Goal: Transaction & Acquisition: Obtain resource

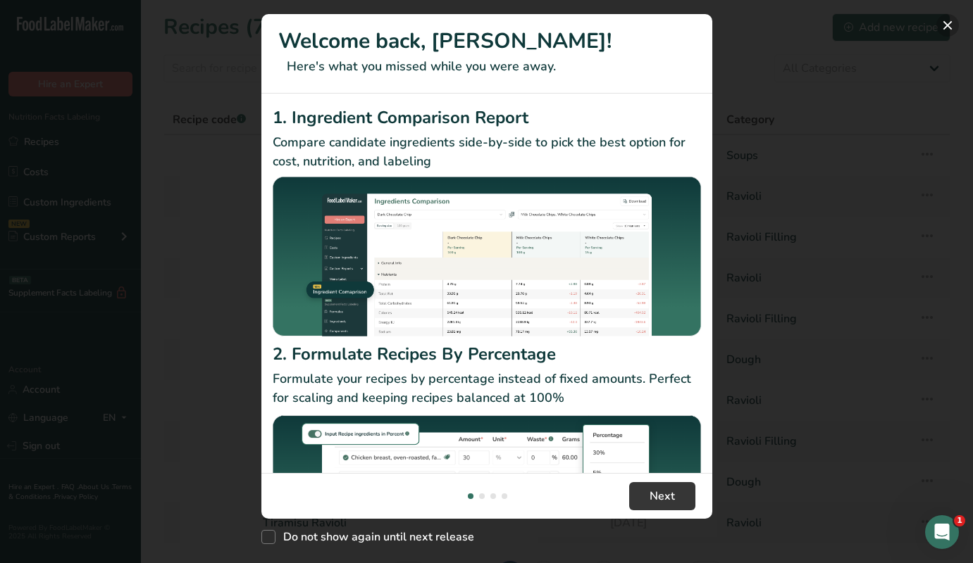
click at [943, 24] on button "New Features" at bounding box center [947, 25] width 23 height 23
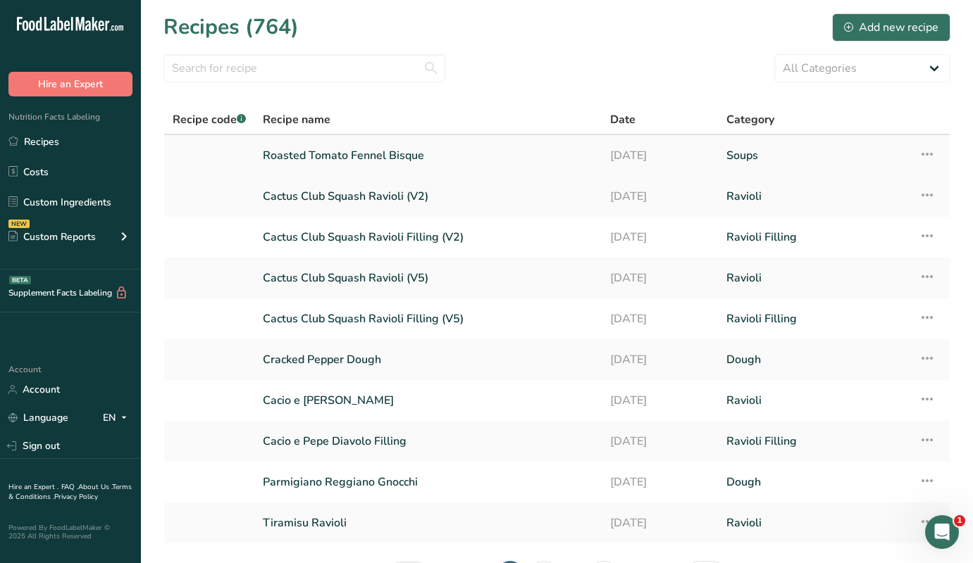
click at [336, 161] on link "Roasted Tomato Fennel Bisque" at bounding box center [428, 156] width 330 height 30
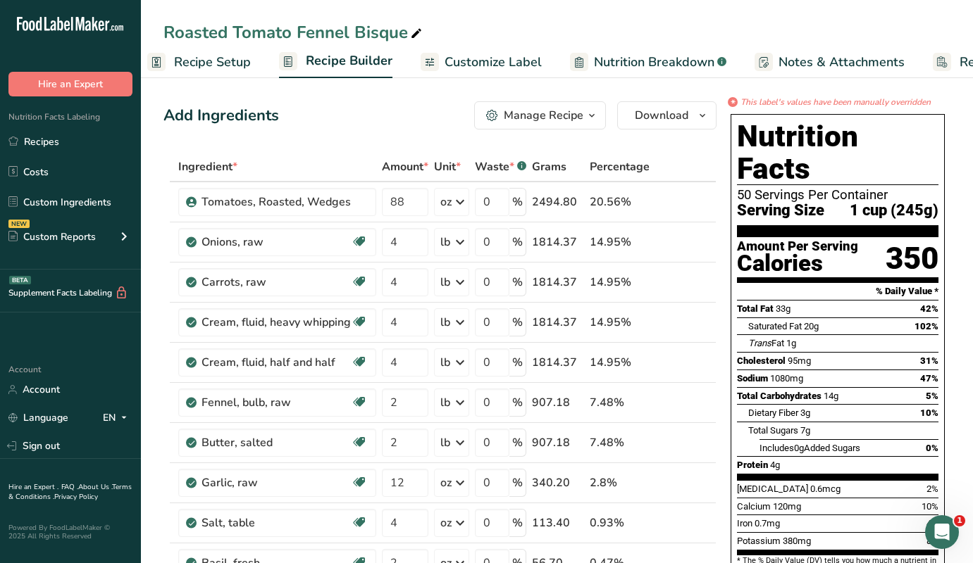
scroll to position [0, 6]
click at [487, 63] on span "Customize Label" at bounding box center [502, 62] width 97 height 19
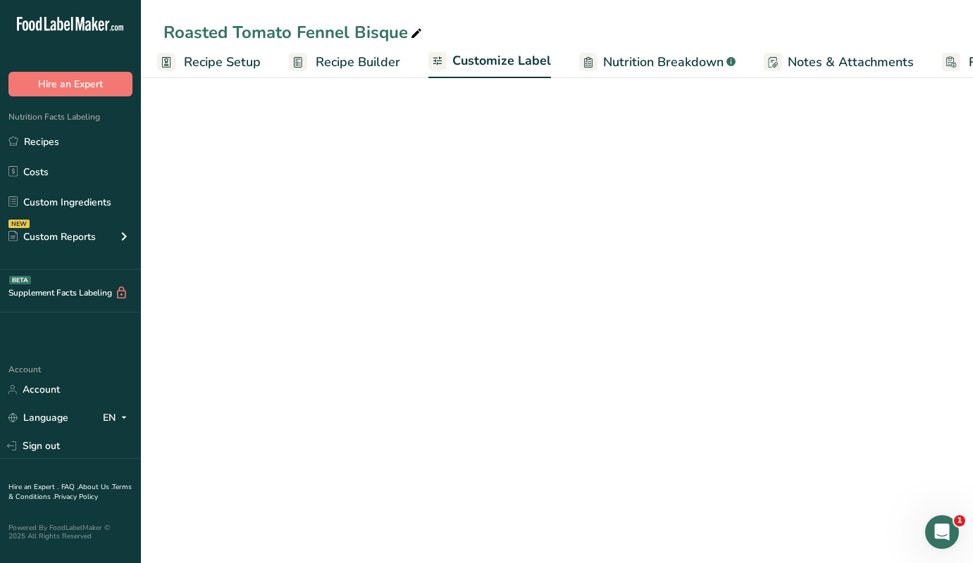
scroll to position [0, 111]
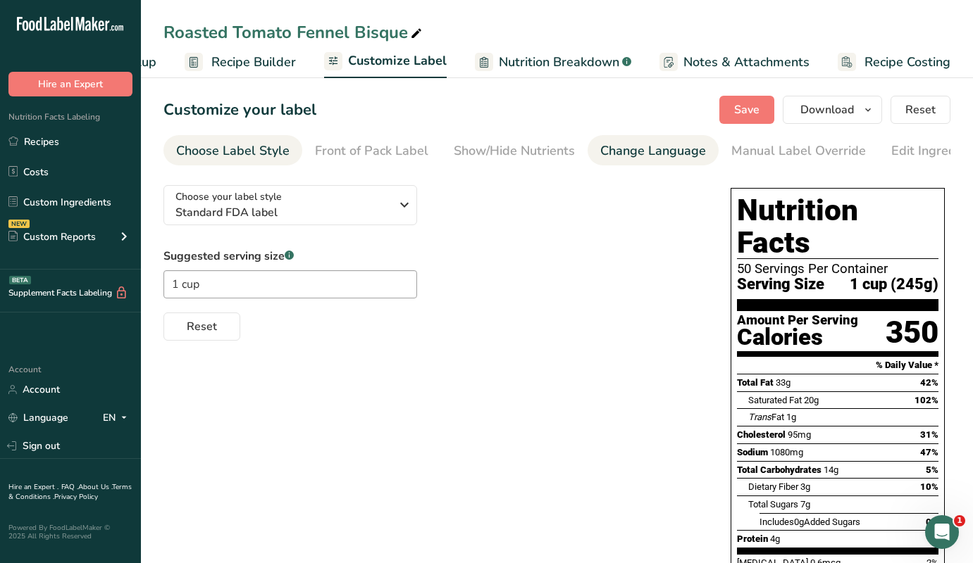
click at [711, 151] on li "Change Language" at bounding box center [652, 150] width 131 height 30
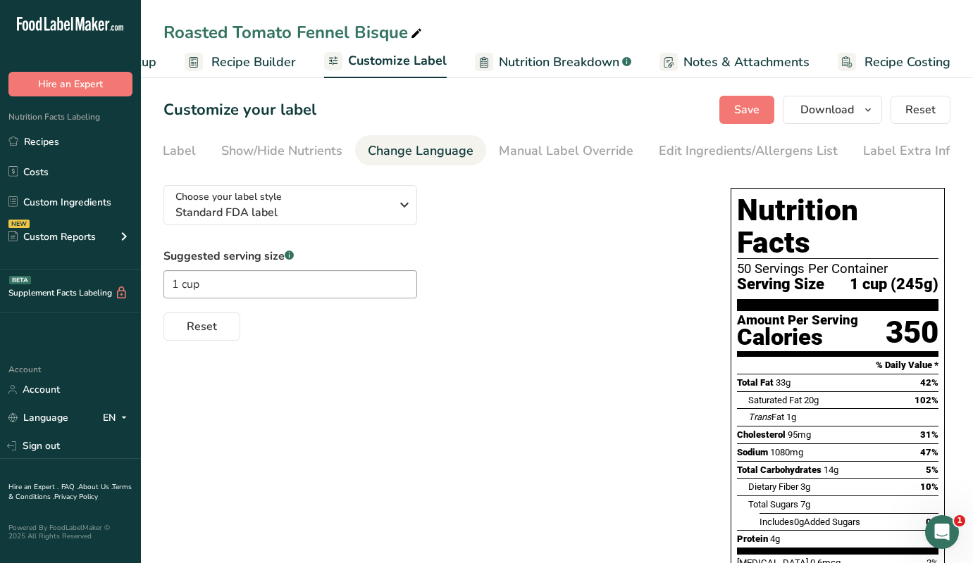
scroll to position [0, 237]
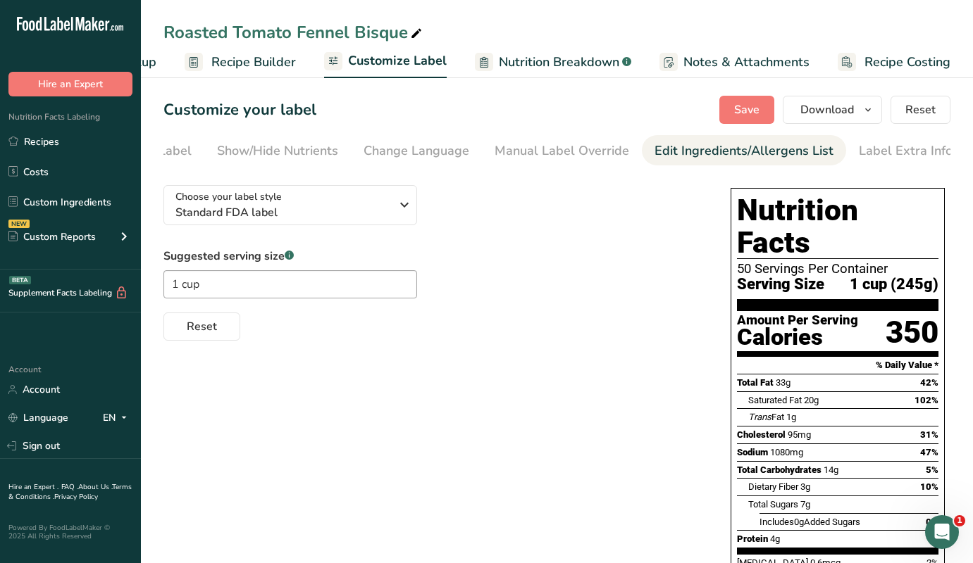
click at [726, 152] on div "Edit Ingredients/Allergens List" at bounding box center [743, 151] width 179 height 19
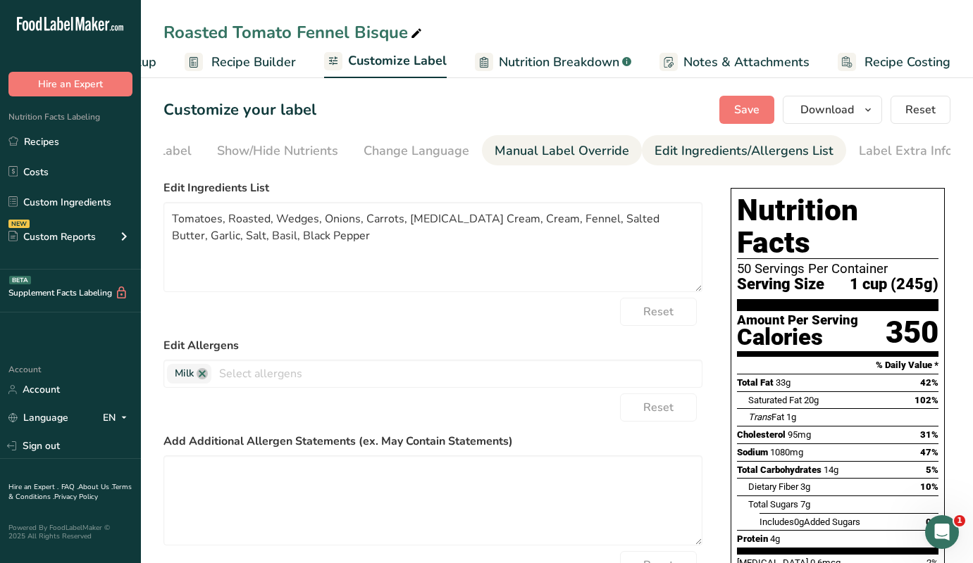
click at [562, 152] on div "Manual Label Override" at bounding box center [561, 151] width 135 height 19
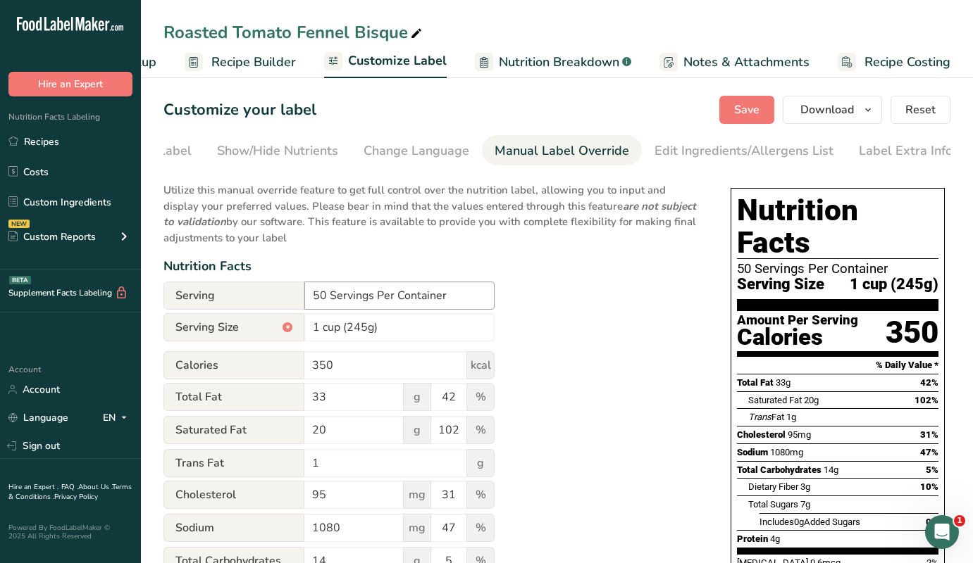
scroll to position [0, 0]
drag, startPoint x: 326, startPoint y: 292, endPoint x: 287, endPoint y: 292, distance: 38.7
click at [287, 292] on div "Serving 50 Servings Per Container" at bounding box center [328, 296] width 331 height 28
type input "2 Servings Per Container"
click at [851, 113] on span "Download" at bounding box center [827, 109] width 54 height 17
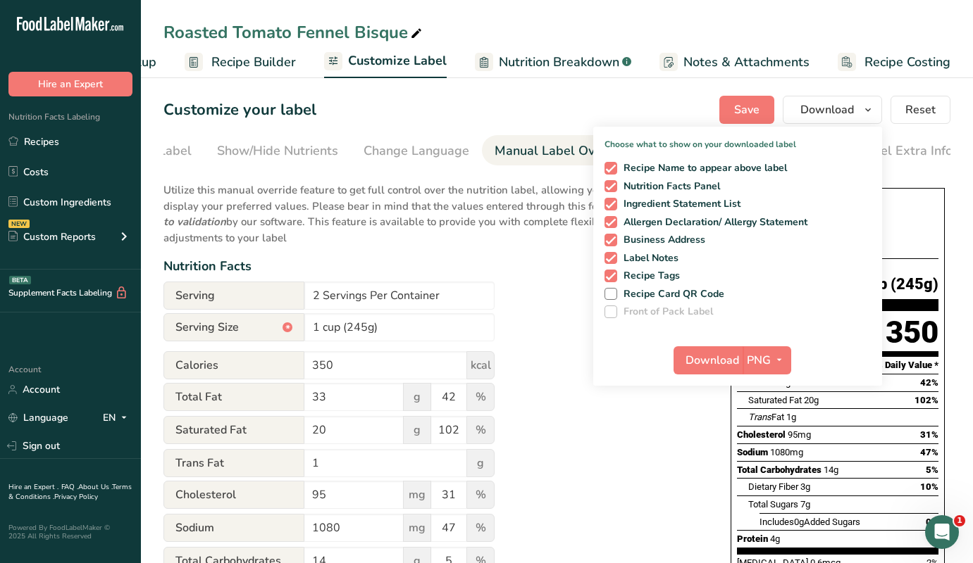
click at [687, 96] on div "Customize your label Save Download Choose what to show on your downloaded label…" at bounding box center [556, 110] width 787 height 28
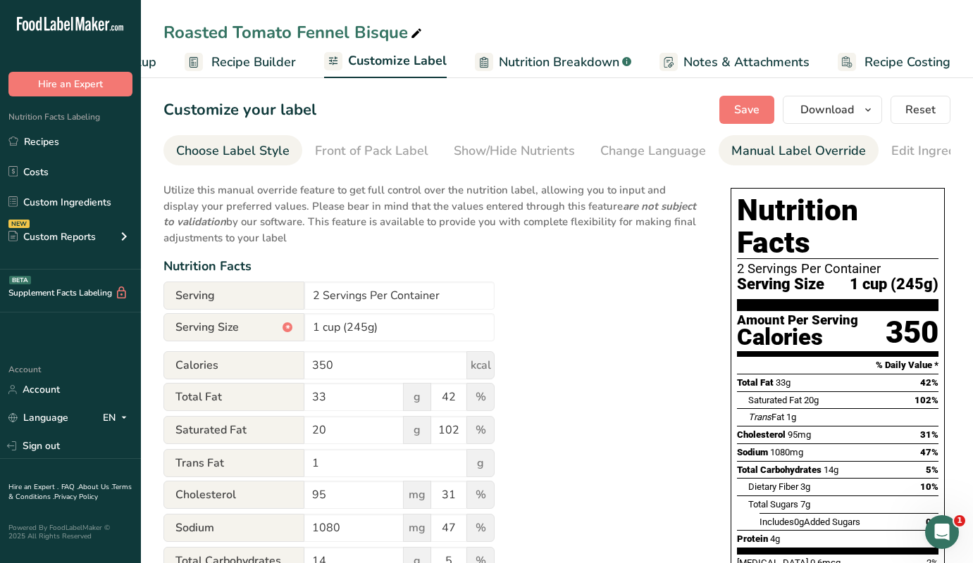
click at [251, 151] on div "Choose Label Style" at bounding box center [232, 151] width 113 height 19
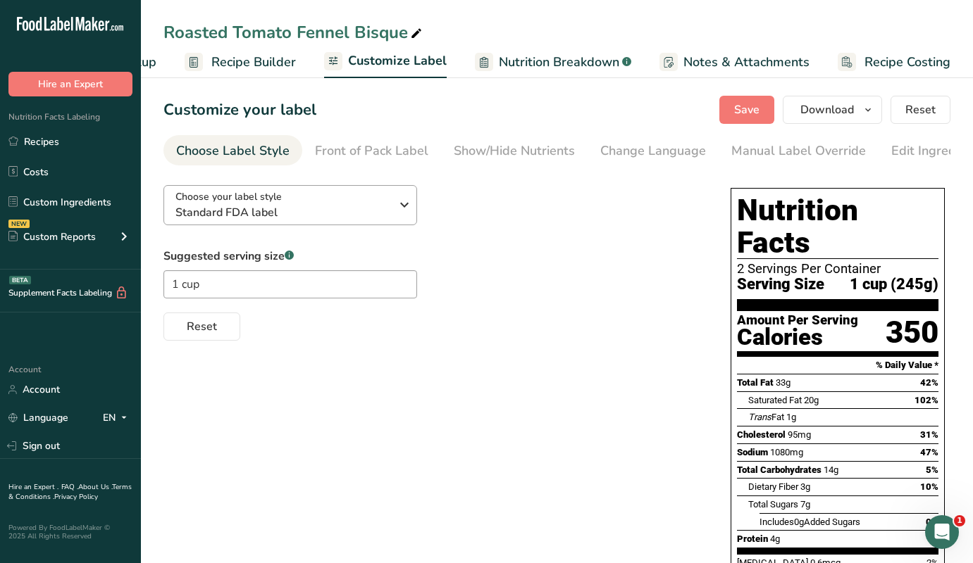
click at [370, 221] on span "Standard FDA label" at bounding box center [282, 212] width 215 height 17
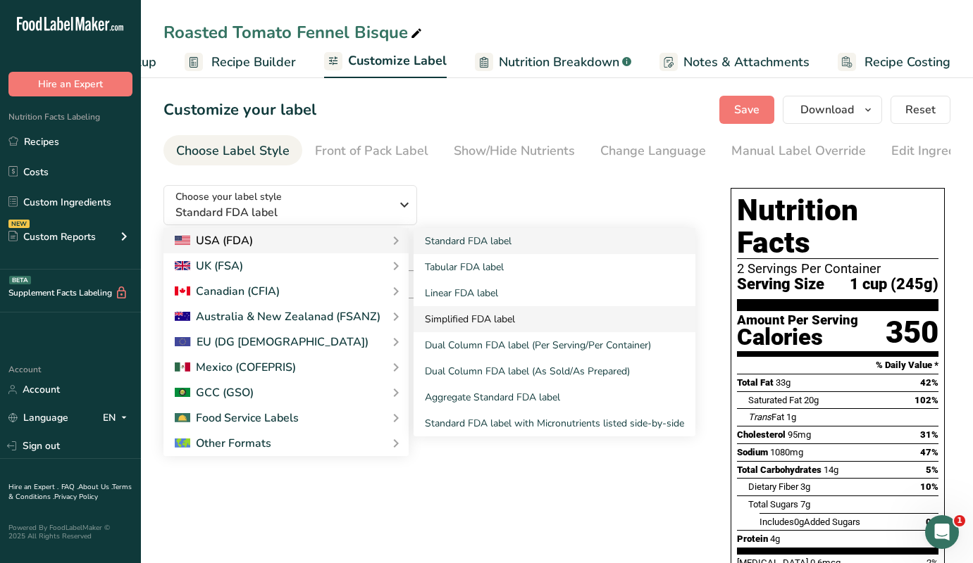
click at [479, 318] on link "Simplified FDA label" at bounding box center [554, 319] width 282 height 26
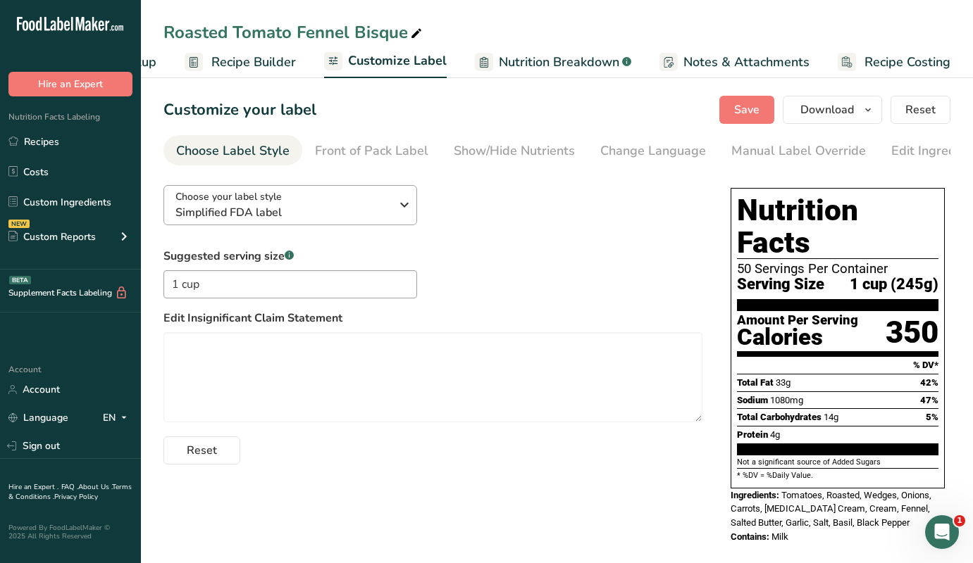
click at [345, 213] on span "Simplified FDA label" at bounding box center [282, 212] width 215 height 17
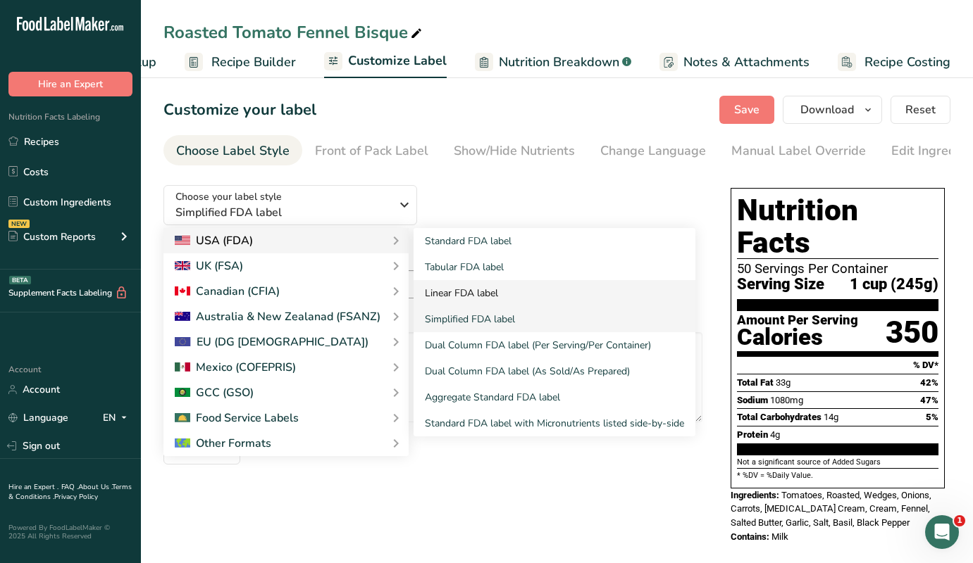
click at [454, 294] on link "Linear FDA label" at bounding box center [554, 293] width 282 height 26
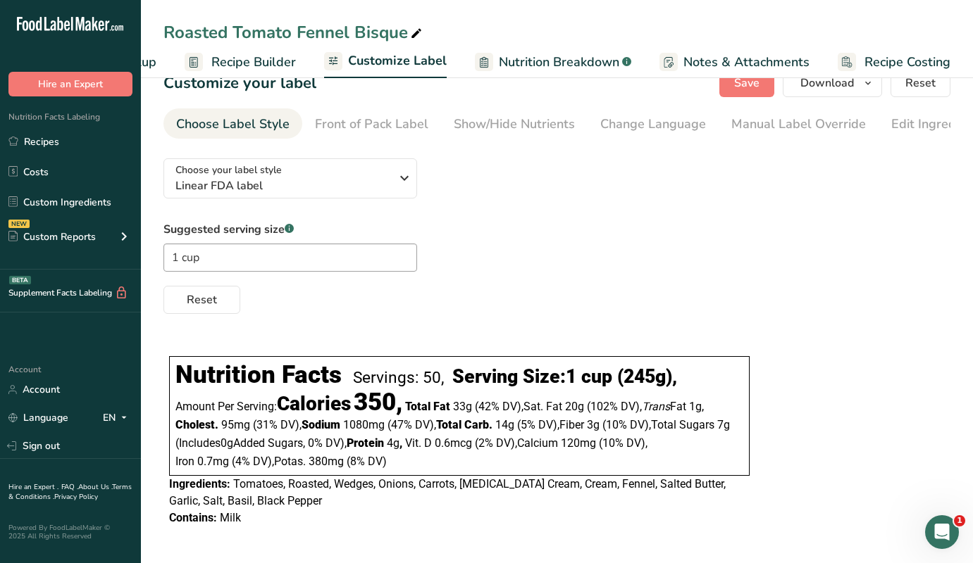
scroll to position [17, 0]
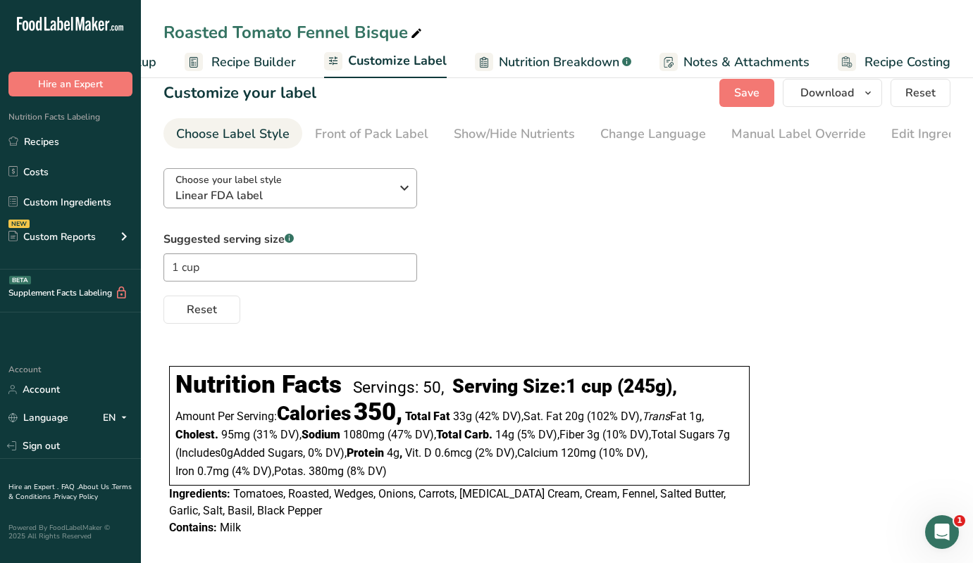
click at [342, 194] on span "Linear FDA label" at bounding box center [282, 195] width 215 height 17
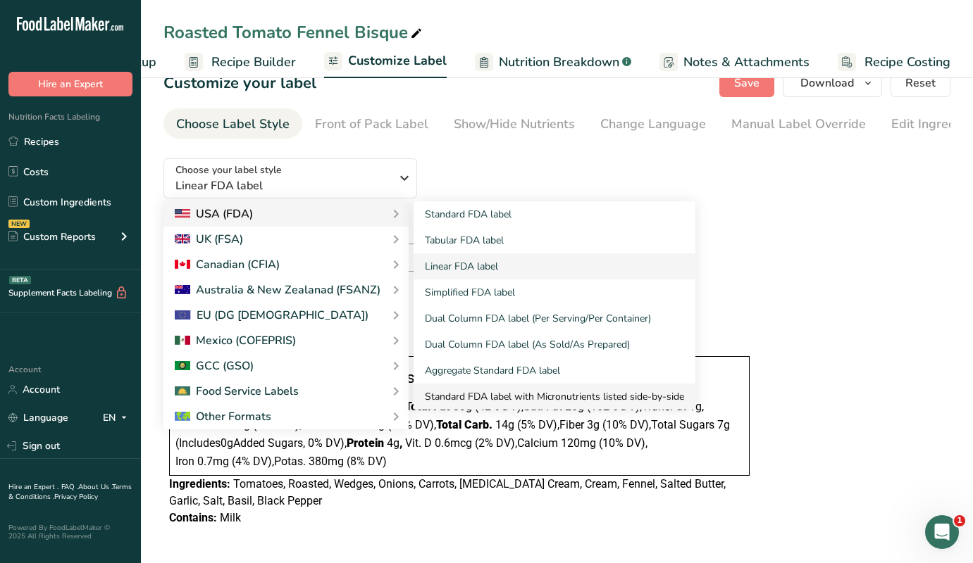
scroll to position [30, 0]
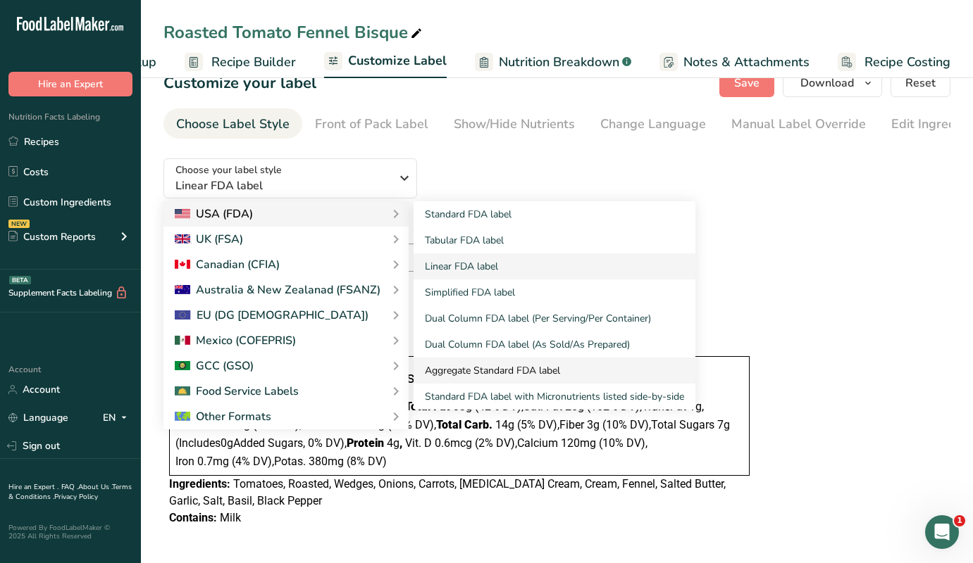
click at [492, 375] on link "Aggregate Standard FDA label" at bounding box center [554, 371] width 282 height 26
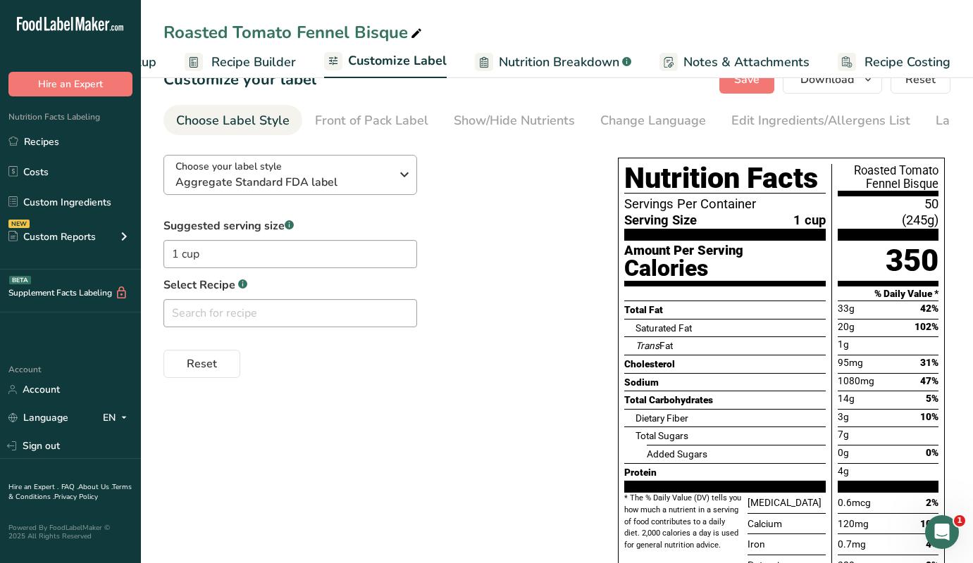
click at [327, 187] on span "Aggregate Standard FDA label" at bounding box center [282, 182] width 215 height 17
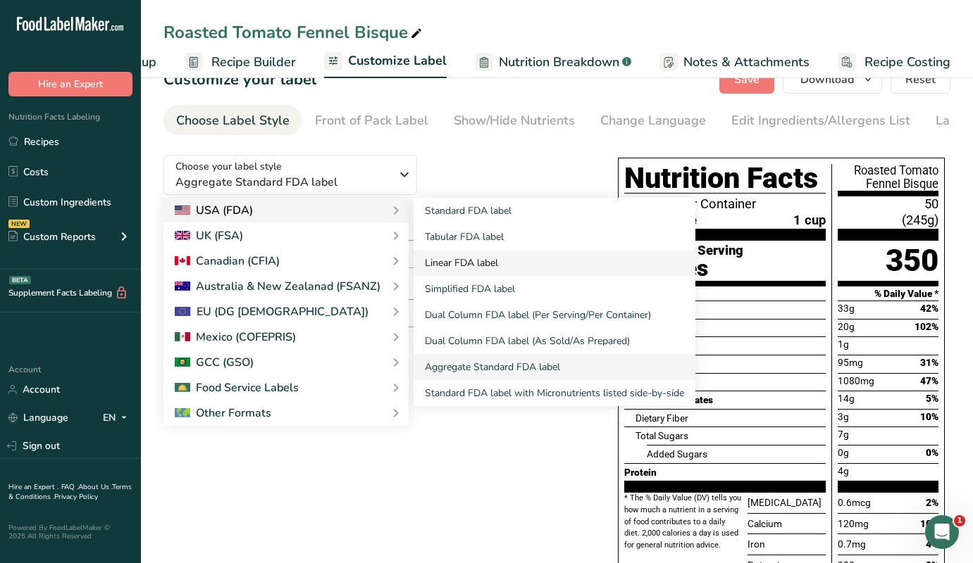
click at [465, 261] on link "Linear FDA label" at bounding box center [554, 263] width 282 height 26
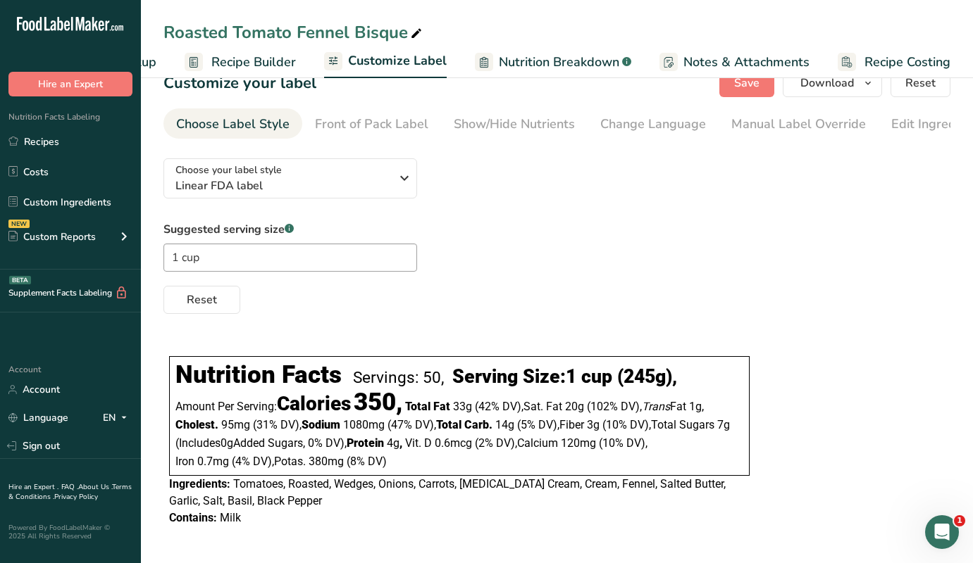
scroll to position [0, 0]
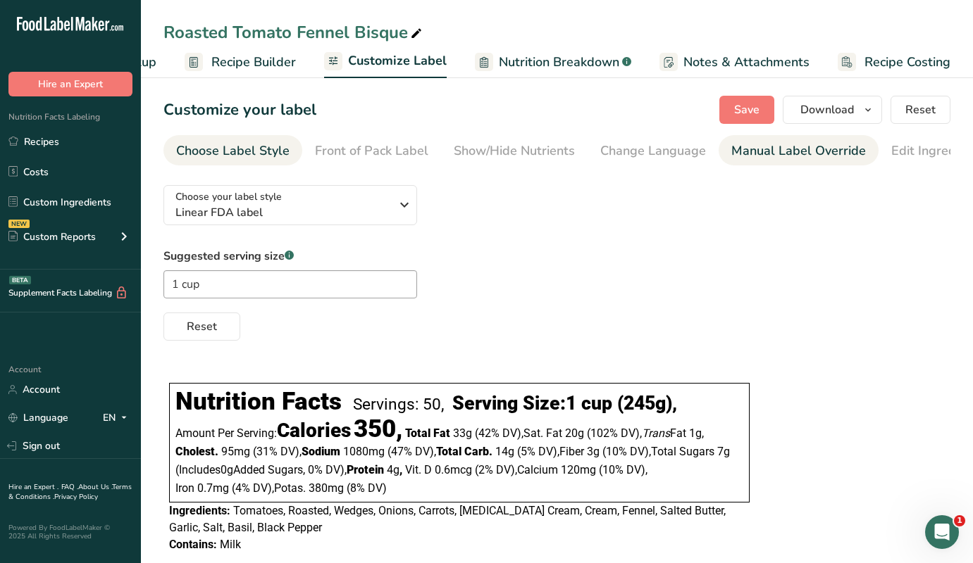
click at [737, 159] on div "Manual Label Override" at bounding box center [798, 151] width 135 height 19
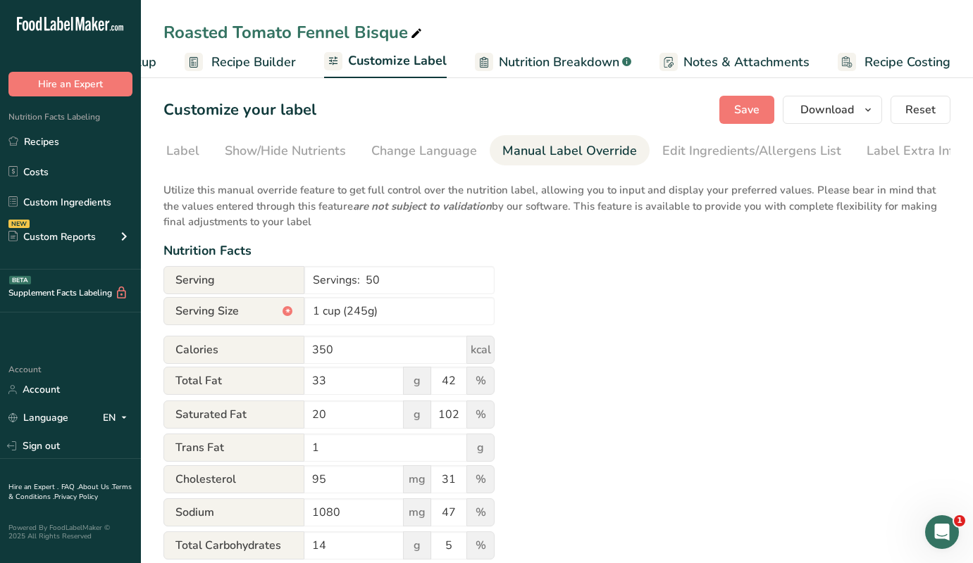
scroll to position [0, 237]
drag, startPoint x: 380, startPoint y: 282, endPoint x: 368, endPoint y: 282, distance: 12.0
click at [368, 282] on input "Servings: 50" at bounding box center [399, 280] width 190 height 28
type input "Servings: 2"
click at [588, 275] on div "Utilize this manual override feature to get full control over the nutrition lab…" at bounding box center [556, 519] width 787 height 690
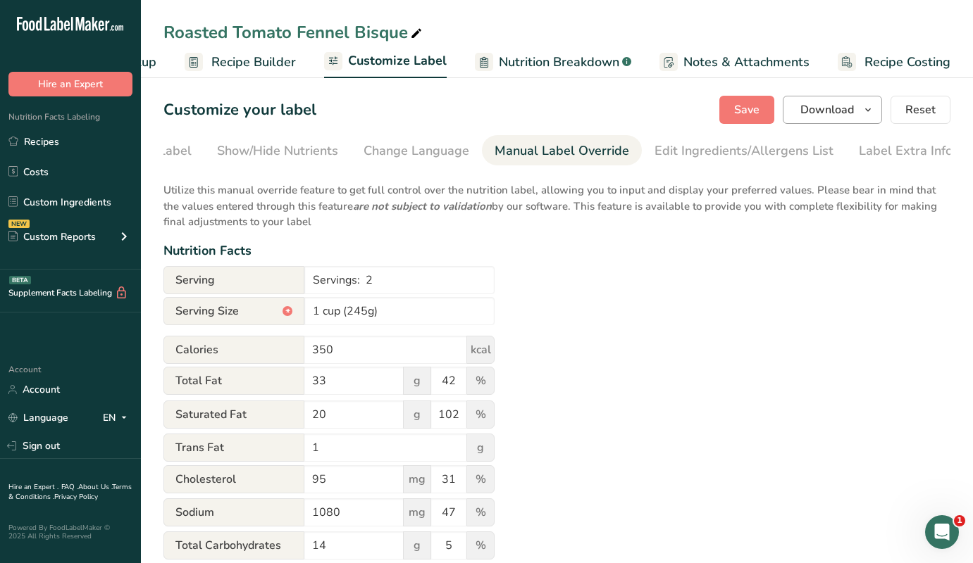
click at [822, 116] on span "Download" at bounding box center [827, 109] width 54 height 17
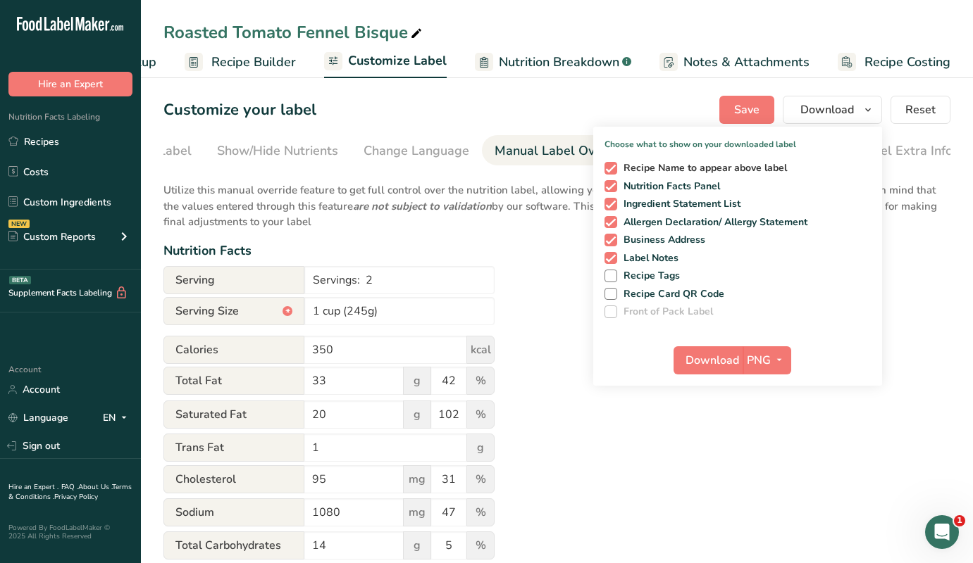
click at [614, 168] on span at bounding box center [610, 168] width 13 height 13
click at [613, 168] on input "Recipe Name to appear above label" at bounding box center [608, 167] width 9 height 9
checkbox input "false"
click at [613, 204] on span at bounding box center [610, 204] width 13 height 13
click at [613, 204] on input "Ingredient Statement List" at bounding box center [608, 203] width 9 height 9
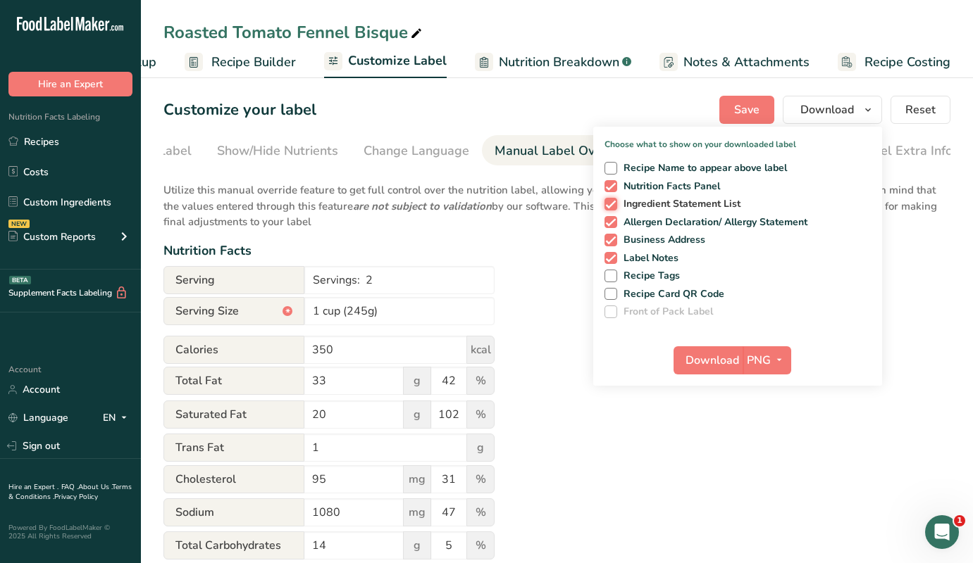
checkbox input "false"
click at [613, 220] on span at bounding box center [610, 222] width 13 height 13
click at [613, 220] on input "Allergen Declaration/ Allergy Statement" at bounding box center [608, 222] width 9 height 9
checkbox input "false"
click at [611, 240] on span at bounding box center [610, 240] width 13 height 13
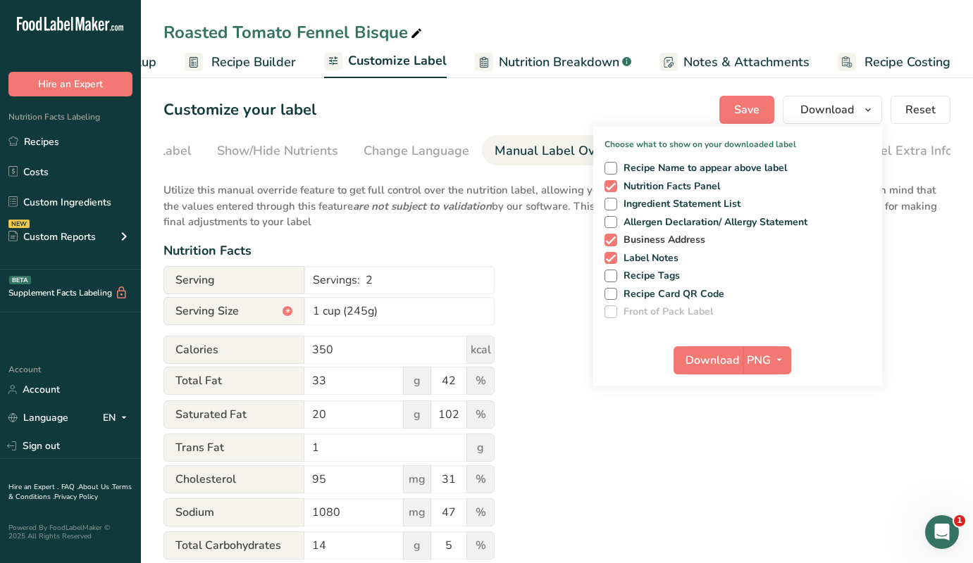
click at [611, 240] on input "Business Address" at bounding box center [608, 239] width 9 height 9
checkbox input "false"
click at [611, 260] on span at bounding box center [610, 258] width 13 height 13
click at [611, 260] on input "Label Notes" at bounding box center [608, 258] width 9 height 9
checkbox input "false"
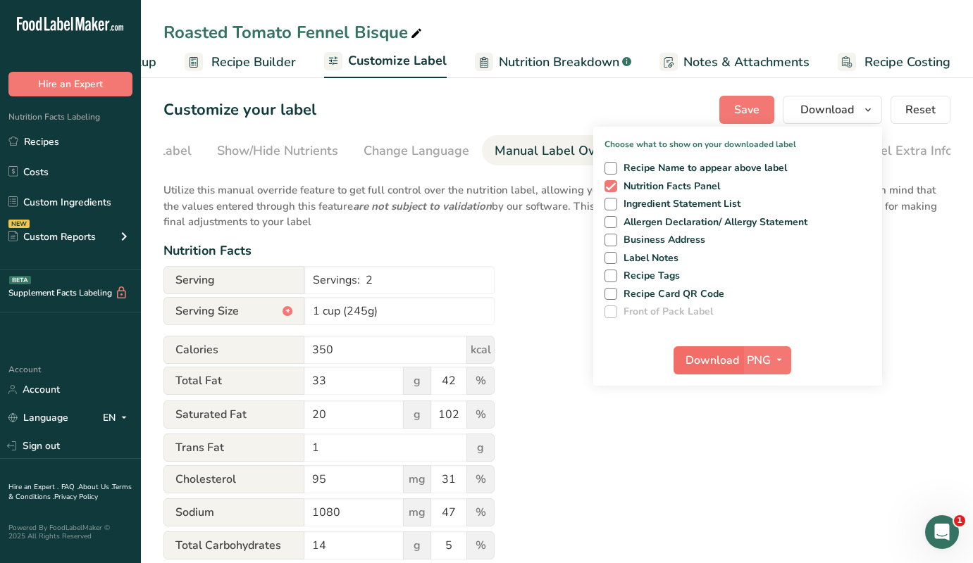
click at [711, 361] on span "Download" at bounding box center [712, 360] width 54 height 17
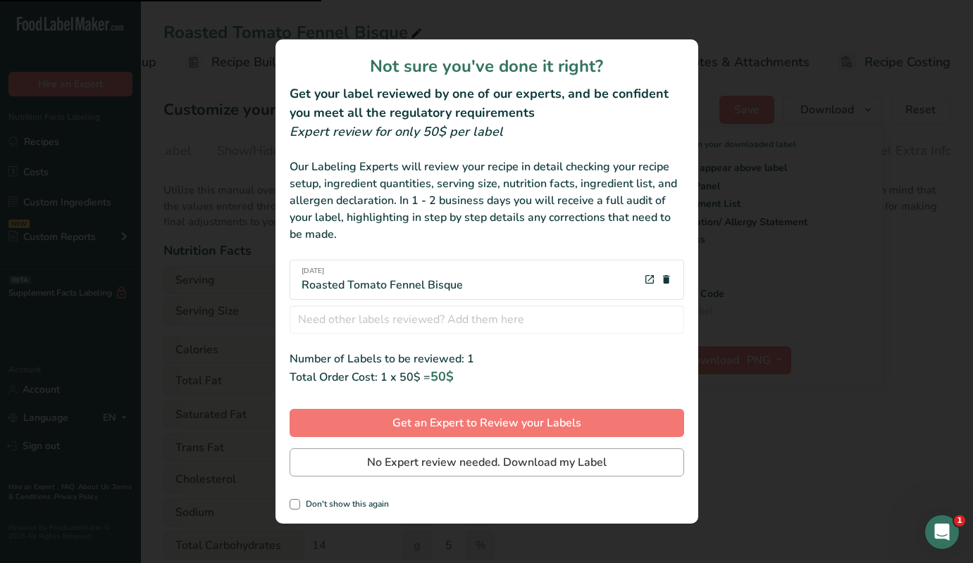
click at [494, 462] on span "No Expert review needed. Download my Label" at bounding box center [486, 462] width 239 height 17
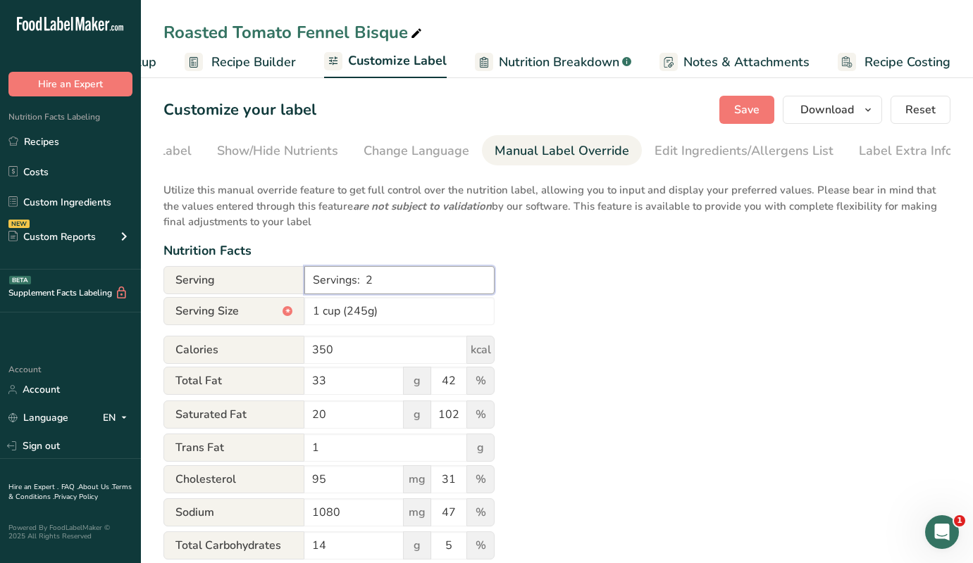
click at [377, 287] on input "Servings: 2" at bounding box center [399, 280] width 190 height 28
type input "Servings: 4"
click at [560, 257] on div "Nutrition Facts" at bounding box center [556, 251] width 787 height 19
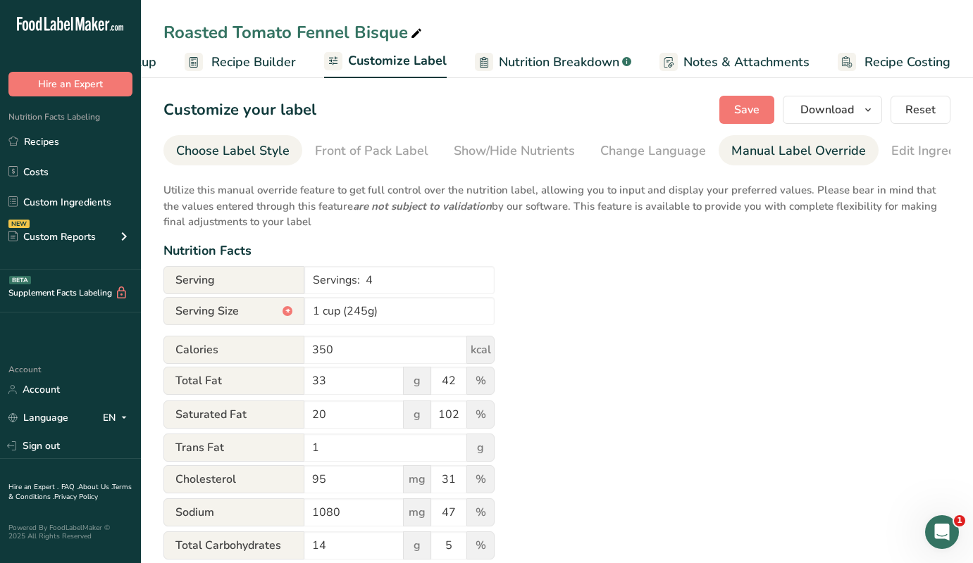
scroll to position [0, 0]
click at [277, 152] on div "Choose Label Style" at bounding box center [232, 151] width 113 height 19
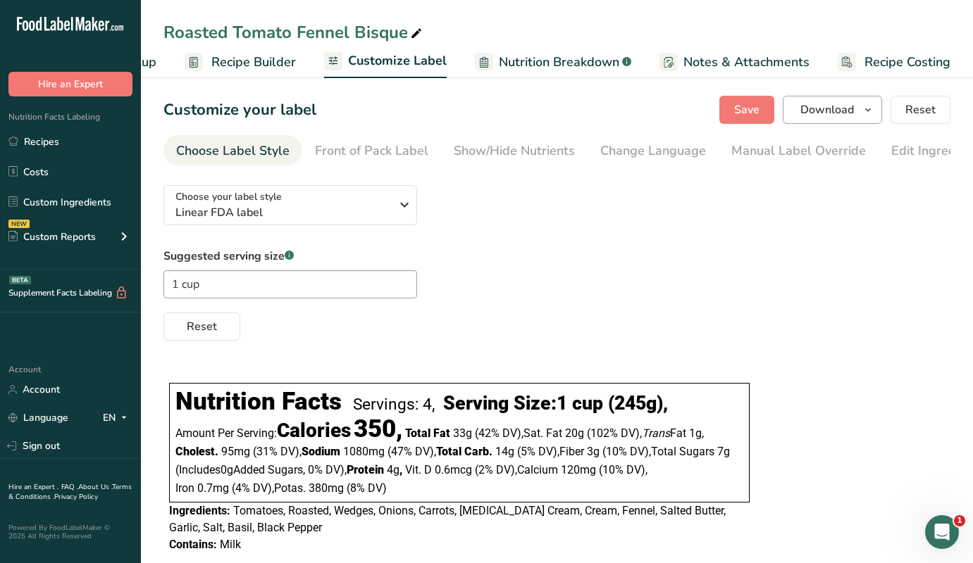
click at [824, 113] on span "Download" at bounding box center [827, 109] width 54 height 17
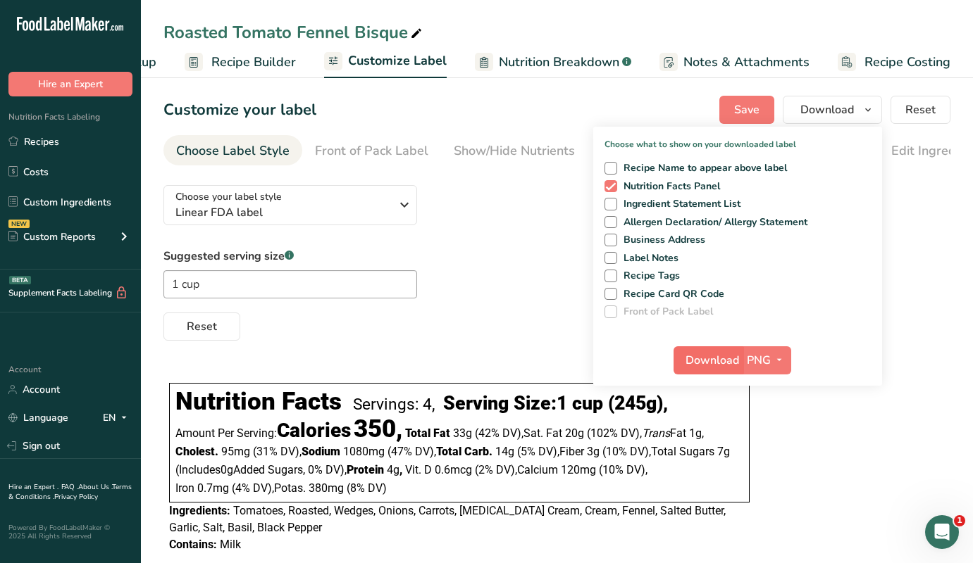
click at [718, 356] on span "Download" at bounding box center [712, 360] width 54 height 17
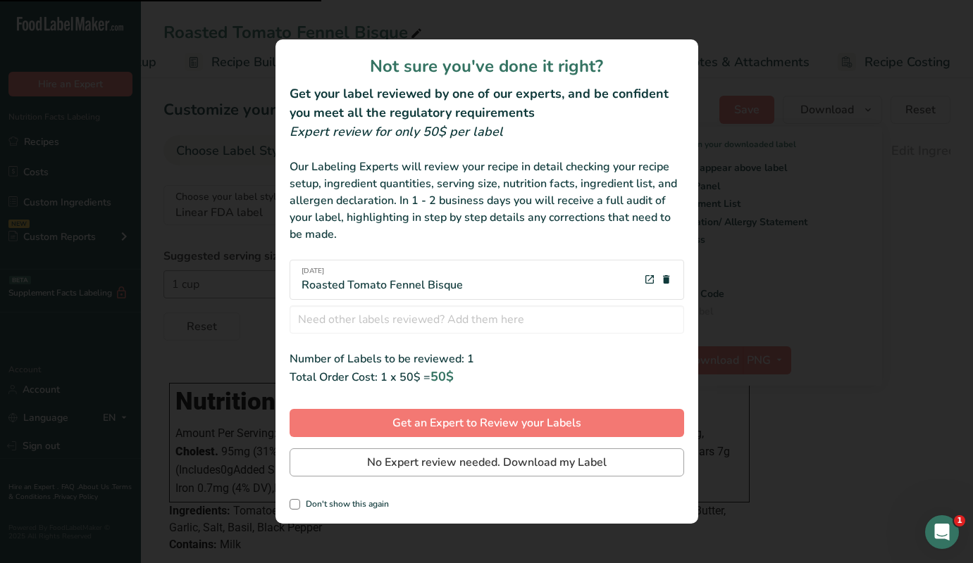
click at [561, 464] on span "No Expert review needed. Download my Label" at bounding box center [486, 462] width 239 height 17
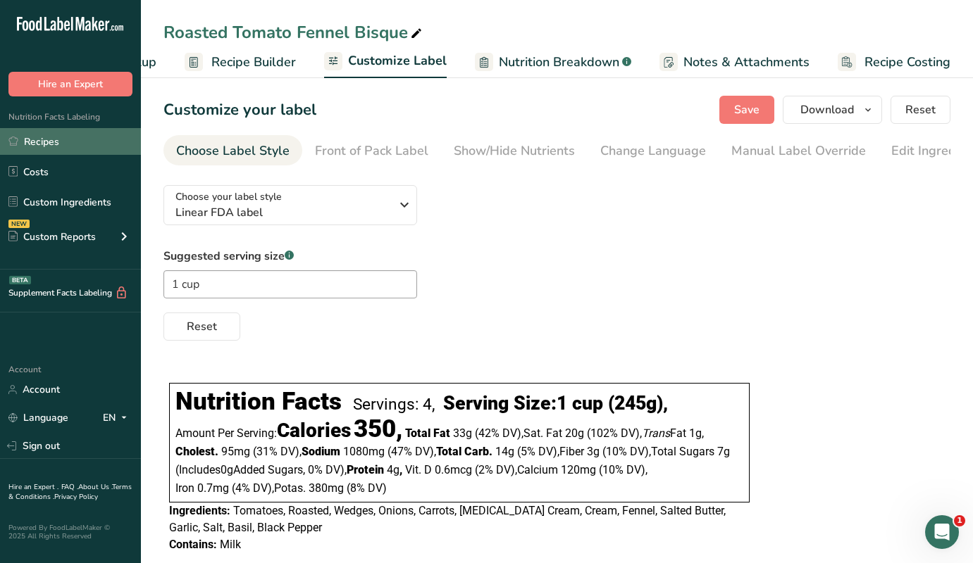
click at [36, 144] on link "Recipes" at bounding box center [70, 141] width 141 height 27
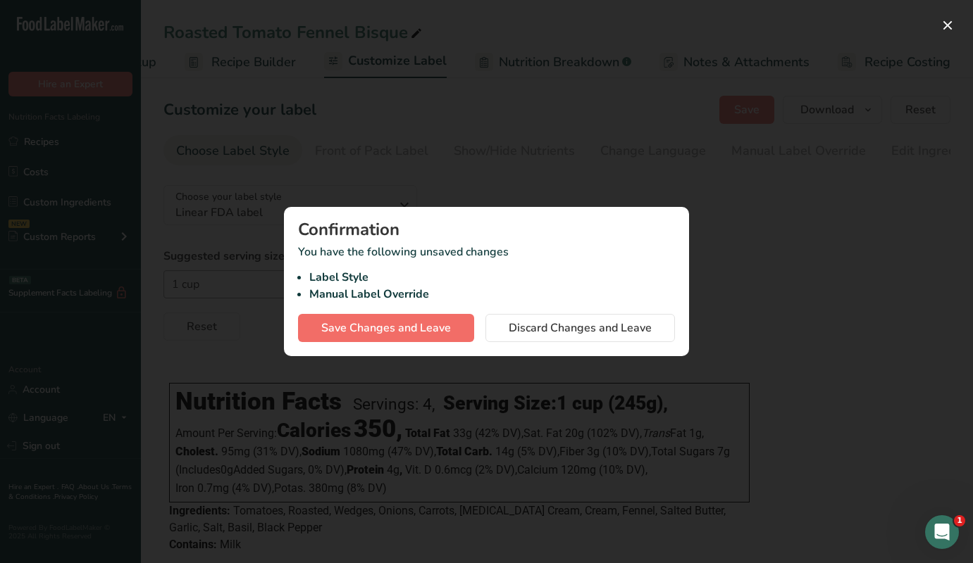
click at [384, 327] on span "Save Changes and Leave" at bounding box center [386, 328] width 130 height 17
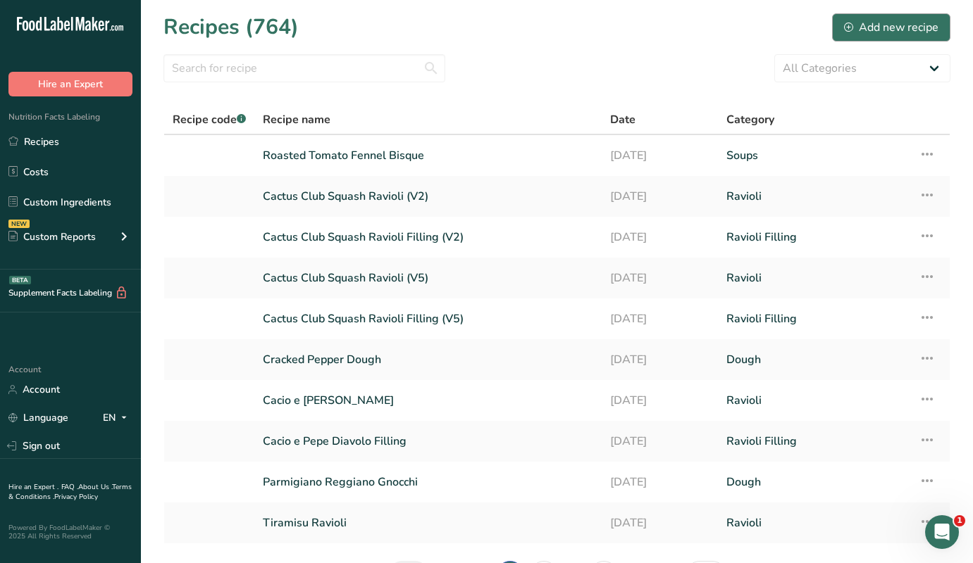
click at [865, 31] on div "Add new recipe" at bounding box center [891, 27] width 94 height 17
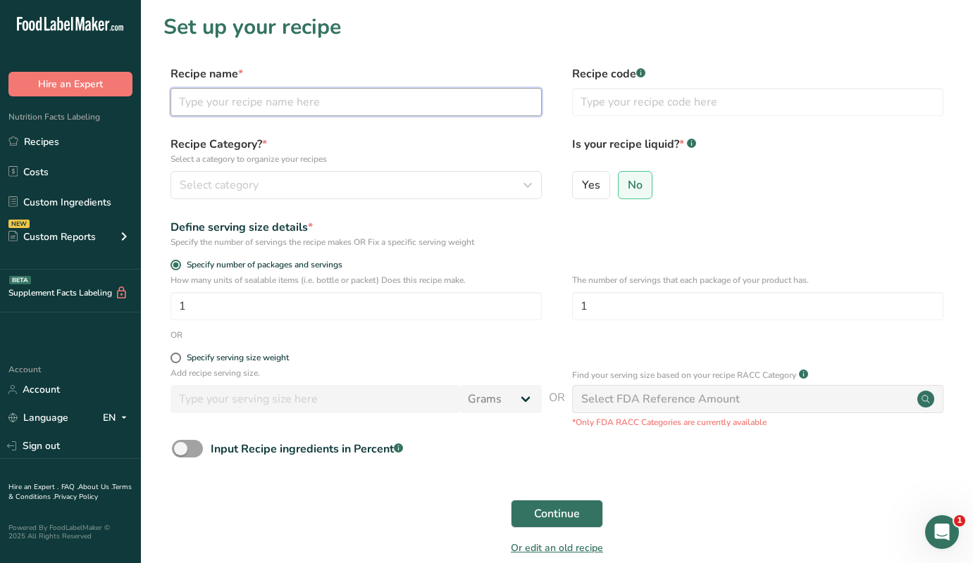
click at [227, 101] on input "text" at bounding box center [355, 102] width 371 height 28
type input "Italian Wedding Soup with Buffalo Meat Tortelloni"
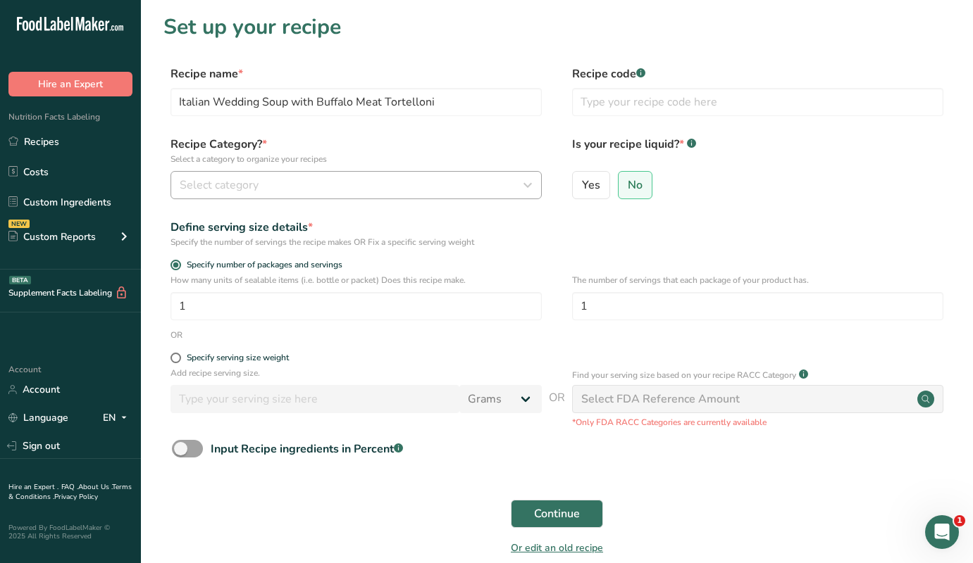
click at [260, 187] on div "Select category" at bounding box center [352, 185] width 344 height 17
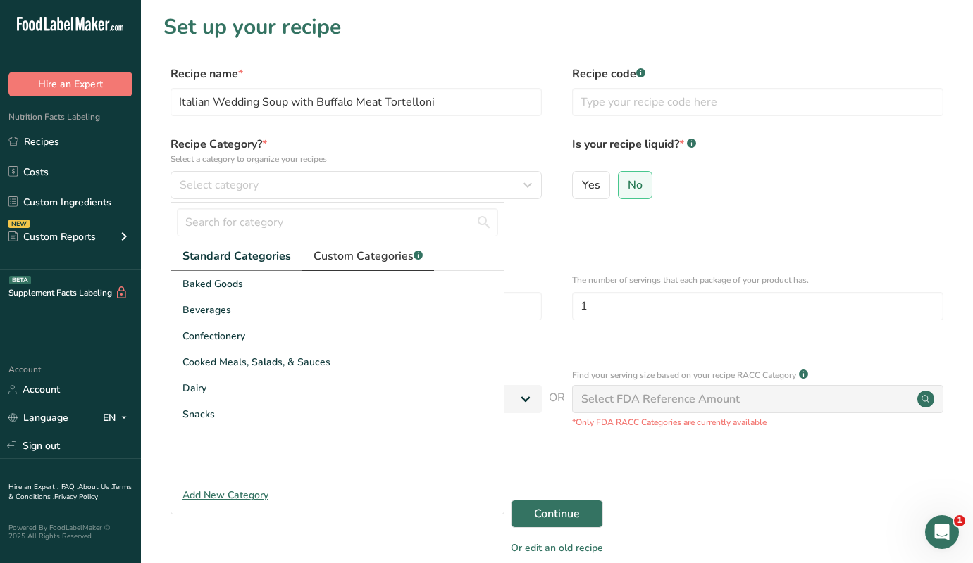
click at [379, 251] on span "Custom Categories .a-a{fill:#347362;}.b-a{fill:#fff;}" at bounding box center [367, 256] width 109 height 17
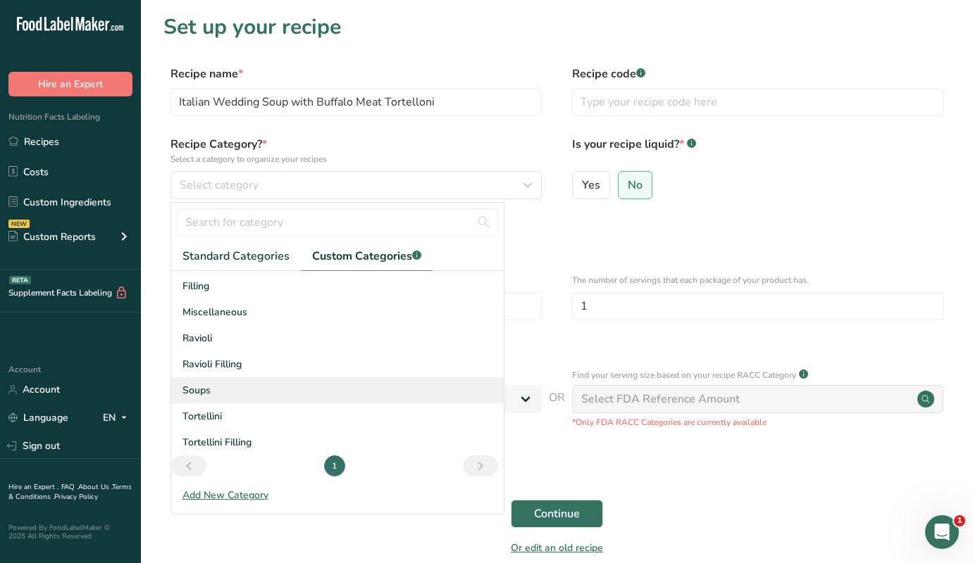
scroll to position [50, 0]
click at [208, 387] on span "Soups" at bounding box center [196, 390] width 28 height 15
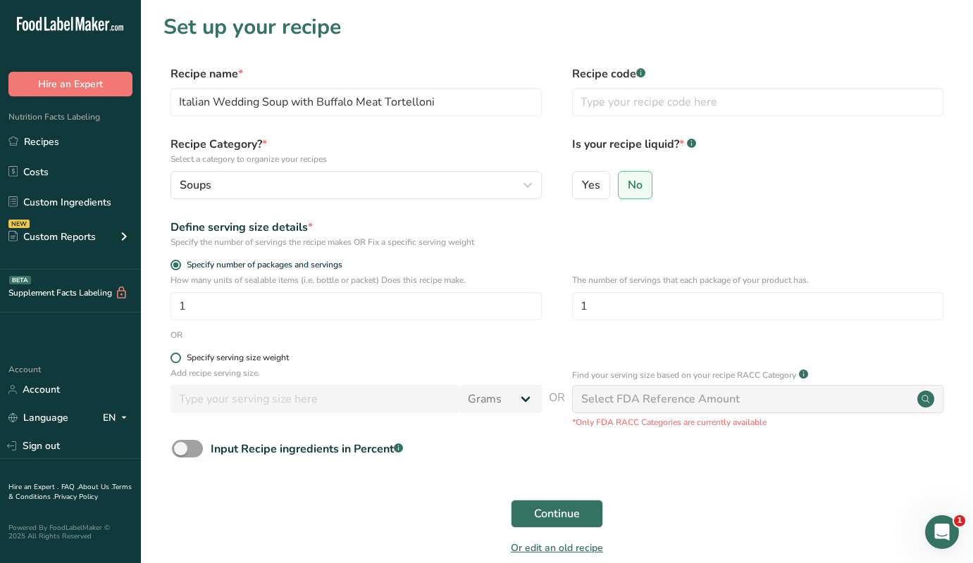
click at [177, 358] on span at bounding box center [175, 358] width 11 height 11
click at [177, 358] on input "Specify serving size weight" at bounding box center [174, 358] width 9 height 9
radio input "true"
radio input "false"
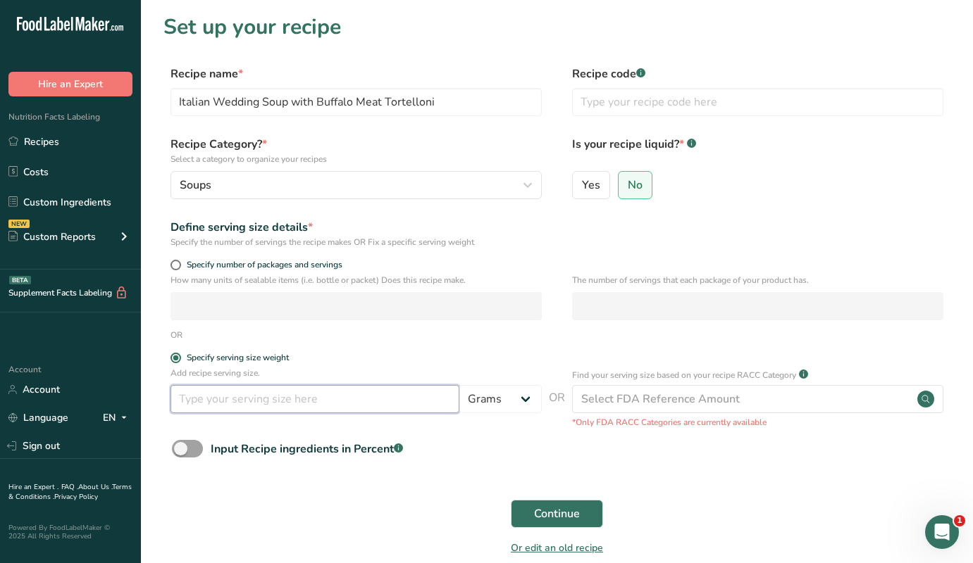
click at [279, 409] on input "number" at bounding box center [314, 399] width 289 height 28
type input "1"
type input "240"
click at [503, 442] on div "Input Recipe ingredients in Percent .a-a{fill:#347362;}.b-a{fill:#fff;}" at bounding box center [556, 454] width 787 height 29
click at [230, 396] on input "240" at bounding box center [314, 399] width 289 height 28
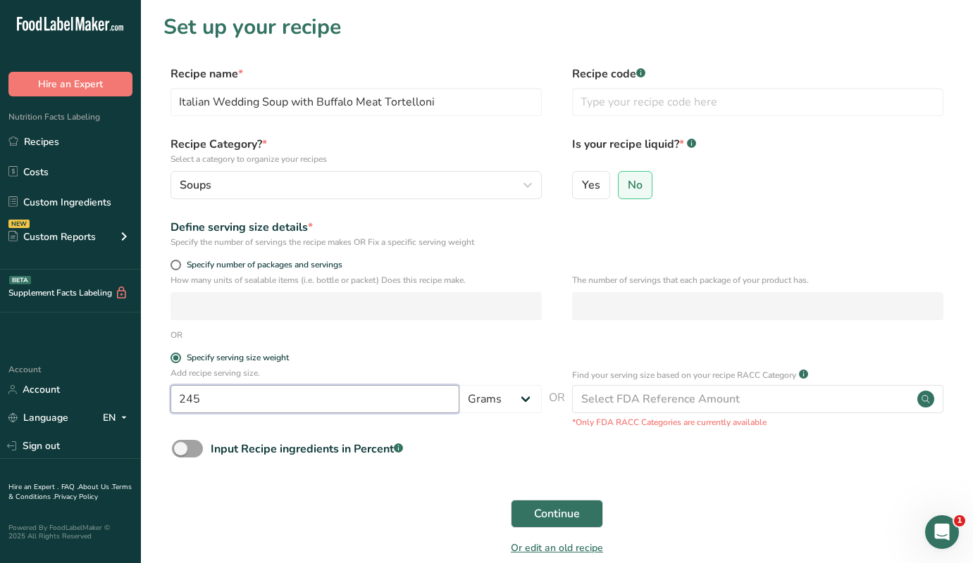
type input "245"
click at [458, 458] on div "Input Recipe ingredients in Percent .a-a{fill:#347362;}.b-a{fill:#fff;}" at bounding box center [556, 454] width 787 height 29
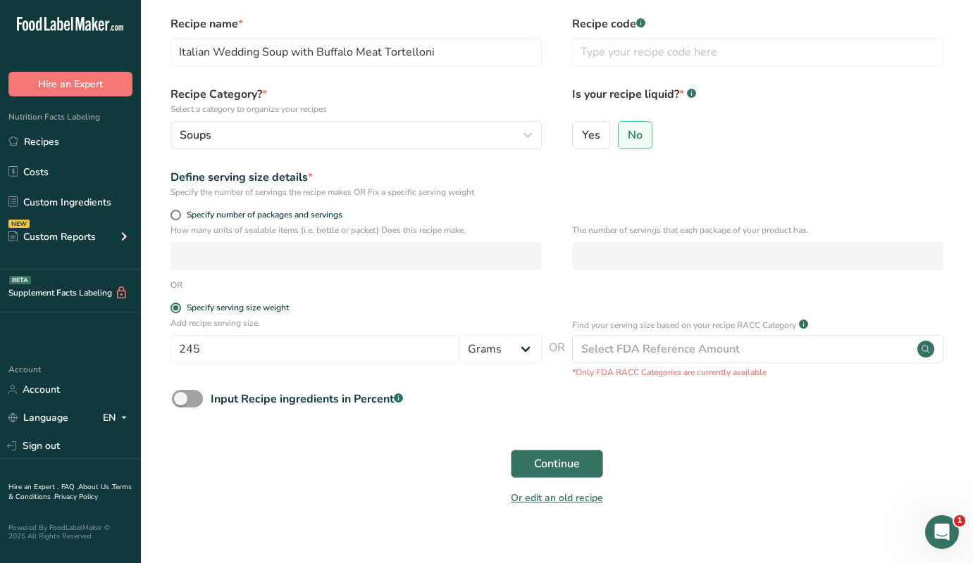
click at [542, 467] on span "Continue" at bounding box center [557, 464] width 46 height 17
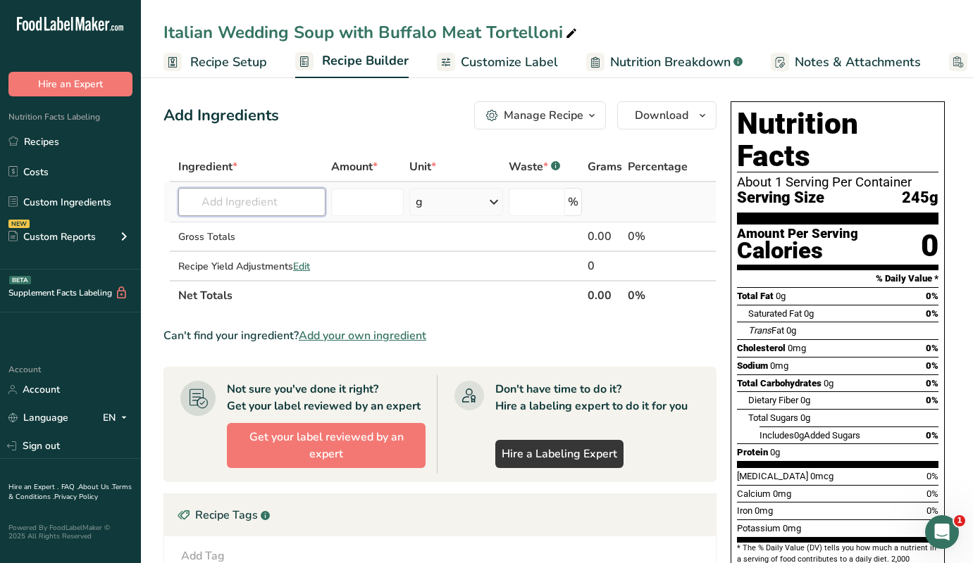
click at [251, 203] on input "text" at bounding box center [251, 202] width 147 height 28
click at [595, 117] on icon "button" at bounding box center [591, 116] width 11 height 18
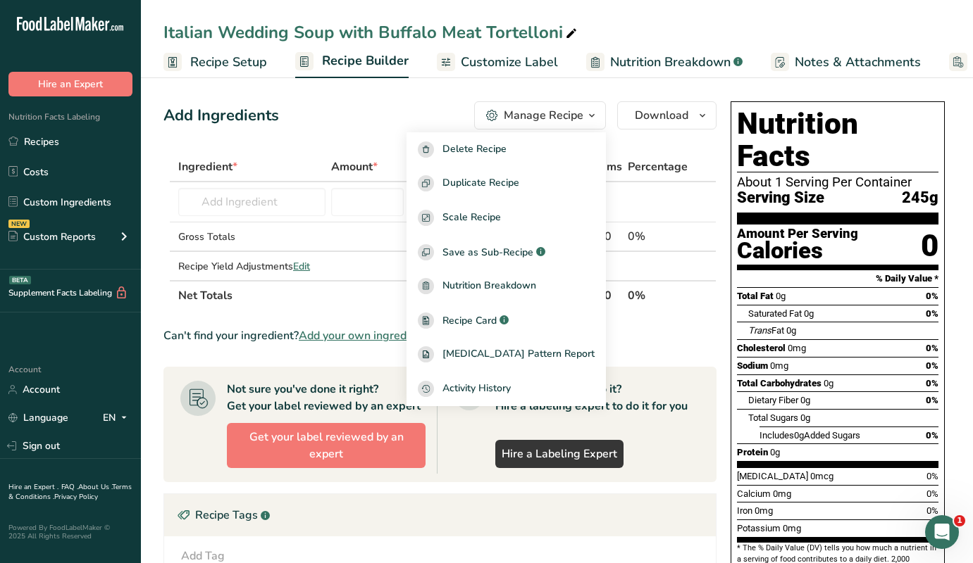
click at [431, 95] on section "Add Ingredients Manage Recipe Delete Recipe Duplicate Recipe Scale Recipe Save …" at bounding box center [557, 468] width 832 height 790
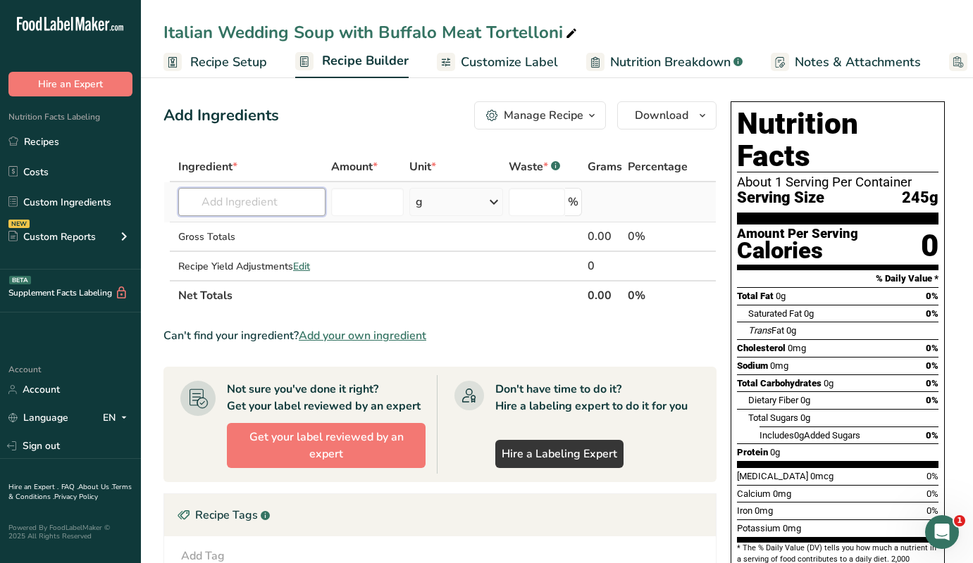
click at [221, 199] on input "text" at bounding box center [251, 202] width 147 height 28
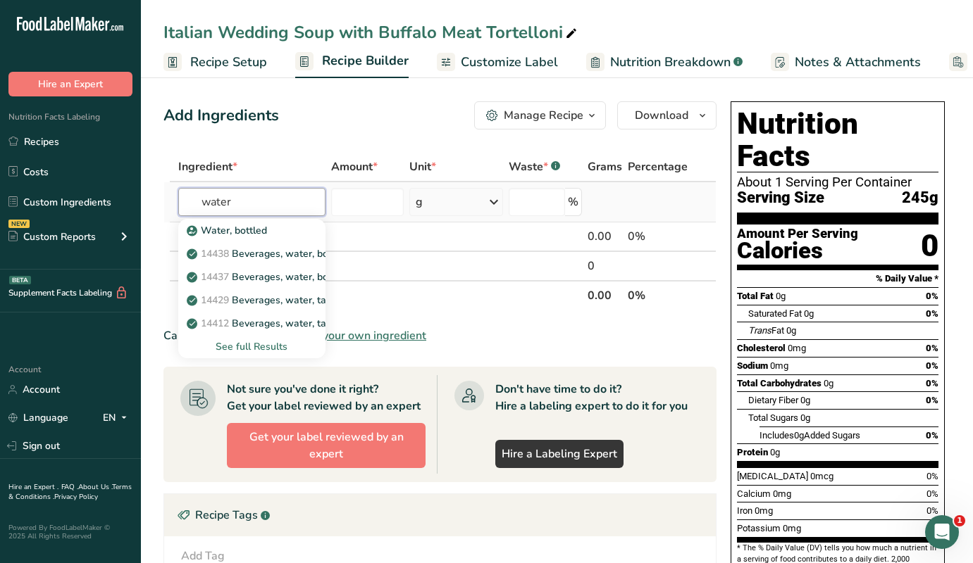
type input "water"
click at [261, 348] on div "See full Results" at bounding box center [251, 346] width 125 height 15
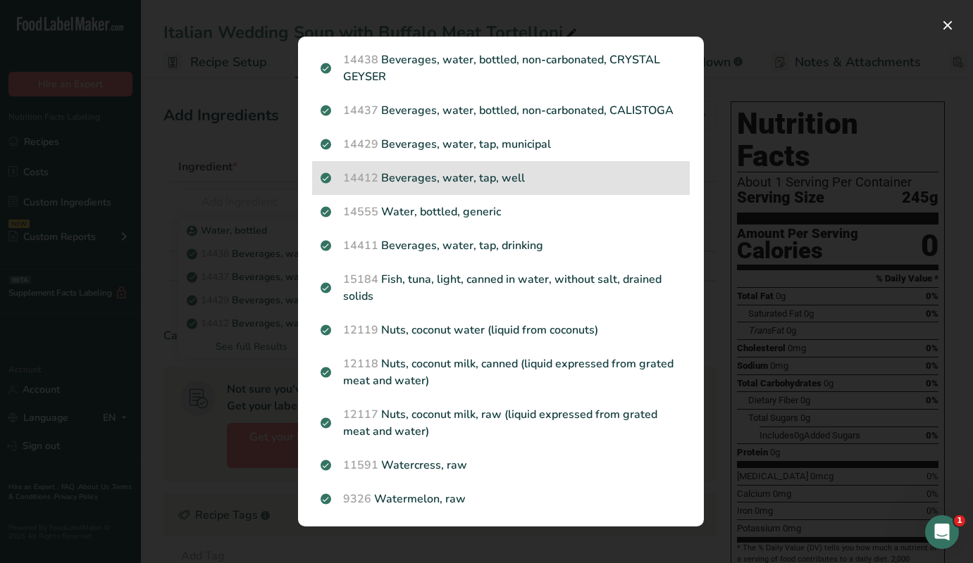
scroll to position [68, 0]
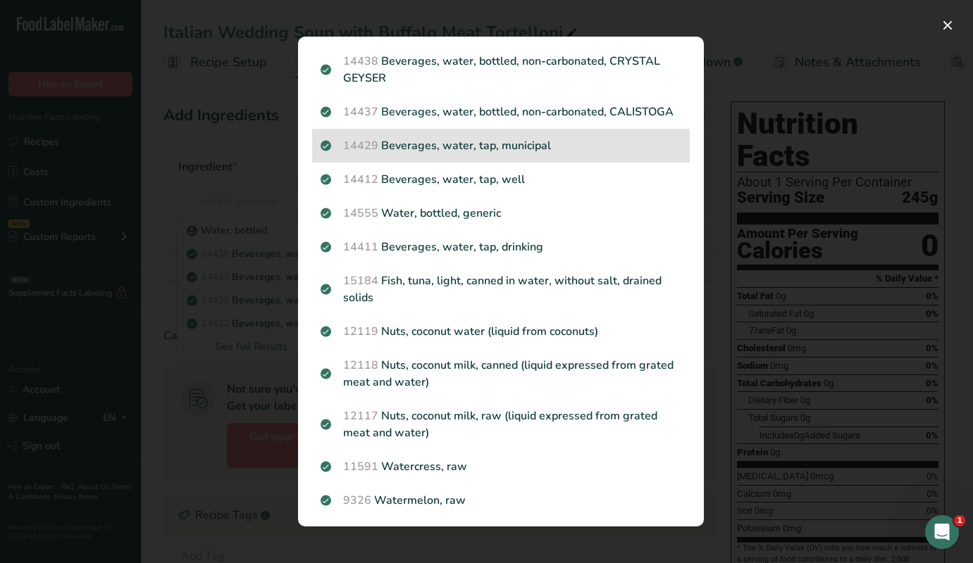
click at [467, 153] on p "14429 [GEOGRAPHIC_DATA], water, tap, municipal" at bounding box center [500, 145] width 361 height 17
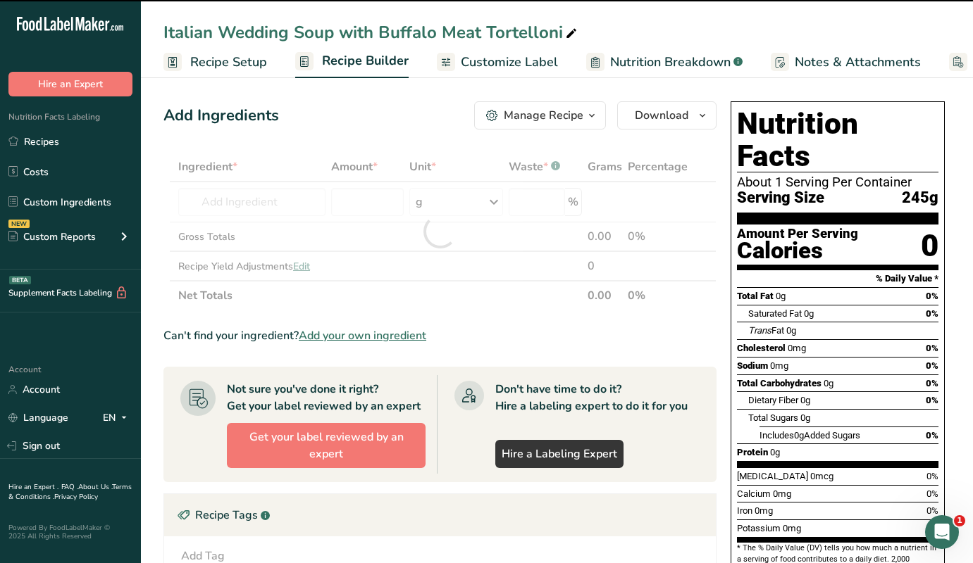
type input "0"
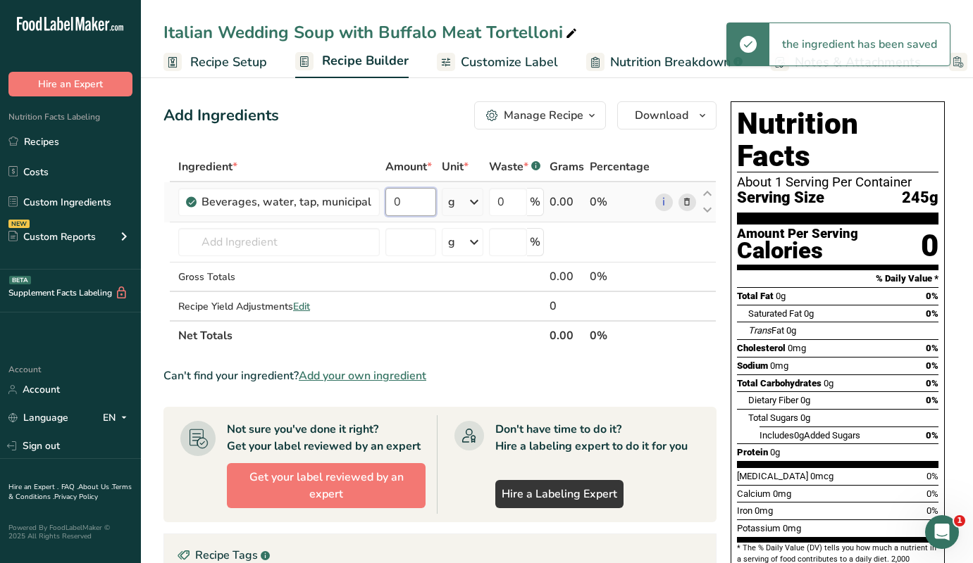
click at [410, 198] on input "0" at bounding box center [410, 202] width 51 height 28
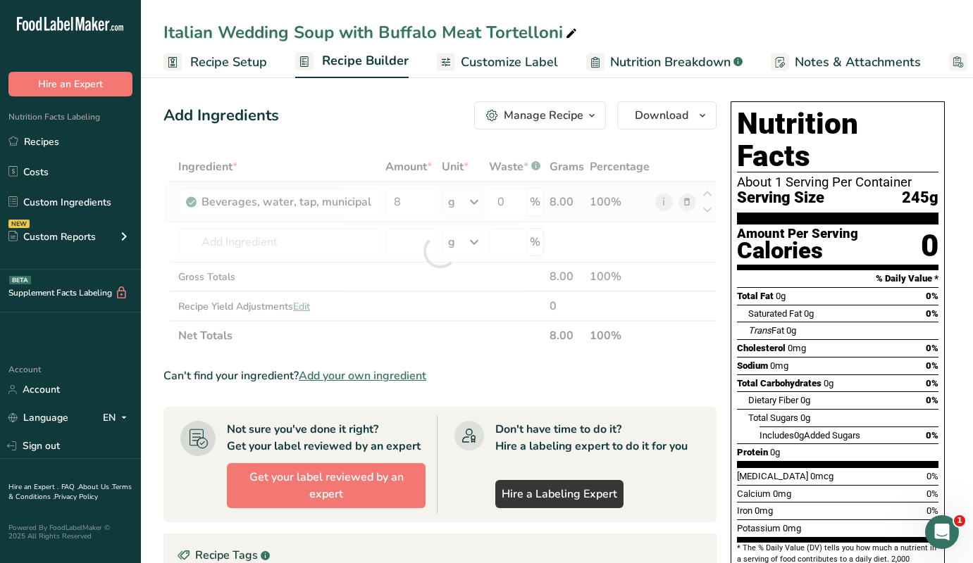
click at [467, 200] on div "Ingredient * Amount * Unit * Waste * .a-a{fill:#347362;}.b-a{fill:#fff;} Grams …" at bounding box center [439, 251] width 553 height 199
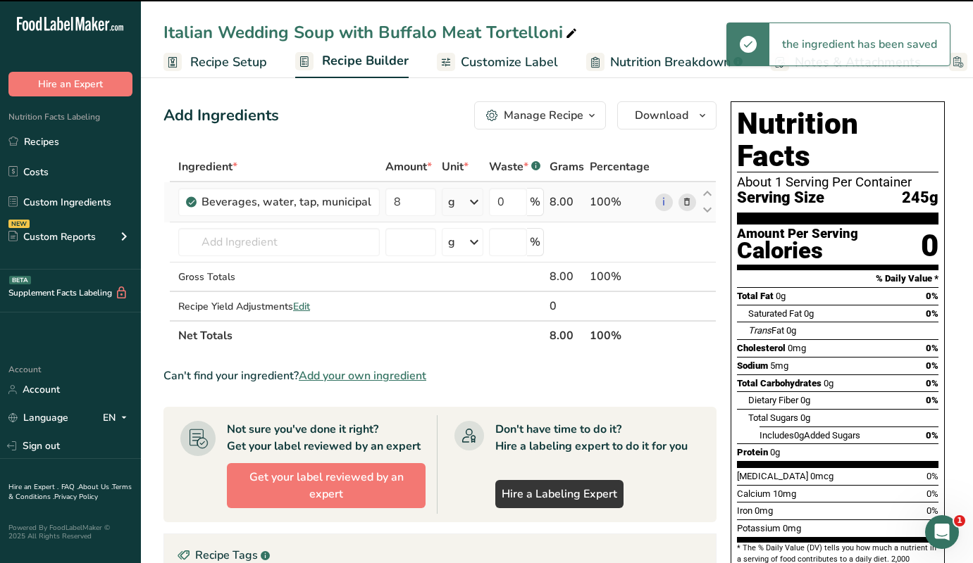
click at [467, 200] on icon at bounding box center [473, 201] width 17 height 25
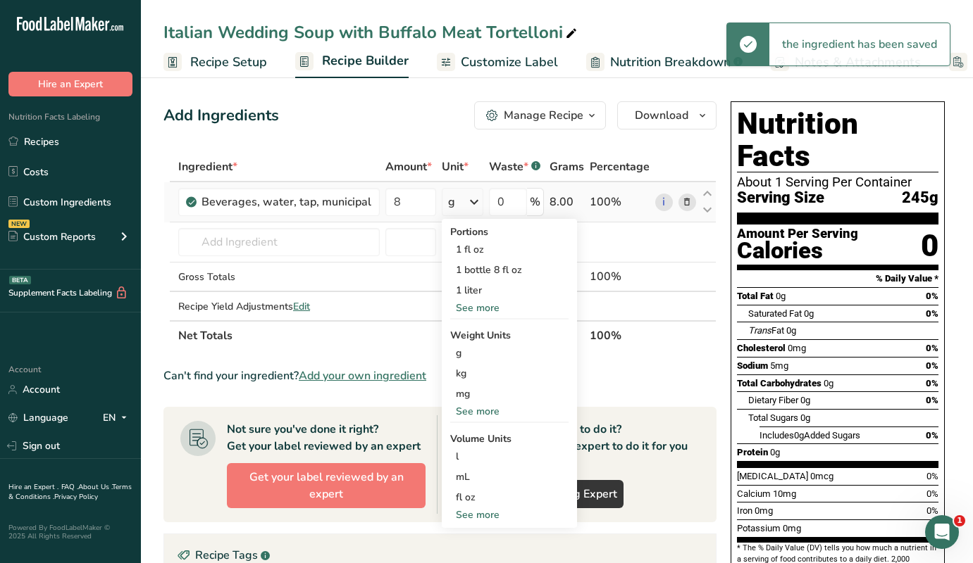
click at [470, 415] on div "See more" at bounding box center [509, 411] width 118 height 15
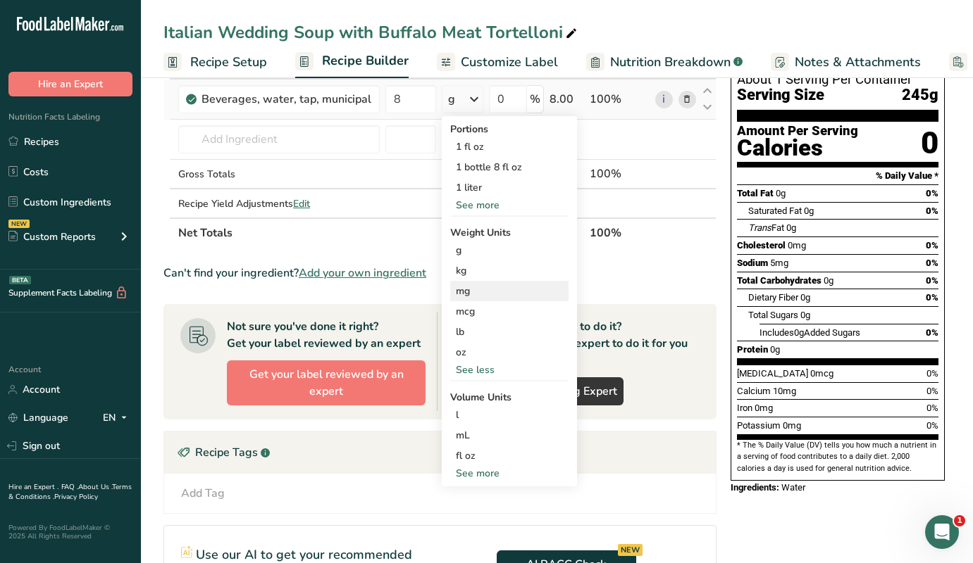
scroll to position [106, 0]
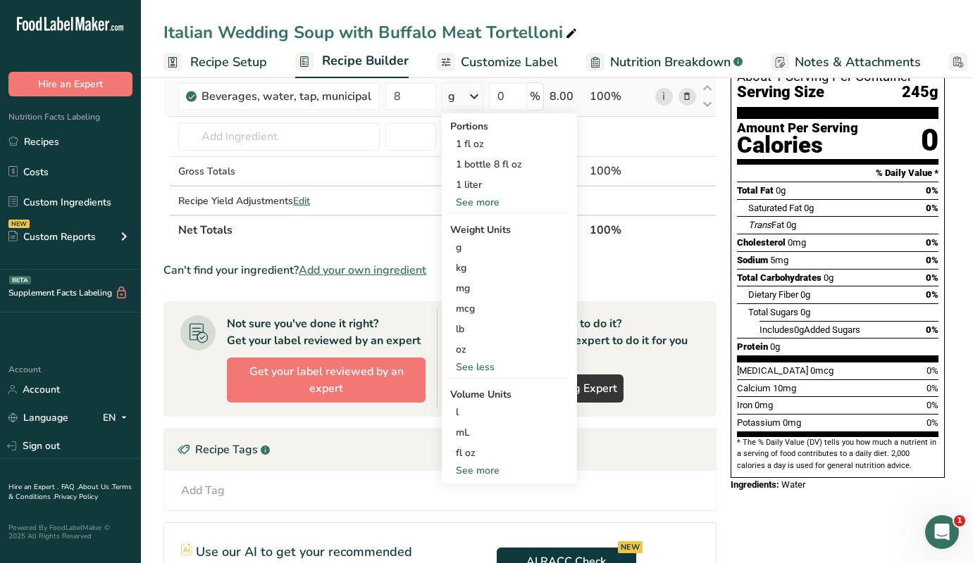
click at [478, 473] on div "See more" at bounding box center [509, 470] width 118 height 15
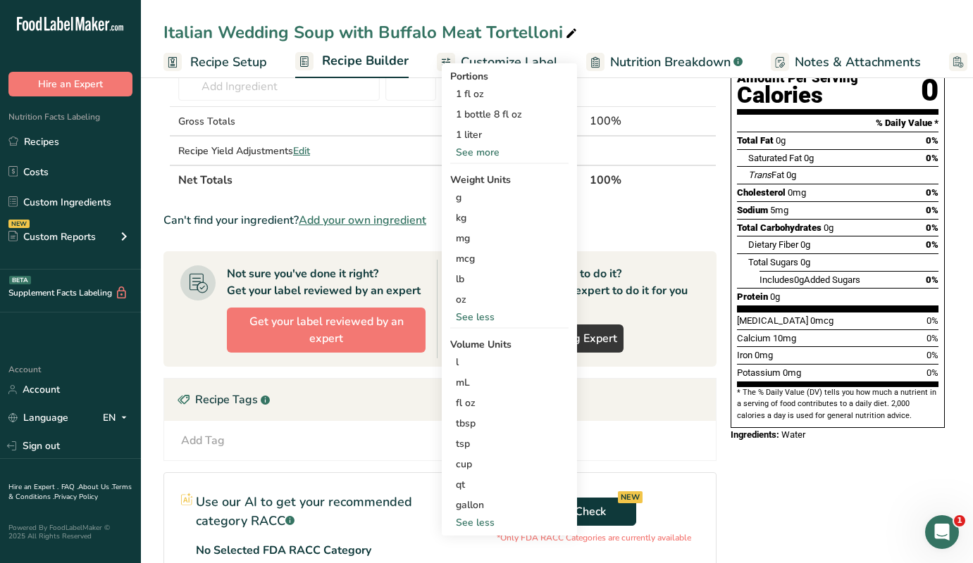
scroll to position [159, 0]
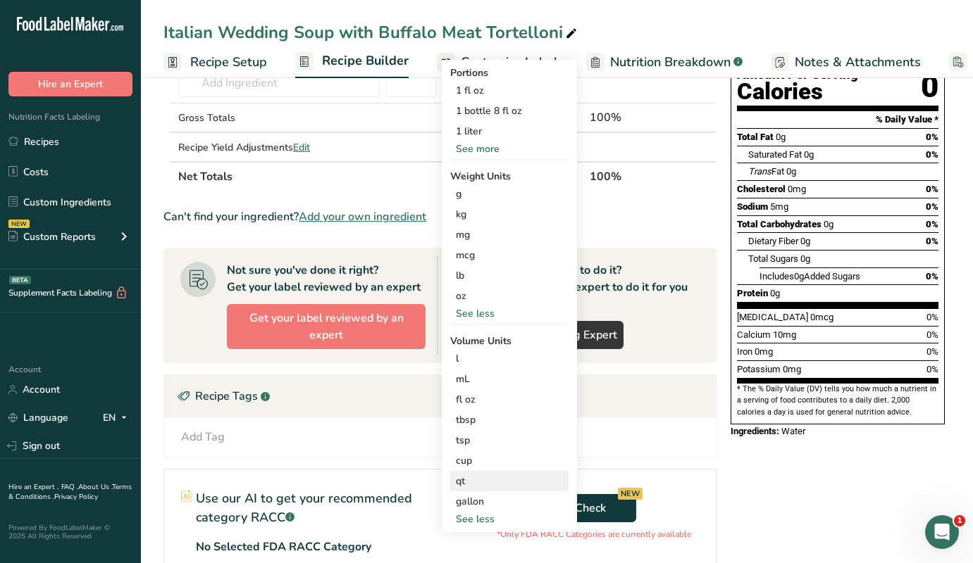
click at [467, 482] on div "qt" at bounding box center [509, 481] width 107 height 15
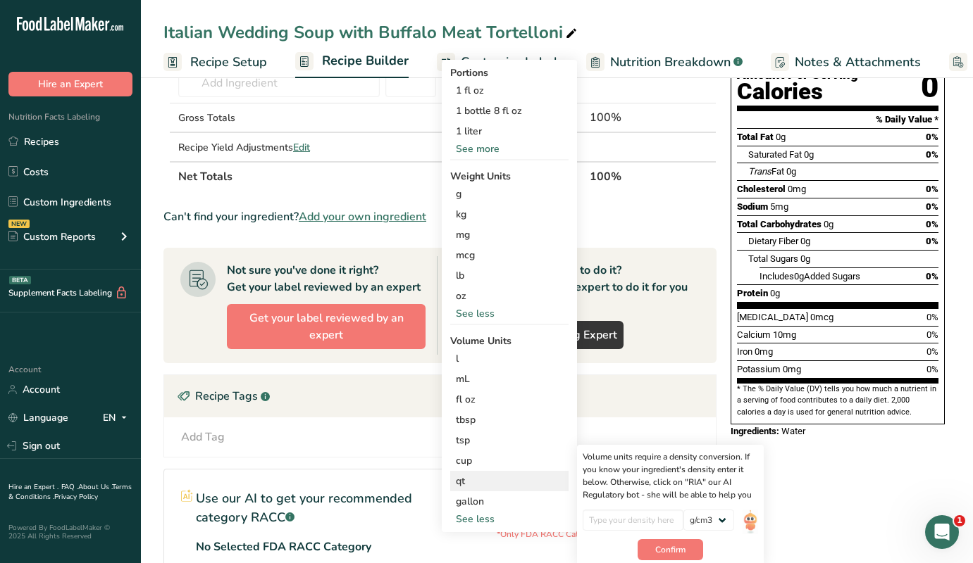
click at [477, 484] on div "qt" at bounding box center [509, 481] width 107 height 15
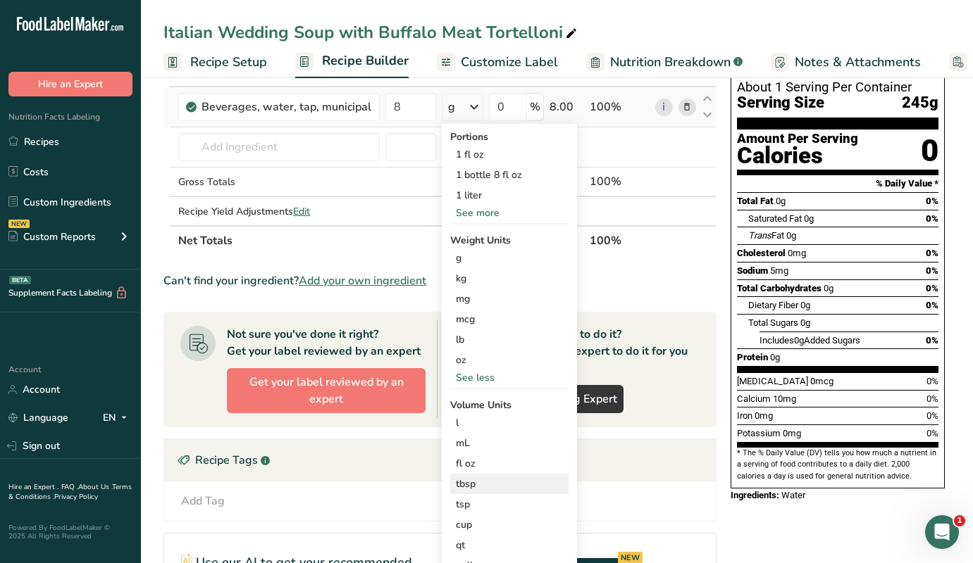
scroll to position [94, 0]
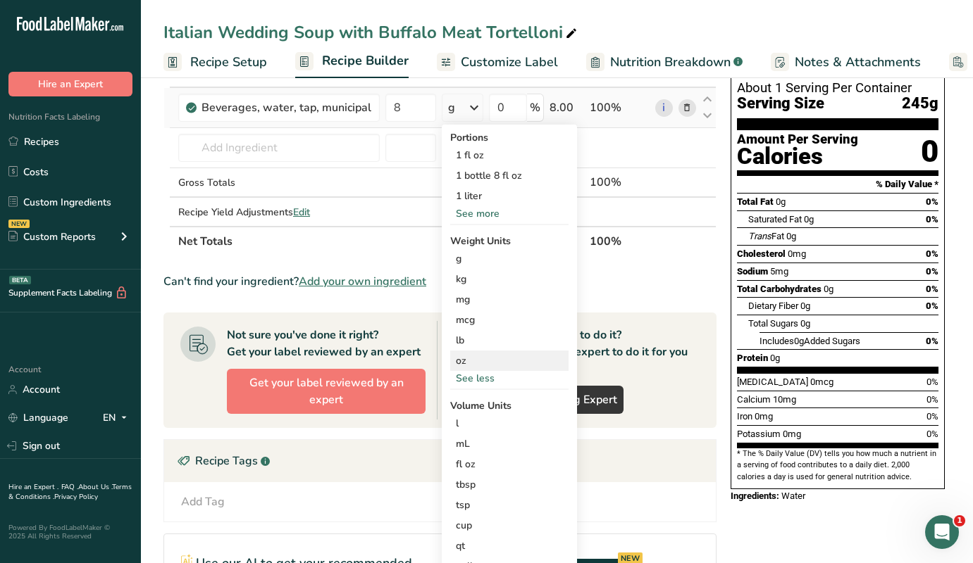
click at [469, 361] on div "oz" at bounding box center [509, 361] width 118 height 20
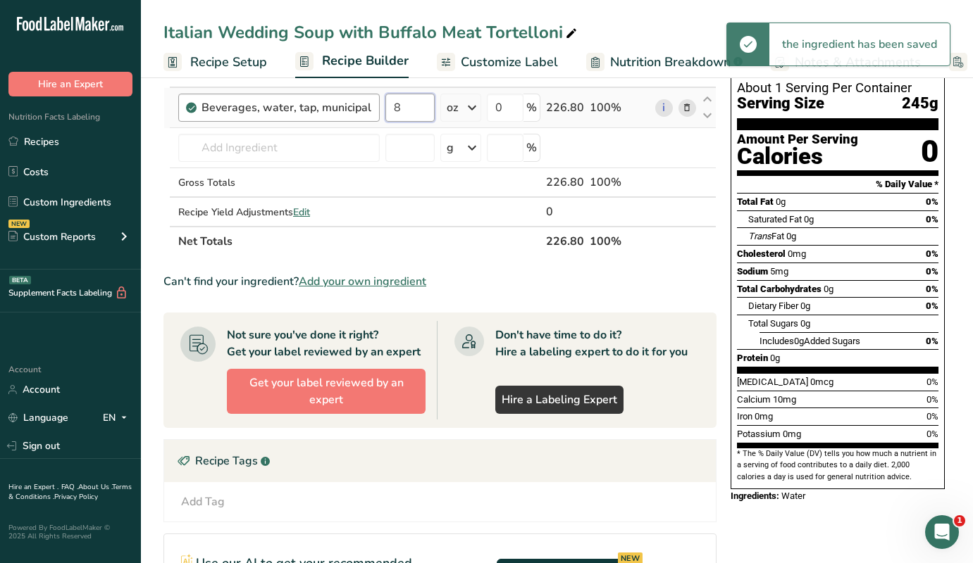
drag, startPoint x: 407, startPoint y: 106, endPoint x: 374, endPoint y: 106, distance: 33.1
click at [374, 106] on tr "Beverages, water, tap, municipal 8 oz Portions 1 fl oz 1 bottle 8 fl oz 1 liter…" at bounding box center [439, 108] width 551 height 40
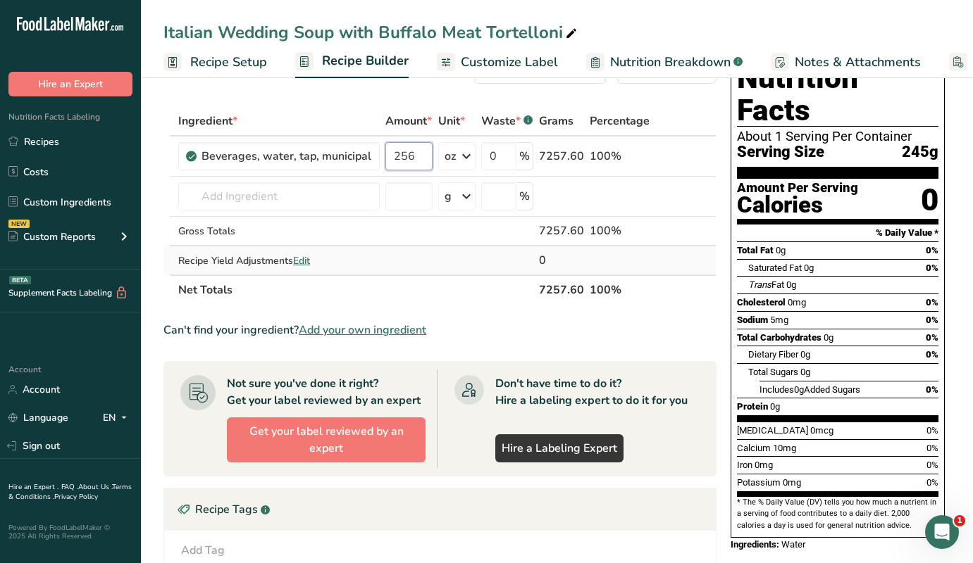
scroll to position [44, 0]
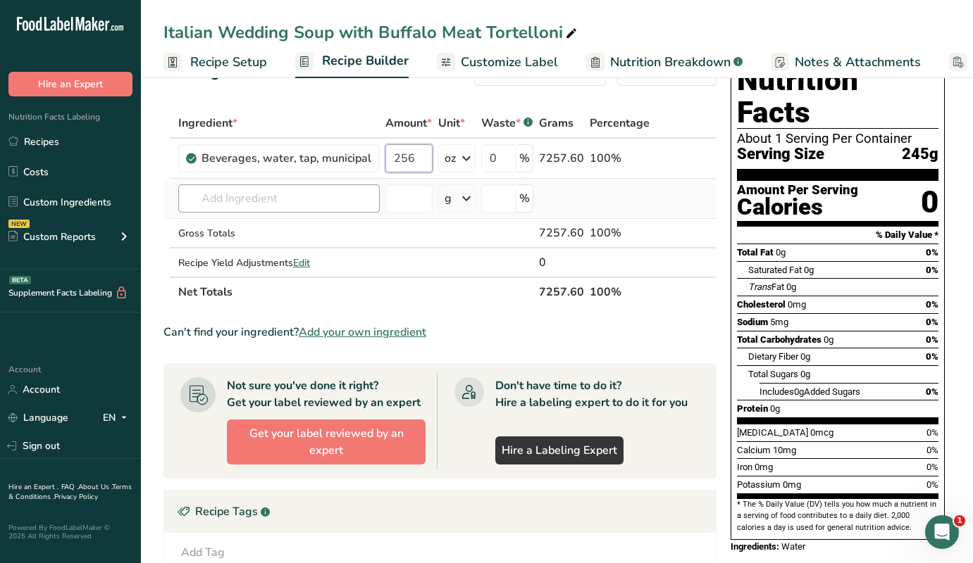
type input "256"
click at [222, 198] on div "Ingredient * Amount * Unit * Waste * .a-a{fill:#347362;}.b-a{fill:#fff;} Grams …" at bounding box center [439, 207] width 553 height 199
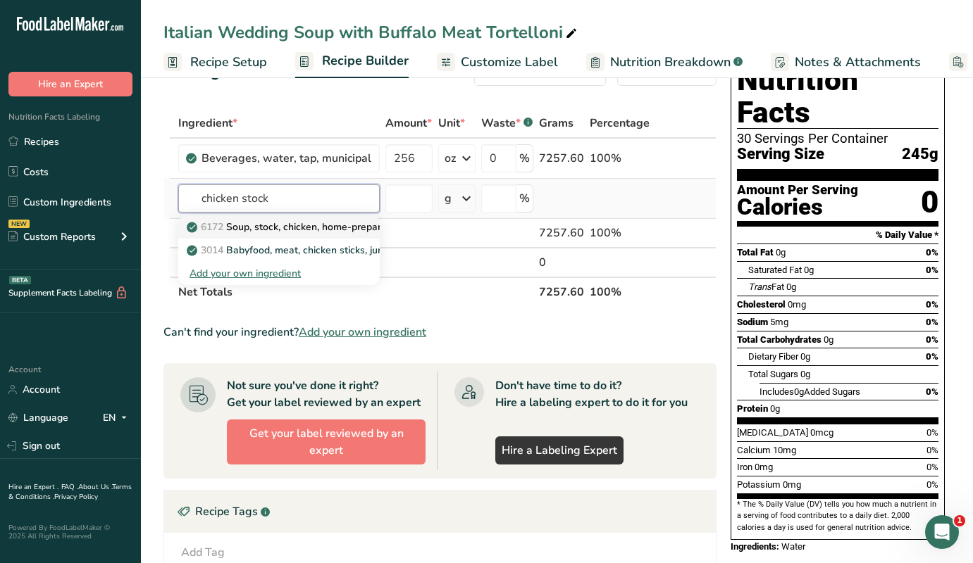
type input "chicken stock"
click at [263, 229] on p "6172 Soup, stock, chicken, home-prepared" at bounding box center [290, 227] width 203 height 15
type input "Soup, stock, chicken, home-prepared"
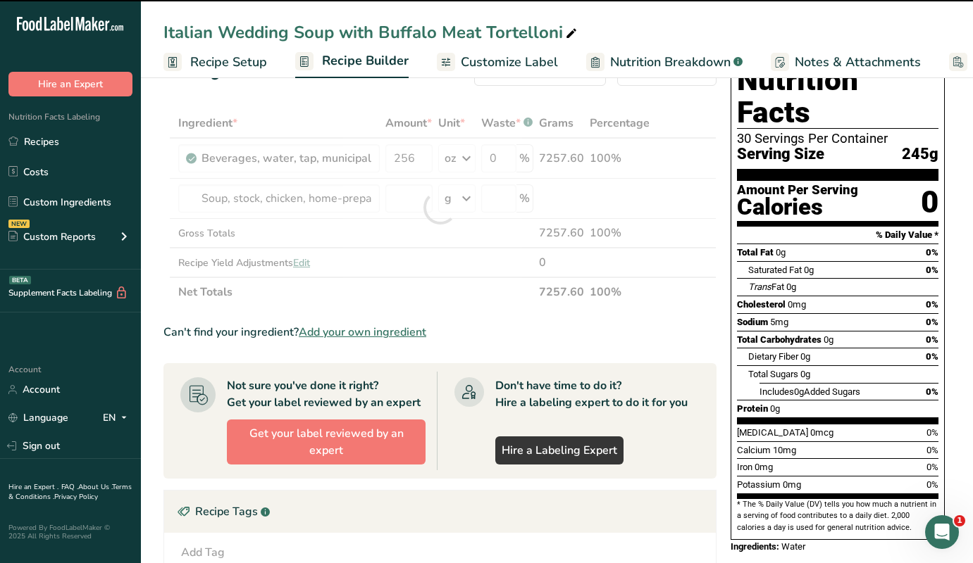
type input "0"
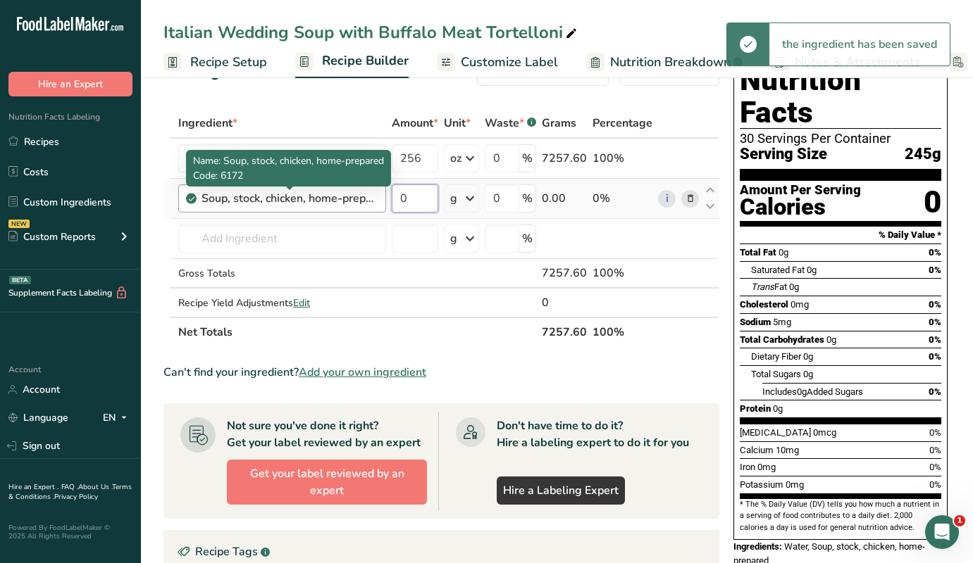
drag, startPoint x: 408, startPoint y: 199, endPoint x: 372, endPoint y: 199, distance: 35.9
click at [372, 199] on tr "Soup, stock, chicken, home-prepared 0 g Portions 1 cup Weight Units g kg mg See…" at bounding box center [441, 199] width 554 height 40
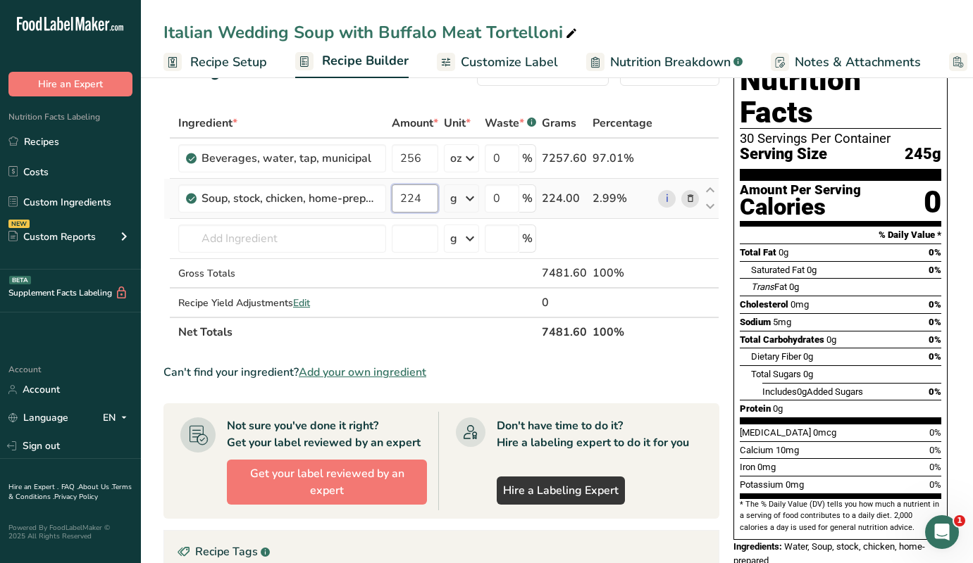
type input "224"
click at [463, 199] on div "Ingredient * Amount * Unit * Waste * .a-a{fill:#347362;}.b-a{fill:#fff;} Grams …" at bounding box center [441, 227] width 556 height 239
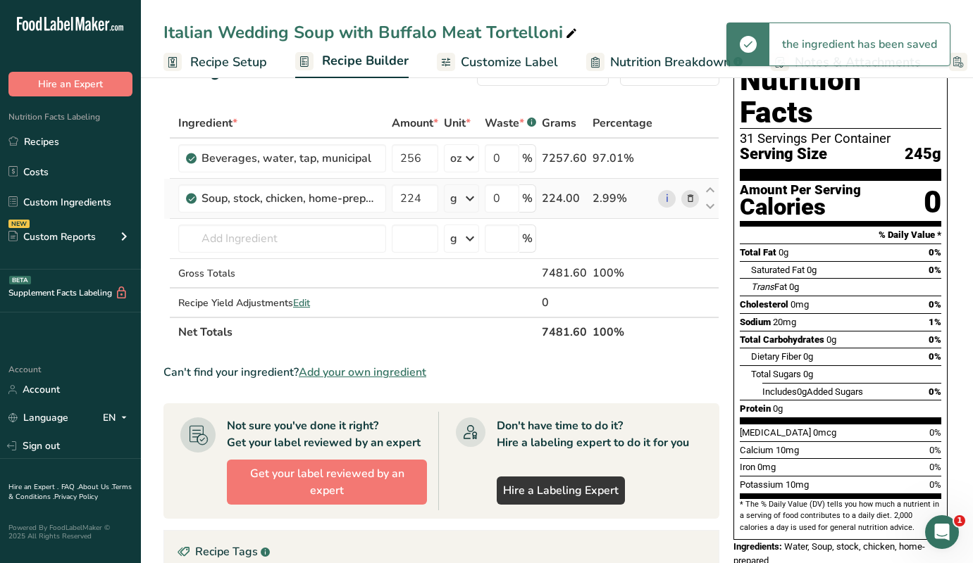
click at [473, 202] on icon at bounding box center [469, 198] width 17 height 25
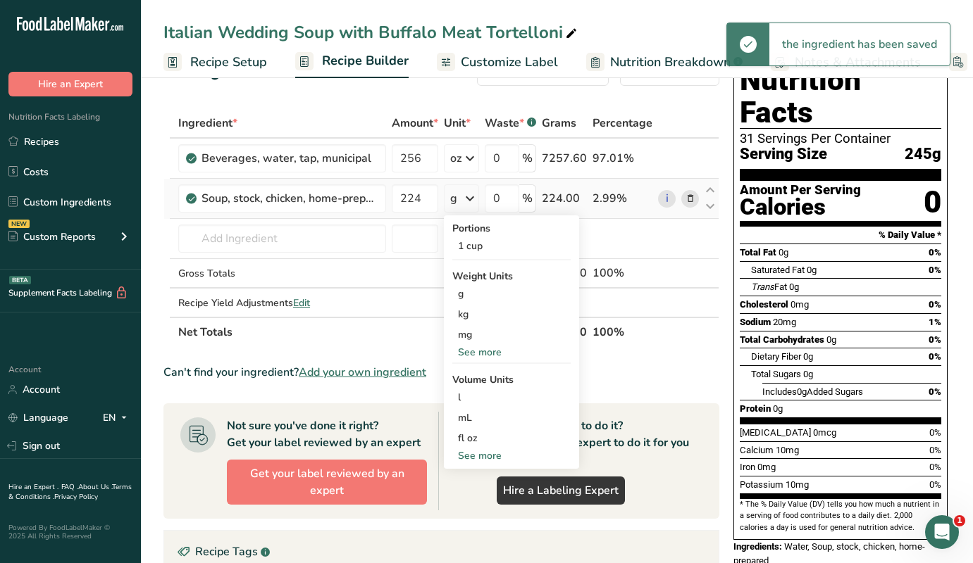
click at [479, 350] on div "See more" at bounding box center [511, 352] width 118 height 15
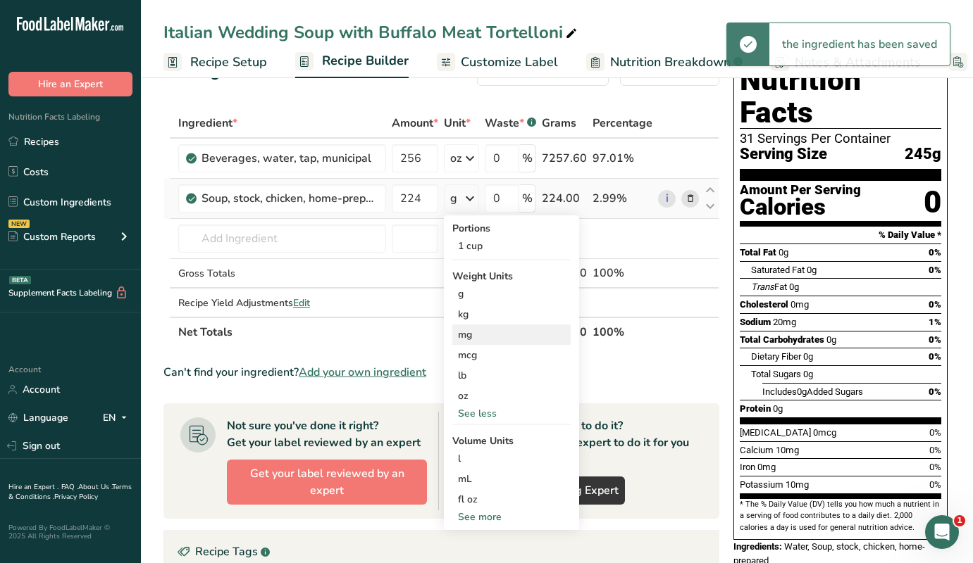
scroll to position [67, 0]
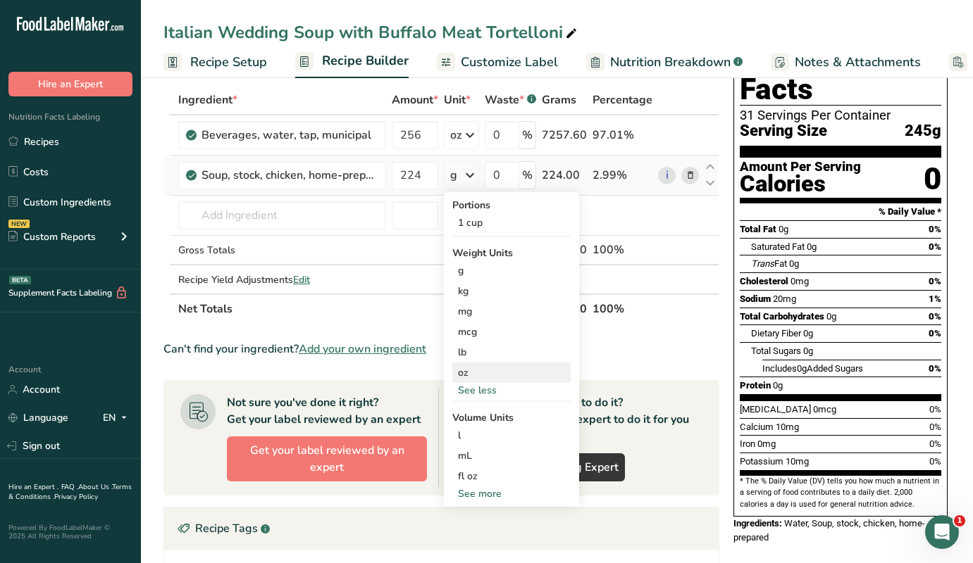
click at [469, 368] on div "oz" at bounding box center [511, 373] width 118 height 20
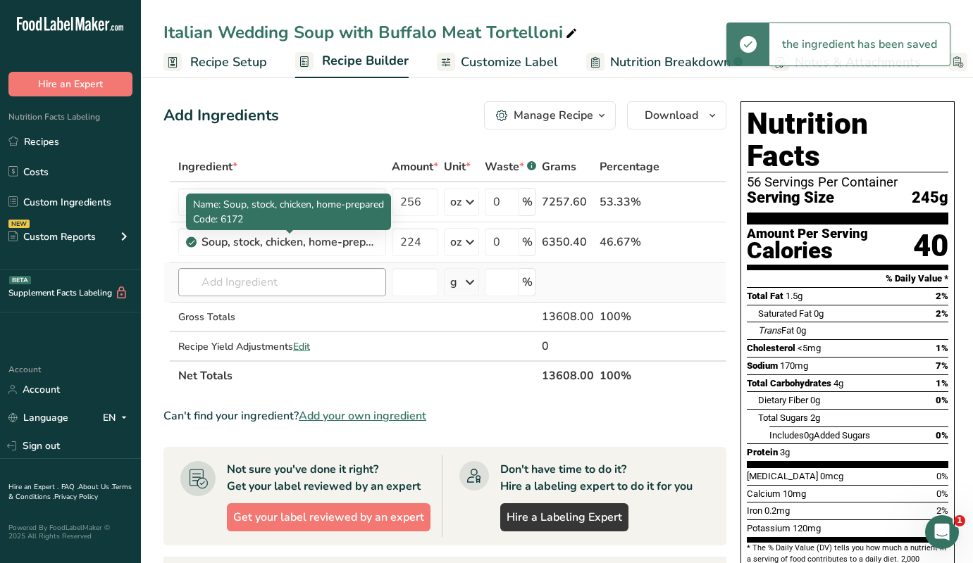
scroll to position [0, 0]
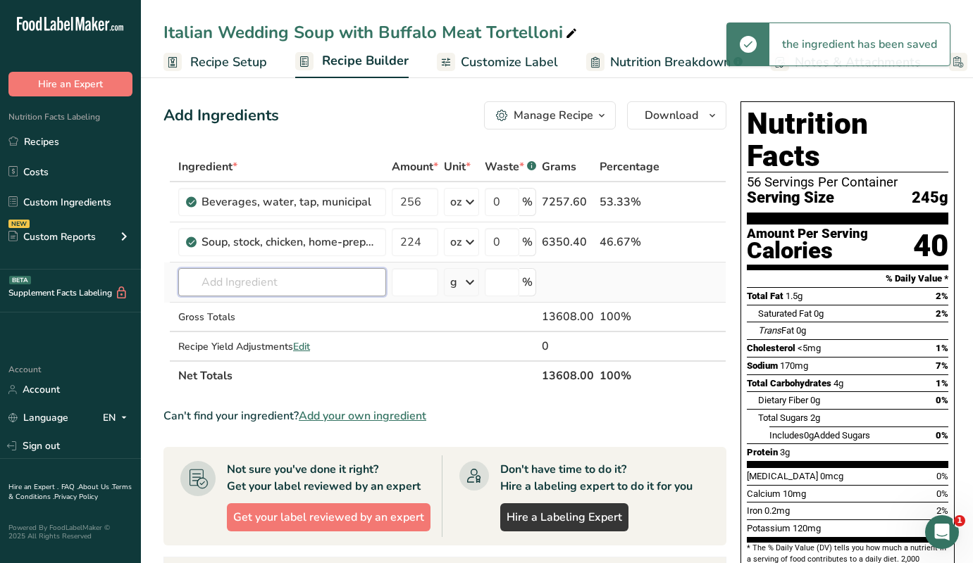
click at [235, 278] on input "text" at bounding box center [282, 282] width 208 height 28
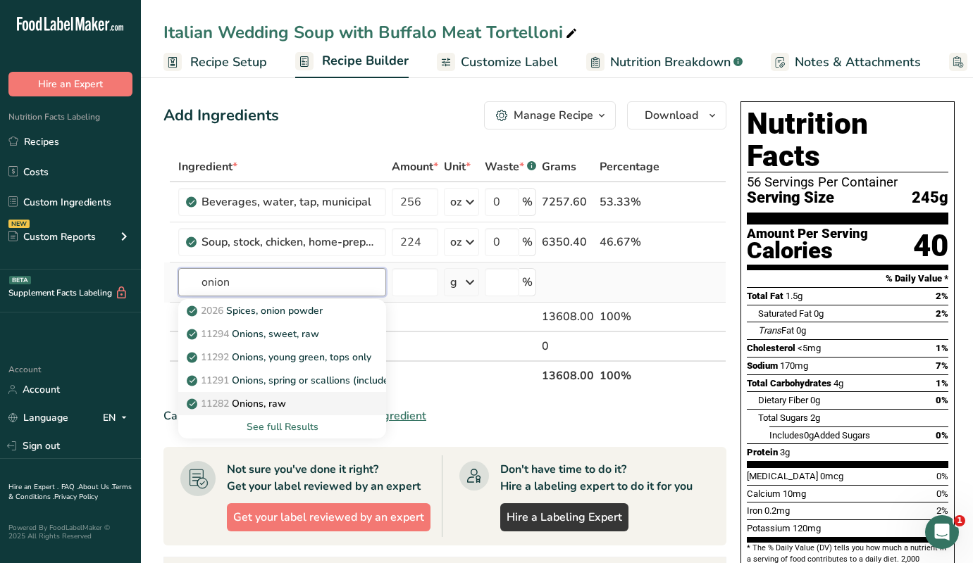
type input "onion"
click at [250, 399] on p "11282 Onions, raw" at bounding box center [237, 403] width 96 height 15
type input "Onions, raw"
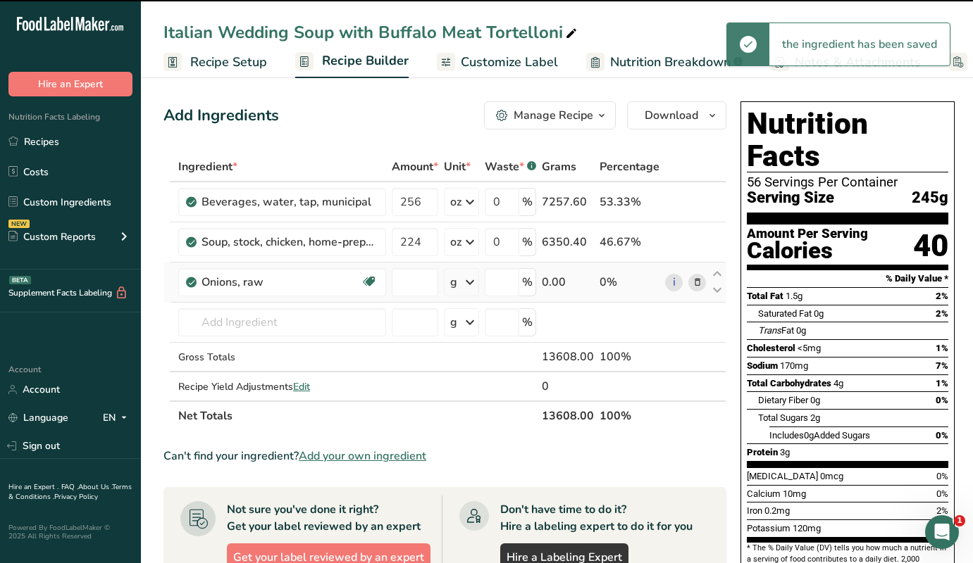
type input "0"
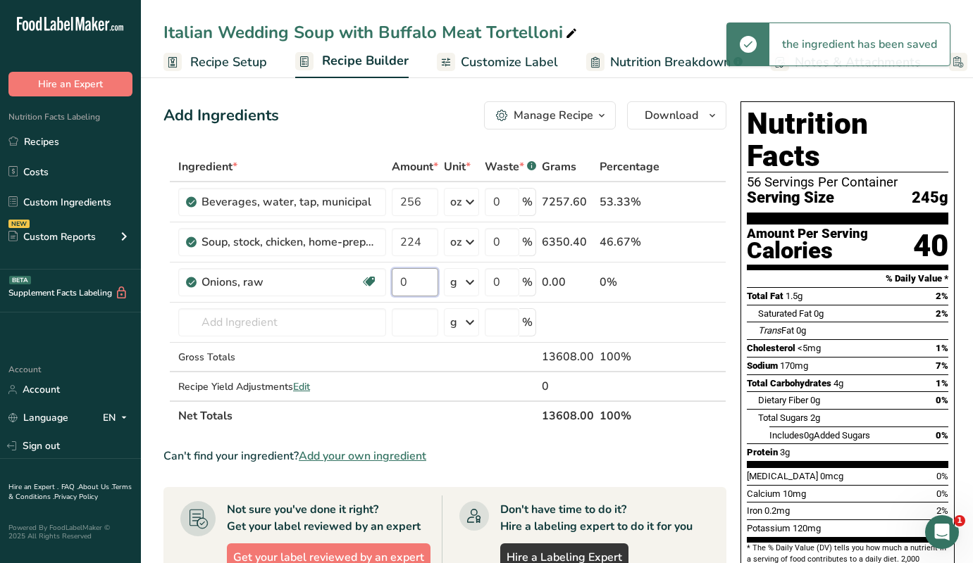
drag, startPoint x: 413, startPoint y: 282, endPoint x: 387, endPoint y: 282, distance: 25.4
click at [387, 282] on tr "Onions, raw Source of Antioxidants [MEDICAL_DATA] Effect Dairy free Gluten free…" at bounding box center [444, 283] width 561 height 40
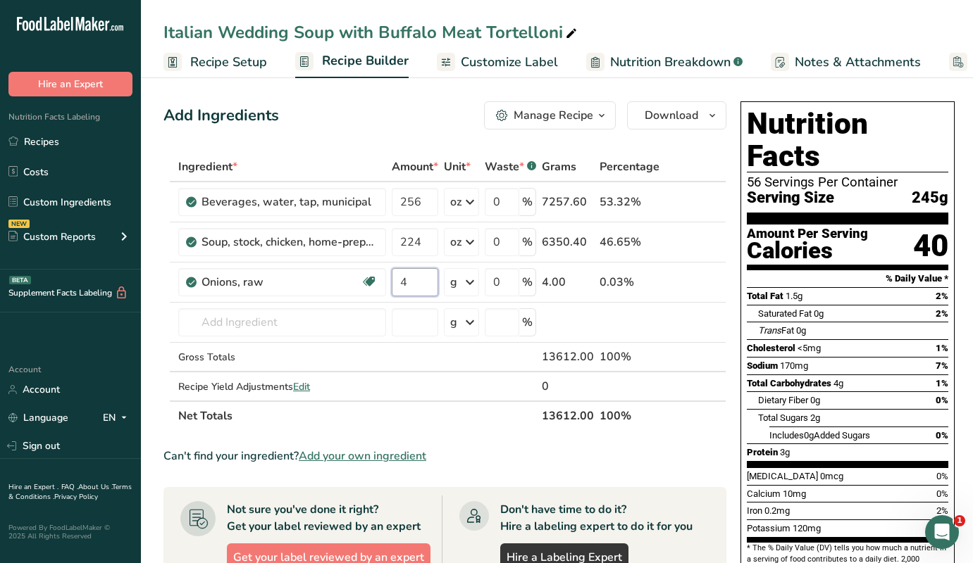
type input "4"
click at [474, 283] on div "Ingredient * Amount * Unit * Waste * .a-a{fill:#347362;}.b-a{fill:#fff;} Grams …" at bounding box center [444, 291] width 563 height 279
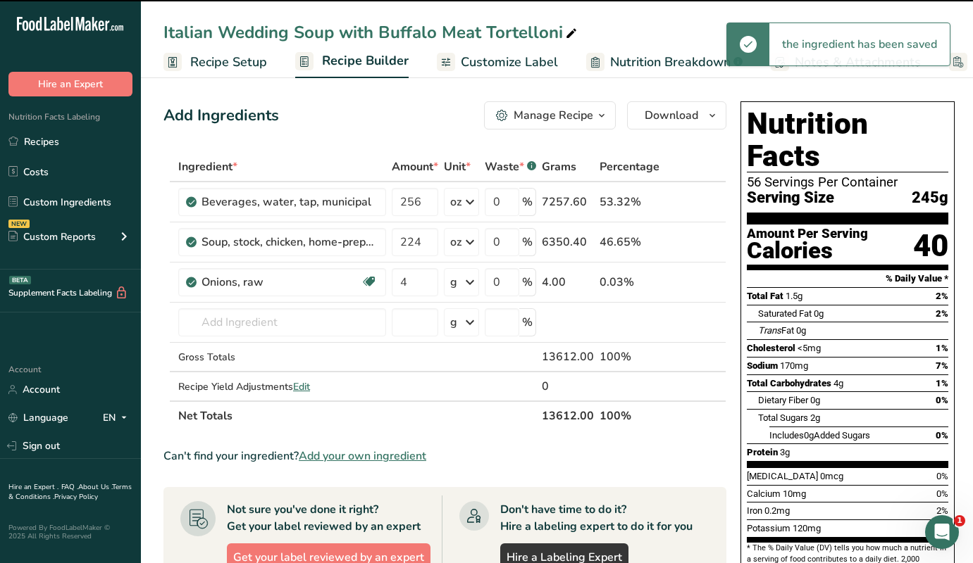
click at [473, 280] on icon at bounding box center [469, 282] width 17 height 25
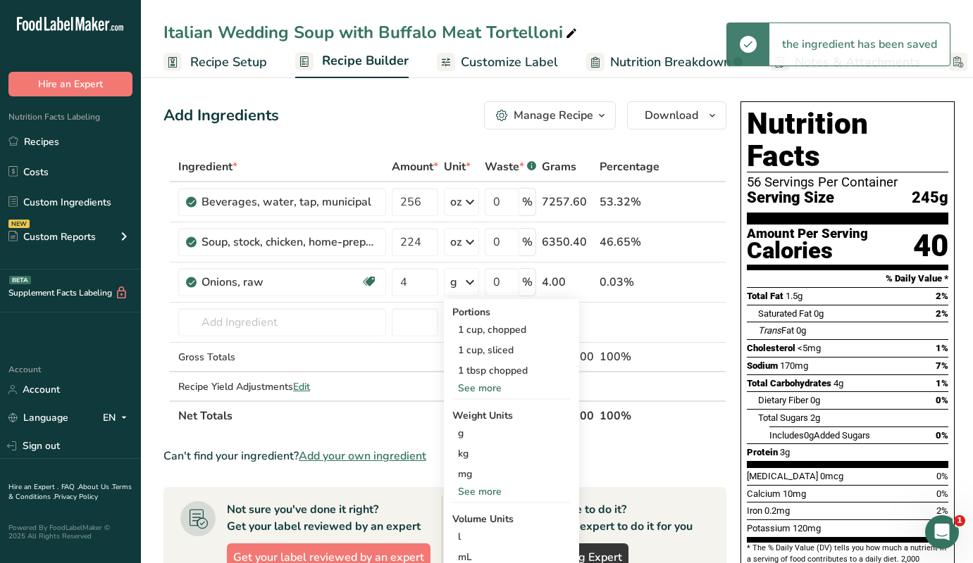
click at [470, 496] on div "See more" at bounding box center [511, 491] width 118 height 15
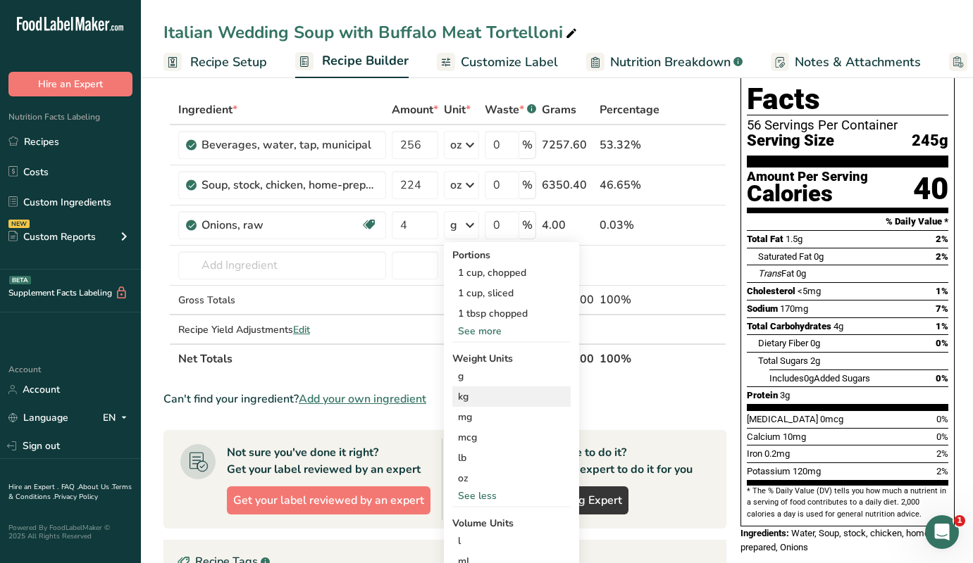
scroll to position [58, 0]
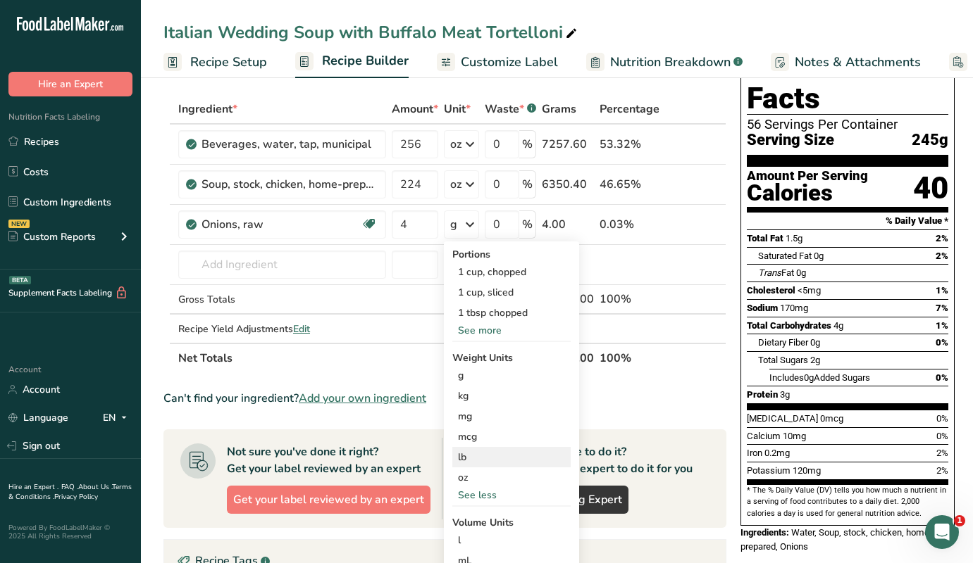
click at [476, 458] on div "lb" at bounding box center [511, 457] width 118 height 20
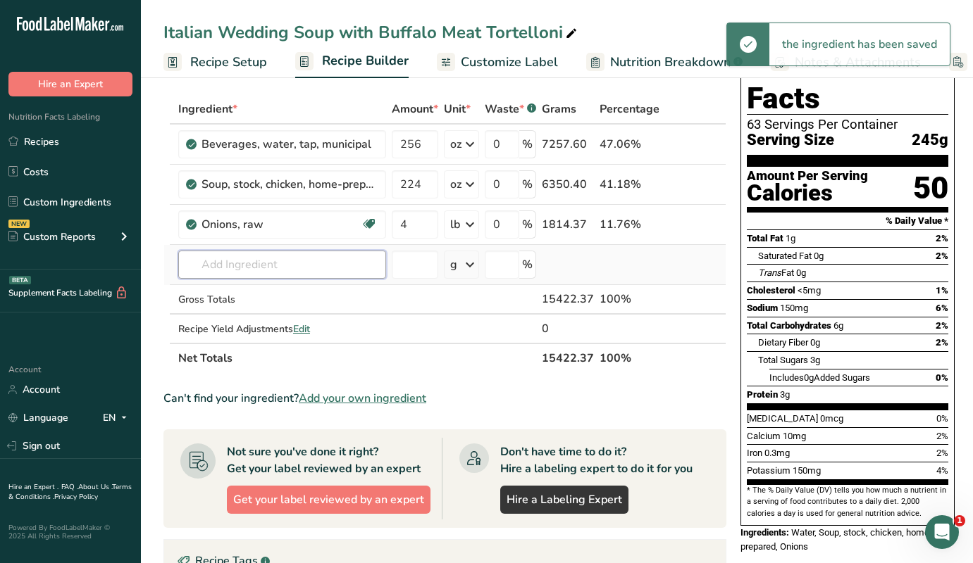
click at [240, 267] on input "text" at bounding box center [282, 265] width 208 height 28
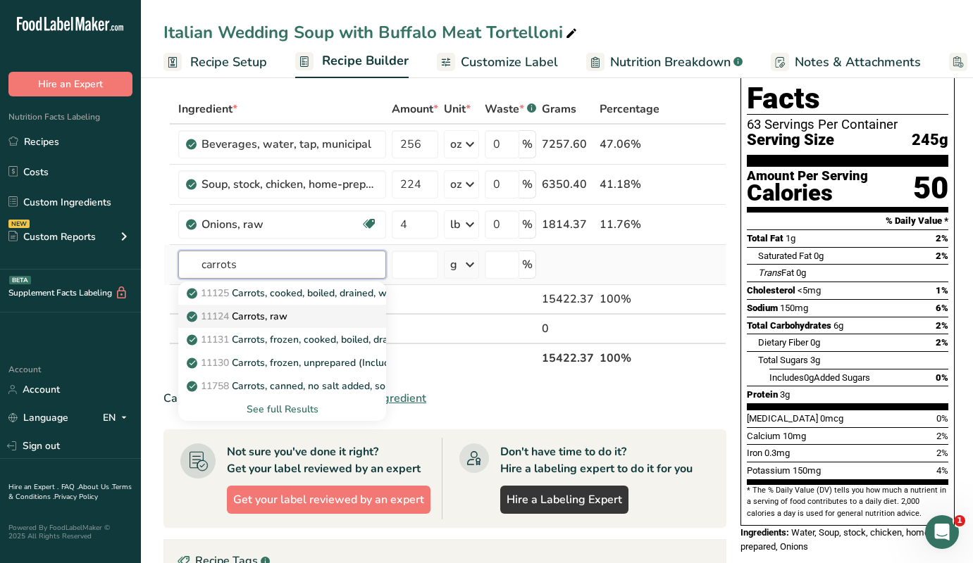
type input "carrots"
click at [278, 318] on p "11124 [GEOGRAPHIC_DATA], raw" at bounding box center [238, 316] width 98 height 15
type input "Carrots, raw"
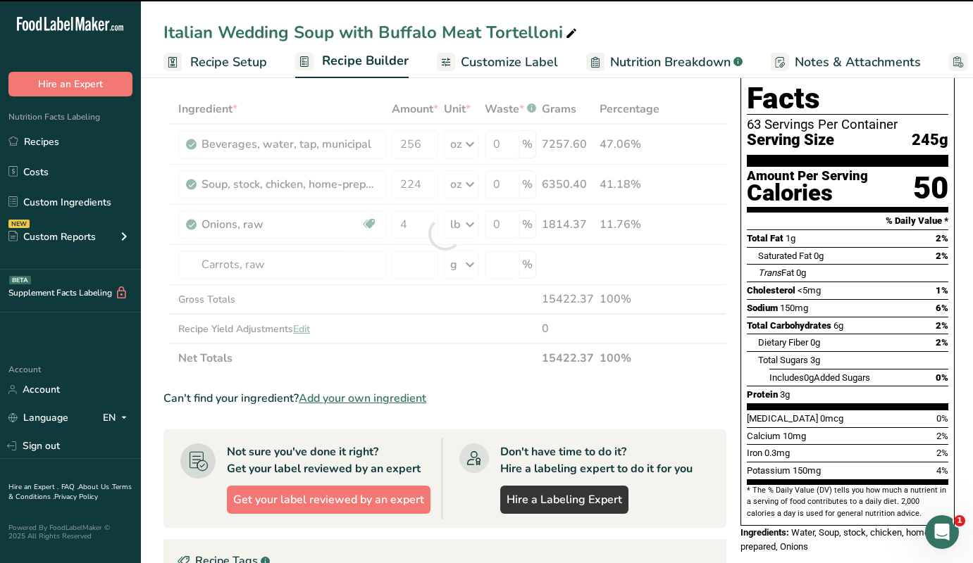
type input "0"
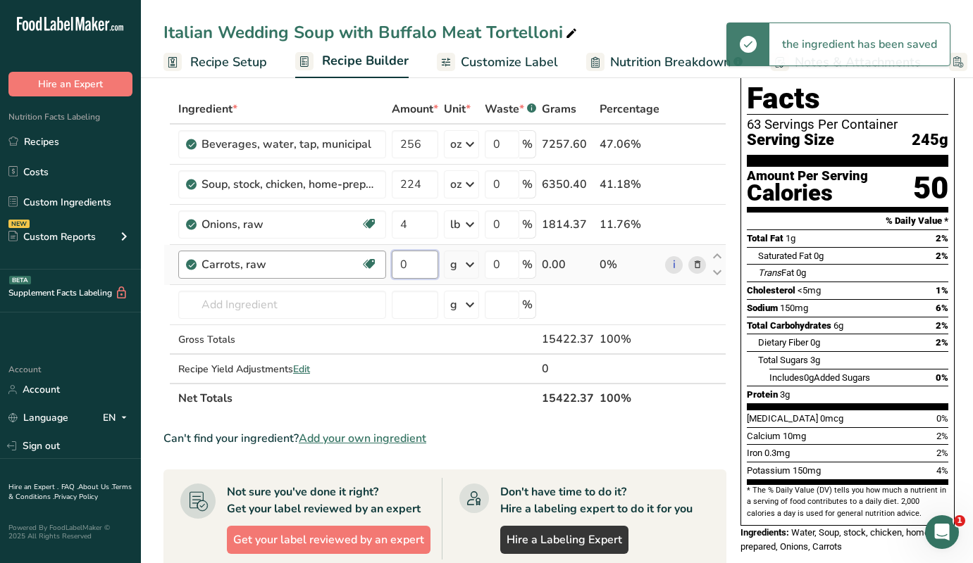
drag, startPoint x: 413, startPoint y: 263, endPoint x: 378, endPoint y: 263, distance: 35.2
click at [378, 263] on tr "Carrots, raw Dairy free Gluten free Vegan Vegetarian Soy free 0 g Portions 1 cu…" at bounding box center [444, 265] width 561 height 40
type input "4"
click at [467, 263] on div "Ingredient * Amount * Unit * Waste * .a-a{fill:#347362;}.b-a{fill:#fff;} Grams …" at bounding box center [444, 253] width 563 height 319
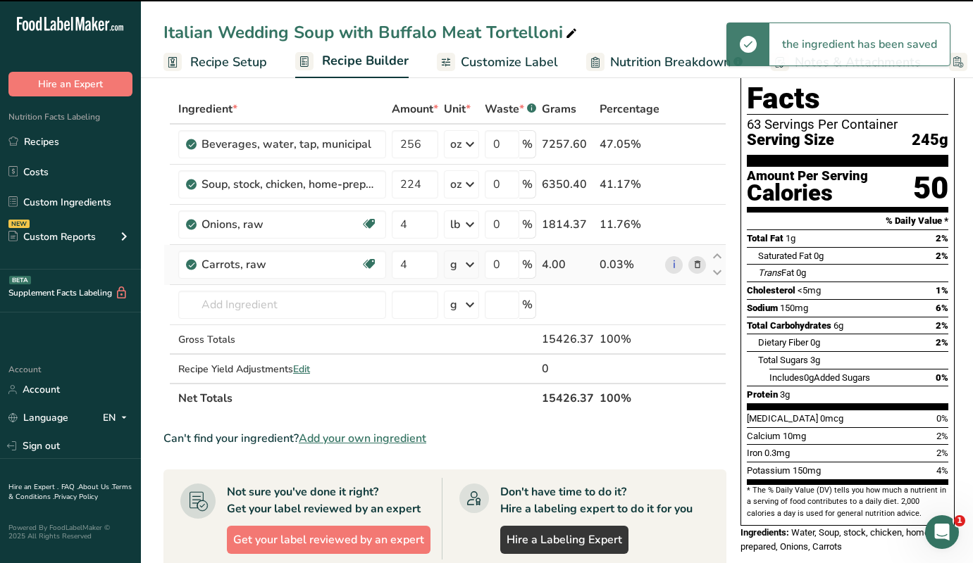
click at [468, 265] on icon at bounding box center [469, 264] width 17 height 25
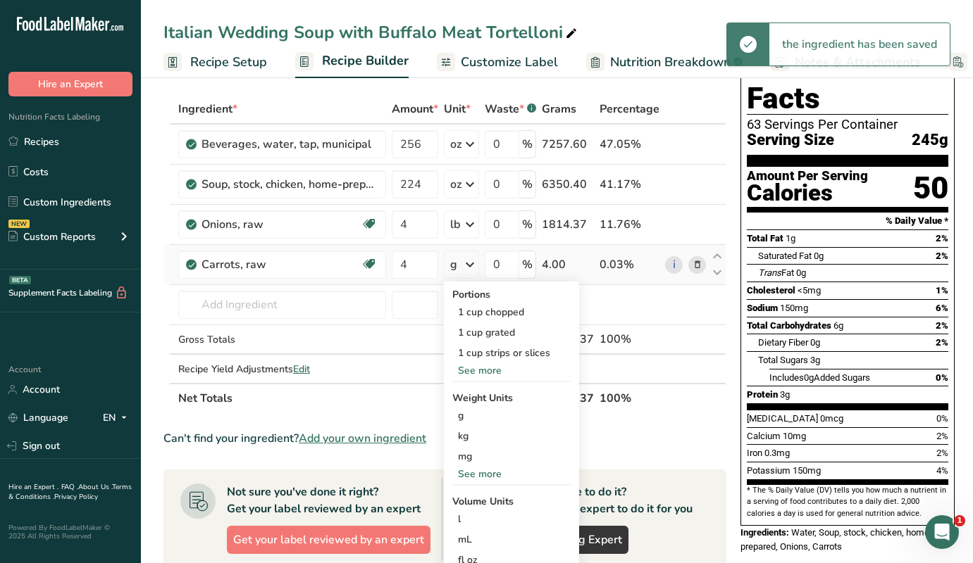
scroll to position [83, 0]
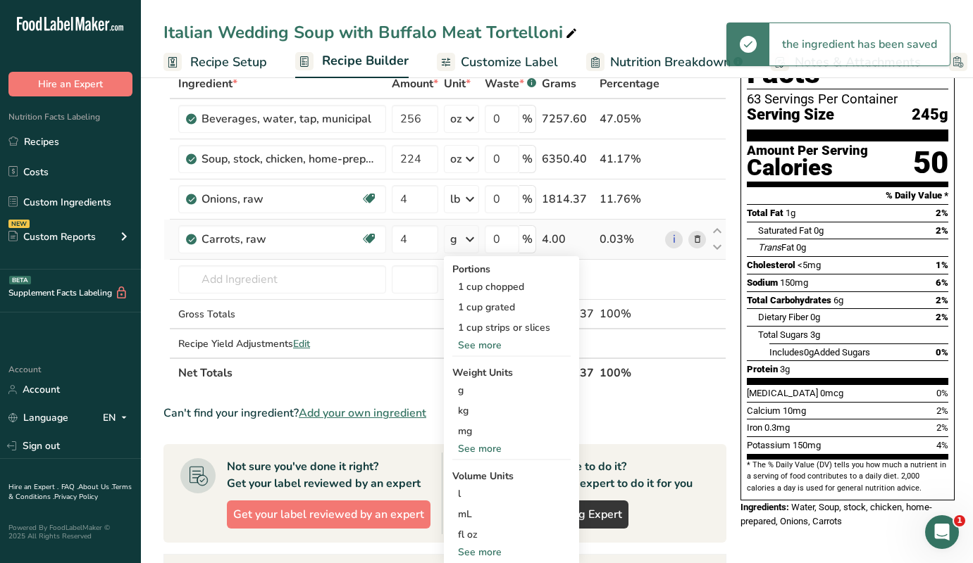
click at [470, 446] on div "See more" at bounding box center [511, 449] width 118 height 15
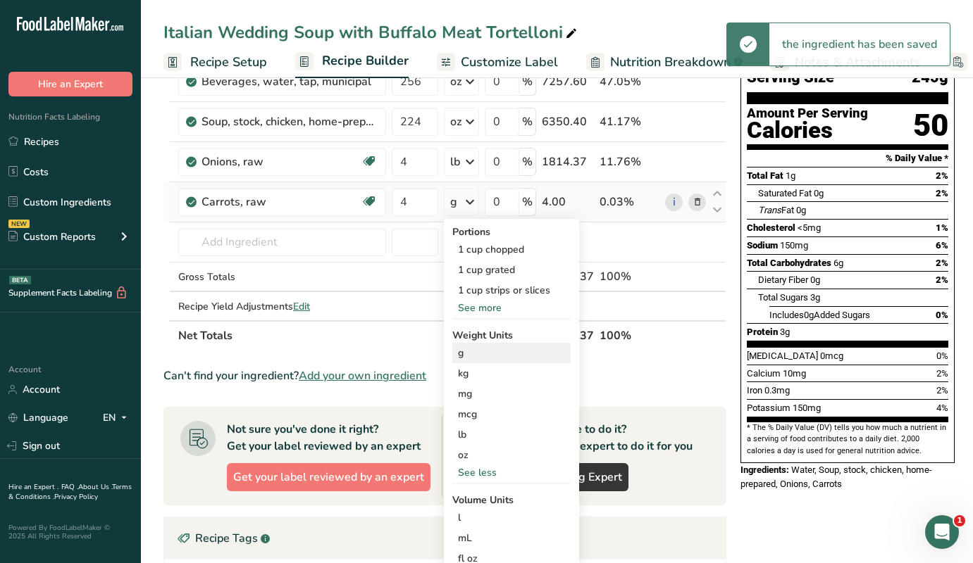
scroll to position [123, 0]
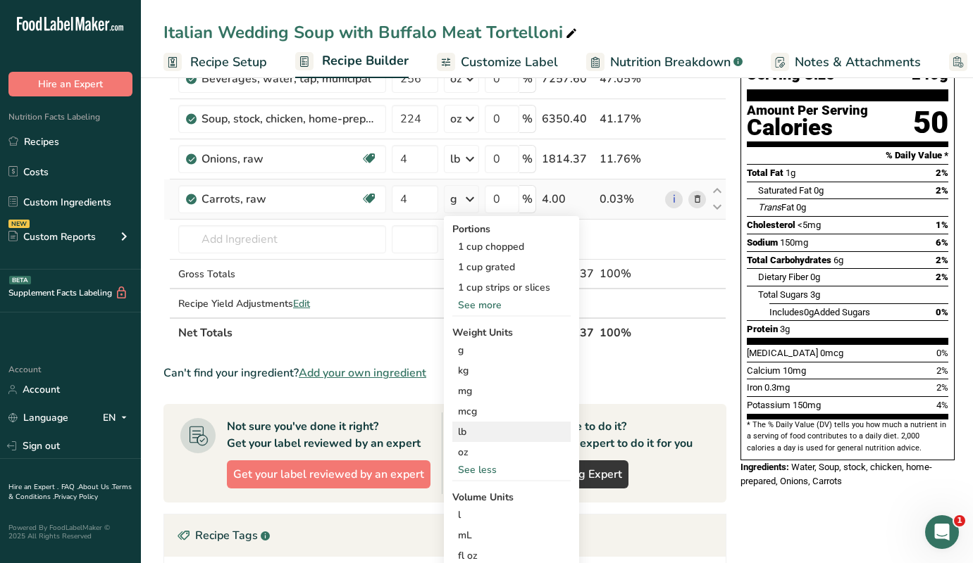
click at [469, 430] on div "lb" at bounding box center [511, 432] width 118 height 20
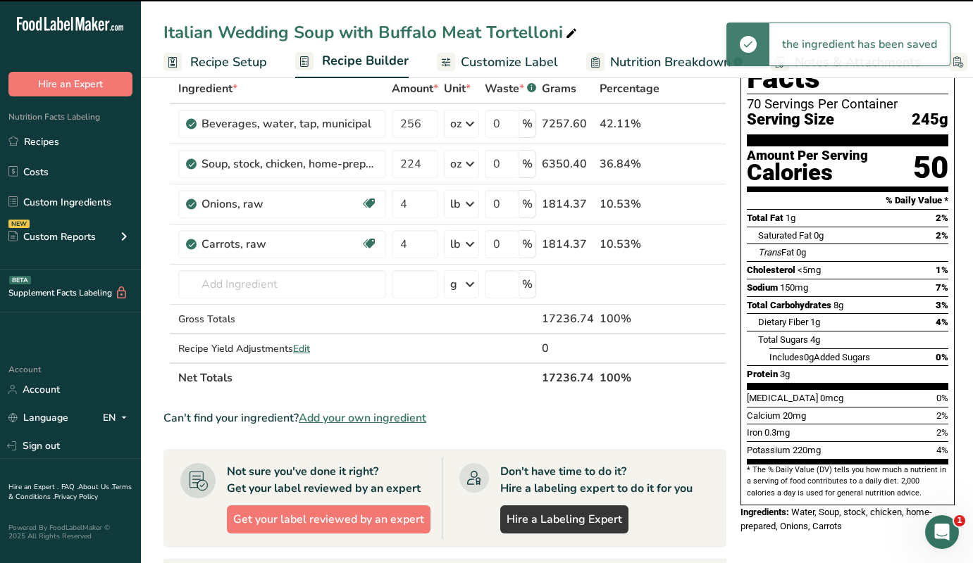
scroll to position [68, 0]
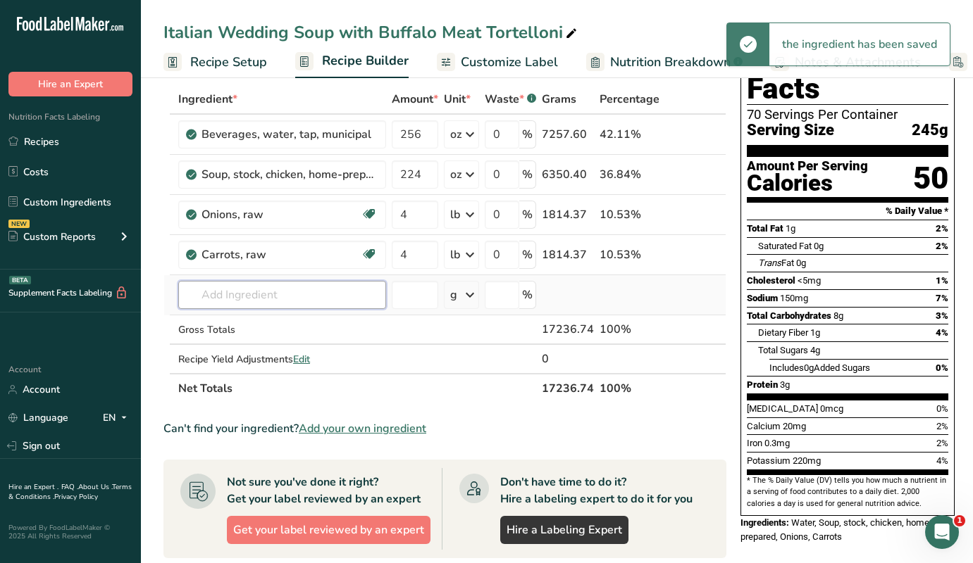
click at [230, 294] on input "text" at bounding box center [282, 295] width 208 height 28
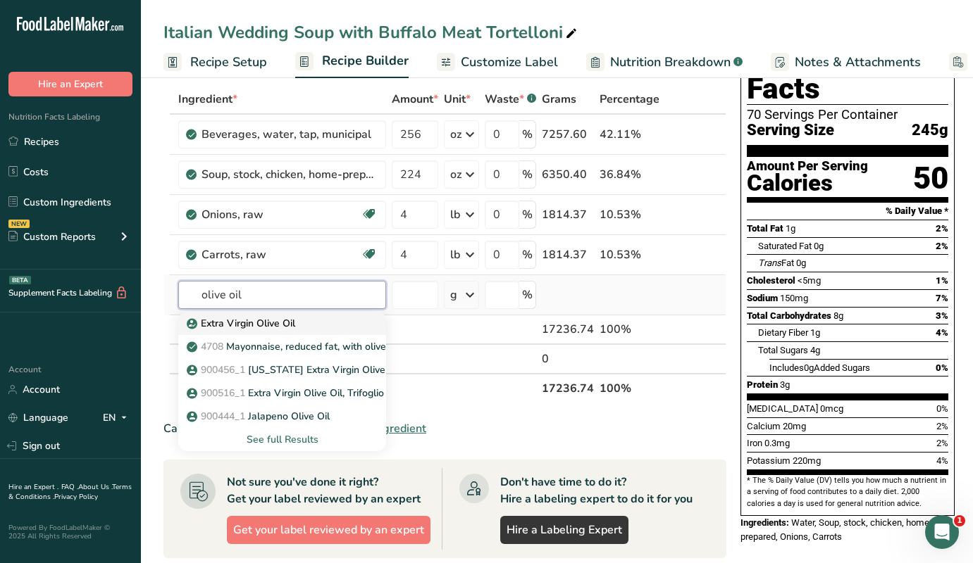
type input "olive oil"
click at [233, 326] on p "Extra Virgin Olive Oil" at bounding box center [242, 323] width 106 height 15
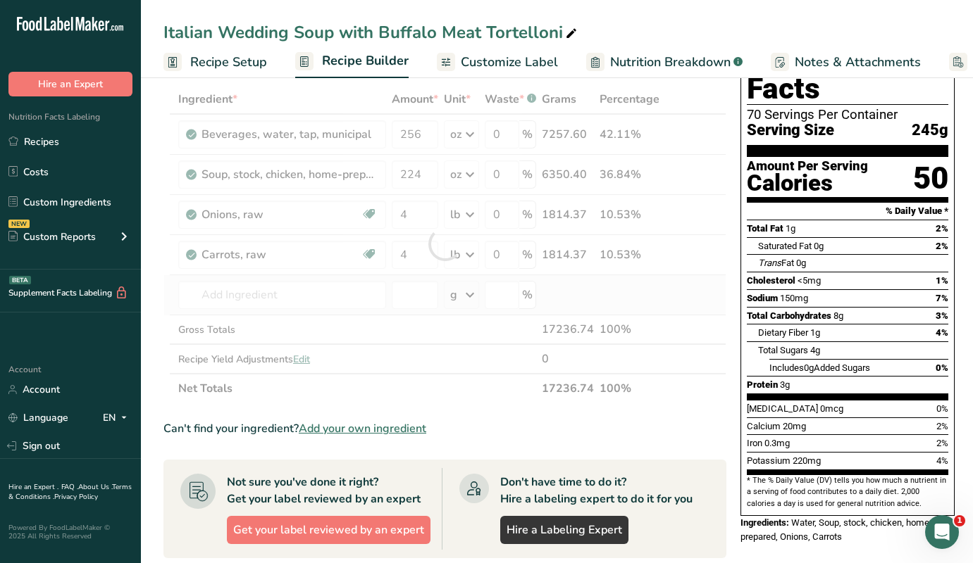
type input "Extra Virgin Olive Oil"
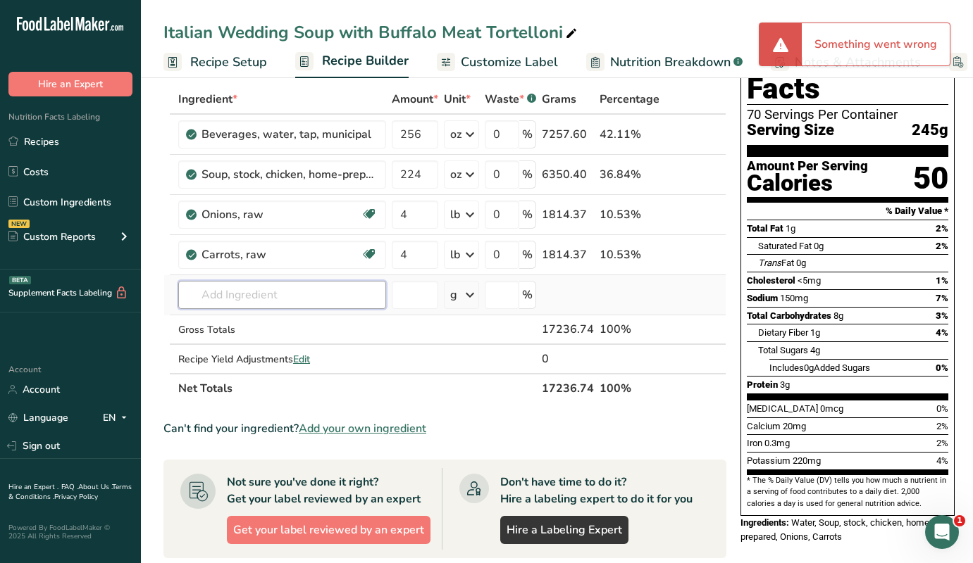
click at [277, 299] on input "text" at bounding box center [282, 295] width 208 height 28
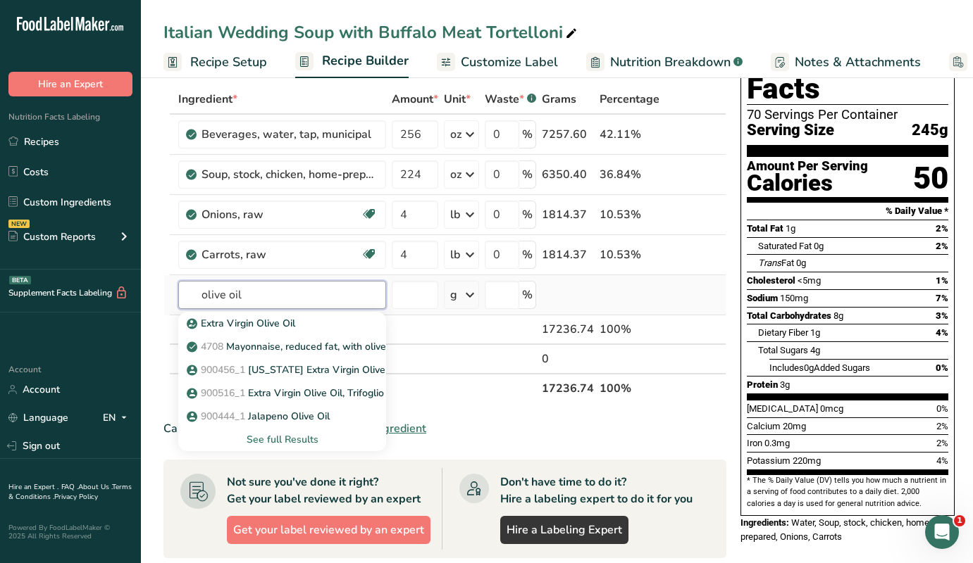
type input "olive oil"
click at [284, 441] on div "See full Results" at bounding box center [281, 439] width 185 height 15
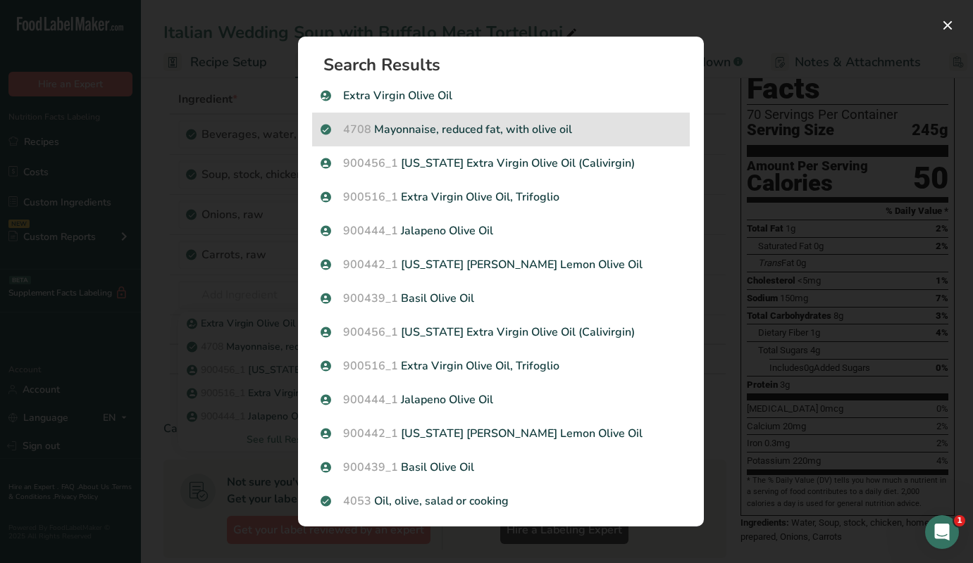
scroll to position [0, 0]
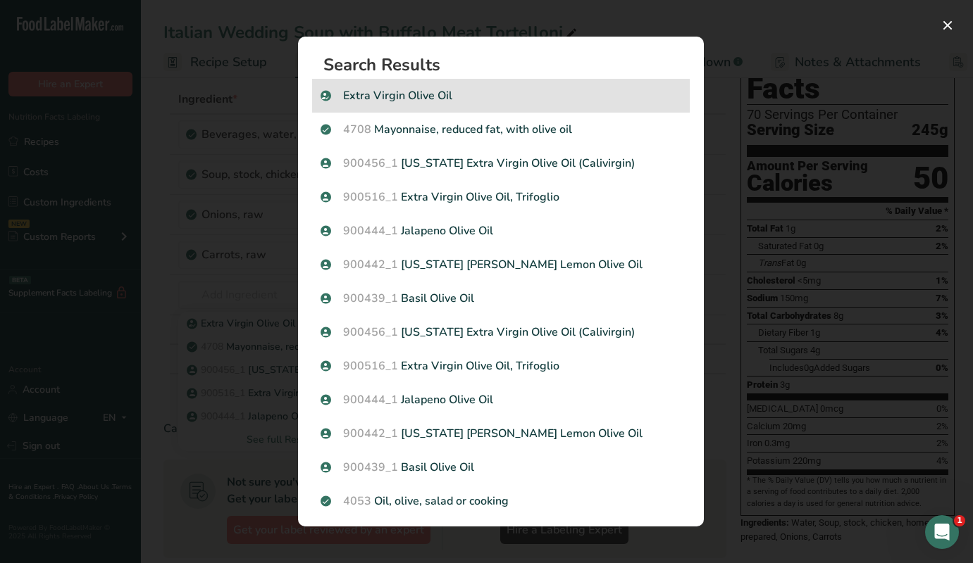
click at [394, 94] on p "Extra Virgin Olive Oil" at bounding box center [500, 95] width 361 height 17
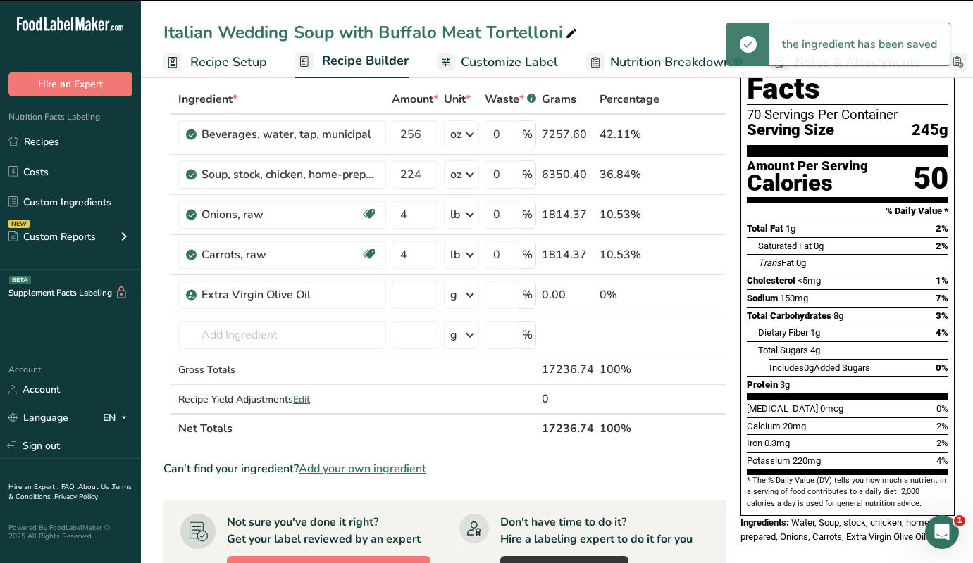
type input "0"
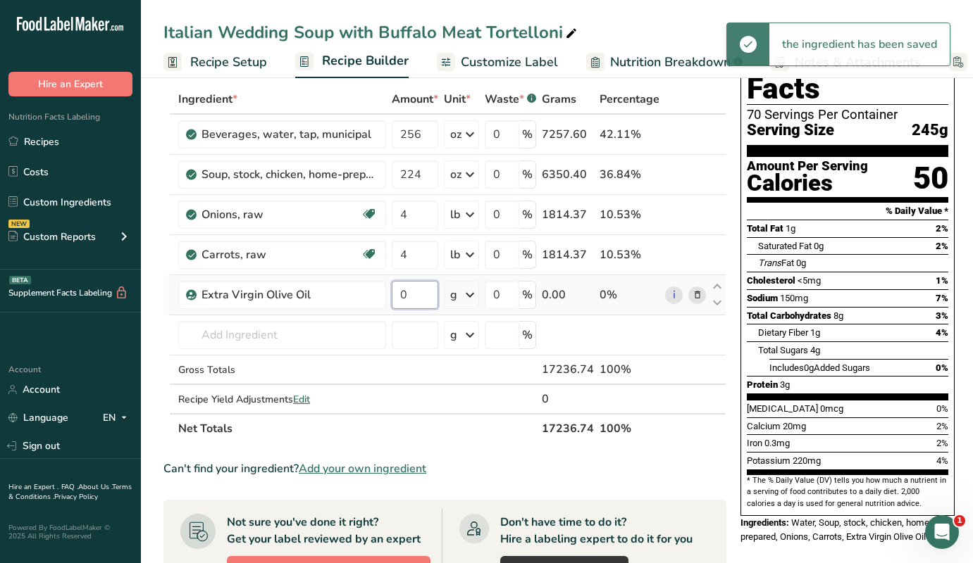
drag, startPoint x: 410, startPoint y: 294, endPoint x: 387, endPoint y: 294, distance: 23.2
click at [387, 294] on tr "Extra Virgin Olive Oil 0 g Weight Units g kg mg See more Volume Units l Volume …" at bounding box center [444, 295] width 561 height 40
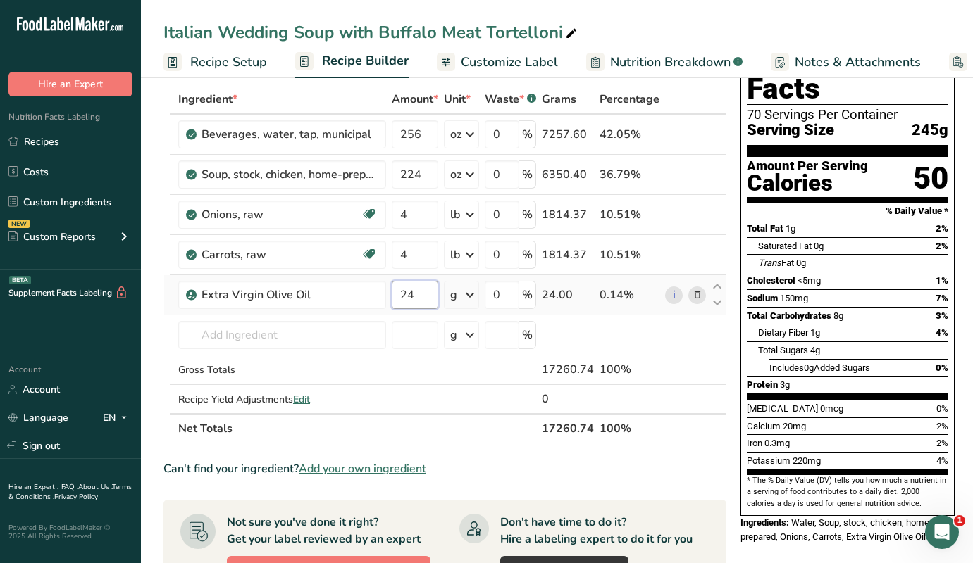
type input "24"
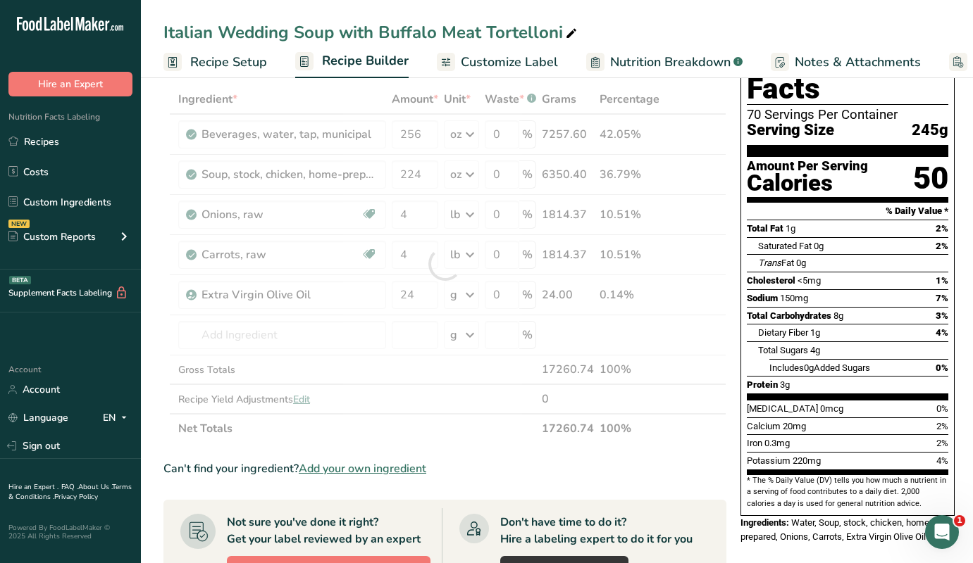
click at [470, 292] on div "Ingredient * Amount * Unit * Waste * .a-a{fill:#347362;}.b-a{fill:#fff;} Grams …" at bounding box center [444, 264] width 563 height 359
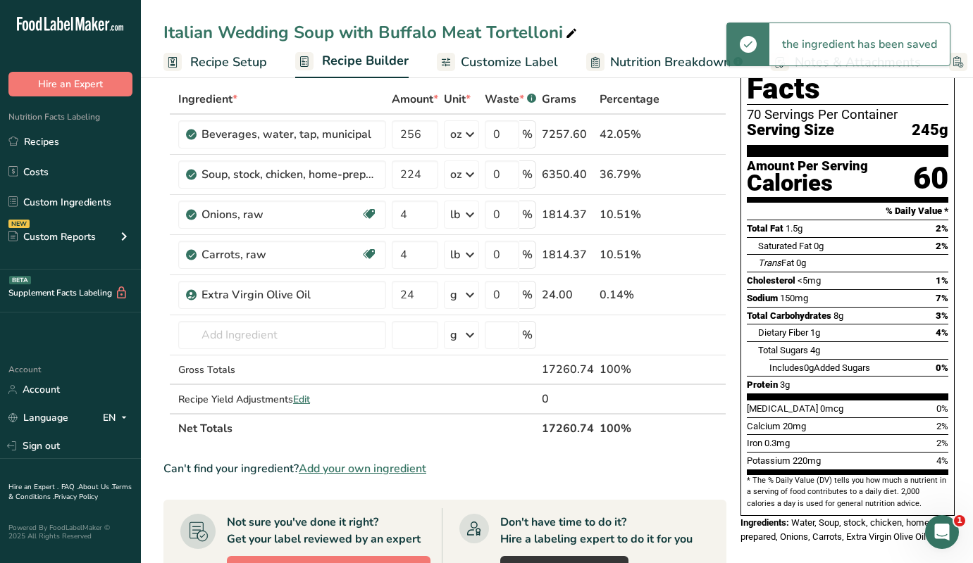
click at [470, 292] on icon at bounding box center [469, 294] width 17 height 25
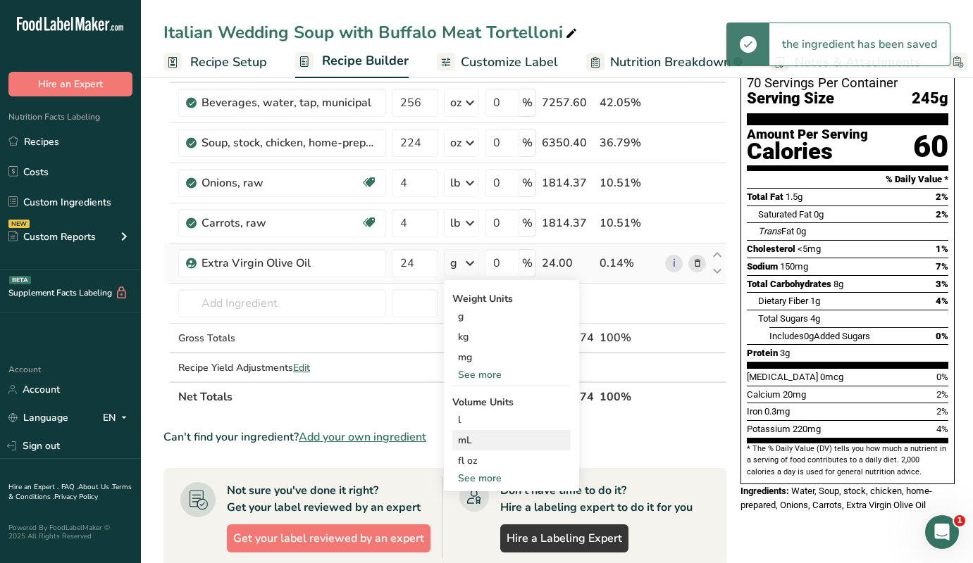
scroll to position [100, 0]
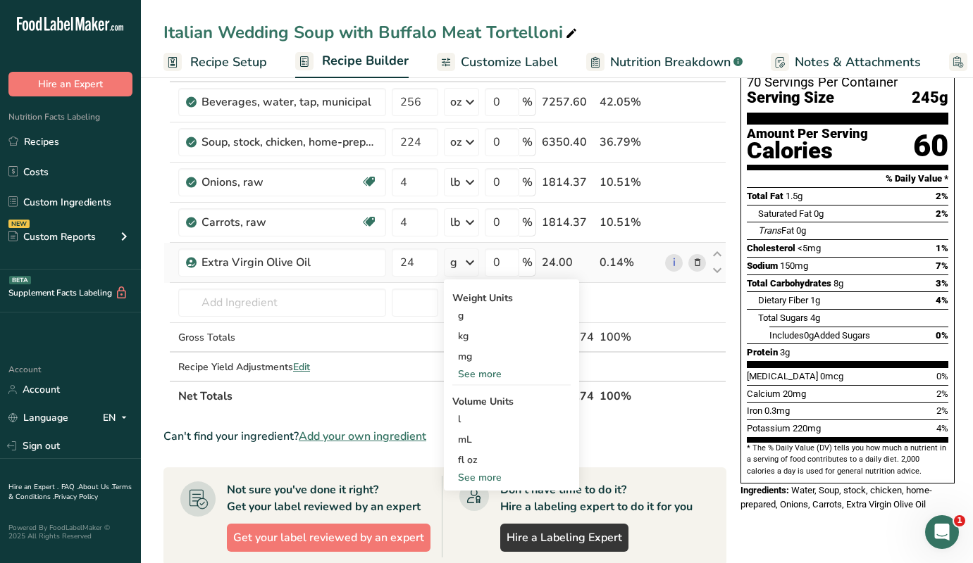
click at [483, 378] on div "See more" at bounding box center [511, 374] width 118 height 15
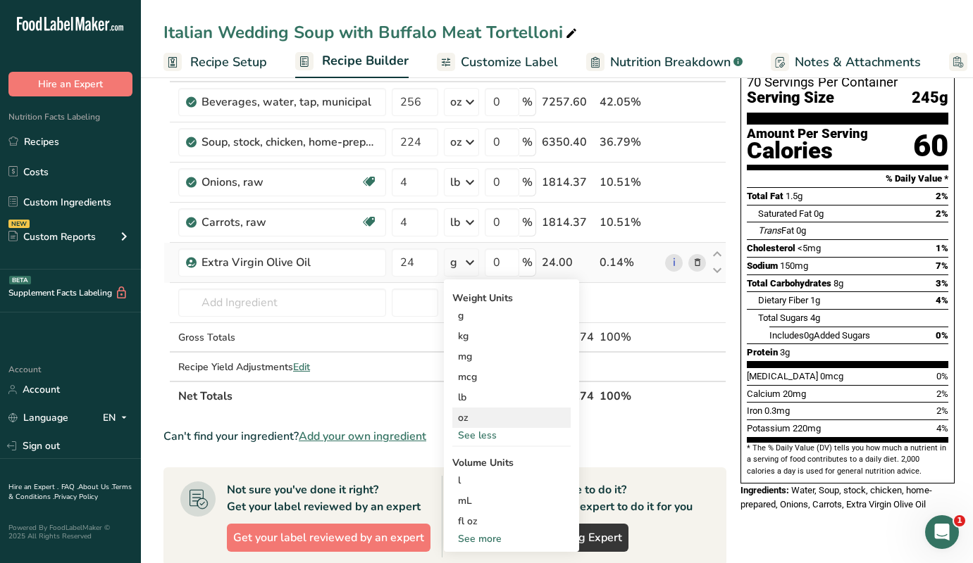
scroll to position [111, 0]
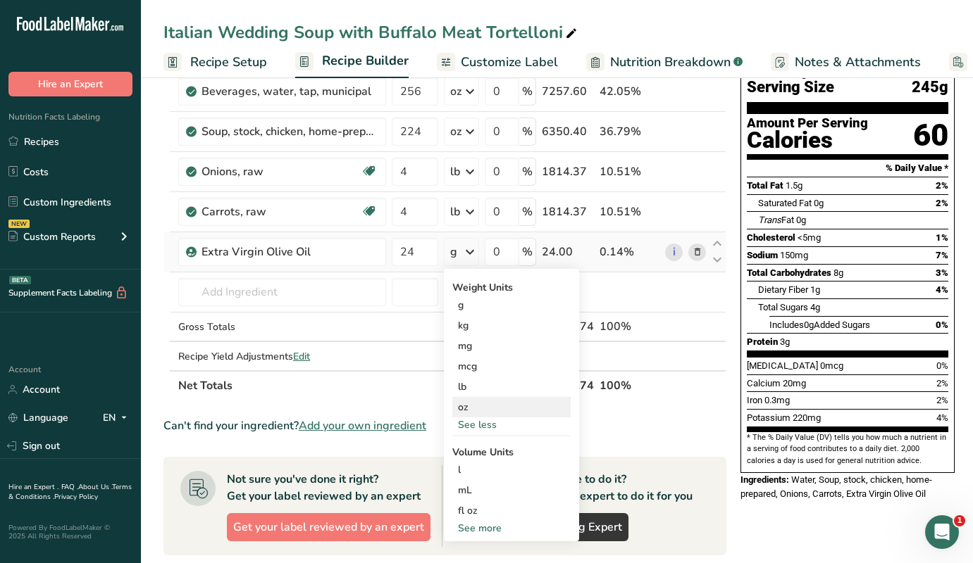
click at [475, 407] on div "oz" at bounding box center [511, 407] width 118 height 20
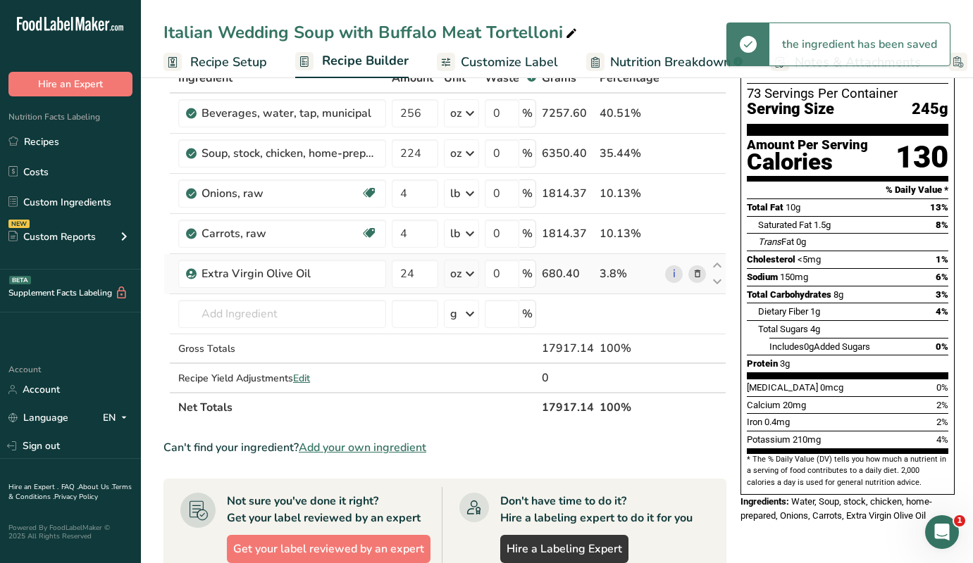
scroll to position [113, 0]
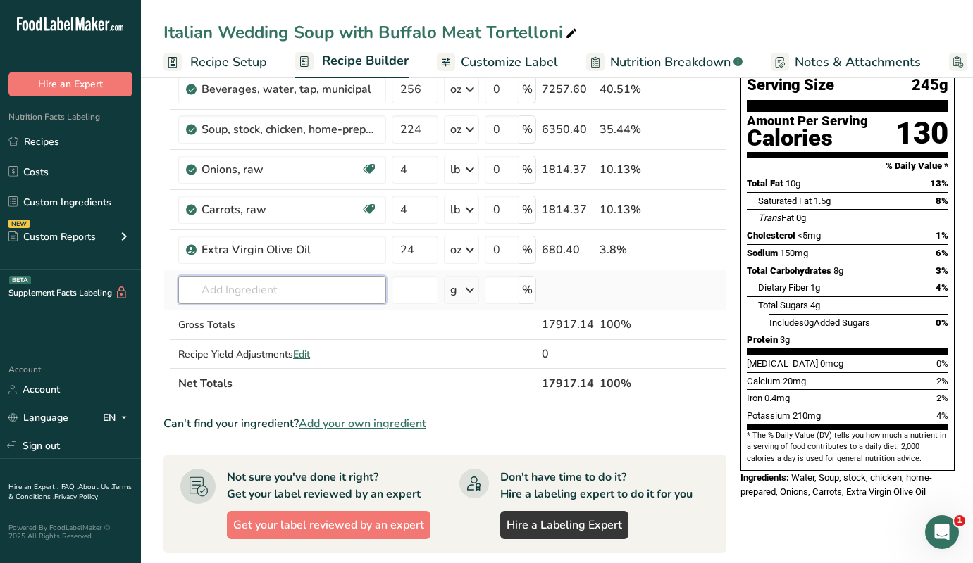
click at [247, 287] on input "text" at bounding box center [282, 290] width 208 height 28
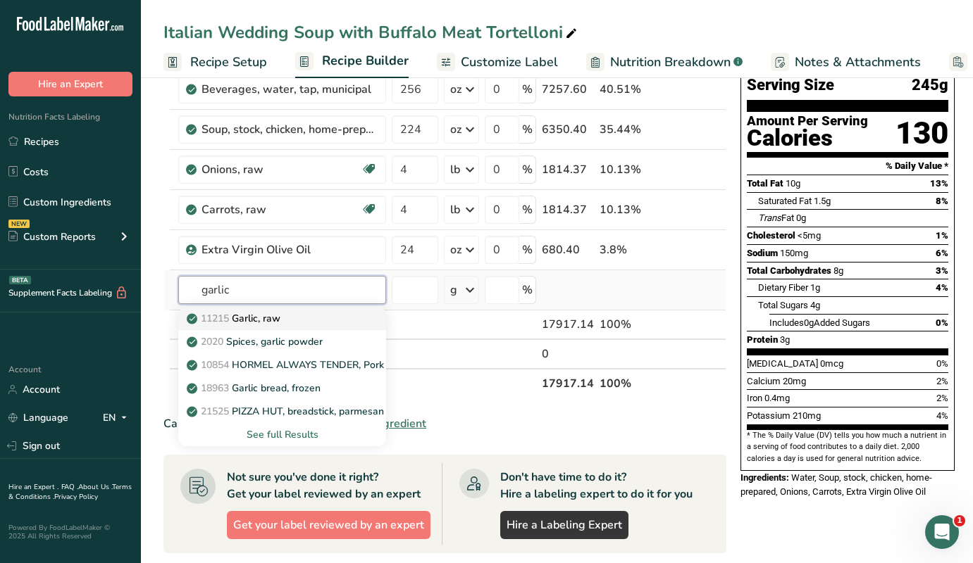
type input "garlic"
click at [260, 320] on p "11215 Garlic, raw" at bounding box center [234, 318] width 91 height 15
type input "Garlic, raw"
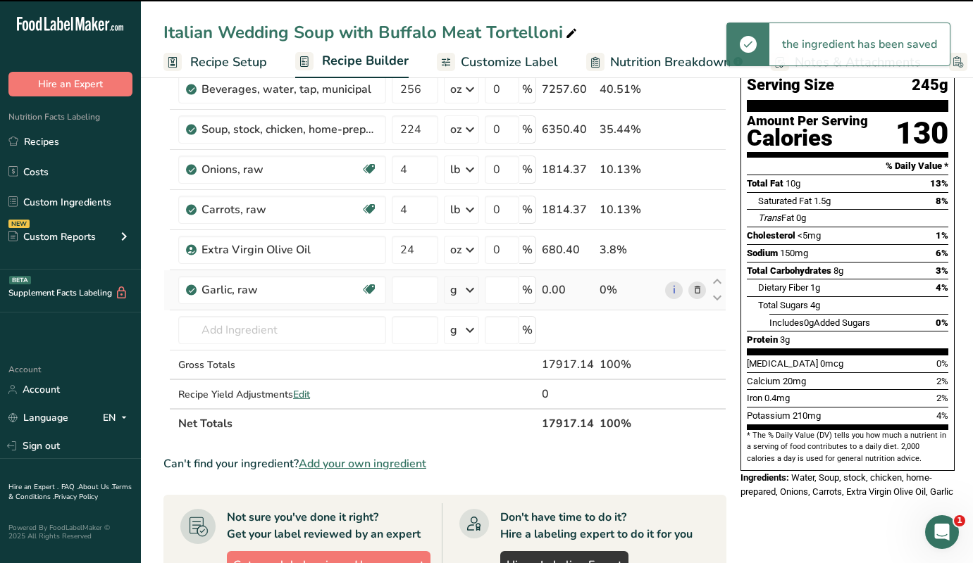
type input "0"
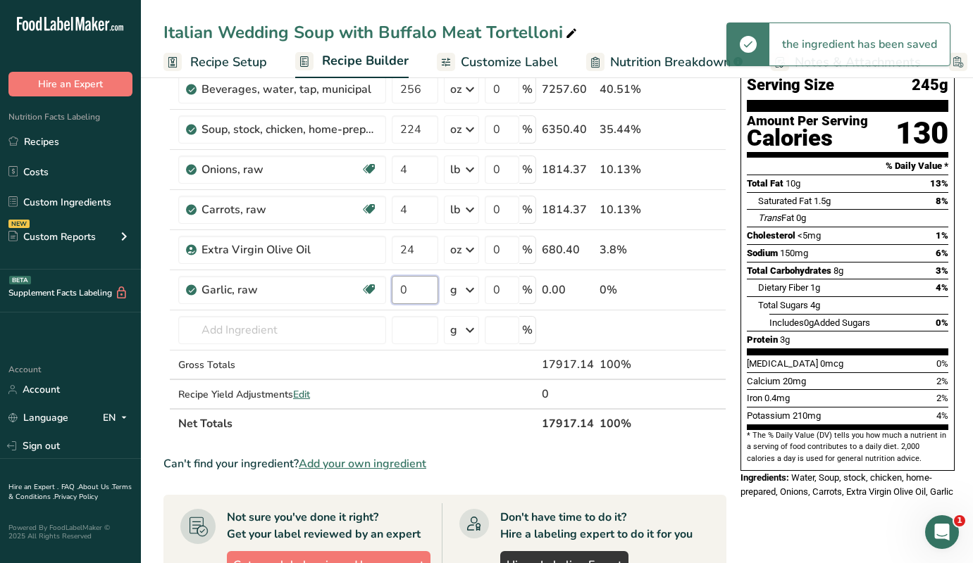
drag, startPoint x: 412, startPoint y: 290, endPoint x: 387, endPoint y: 291, distance: 24.7
click at [387, 291] on tr "Garlic, raw Source of Antioxidants Dairy free Gluten free Vegan Vegetarian Soy …" at bounding box center [444, 290] width 561 height 40
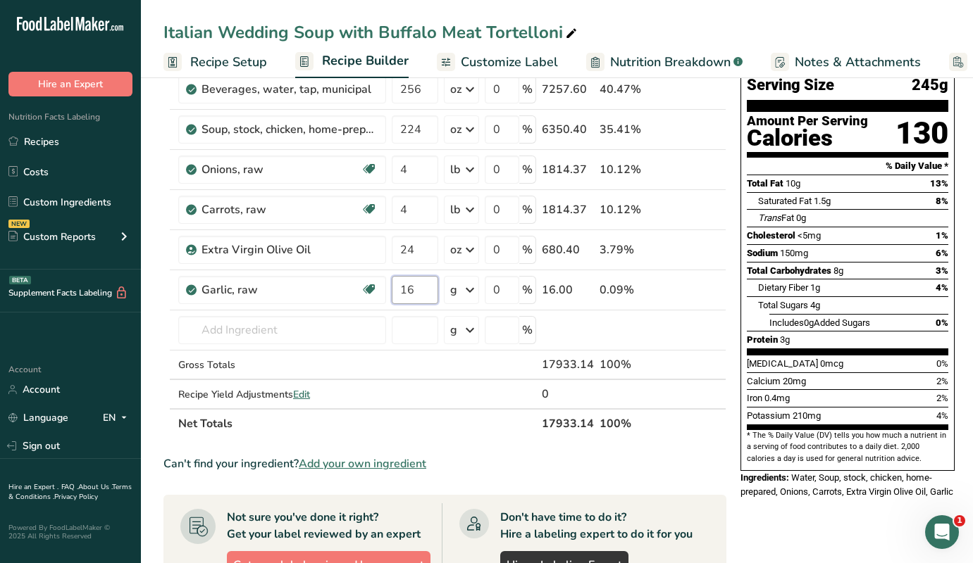
type input "16"
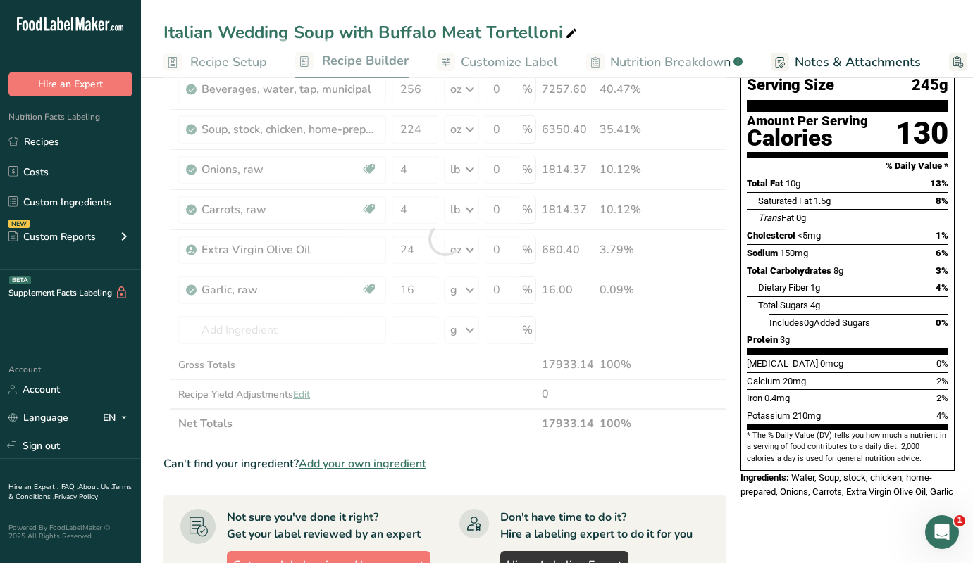
click at [471, 287] on div "Ingredient * Amount * Unit * Waste * .a-a{fill:#347362;}.b-a{fill:#fff;} Grams …" at bounding box center [444, 238] width 563 height 399
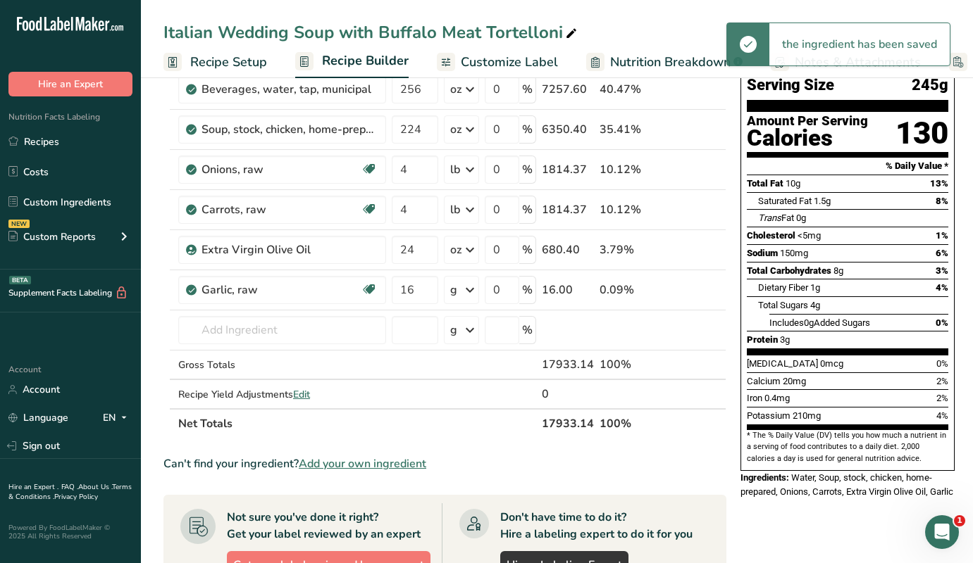
click at [471, 287] on icon at bounding box center [469, 289] width 17 height 25
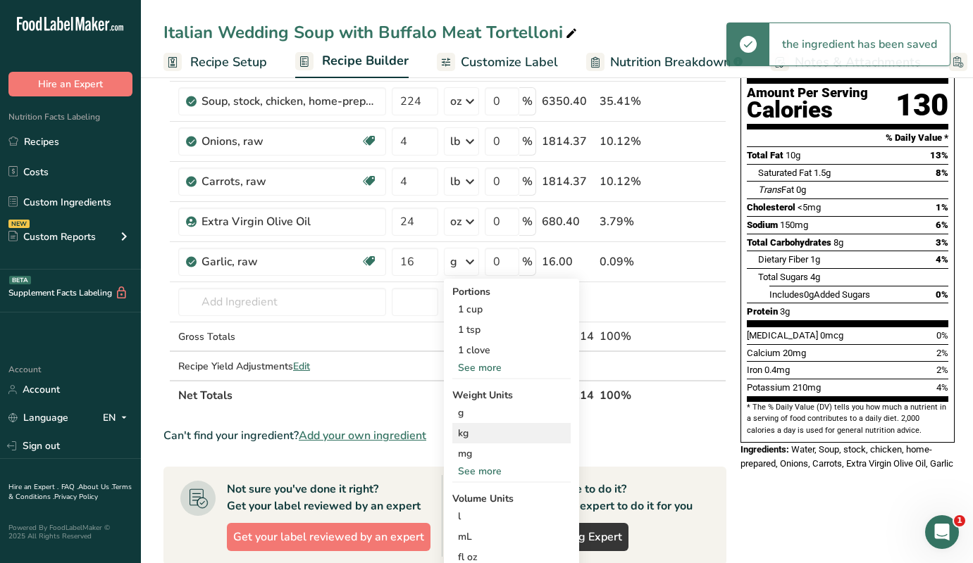
scroll to position [142, 0]
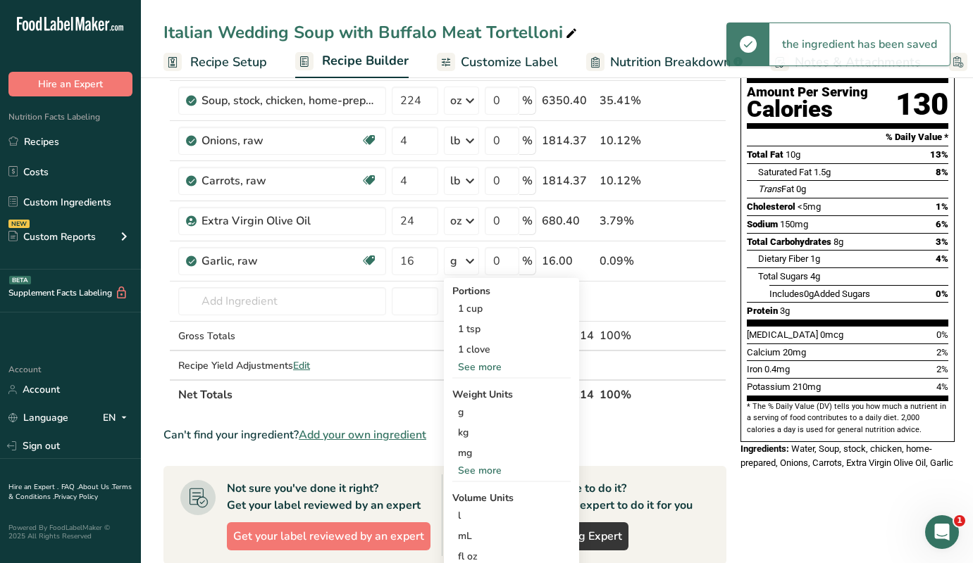
click at [478, 469] on div "See more" at bounding box center [511, 470] width 118 height 15
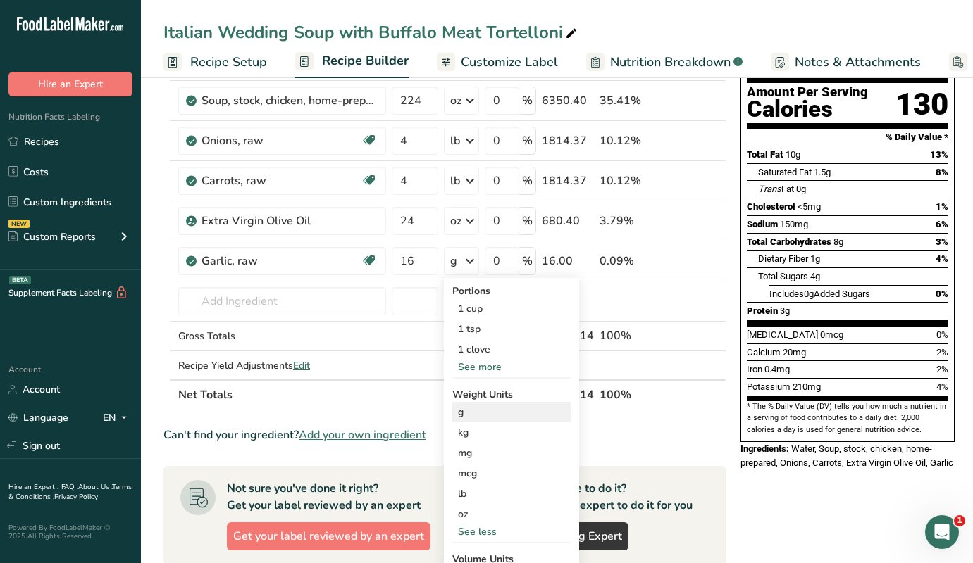
scroll to position [187, 0]
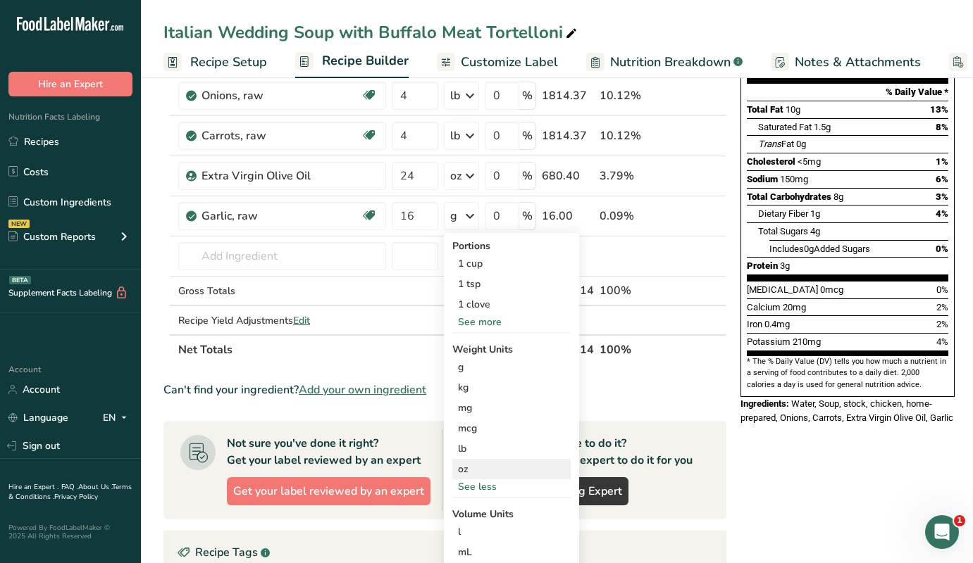
click at [473, 470] on div "oz" at bounding box center [511, 469] width 118 height 20
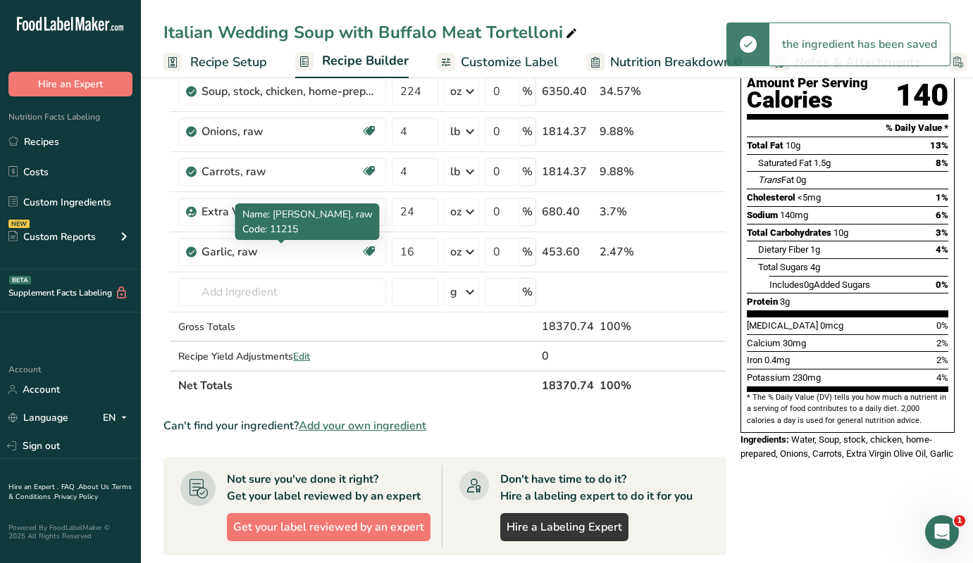
scroll to position [130, 0]
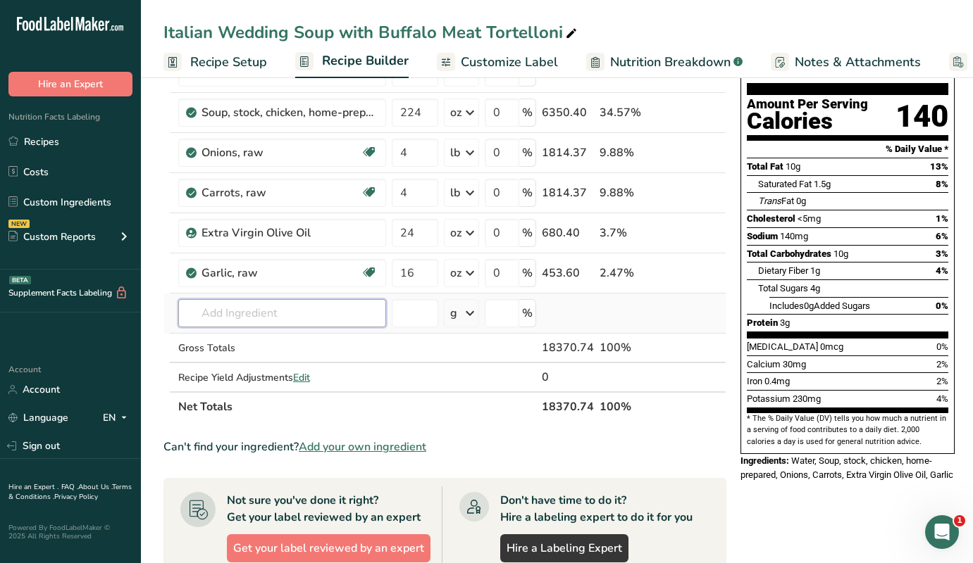
click at [249, 309] on input "text" at bounding box center [282, 313] width 208 height 28
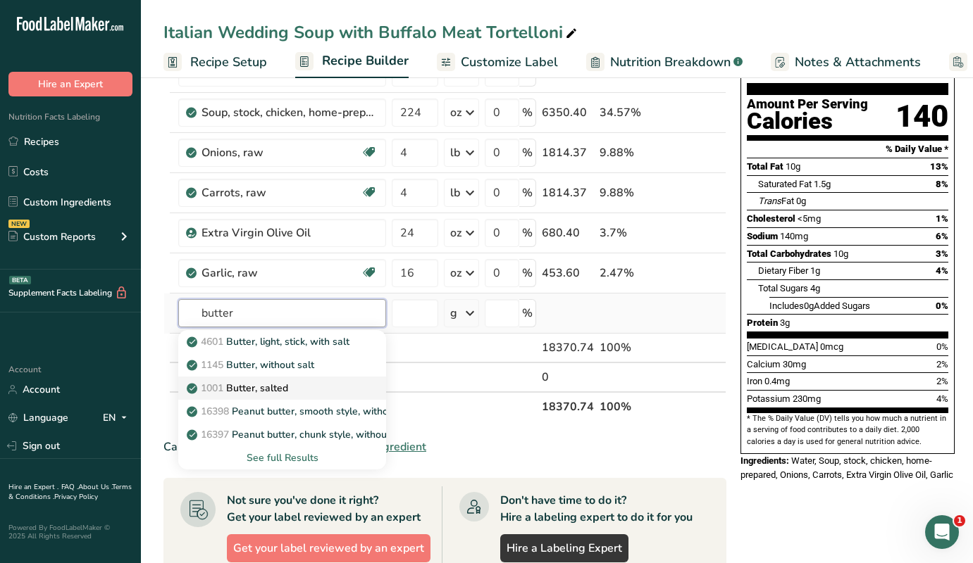
type input "butter"
click at [246, 392] on p "1001 Butter, salted" at bounding box center [238, 388] width 99 height 15
type input "Butter, salted"
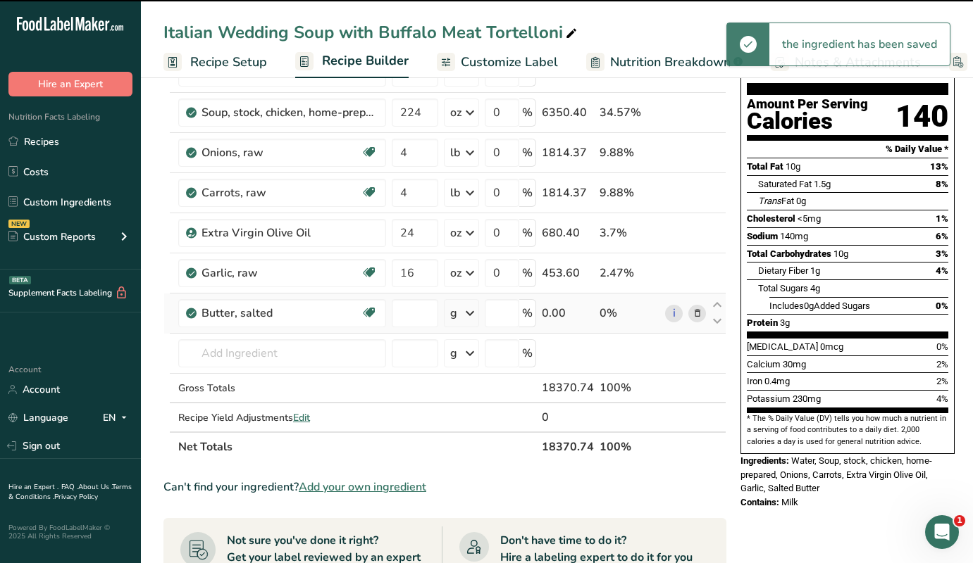
type input "0"
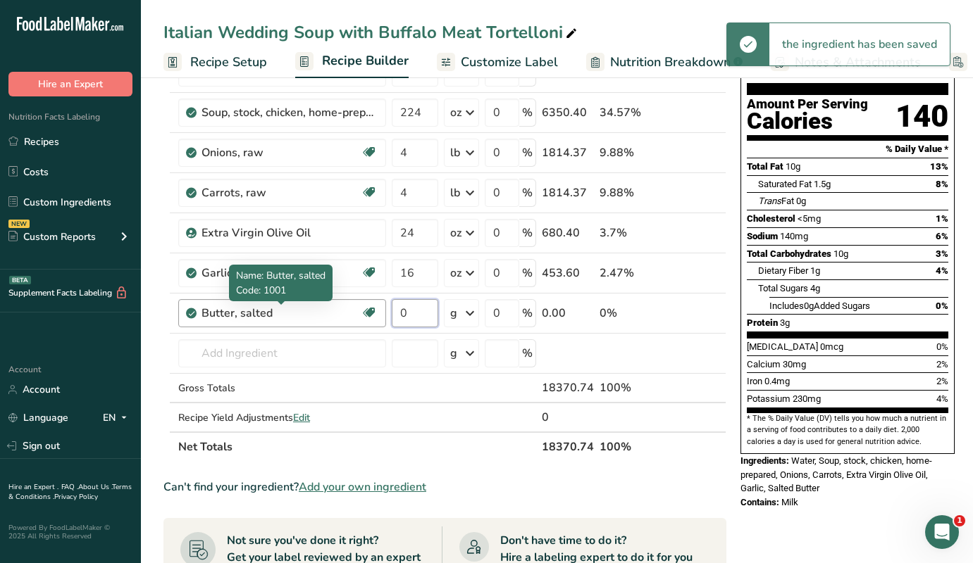
drag, startPoint x: 418, startPoint y: 316, endPoint x: 358, endPoint y: 316, distance: 59.9
click at [358, 316] on tr "Butter, salted Gluten free Vegetarian Soy free 0 g Portions 1 pat (1" sq, 1/3" …" at bounding box center [444, 314] width 561 height 40
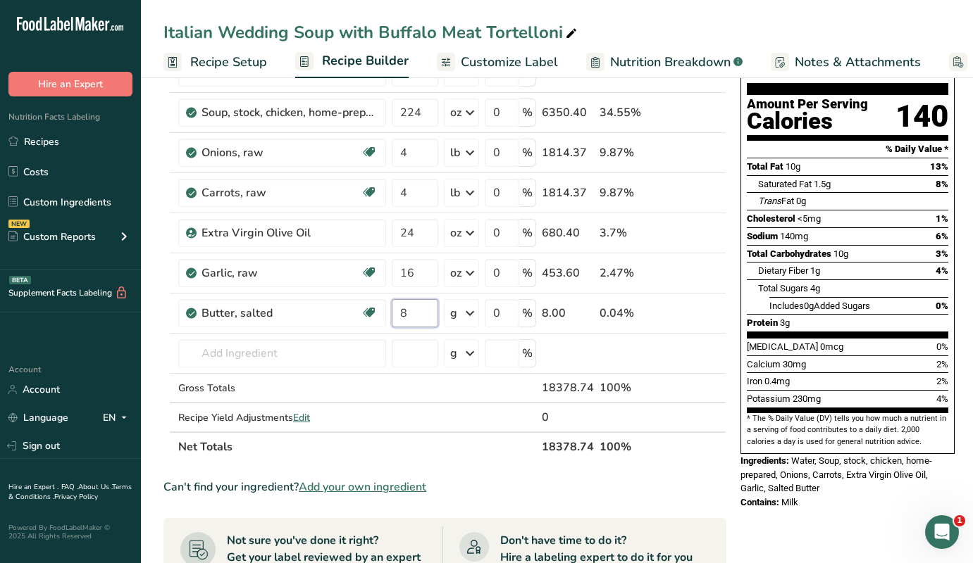
type input "8"
click at [470, 311] on div "Ingredient * Amount * Unit * Waste * .a-a{fill:#347362;}.b-a{fill:#fff;} Grams …" at bounding box center [444, 242] width 563 height 439
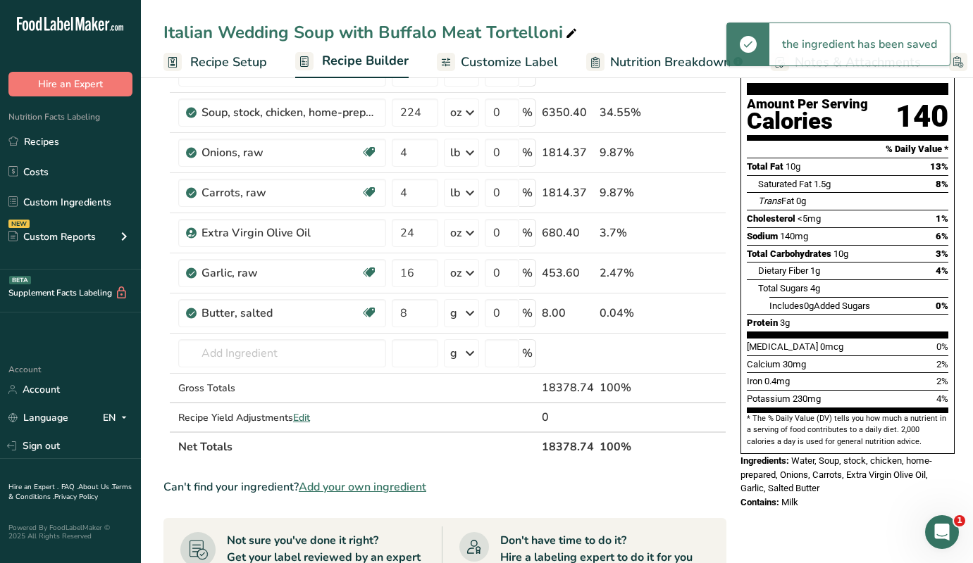
click at [470, 311] on icon at bounding box center [469, 313] width 17 height 25
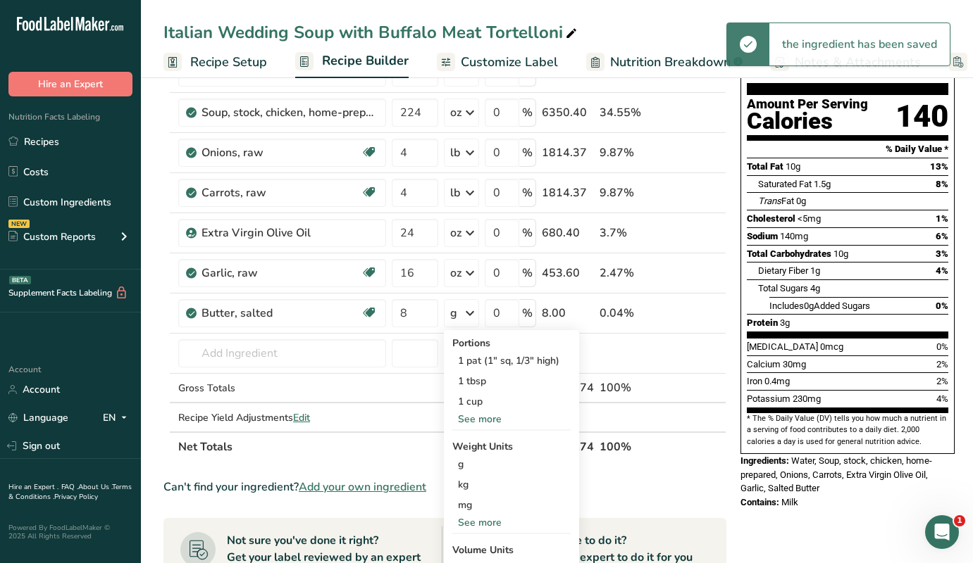
scroll to position [173, 0]
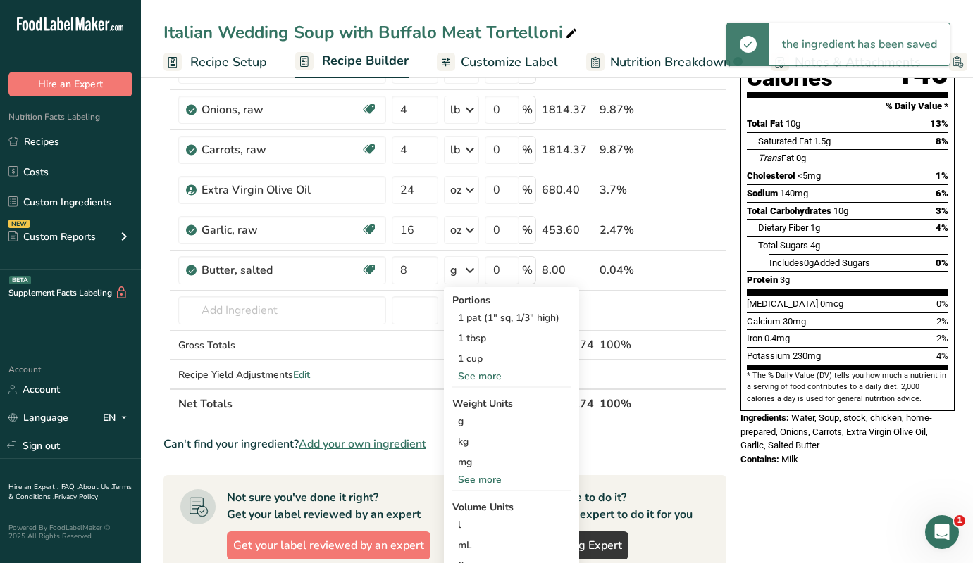
click at [480, 480] on div "See more" at bounding box center [511, 480] width 118 height 15
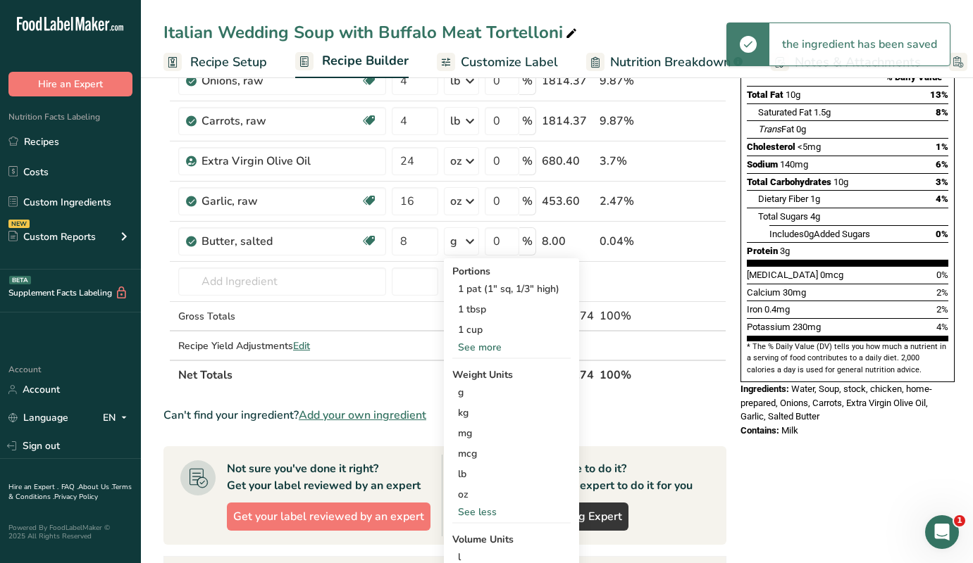
scroll to position [202, 0]
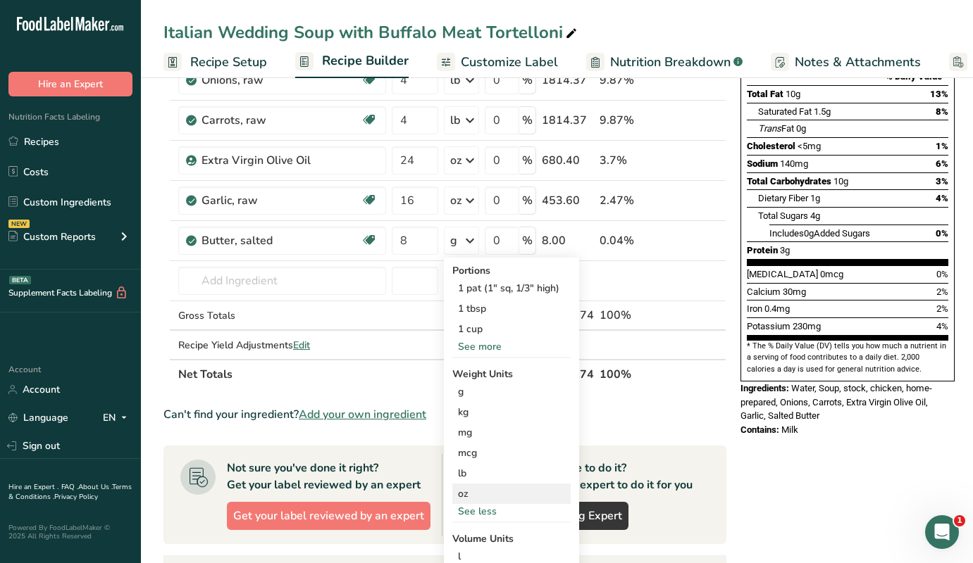
click at [468, 494] on div "oz" at bounding box center [511, 494] width 118 height 20
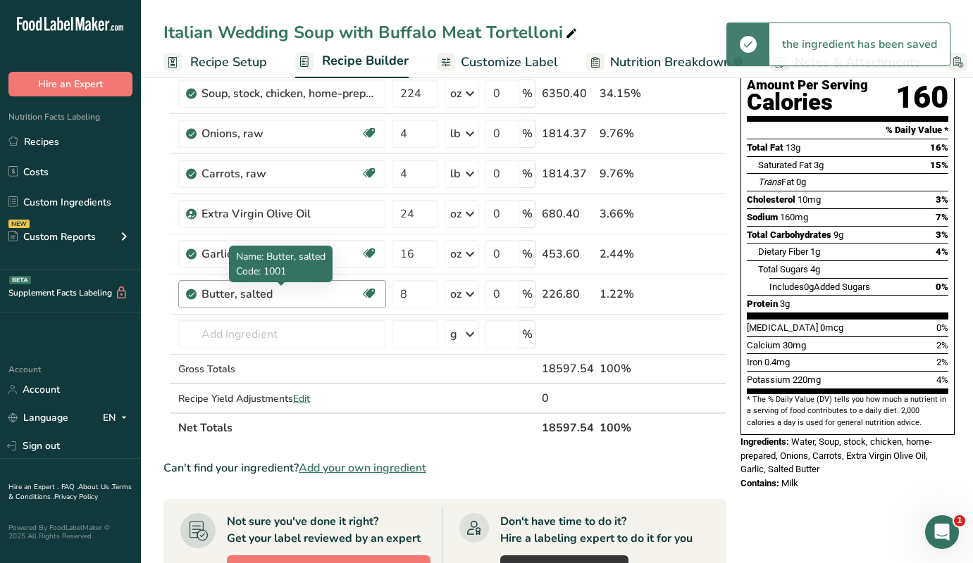
scroll to position [148, 0]
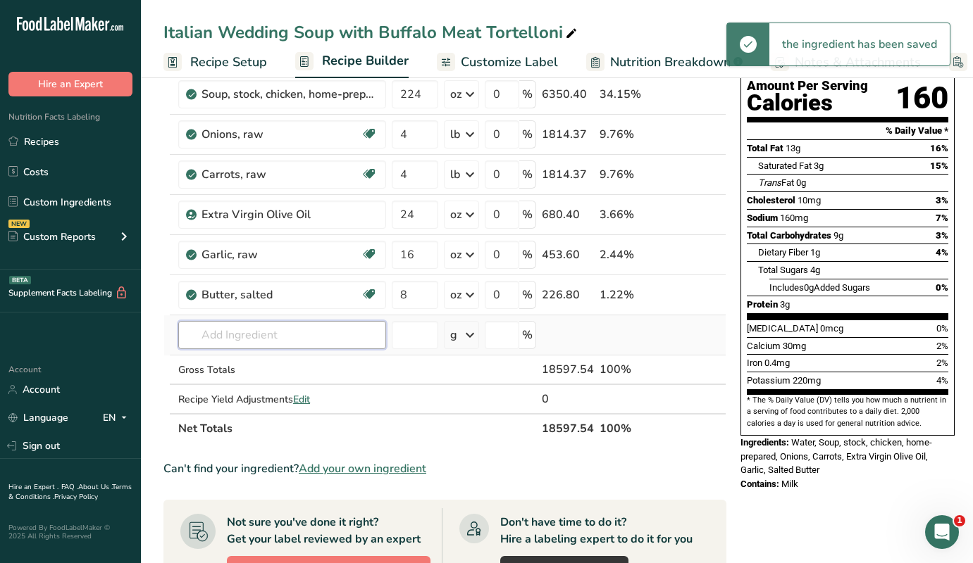
click at [251, 324] on input "text" at bounding box center [282, 335] width 208 height 28
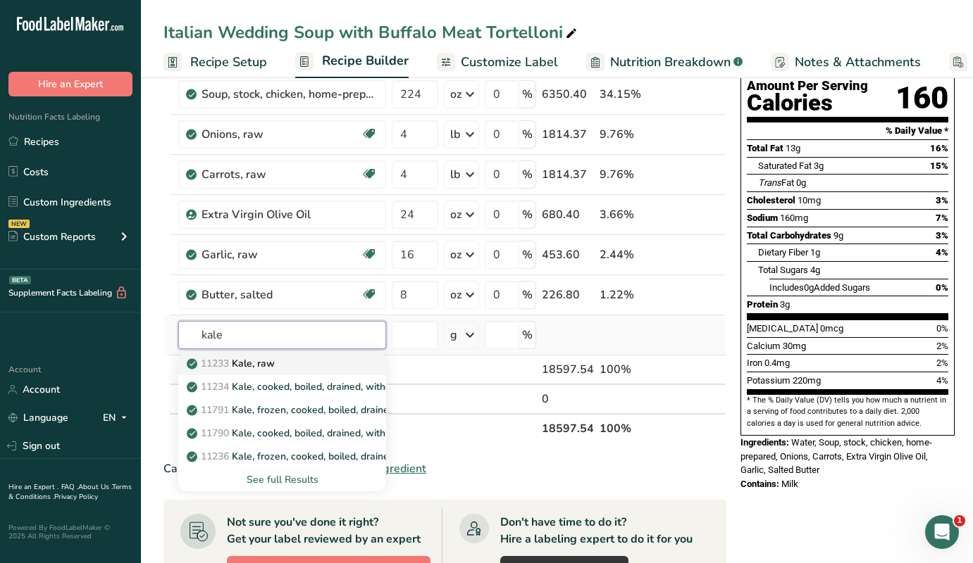
type input "kale"
click at [247, 366] on p "11233 Kale, raw" at bounding box center [231, 363] width 85 height 15
type input "Kale, raw"
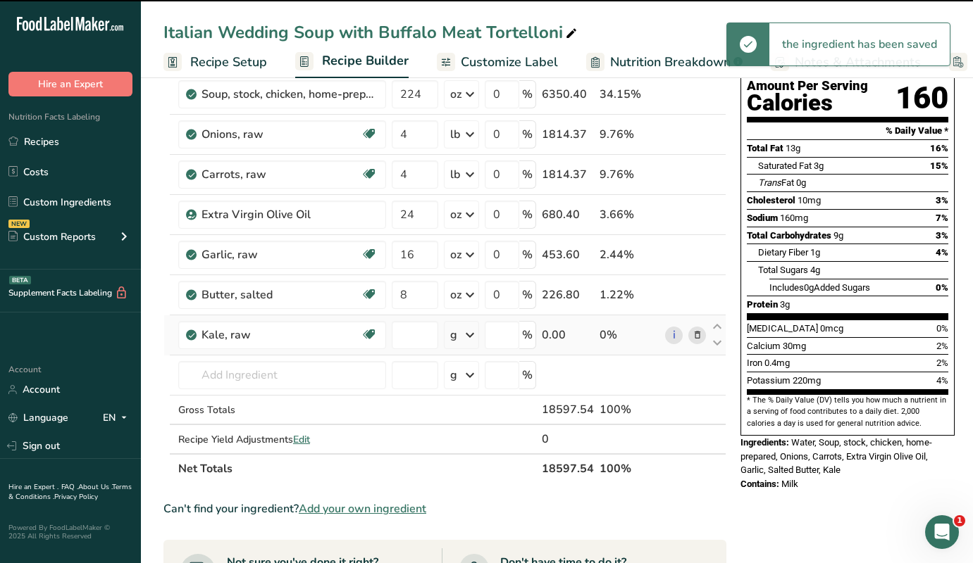
type input "0"
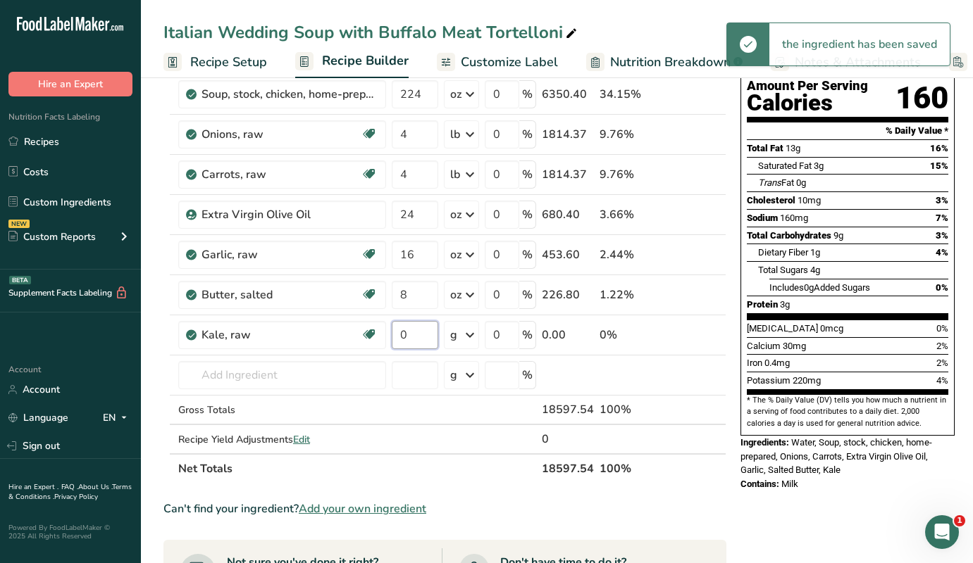
drag, startPoint x: 409, startPoint y: 339, endPoint x: 388, endPoint y: 339, distance: 21.1
click at [388, 339] on tr "Kale, raw Source of Antioxidants Dairy free Gluten free Vegan Vegetarian Soy fr…" at bounding box center [444, 335] width 561 height 40
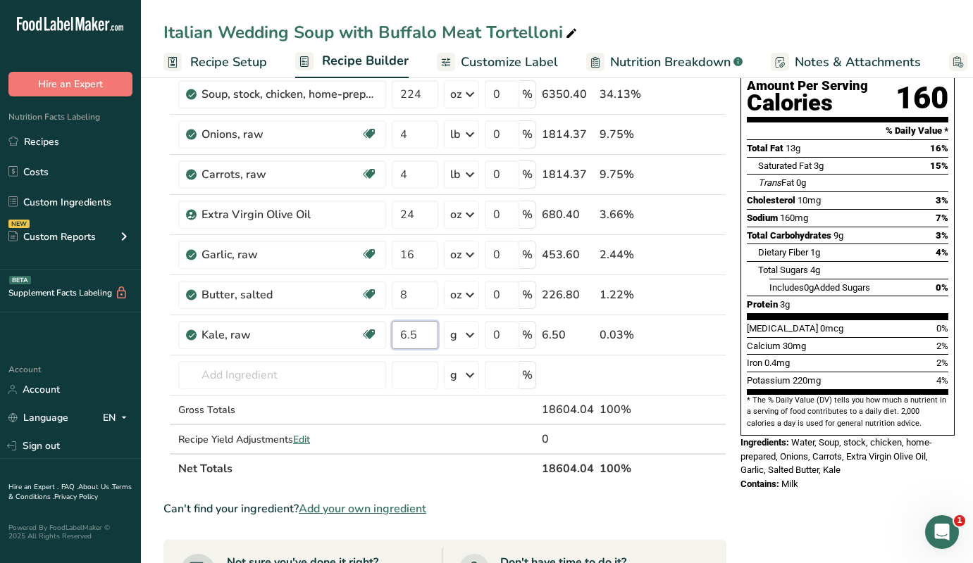
type input "6.5"
click at [469, 337] on div "Ingredient * Amount * Unit * Waste * .a-a{fill:#347362;}.b-a{fill:#fff;} Grams …" at bounding box center [444, 244] width 563 height 480
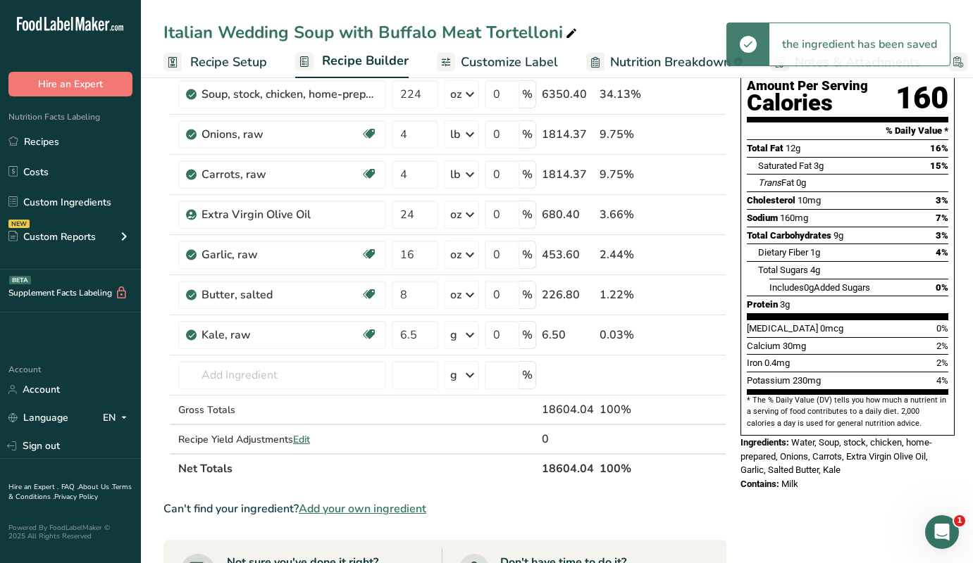
click at [469, 337] on icon at bounding box center [469, 335] width 17 height 25
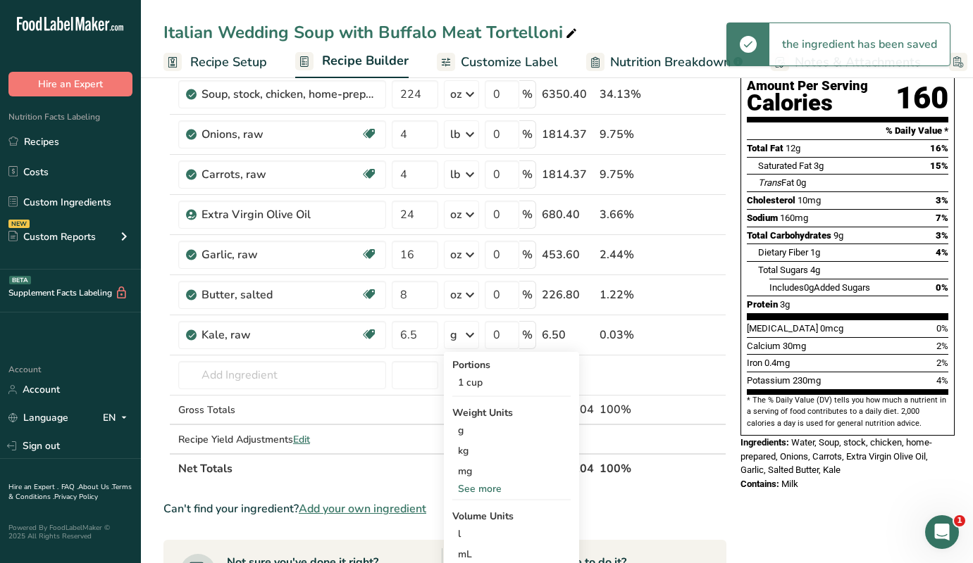
click at [470, 492] on div "See more" at bounding box center [511, 489] width 118 height 15
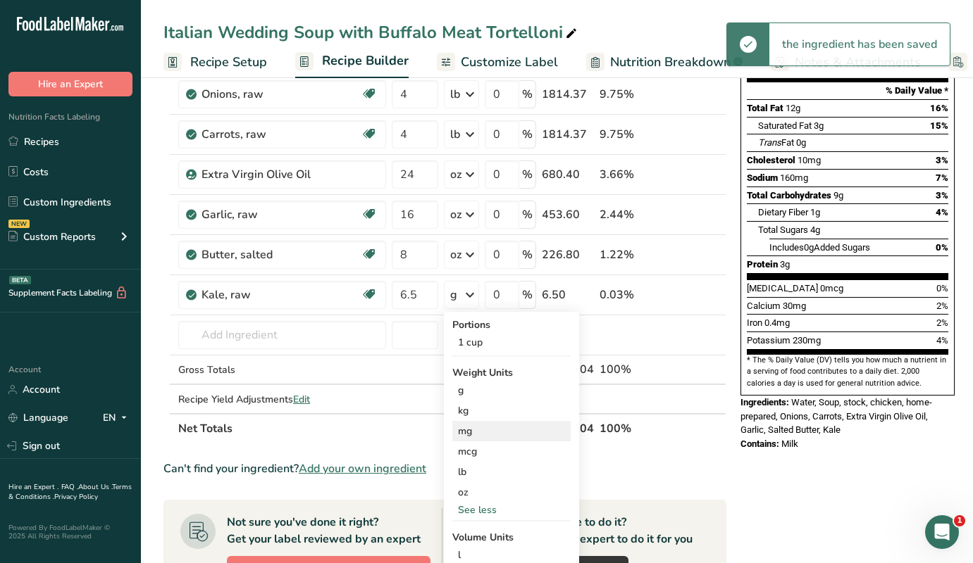
scroll to position [189, 0]
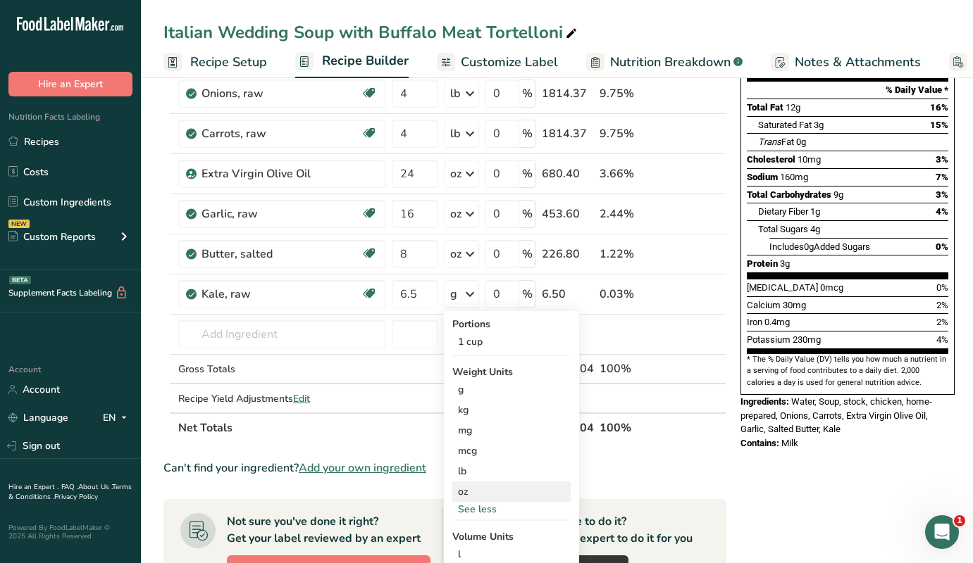
click at [478, 492] on div "oz" at bounding box center [511, 492] width 118 height 20
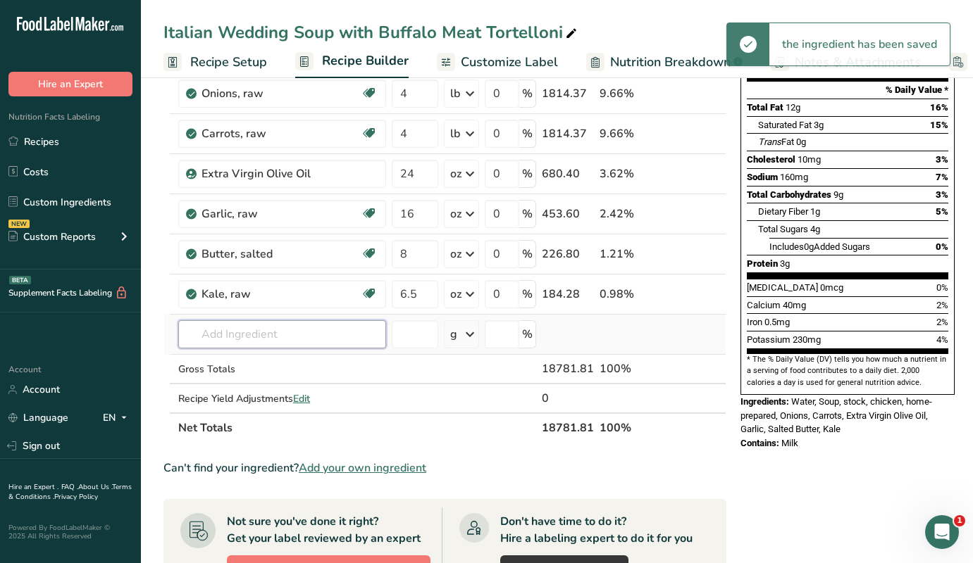
click at [237, 342] on input "text" at bounding box center [282, 334] width 208 height 28
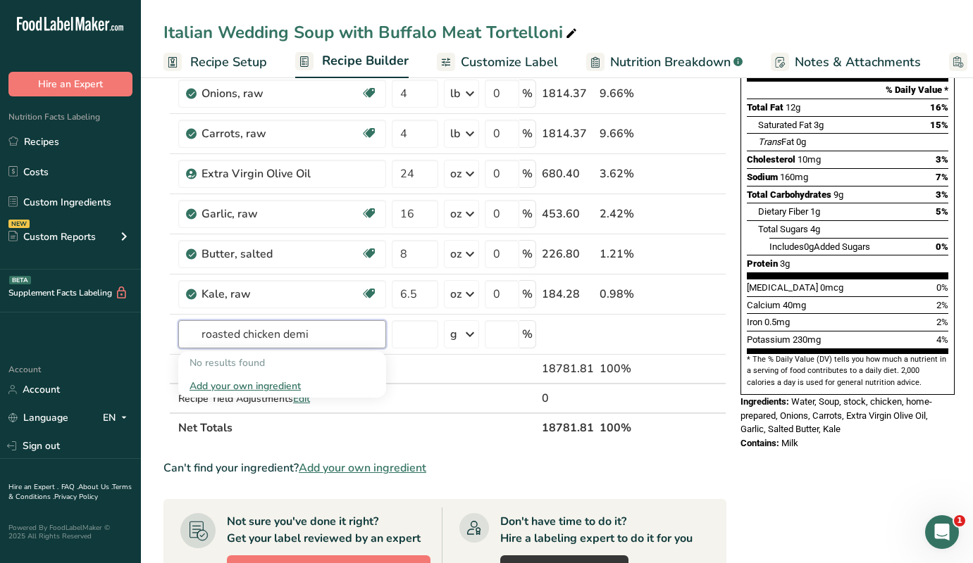
drag, startPoint x: 313, startPoint y: 339, endPoint x: 141, endPoint y: 313, distance: 173.8
click at [141, 313] on section "Add Ingredients Manage Recipe Delete Recipe Duplicate Recipe Scale Recipe Save …" at bounding box center [557, 432] width 832 height 1094
drag, startPoint x: 237, startPoint y: 335, endPoint x: 165, endPoint y: 335, distance: 71.8
click at [165, 335] on tr "brown chicken stock No results found Add your own ingredient g Weight Units g k…" at bounding box center [444, 335] width 561 height 40
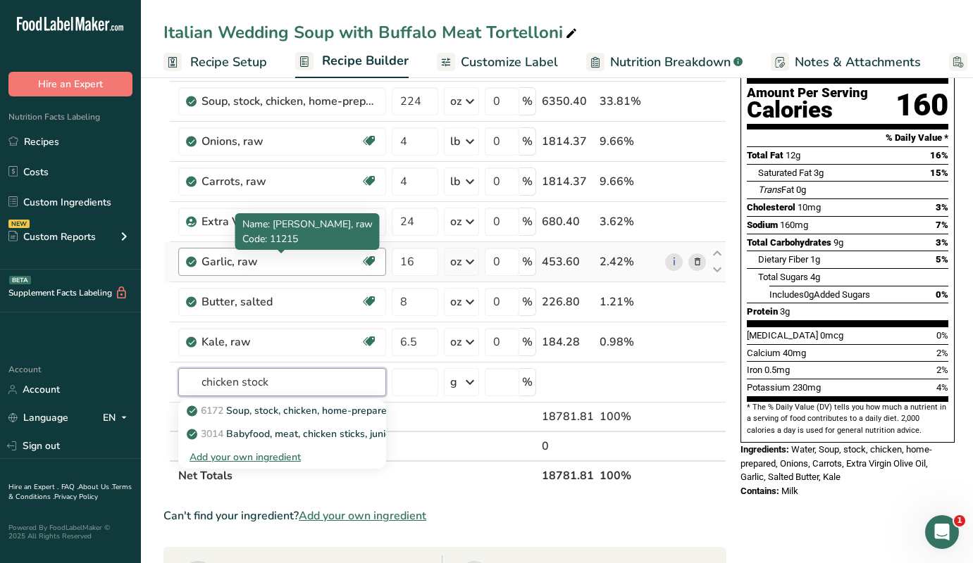
scroll to position [145, 0]
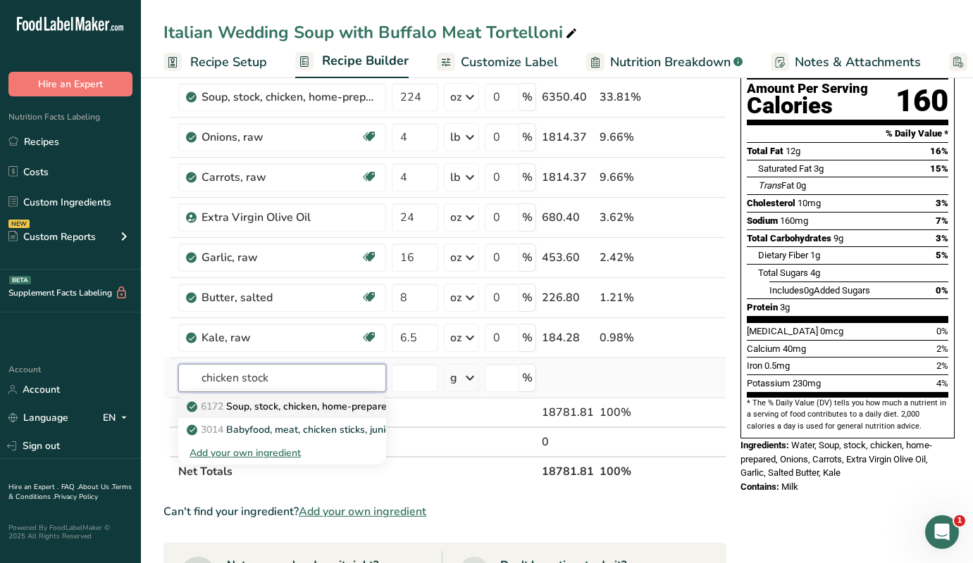
type input "chicken stock"
click at [281, 412] on p "6172 Soup, stock, chicken, home-prepared" at bounding box center [290, 406] width 203 height 15
type input "Soup, stock, chicken, home-prepared"
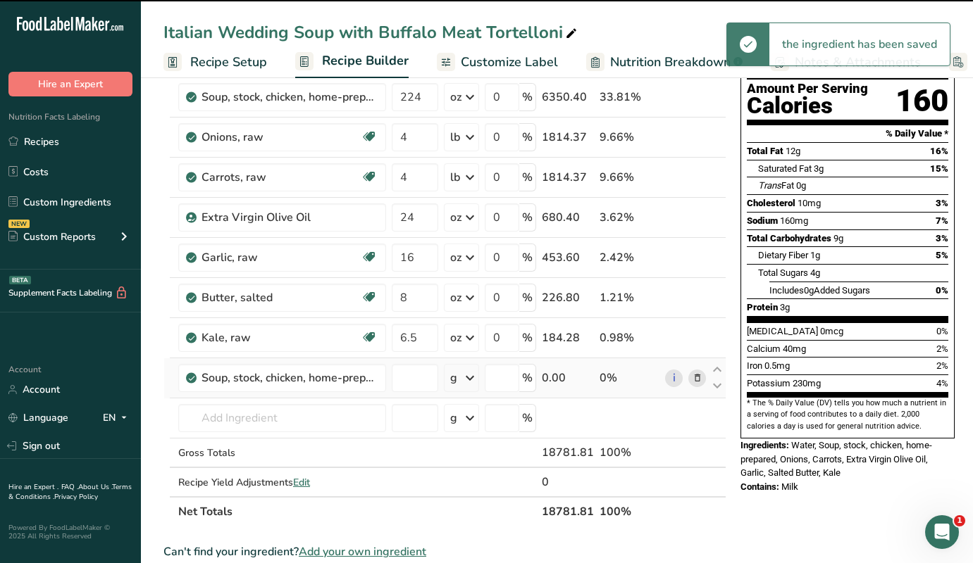
type input "0"
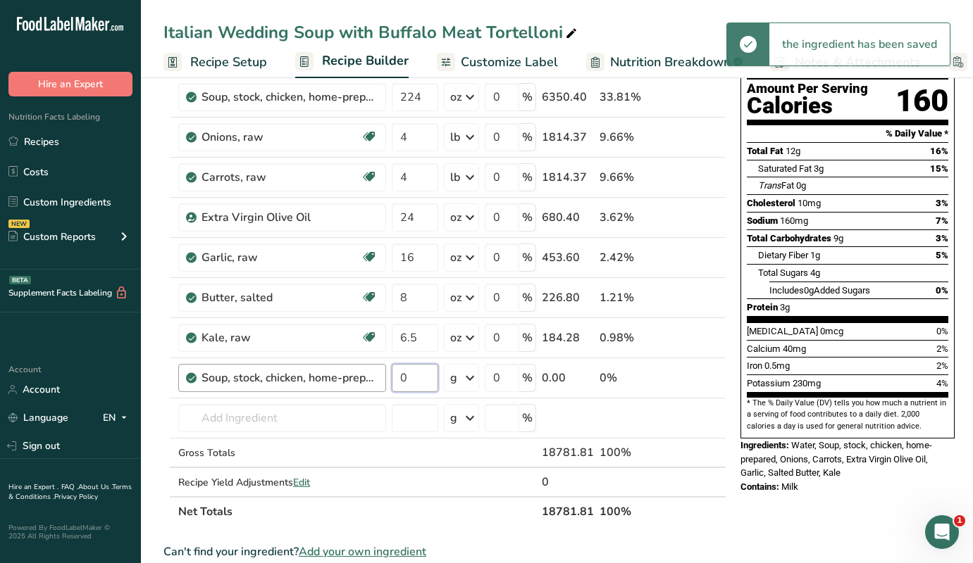
drag, startPoint x: 411, startPoint y: 380, endPoint x: 384, endPoint y: 380, distance: 26.8
click at [384, 380] on tr "Soup, stock, chicken, home-prepared 0 g Portions 1 cup Weight Units g kg mg See…" at bounding box center [444, 378] width 561 height 40
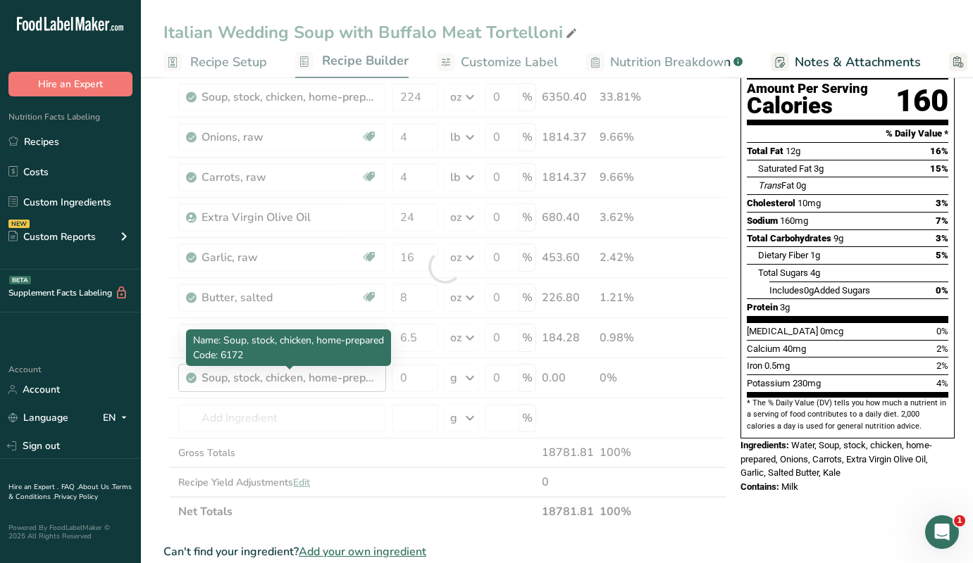
click at [360, 376] on div "Ingredient * Amount * Unit * Waste * .a-a{fill:#347362;}.b-a{fill:#fff;} Grams …" at bounding box center [444, 267] width 563 height 520
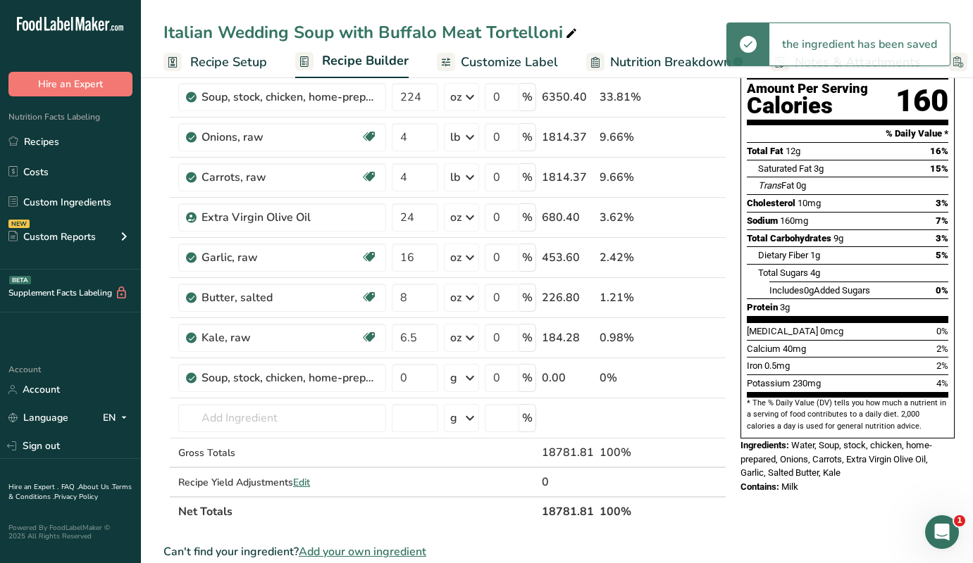
click at [693, 379] on icon at bounding box center [697, 378] width 10 height 15
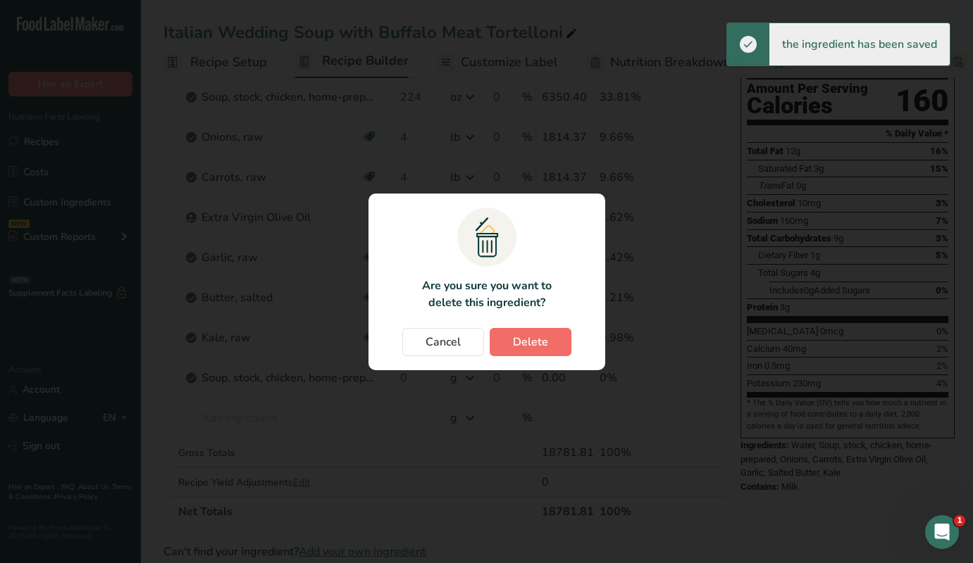
click at [544, 341] on span "Delete" at bounding box center [530, 342] width 35 height 17
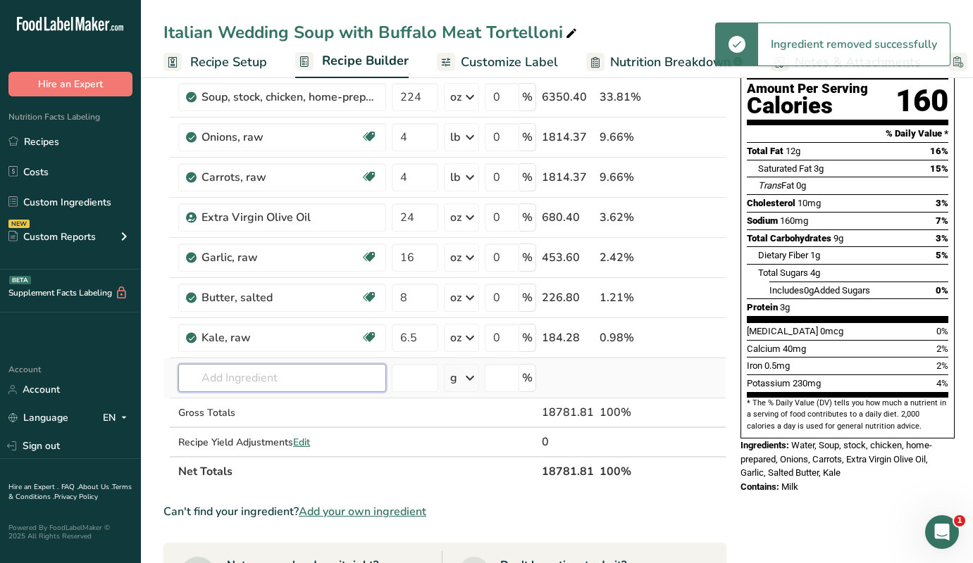
click at [233, 372] on input "text" at bounding box center [282, 378] width 208 height 28
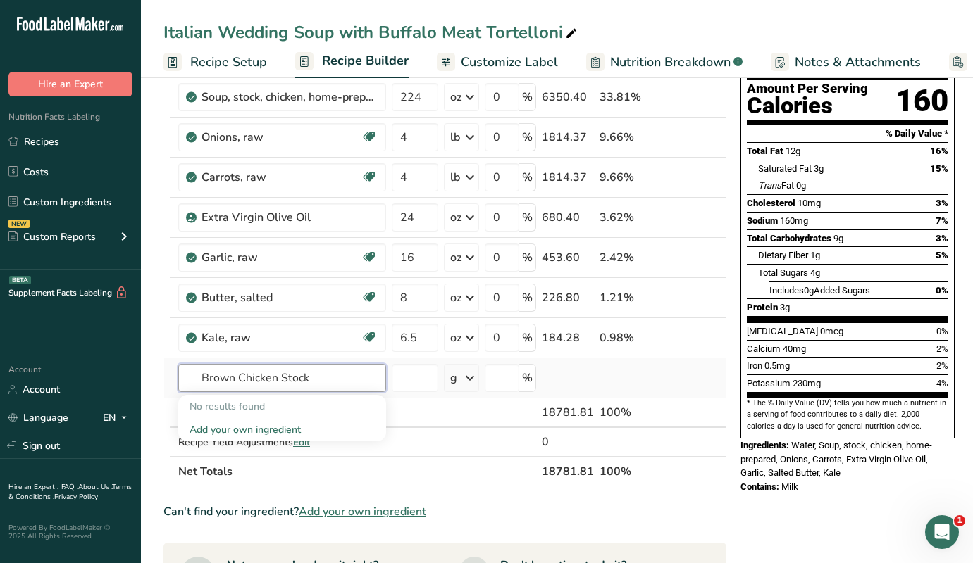
type input "Brown Chicken Stock"
click at [223, 432] on div "Add your own ingredient" at bounding box center [281, 430] width 185 height 15
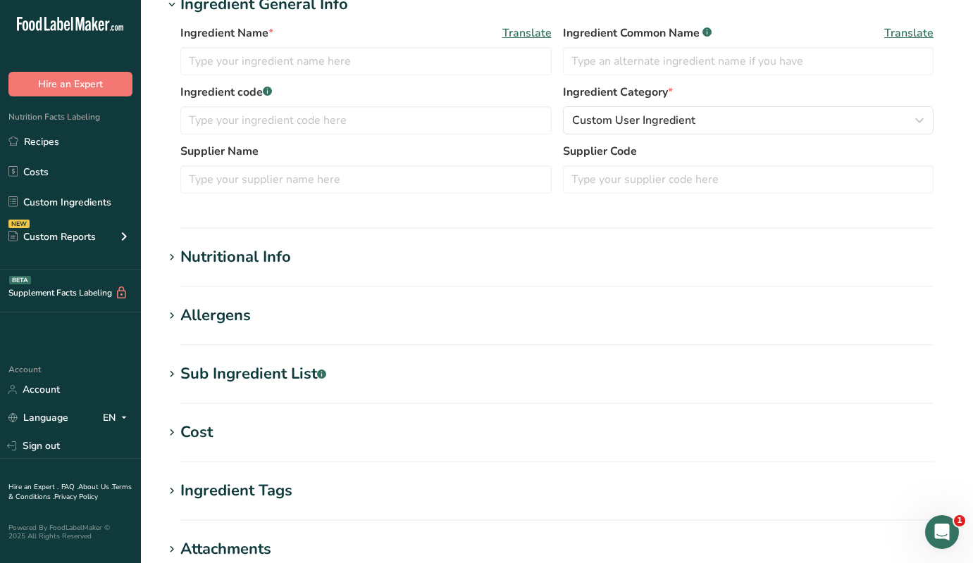
scroll to position [285, 0]
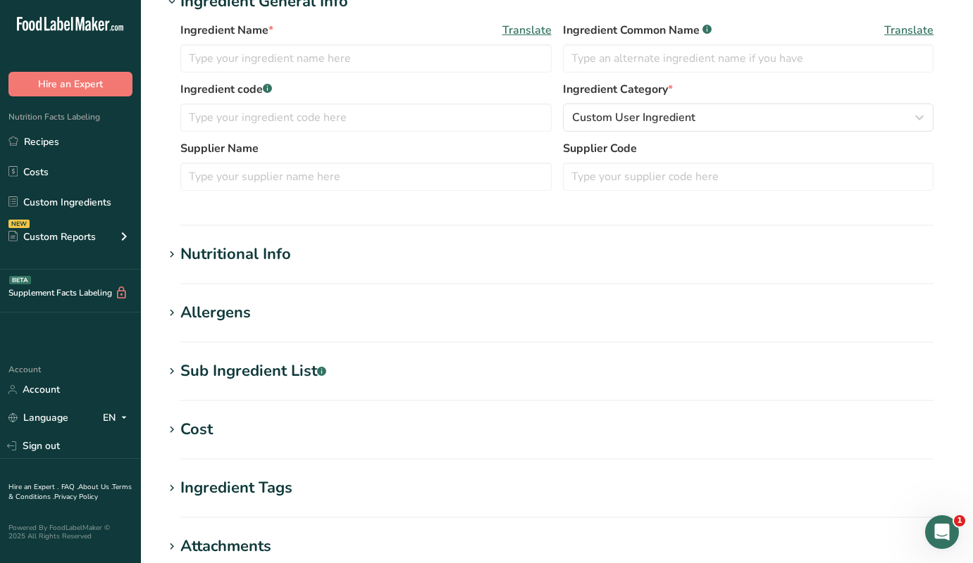
click at [175, 252] on icon at bounding box center [171, 255] width 13 height 20
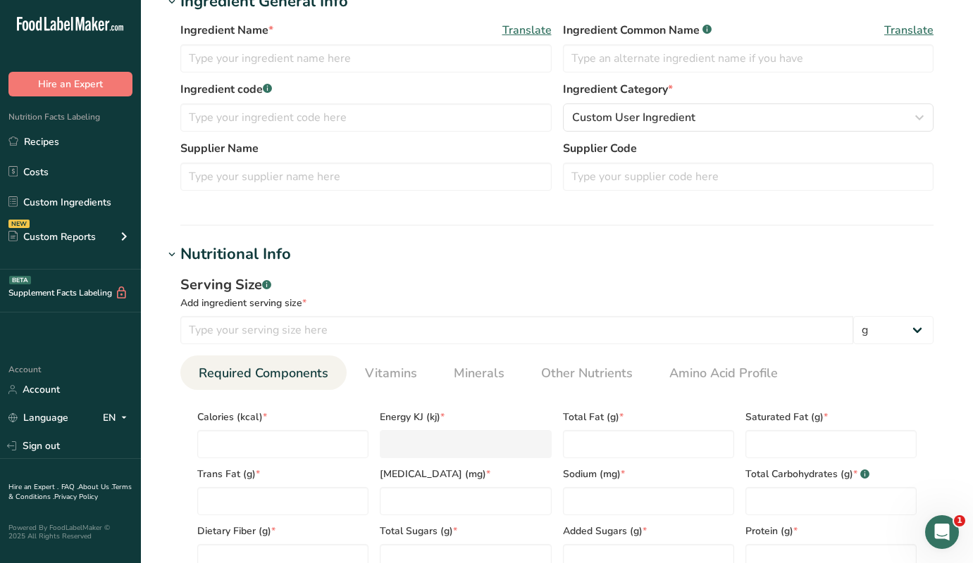
click at [175, 252] on icon at bounding box center [171, 255] width 13 height 20
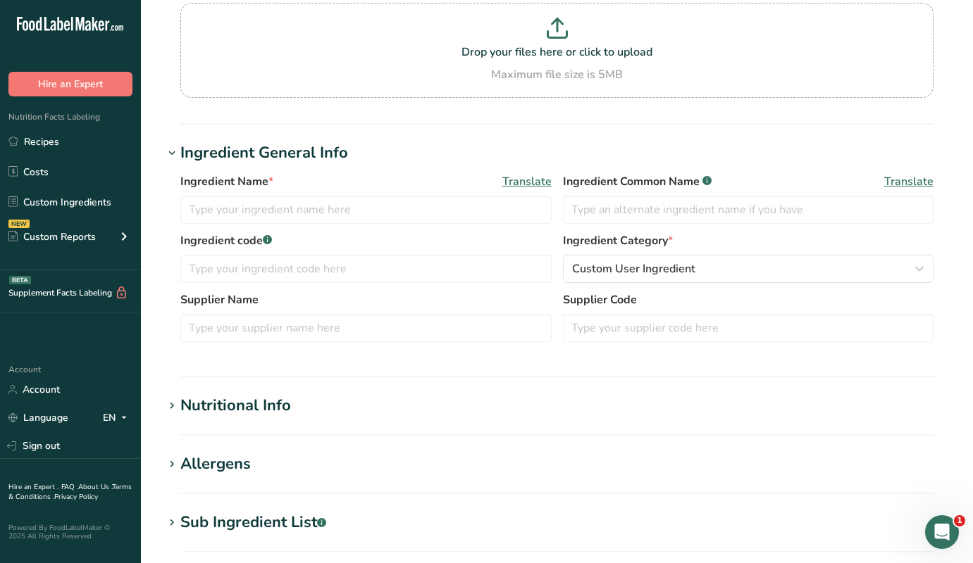
scroll to position [132, 0]
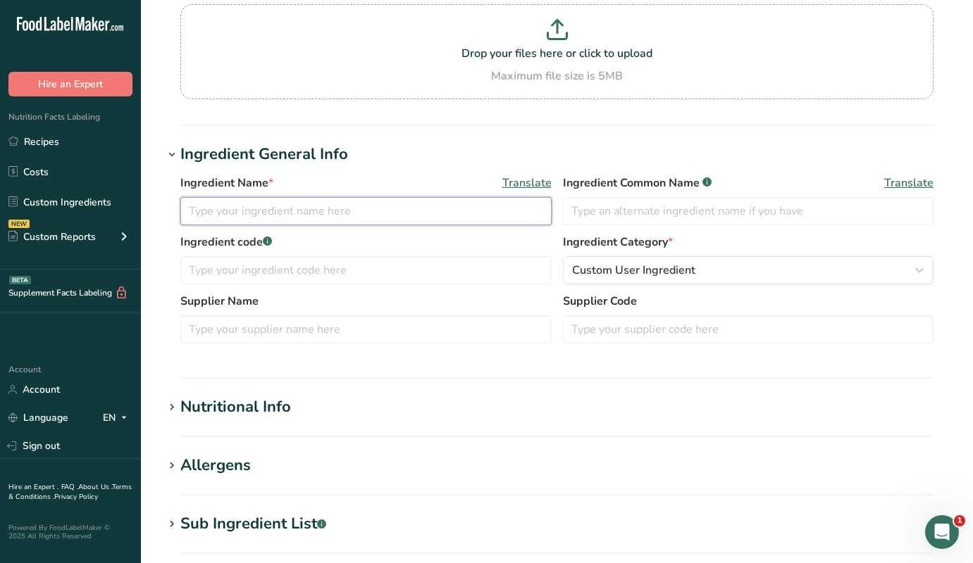
click at [239, 206] on input "text" at bounding box center [365, 211] width 371 height 28
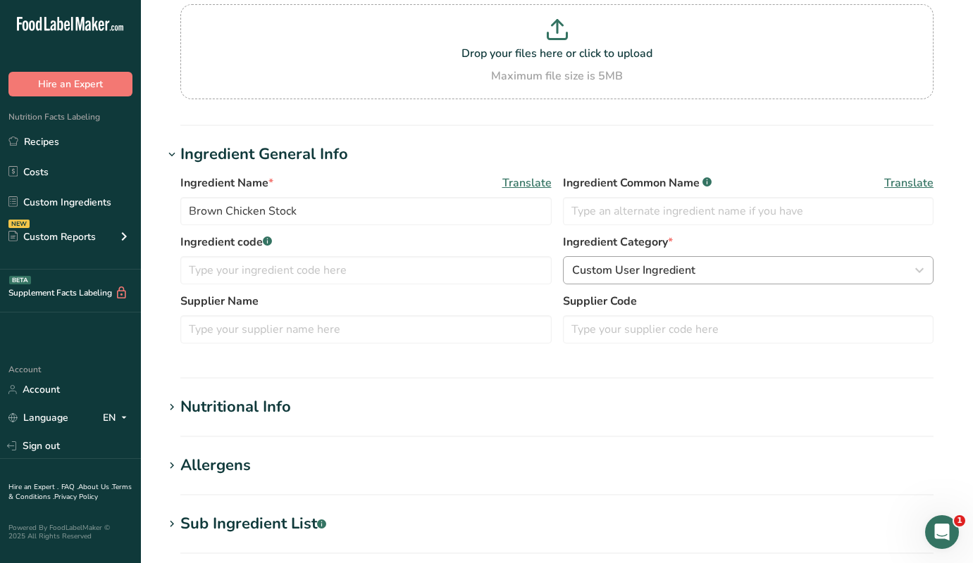
click at [621, 259] on button "Custom User Ingredient" at bounding box center [748, 270] width 371 height 28
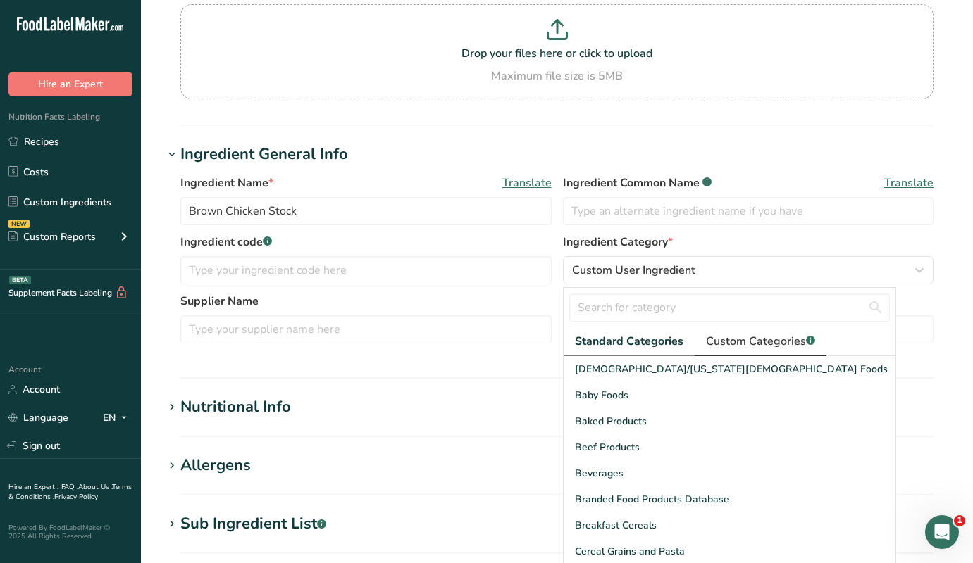
click at [727, 344] on span "Custom Categories .a-a{fill:#347362;}.b-a{fill:#fff;}" at bounding box center [760, 341] width 109 height 17
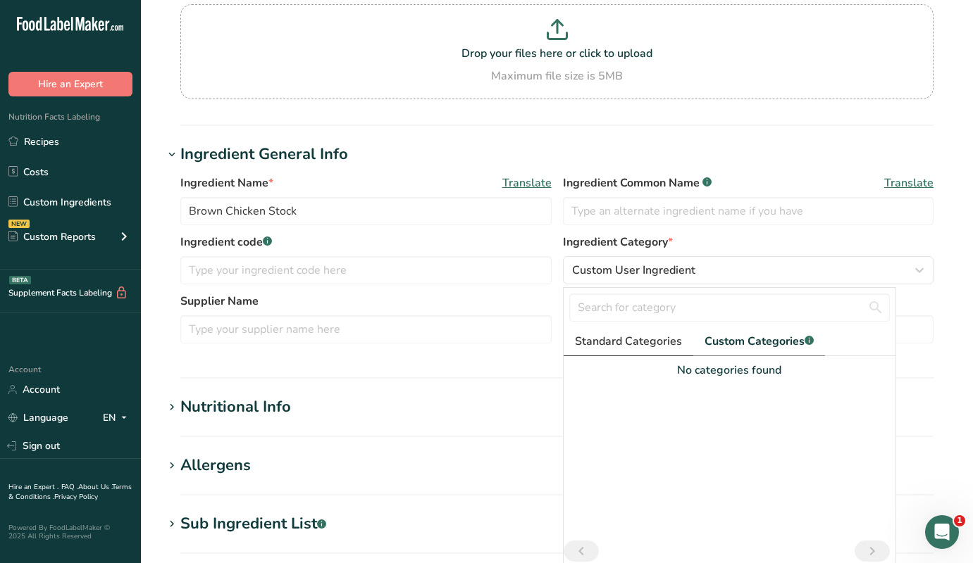
click at [641, 333] on span "Standard Categories" at bounding box center [628, 341] width 107 height 17
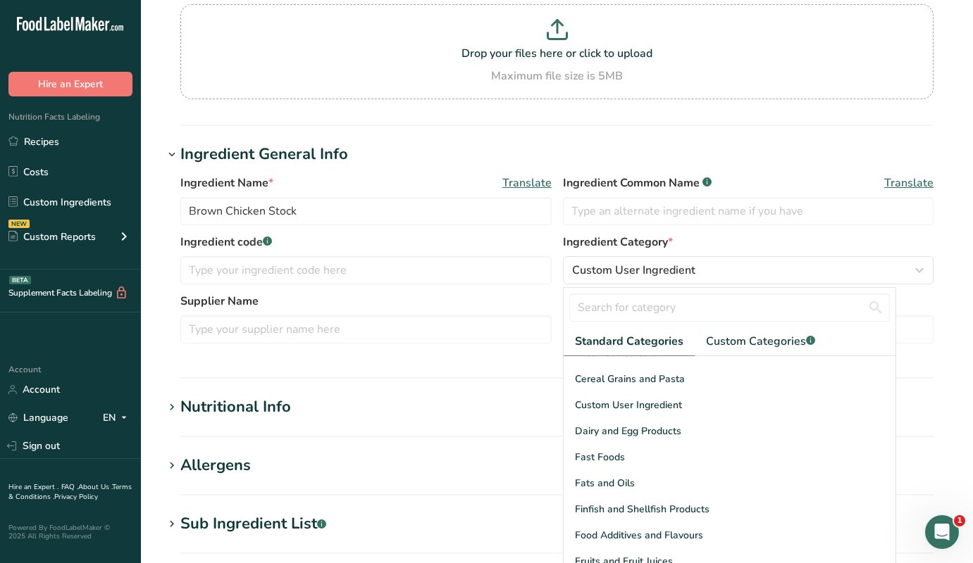
scroll to position [174, 0]
click at [942, 394] on section "Add new ingredient Back to recipe Ingredient Spec Sheet .a-a{fill:#347362;}.b-a…" at bounding box center [557, 391] width 832 height 1046
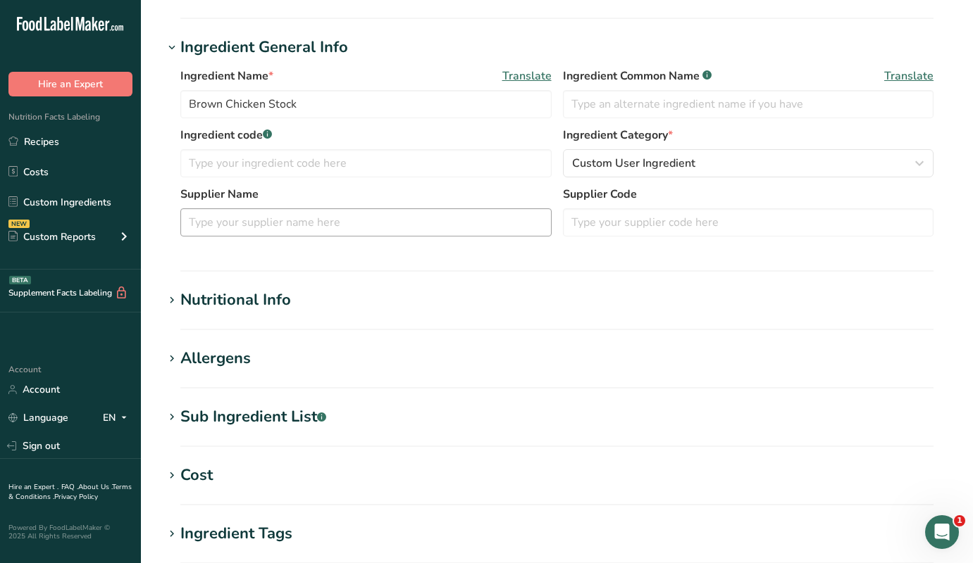
scroll to position [268, 0]
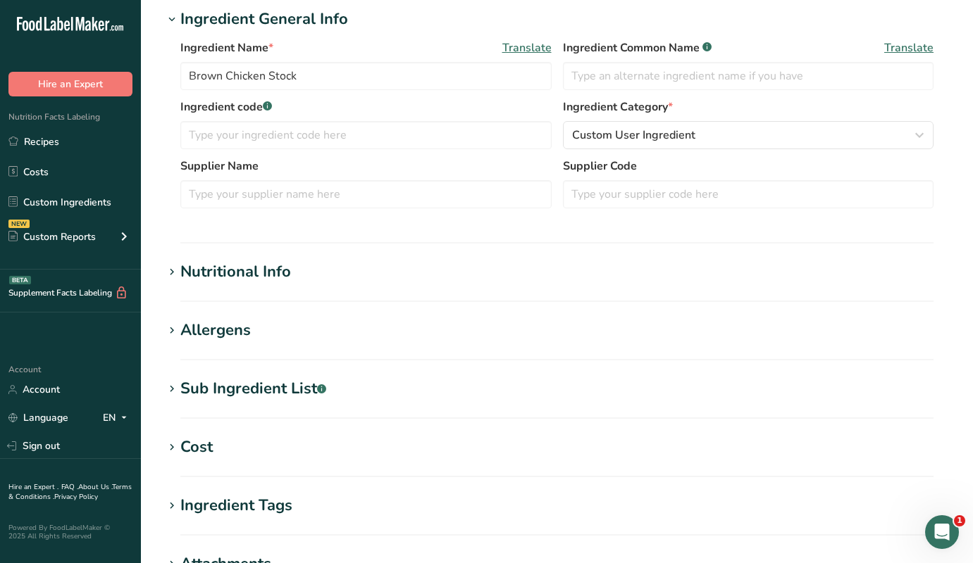
click at [171, 270] on icon at bounding box center [171, 273] width 13 height 20
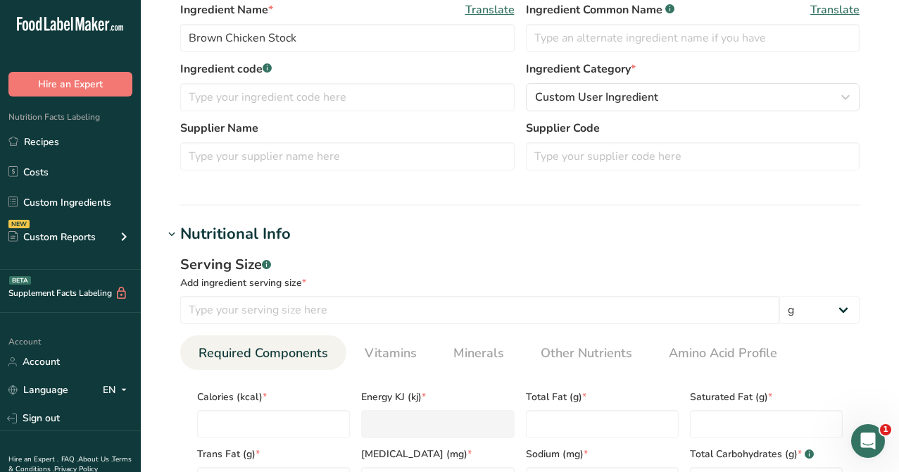
scroll to position [260, 0]
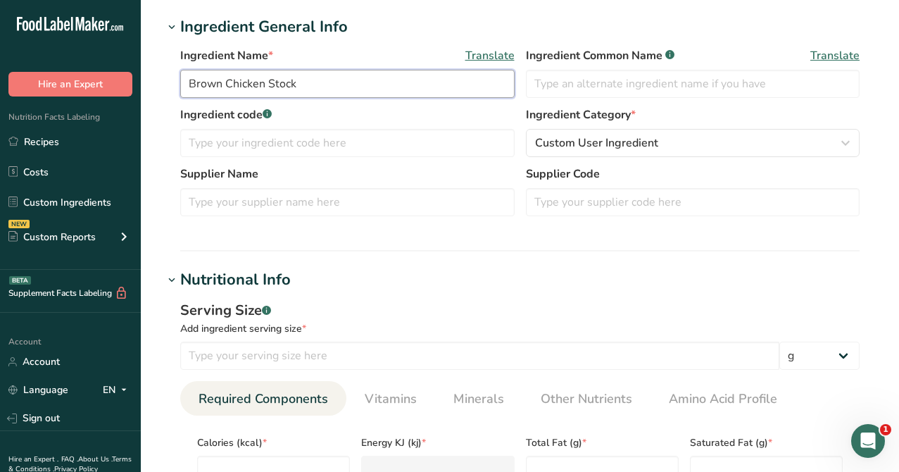
click at [305, 91] on input "Brown Chicken Stock" at bounding box center [347, 84] width 335 height 28
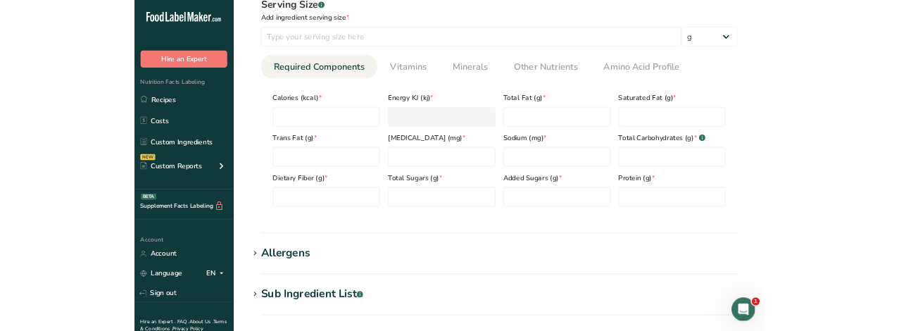
scroll to position [564, 0]
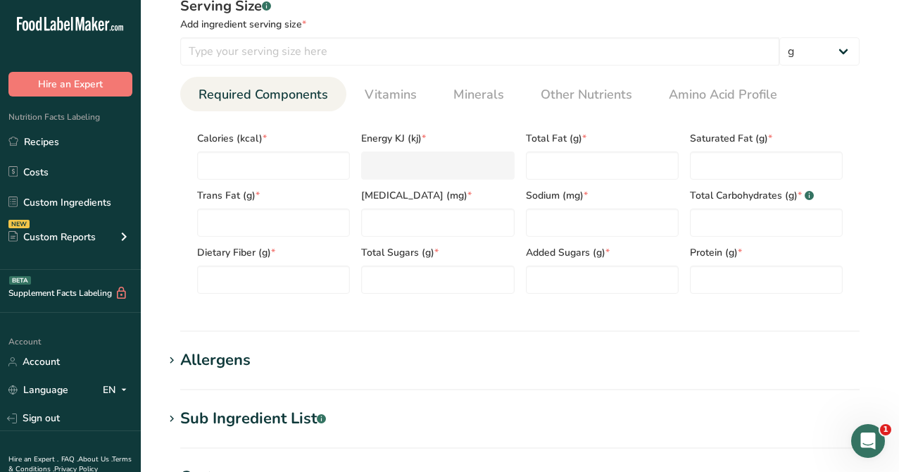
type input "Brown Chicken Stock - AS [DATE]"
click at [380, 469] on h1 "Cost" at bounding box center [519, 476] width 713 height 23
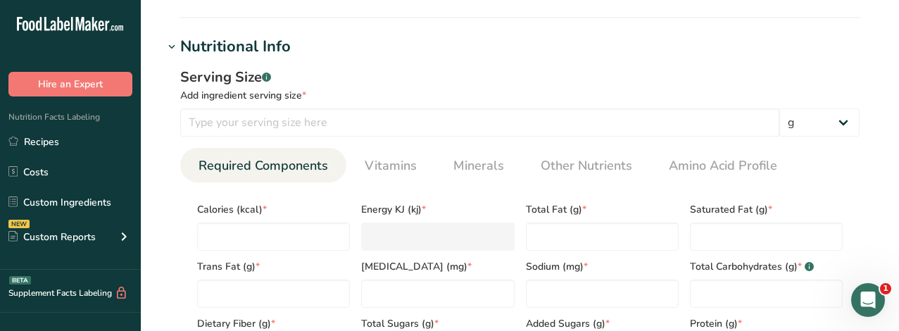
scroll to position [492, 0]
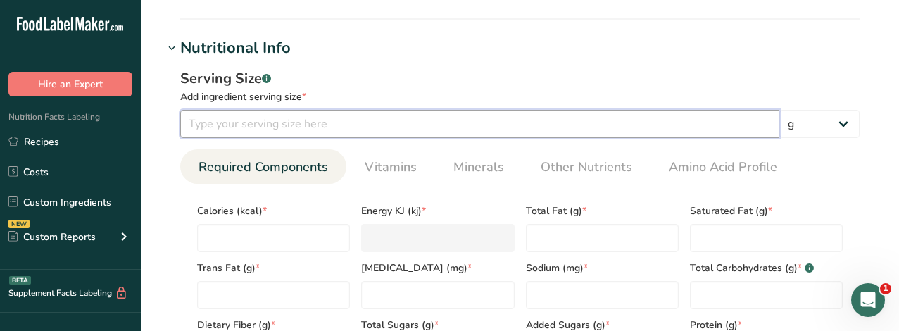
click at [277, 130] on input "number" at bounding box center [479, 124] width 599 height 28
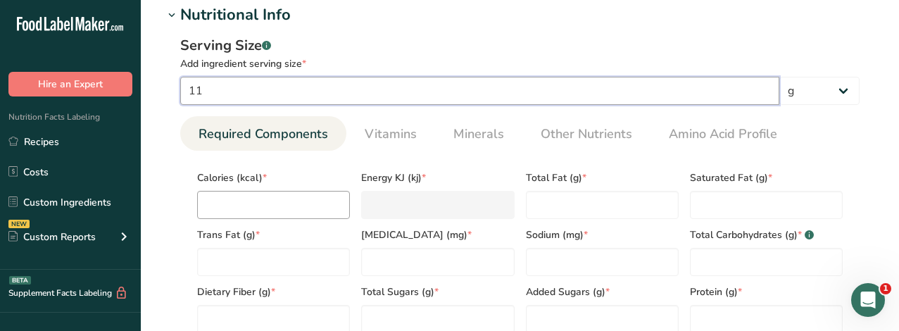
type input "11"
click at [243, 202] on input "number" at bounding box center [273, 205] width 153 height 28
type input "2"
type KJ "8.4"
type input "20"
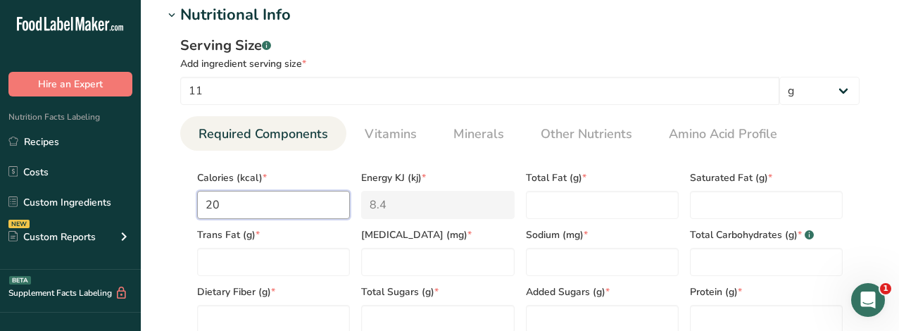
type KJ "83.7"
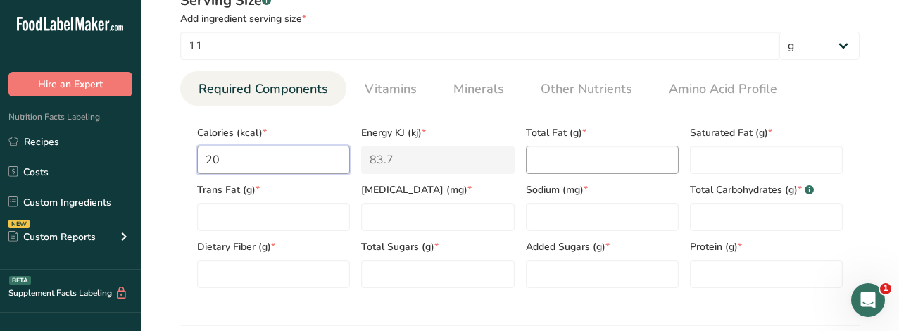
type input "20"
click at [554, 164] on Fat "number" at bounding box center [602, 160] width 153 height 28
type Fat "0"
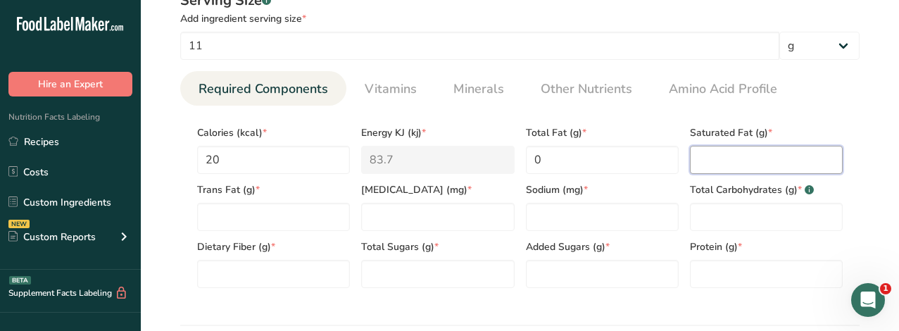
click at [746, 164] on Fat "number" at bounding box center [766, 160] width 153 height 28
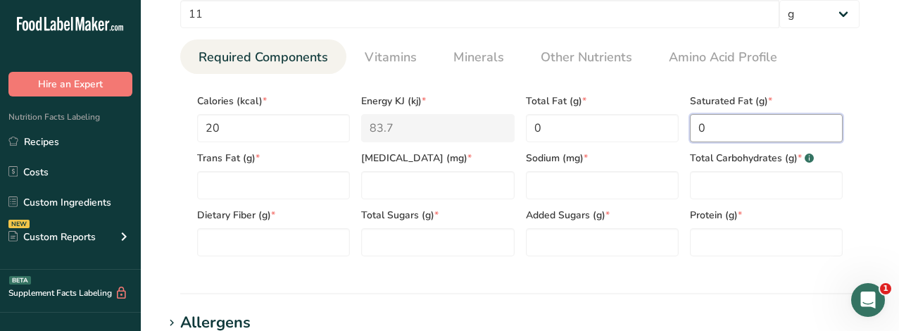
scroll to position [602, 0]
type Fat "0"
click at [284, 186] on Fat "number" at bounding box center [273, 184] width 153 height 28
type Fat "0"
click at [437, 188] on input "number" at bounding box center [437, 184] width 153 height 28
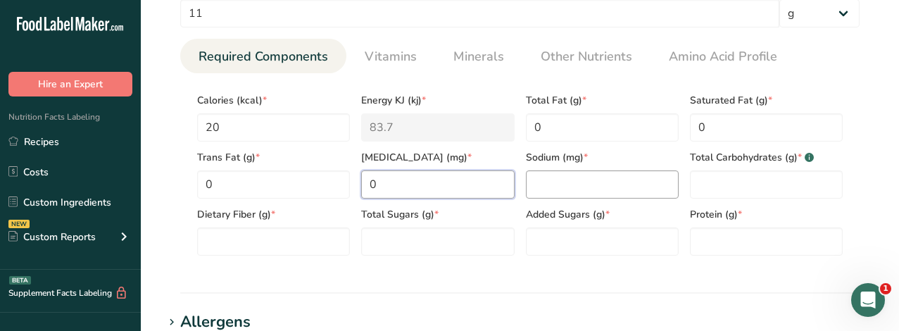
type input "0"
click at [587, 190] on input "number" at bounding box center [602, 184] width 153 height 28
type input "310"
click at [739, 185] on Carbohydrates "number" at bounding box center [766, 184] width 153 height 28
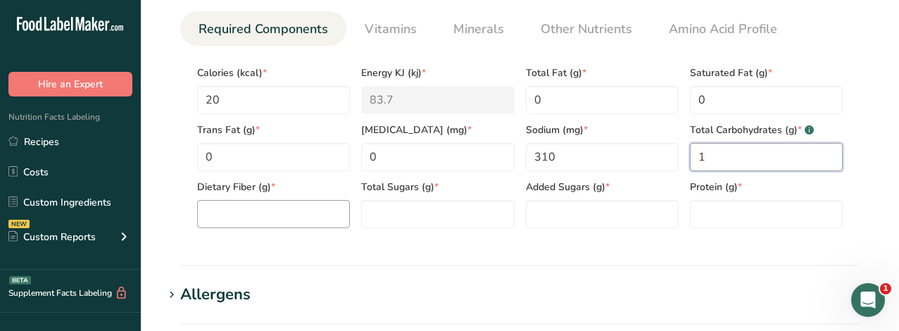
type Carbohydrates "1"
click at [302, 217] on Fiber "number" at bounding box center [273, 214] width 153 height 28
type Fiber "0"
click at [396, 215] on Sugars "number" at bounding box center [437, 214] width 153 height 28
type Sugars "1"
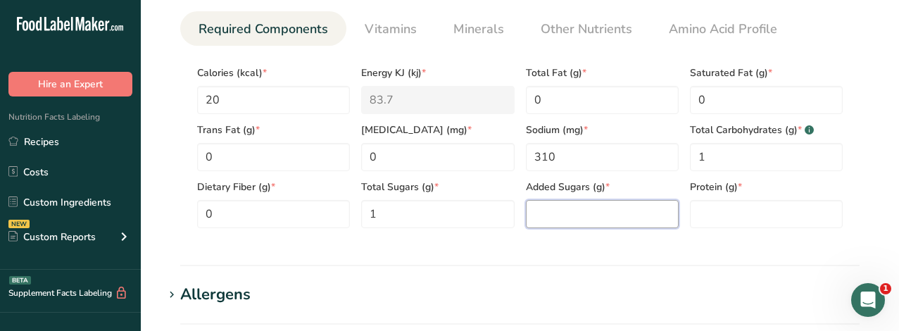
click at [598, 226] on Sugars "number" at bounding box center [602, 214] width 153 height 28
type Sugars "0"
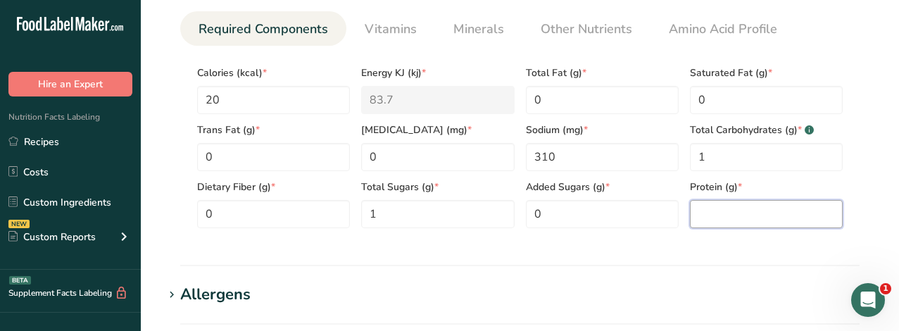
click at [721, 225] on input "number" at bounding box center [766, 214] width 153 height 28
type input "4"
click at [608, 263] on section "Nutritional Info Serving Size .a-a{fill:#347362;}.b-a{fill:#fff;} Add ingredien…" at bounding box center [519, 83] width 713 height 368
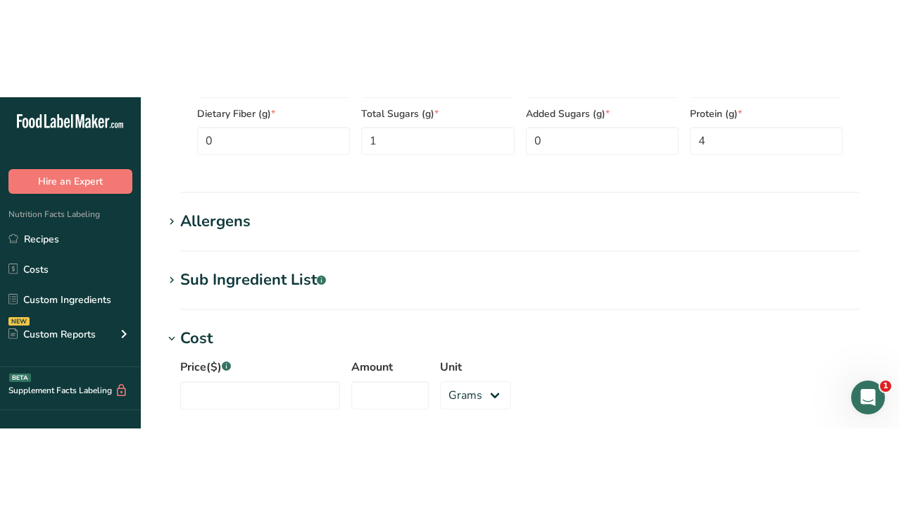
scroll to position [899, 0]
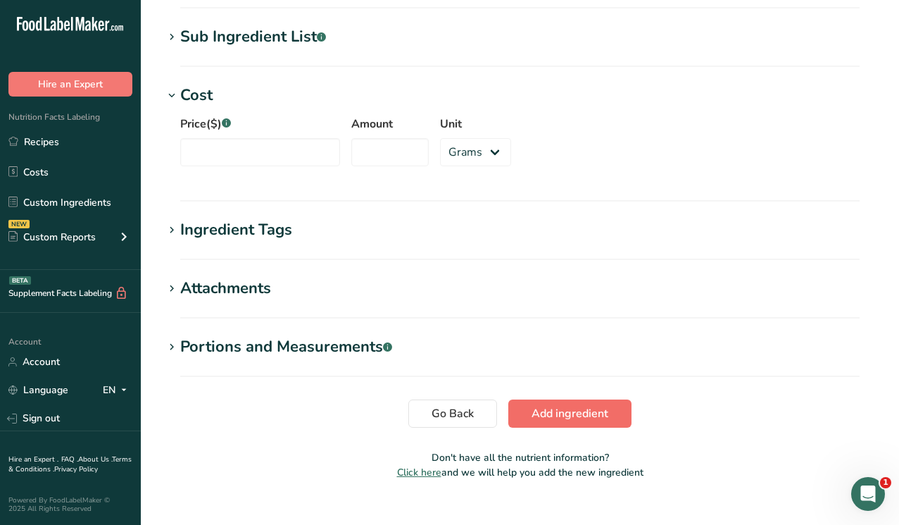
click at [566, 416] on span "Add ingredient" at bounding box center [570, 413] width 77 height 17
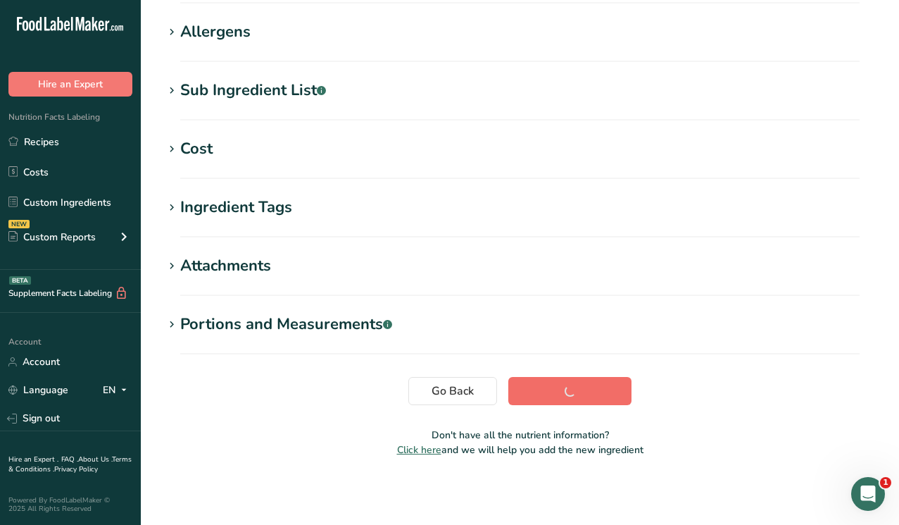
scroll to position [232, 0]
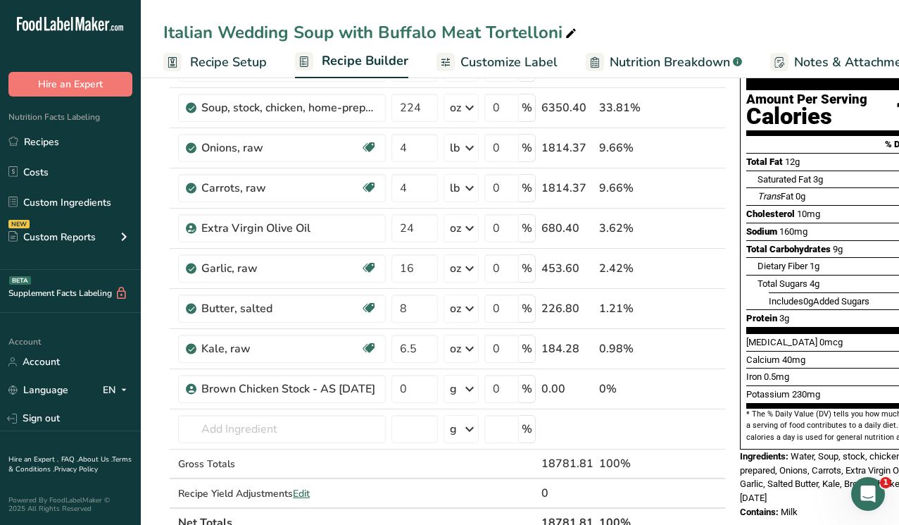
scroll to position [138, 0]
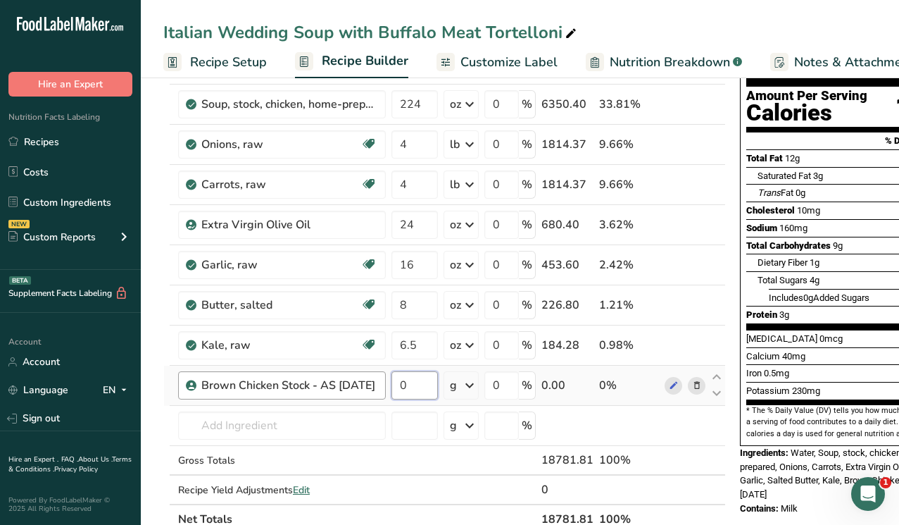
drag, startPoint x: 414, startPoint y: 382, endPoint x: 383, endPoint y: 382, distance: 31.0
click at [383, 382] on tr "Brown Chicken Stock - AS [DATE] 0 g Weight Units g kg mg See more Volume Units …" at bounding box center [444, 385] width 561 height 40
type input "6"
click at [469, 386] on div "Ingredient * Amount * Unit * Waste * .a-a{fill:#347362;}.b-a{fill:#fff;} Grams …" at bounding box center [444, 274] width 563 height 520
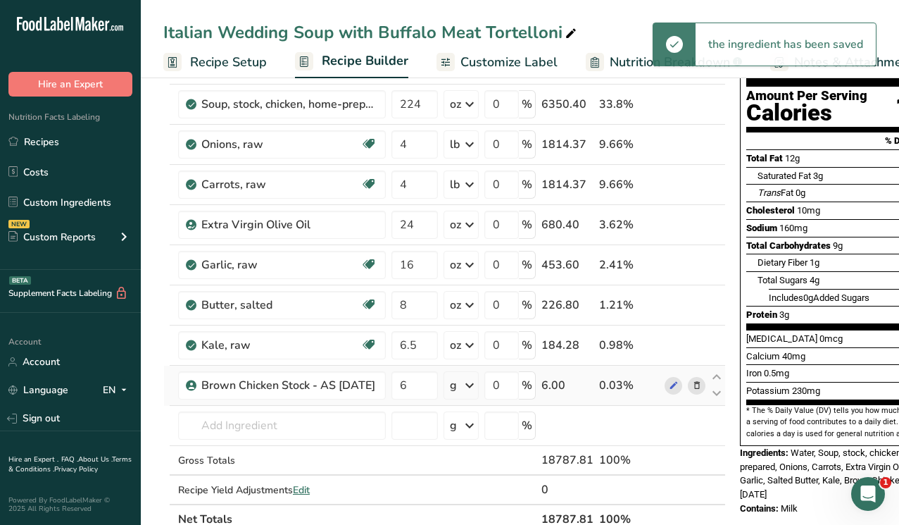
click at [467, 387] on icon at bounding box center [469, 385] width 17 height 25
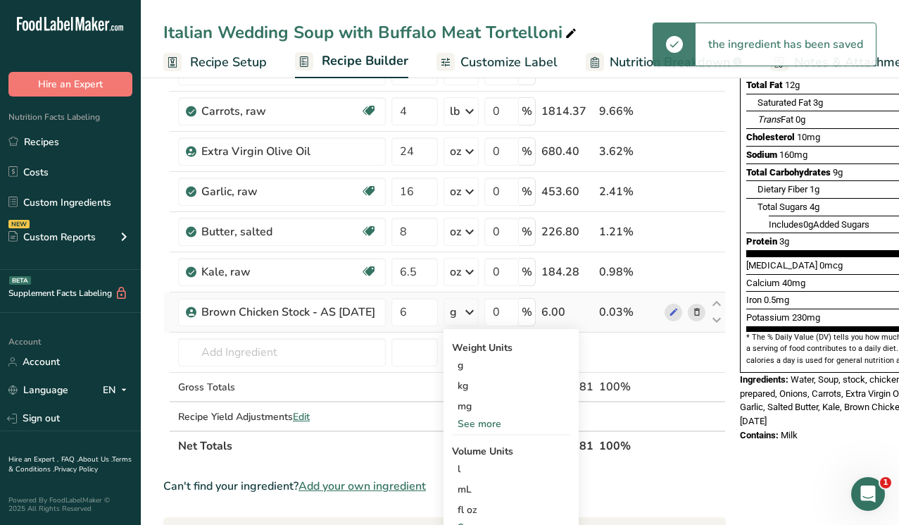
scroll to position [215, 0]
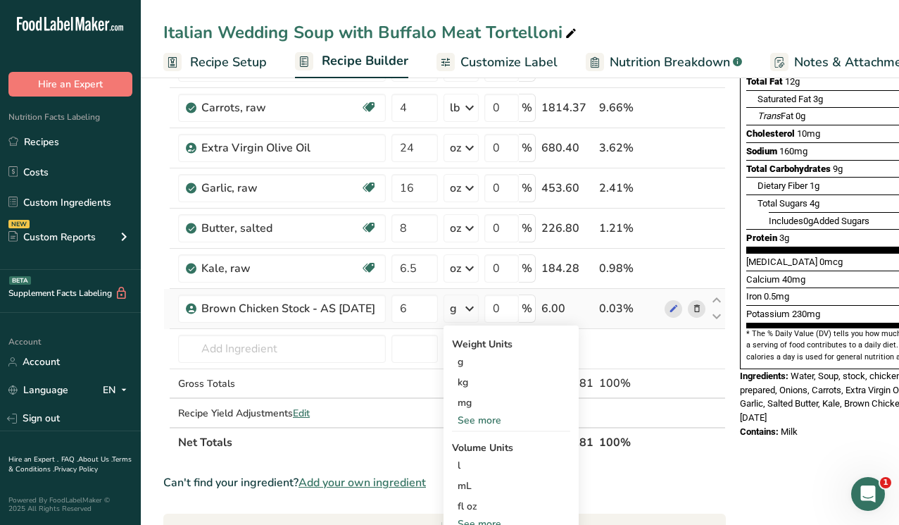
click at [480, 423] on div "See more" at bounding box center [511, 420] width 118 height 15
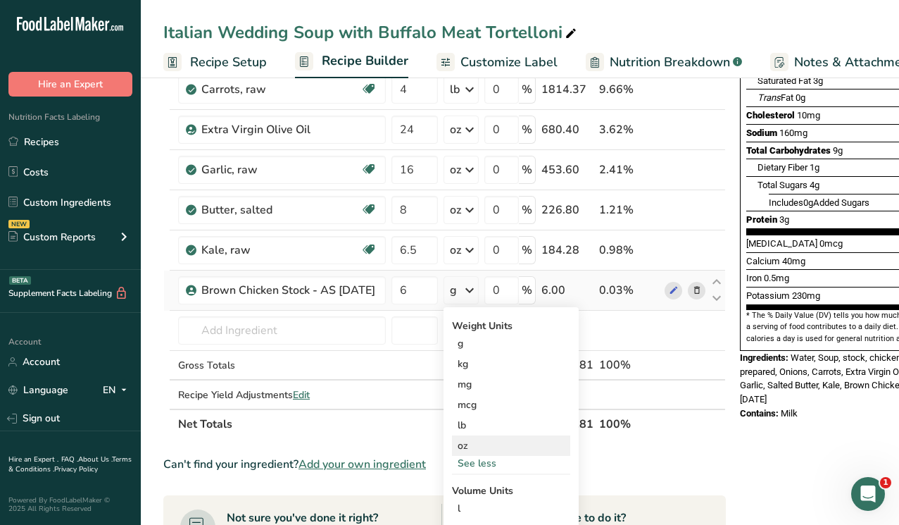
click at [472, 442] on div "oz" at bounding box center [511, 445] width 118 height 20
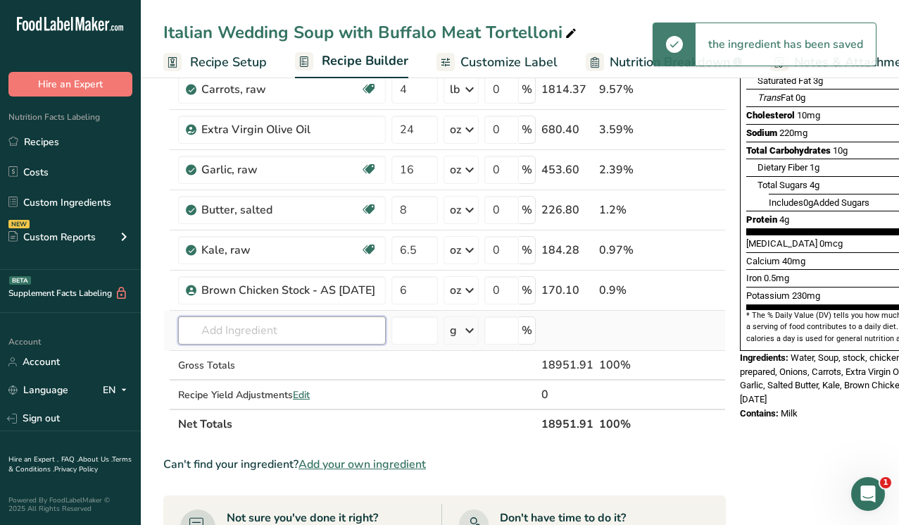
click at [256, 327] on input "text" at bounding box center [282, 330] width 208 height 28
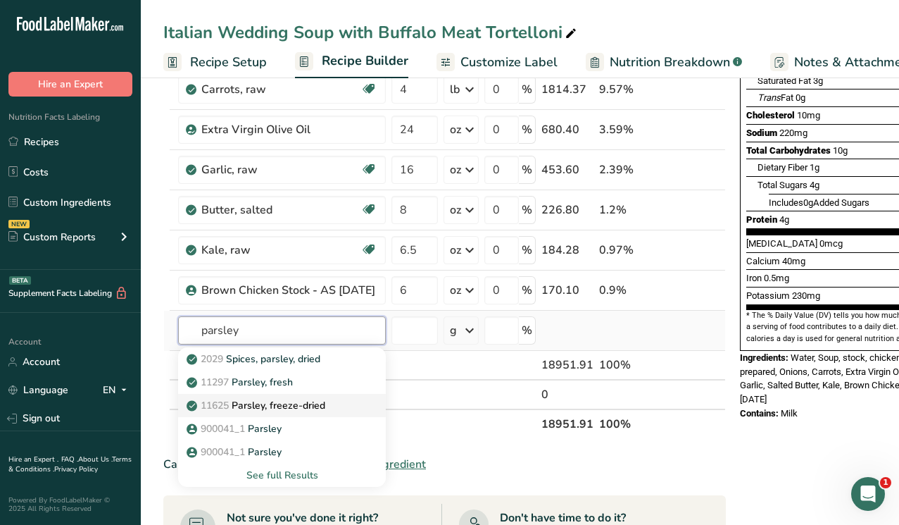
type input "parsley"
click at [264, 406] on p "11625 Parsley, freeze-dried" at bounding box center [257, 405] width 136 height 15
type input "Parsley, freeze-dried"
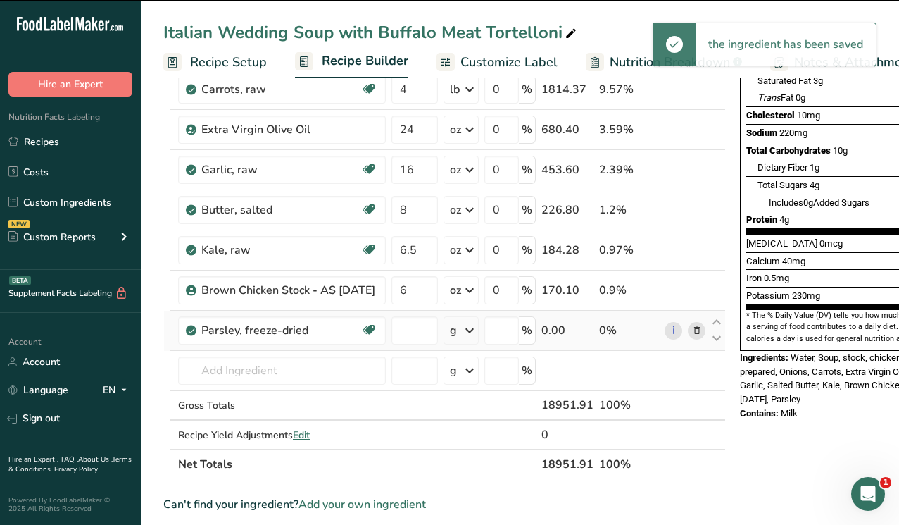
type input "0"
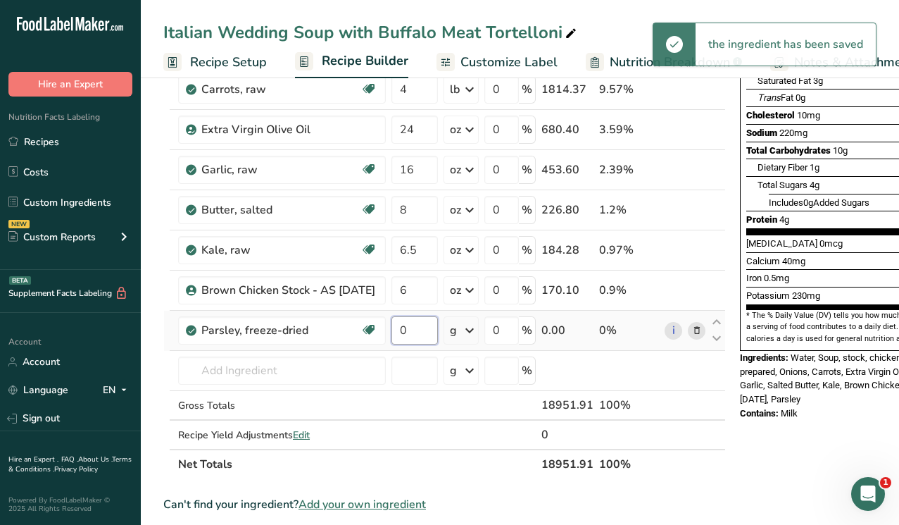
click at [412, 330] on input "0" at bounding box center [415, 330] width 46 height 28
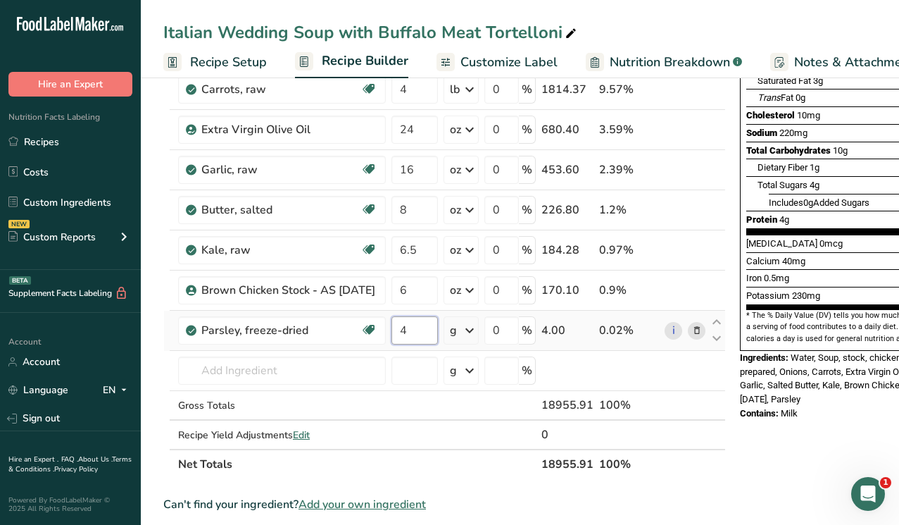
type input "4"
click at [472, 332] on div "Ingredient * Amount * Unit * Waste * .a-a{fill:#347362;}.b-a{fill:#fff;} Grams …" at bounding box center [444, 199] width 563 height 560
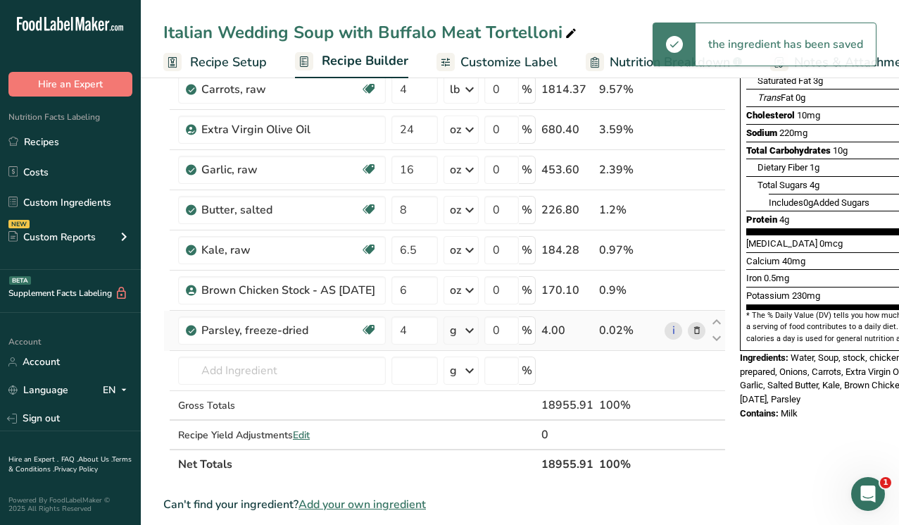
click at [469, 332] on icon at bounding box center [469, 330] width 17 height 25
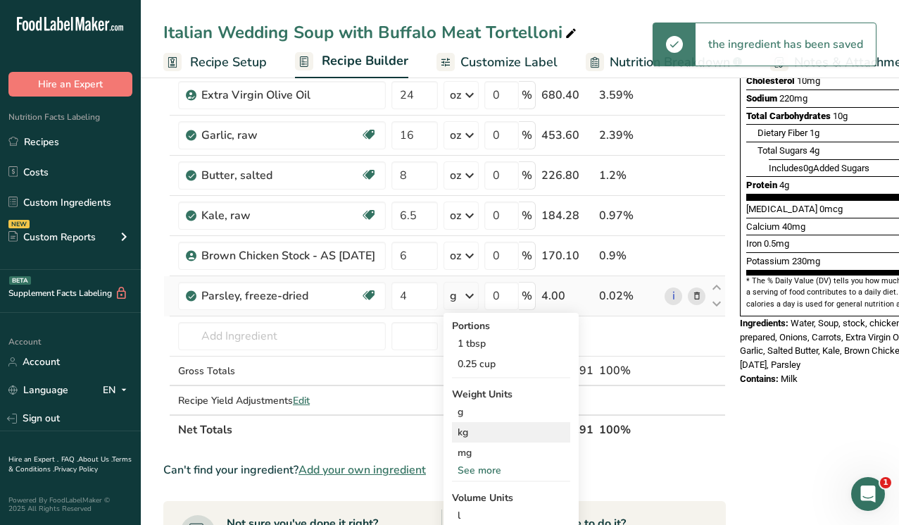
scroll to position [268, 0]
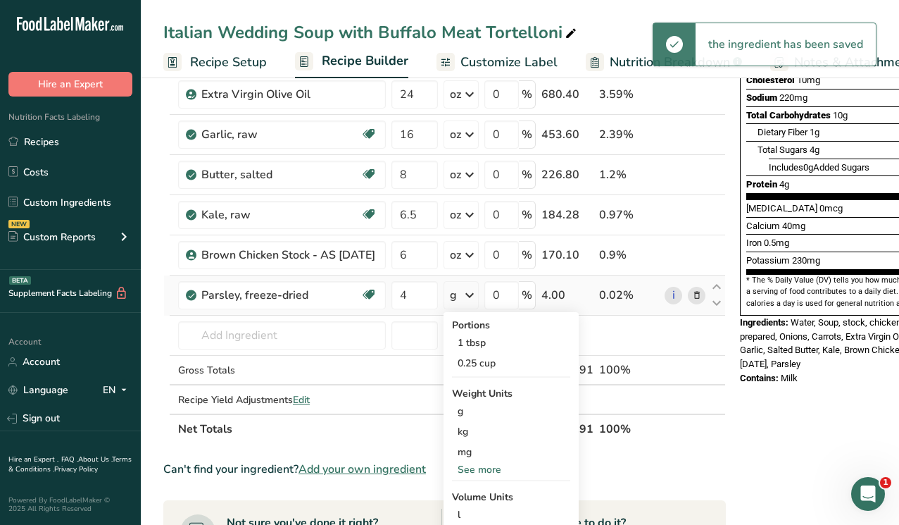
click at [476, 473] on div "See more" at bounding box center [511, 469] width 118 height 15
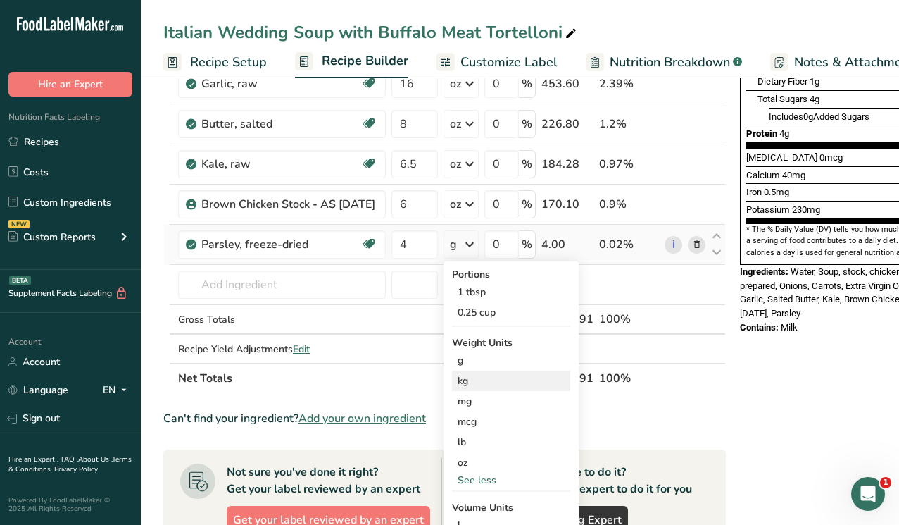
scroll to position [328, 0]
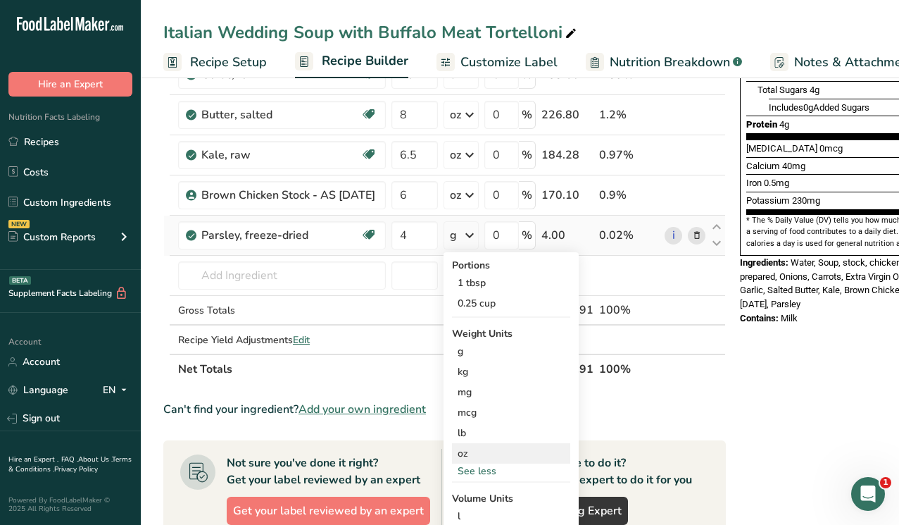
click at [478, 451] on div "oz" at bounding box center [511, 453] width 118 height 20
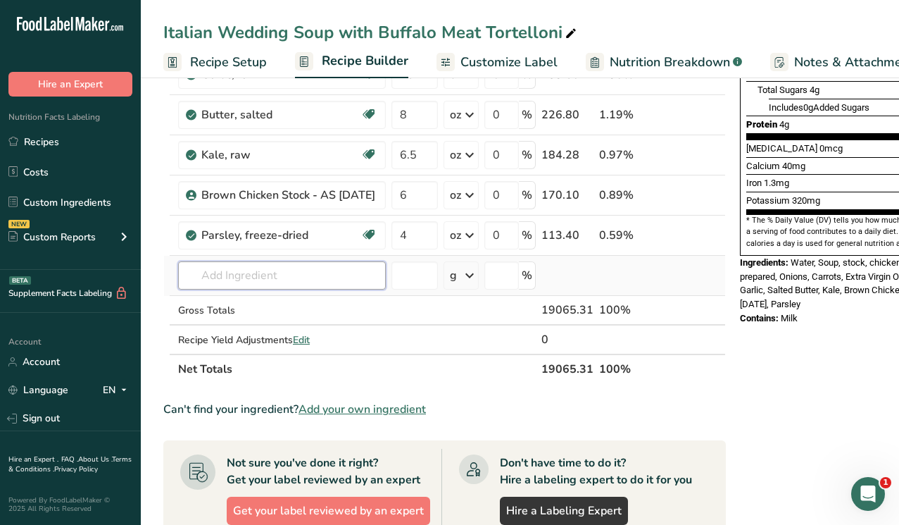
click at [214, 265] on input "text" at bounding box center [282, 275] width 208 height 28
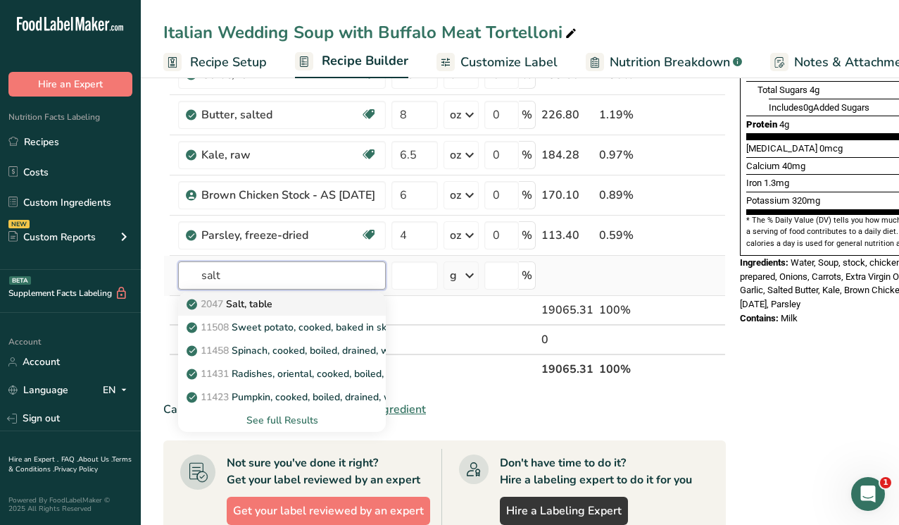
type input "salt"
click at [229, 300] on p "2047 Salt, table" at bounding box center [230, 303] width 83 height 15
type input "Salt, table"
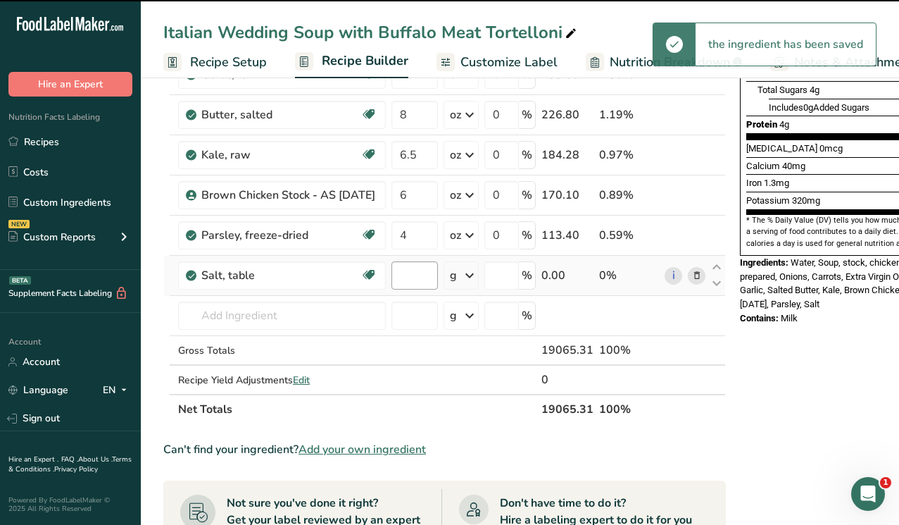
type input "0"
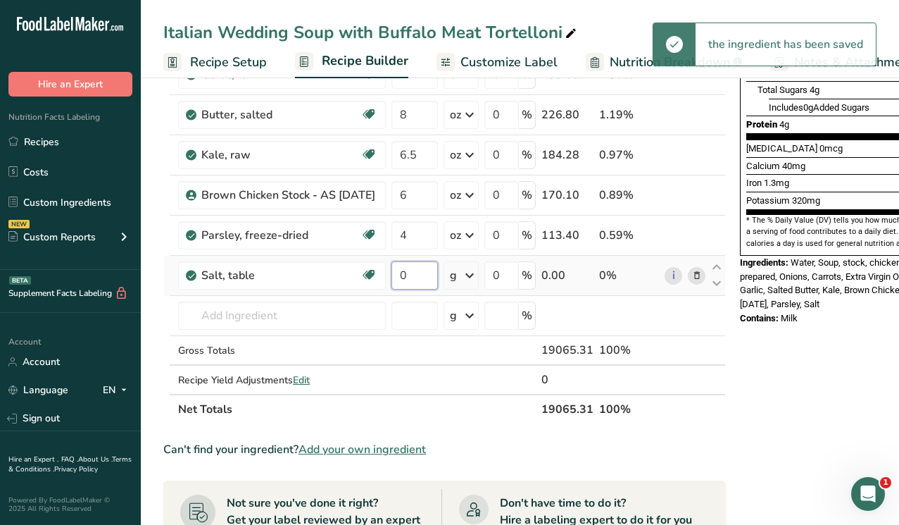
drag, startPoint x: 413, startPoint y: 273, endPoint x: 394, endPoint y: 273, distance: 19.0
click at [394, 273] on input "0" at bounding box center [415, 275] width 46 height 28
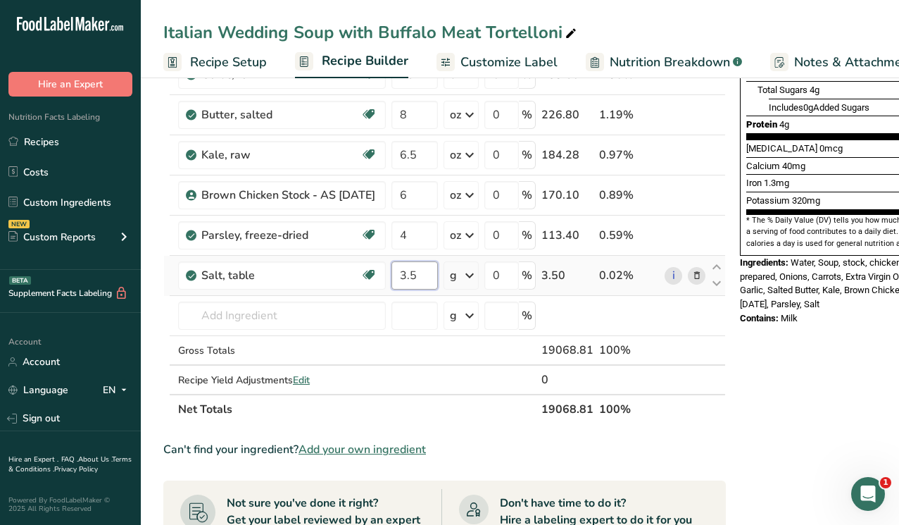
type input "3.5"
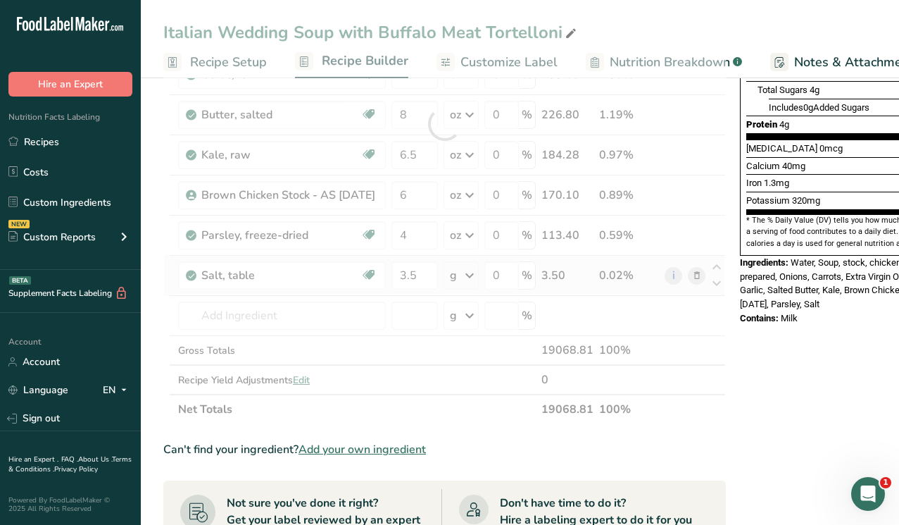
click at [468, 275] on div "Ingredient * Amount * Unit * Waste * .a-a{fill:#347362;}.b-a{fill:#fff;} Grams …" at bounding box center [444, 124] width 563 height 600
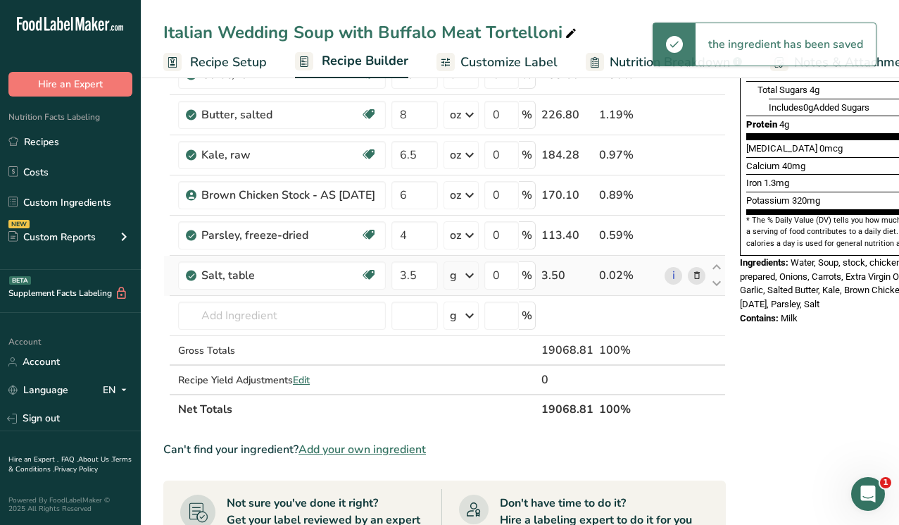
click at [468, 275] on icon at bounding box center [469, 275] width 17 height 25
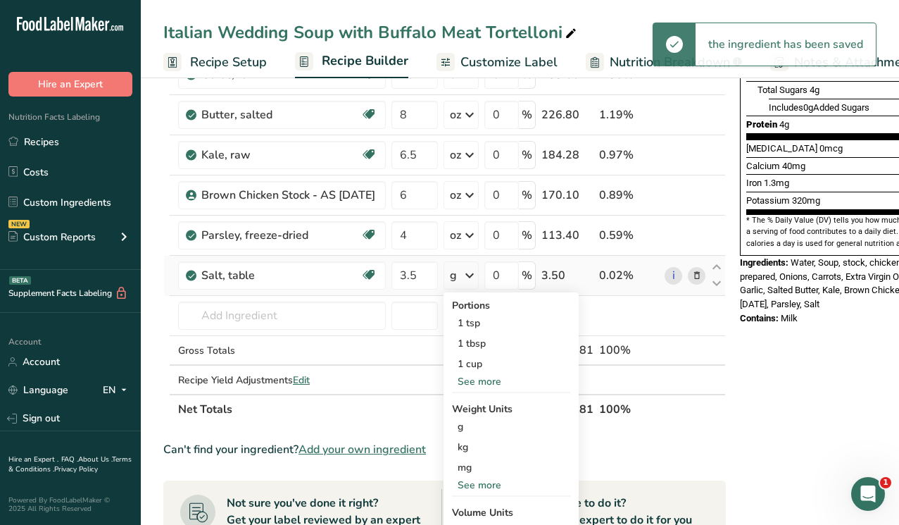
click at [475, 484] on div "See more" at bounding box center [511, 484] width 118 height 15
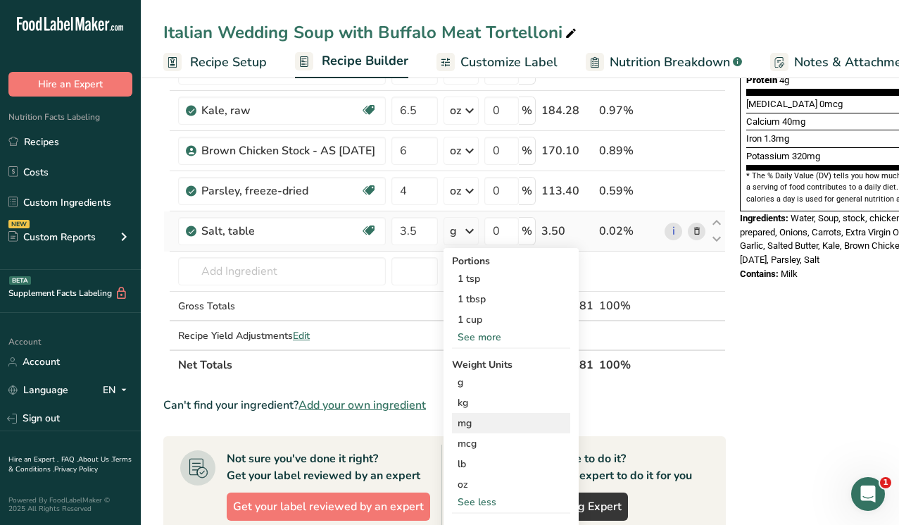
scroll to position [401, 0]
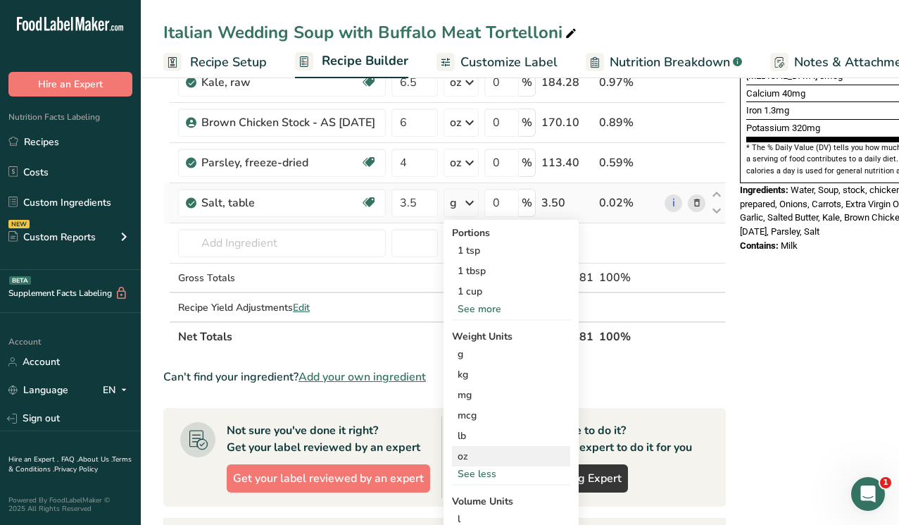
click at [478, 459] on div "oz" at bounding box center [511, 456] width 118 height 20
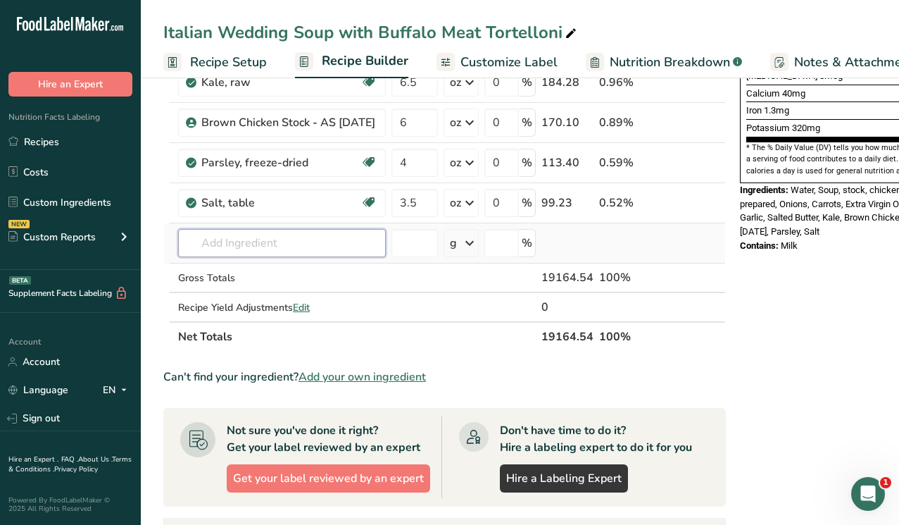
click at [249, 249] on input "text" at bounding box center [282, 243] width 208 height 28
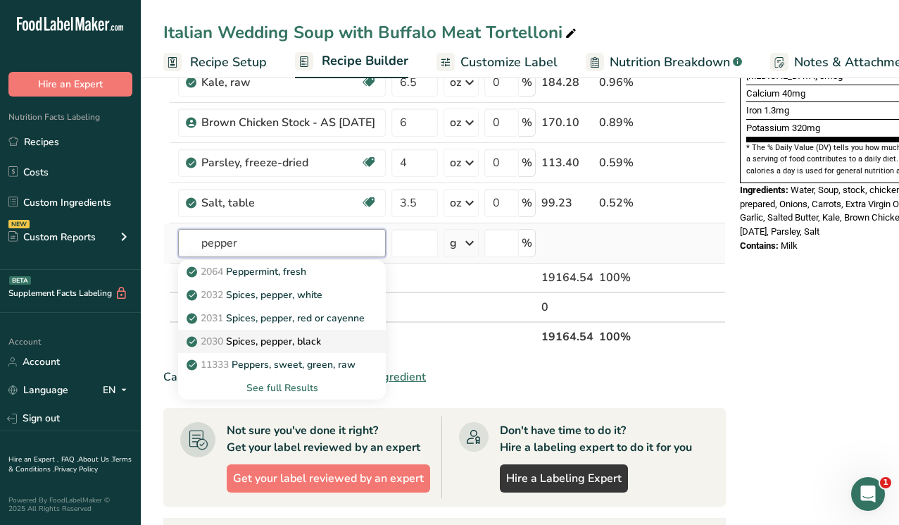
type input "pepper"
click at [256, 344] on p "2030 Spices, pepper, black" at bounding box center [255, 341] width 132 height 15
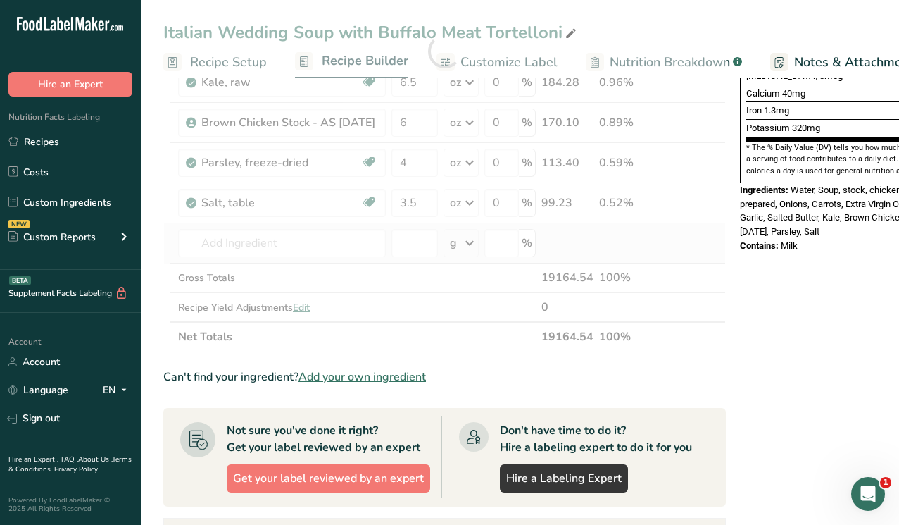
type input "Spices, pepper, black"
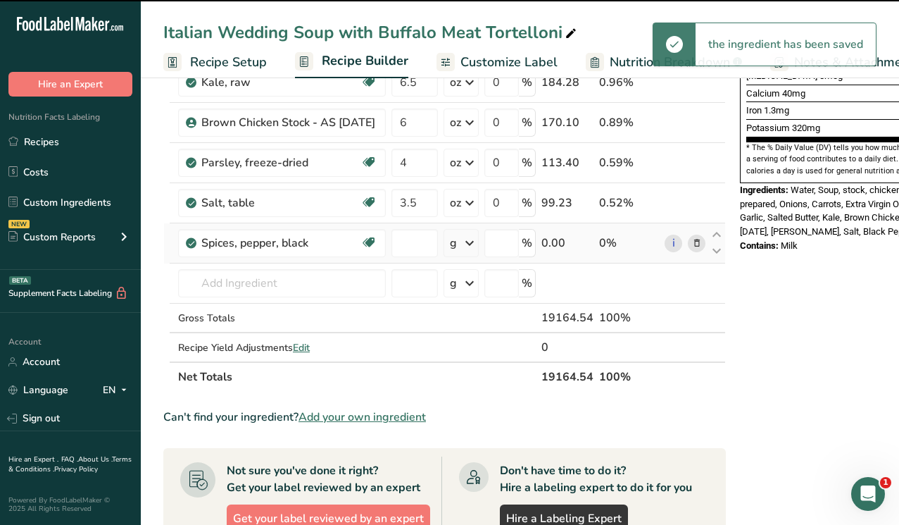
type input "0"
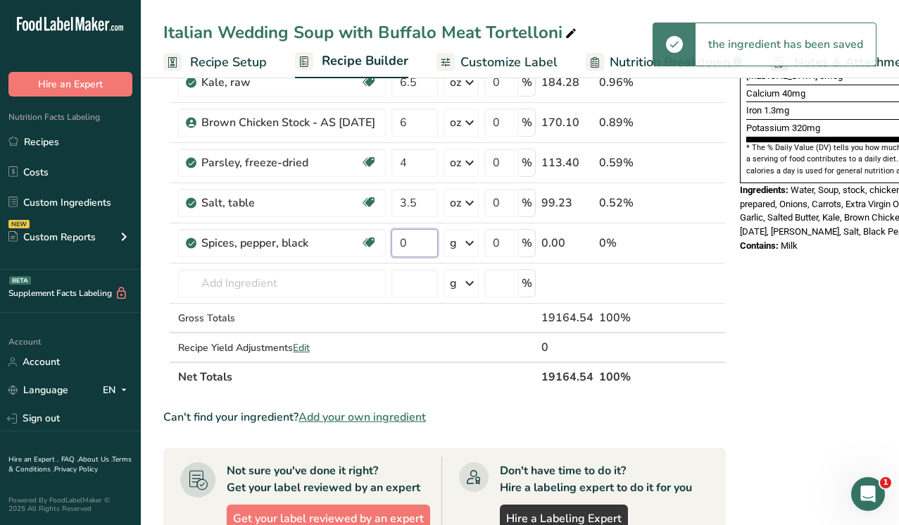
drag, startPoint x: 408, startPoint y: 242, endPoint x: 387, endPoint y: 242, distance: 21.1
click at [387, 242] on tr "Spices, pepper, black Source of Antioxidants Dairy free Gluten free Vegan Veget…" at bounding box center [444, 243] width 561 height 40
type input "2"
click at [475, 242] on div "Ingredient * Amount * Unit * Waste * .a-a{fill:#347362;}.b-a{fill:#fff;} Grams …" at bounding box center [444, 71] width 563 height 640
click at [475, 242] on icon at bounding box center [469, 242] width 17 height 25
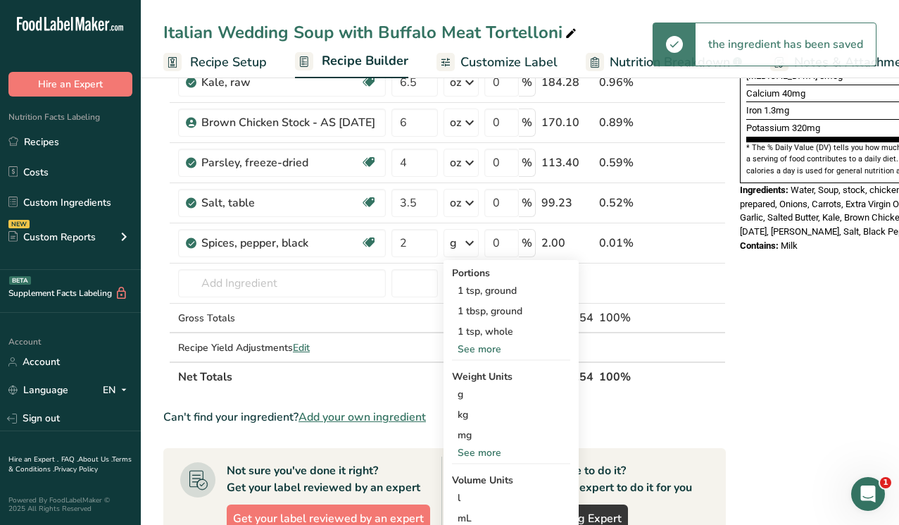
click at [467, 450] on div "See more" at bounding box center [511, 452] width 118 height 15
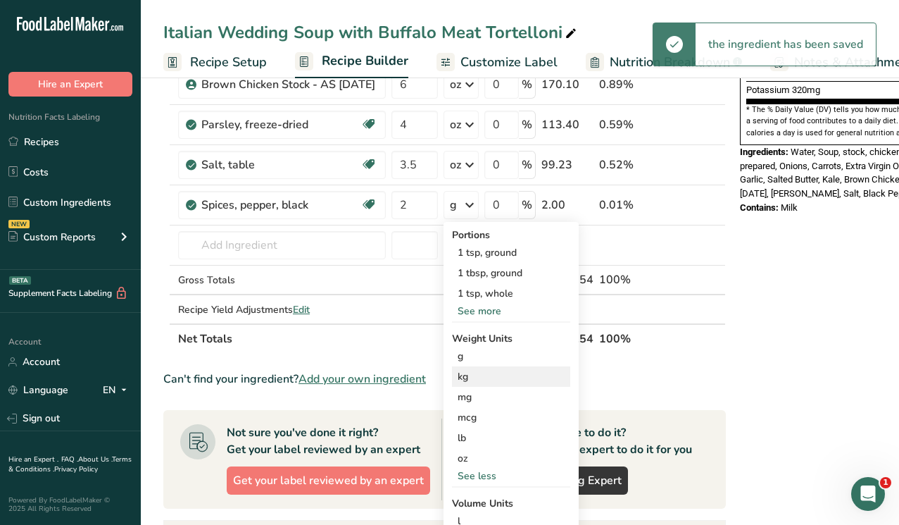
scroll to position [440, 0]
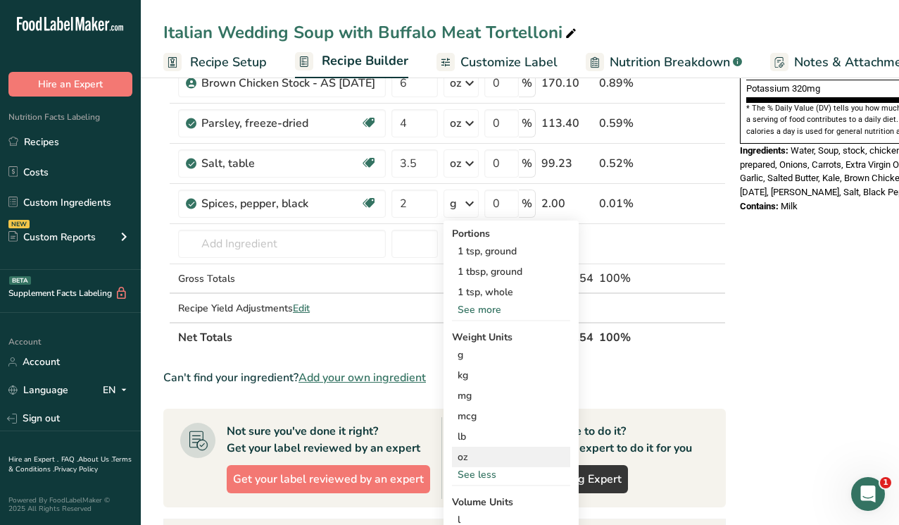
click at [470, 452] on div "oz" at bounding box center [511, 456] width 118 height 20
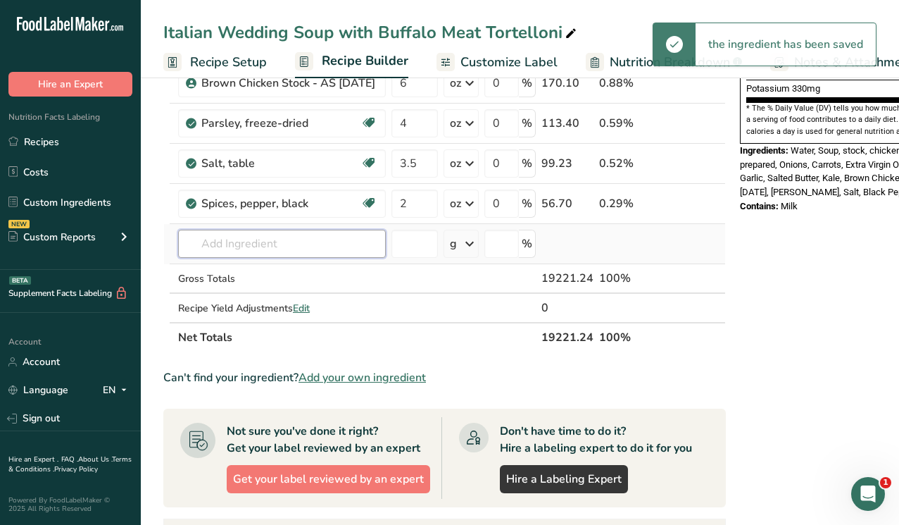
click at [258, 248] on input "text" at bounding box center [282, 244] width 208 height 28
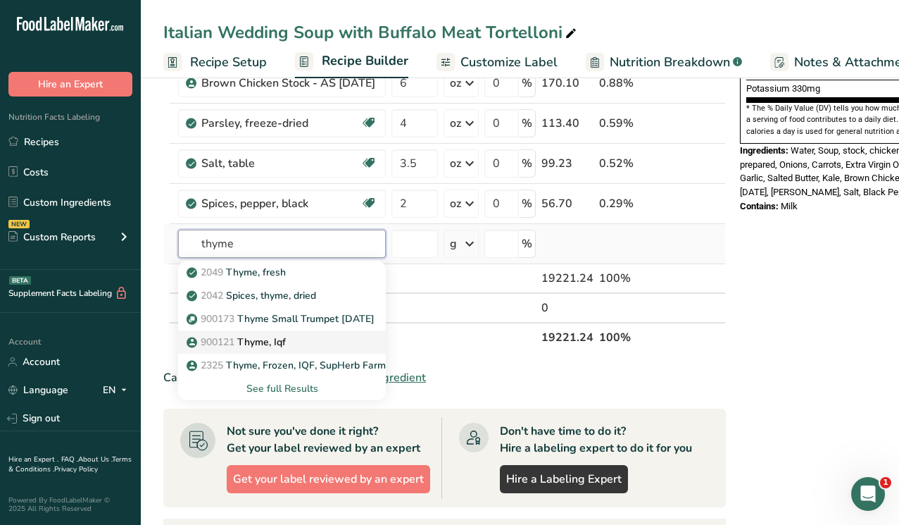
type input "thyme"
click at [268, 339] on p "900121 Thyme, Iqf" at bounding box center [237, 342] width 96 height 15
type input "Thyme, Iqf"
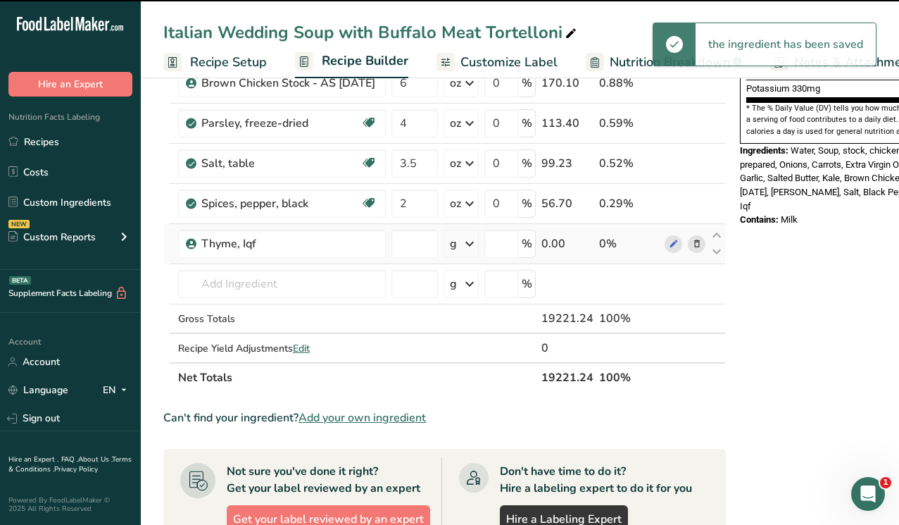
type input "0"
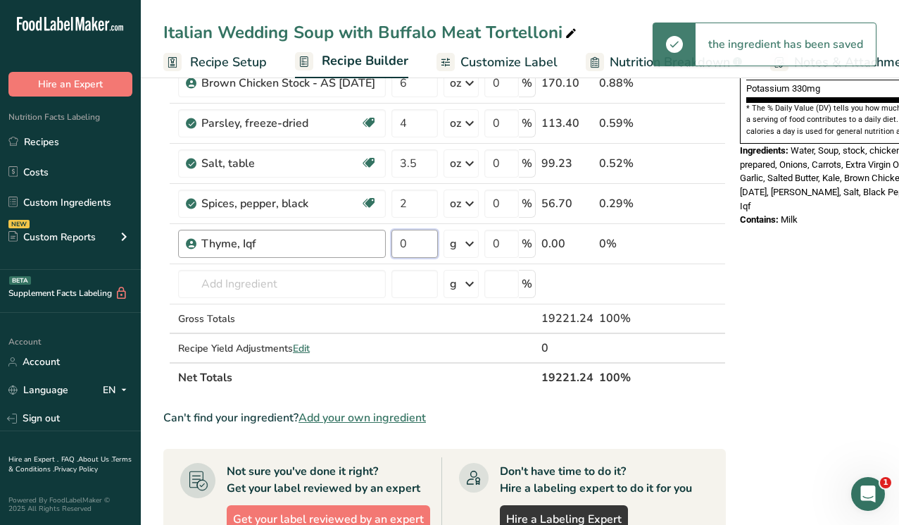
drag, startPoint x: 413, startPoint y: 245, endPoint x: 384, endPoint y: 245, distance: 28.9
click at [384, 245] on tr "Thyme, Iqf 0 g Weight Units g kg mg See more Volume Units l Volume units requir…" at bounding box center [444, 244] width 561 height 40
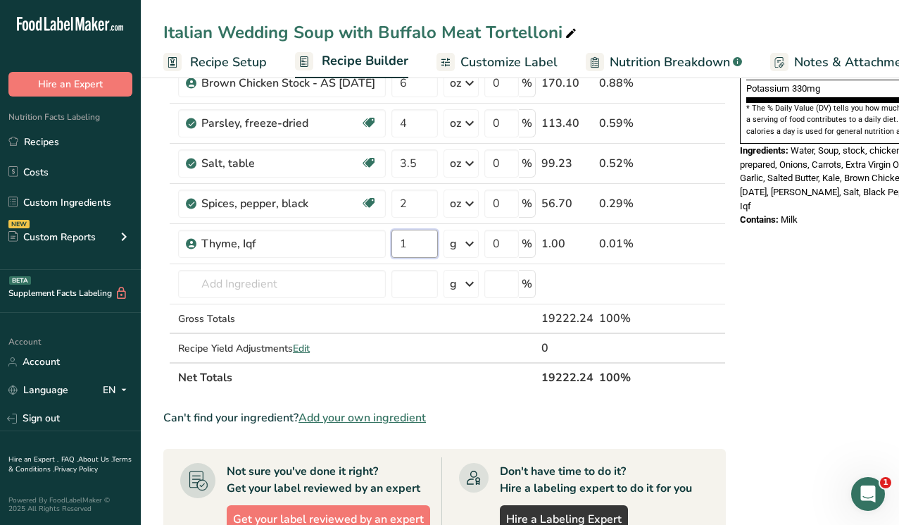
type input "1"
click at [470, 243] on div "Ingredient * Amount * Unit * Waste * .a-a{fill:#347362;}.b-a{fill:#fff;} Grams …" at bounding box center [444, 52] width 563 height 680
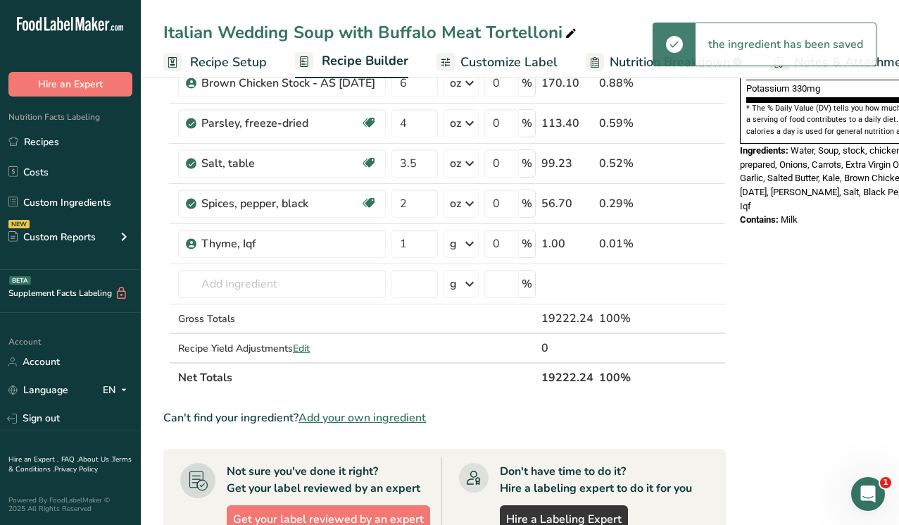
click at [470, 243] on icon at bounding box center [469, 243] width 17 height 25
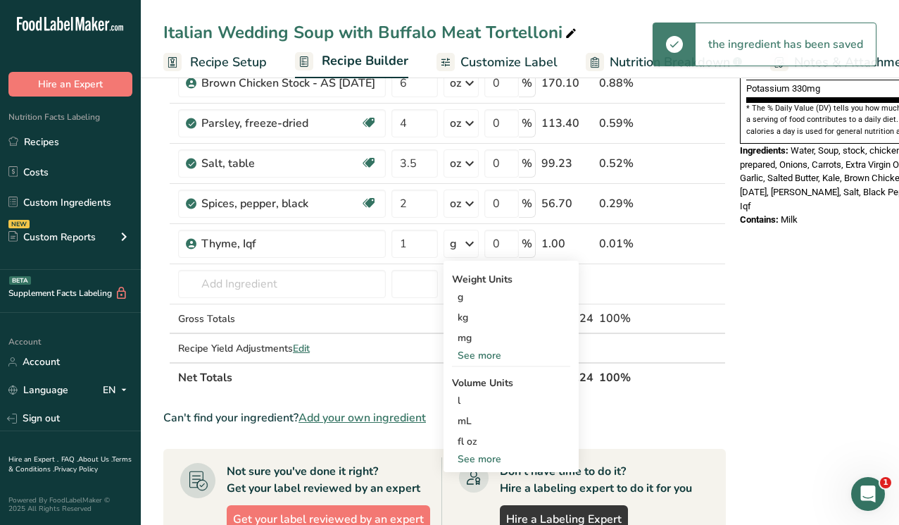
click at [475, 358] on div "See more" at bounding box center [511, 355] width 118 height 15
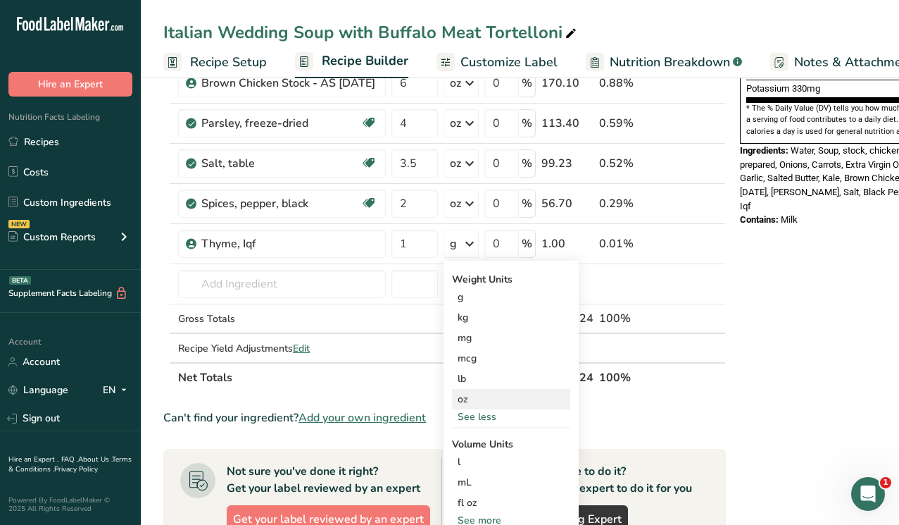
click at [465, 396] on div "oz" at bounding box center [511, 399] width 118 height 20
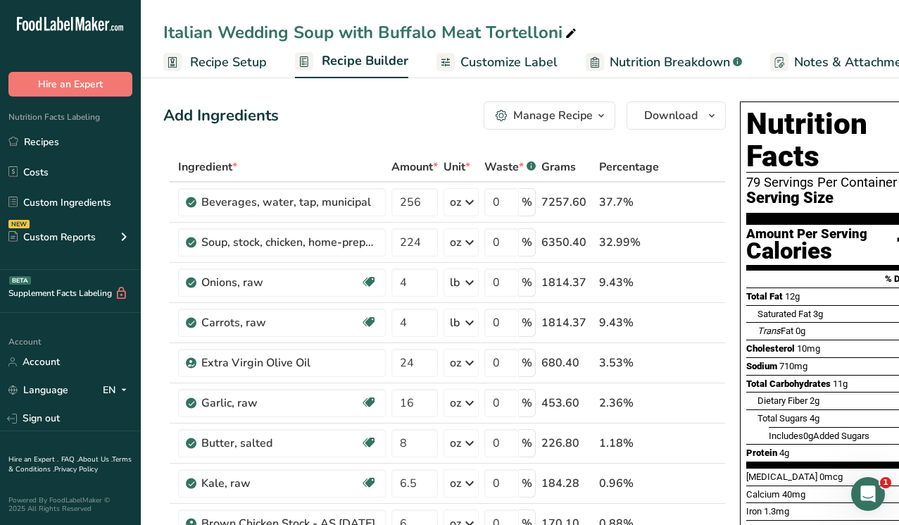
scroll to position [0, 0]
click at [248, 61] on span "Recipe Setup" at bounding box center [228, 62] width 77 height 19
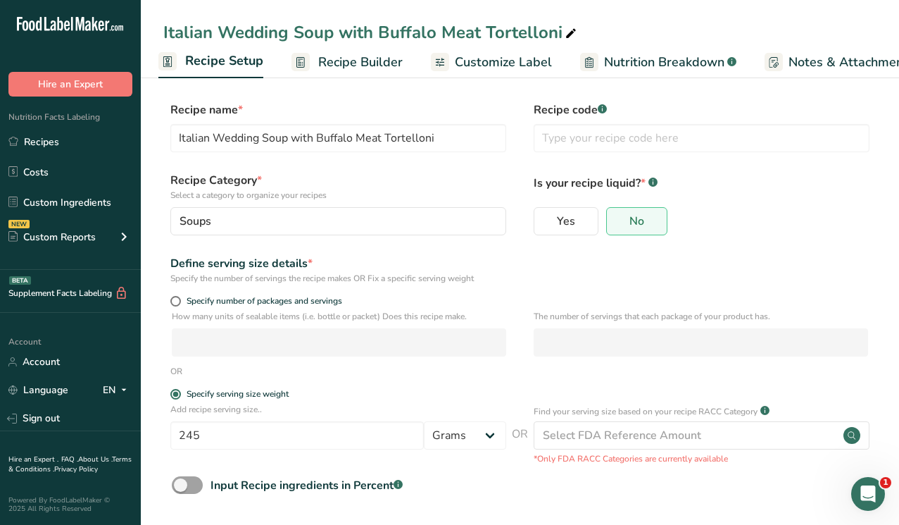
click at [523, 61] on span "Customize Label" at bounding box center [503, 62] width 97 height 19
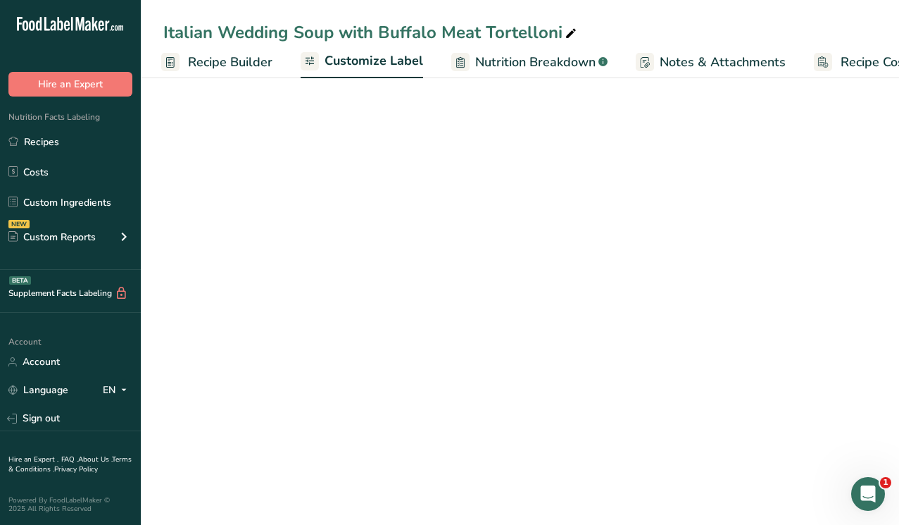
scroll to position [0, 184]
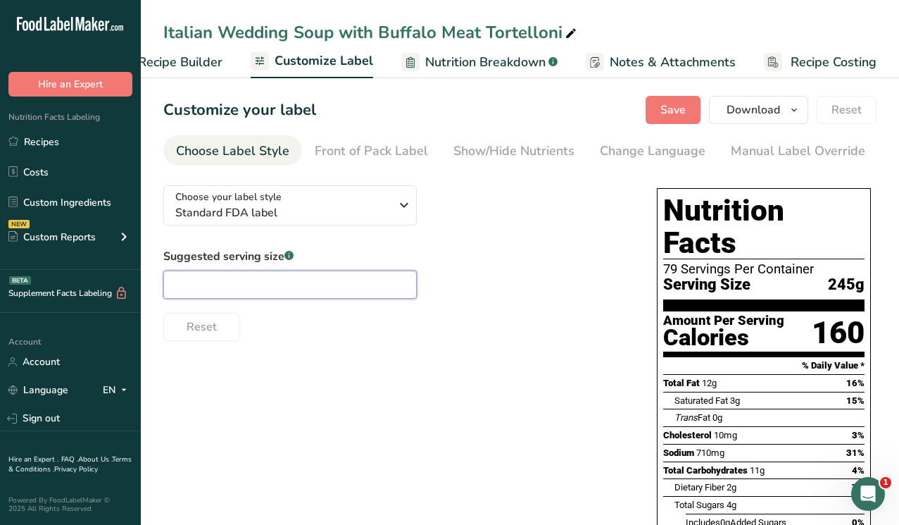
click at [218, 292] on input "text" at bounding box center [290, 284] width 254 height 28
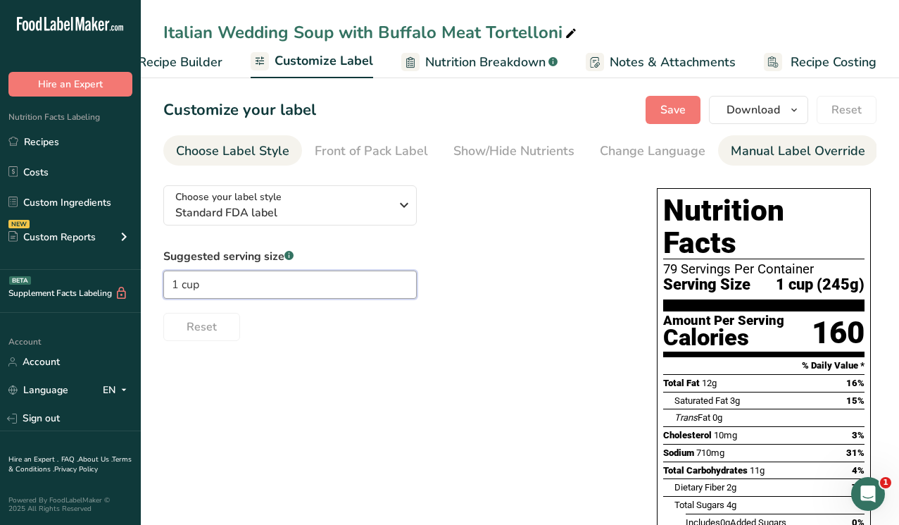
type input "1 cup"
click at [761, 147] on div "Manual Label Override" at bounding box center [798, 151] width 135 height 19
type input "1 cup (245g)"
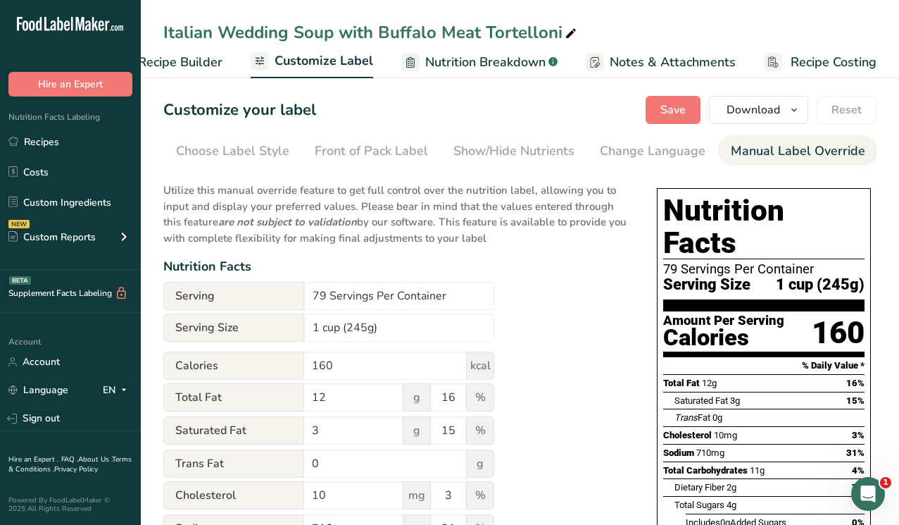
scroll to position [0, 310]
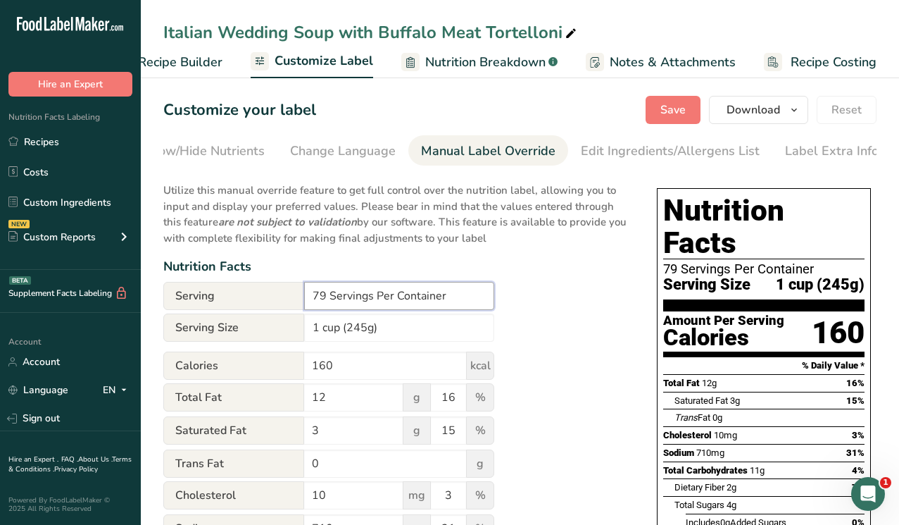
drag, startPoint x: 325, startPoint y: 298, endPoint x: 273, endPoint y: 298, distance: 52.8
click at [273, 298] on div "Serving 79 Servings Per Container" at bounding box center [328, 296] width 331 height 28
type input "2 Servings Per Container"
click at [527, 320] on div "Utilize this manual override feature to get full control over the nutrition lab…" at bounding box center [395, 527] width 465 height 706
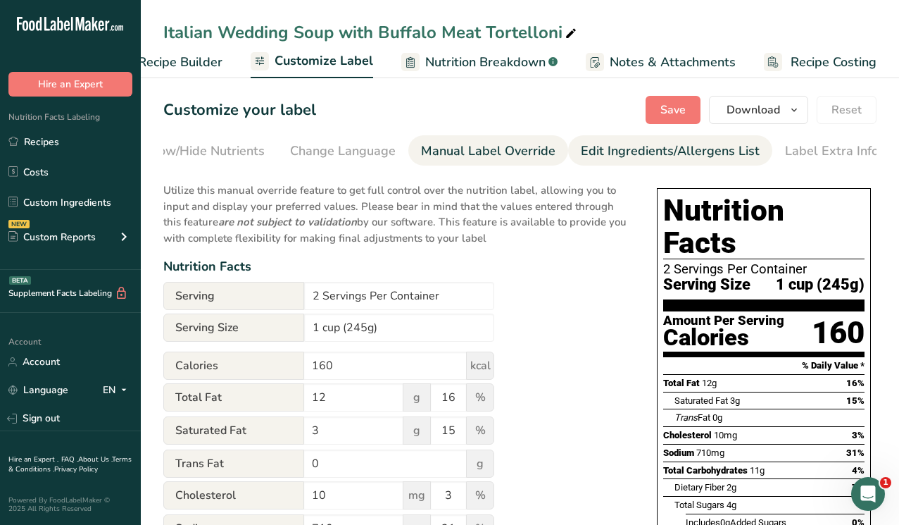
scroll to position [0, 0]
click at [796, 108] on icon "button" at bounding box center [794, 110] width 11 height 18
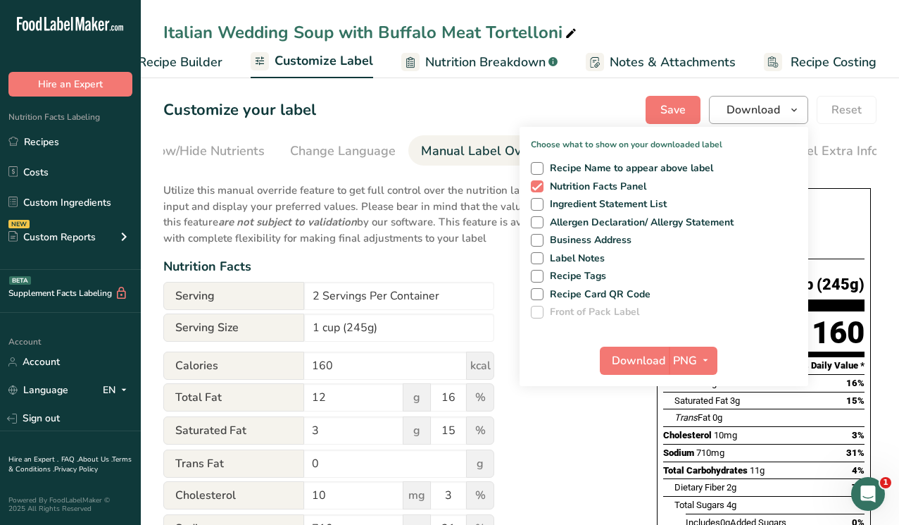
click at [796, 108] on icon "button" at bounding box center [794, 110] width 11 height 18
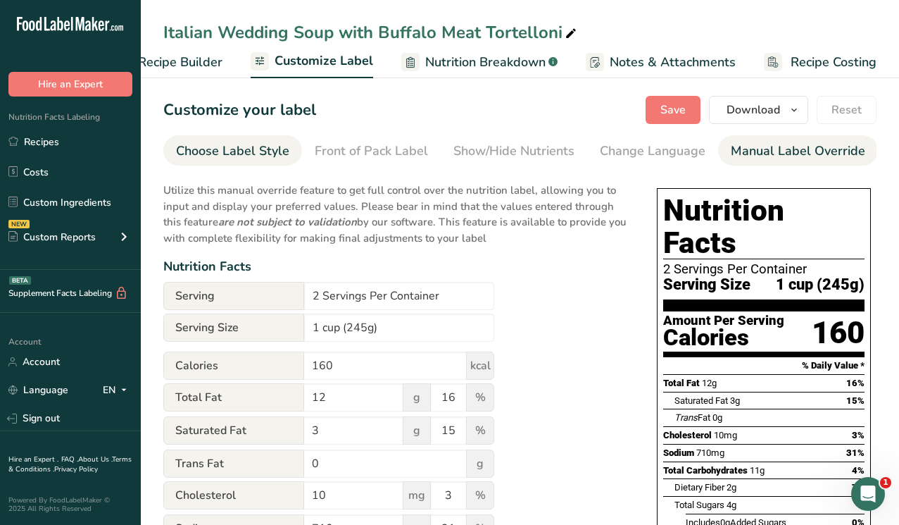
click at [220, 152] on div "Choose Label Style" at bounding box center [232, 151] width 113 height 19
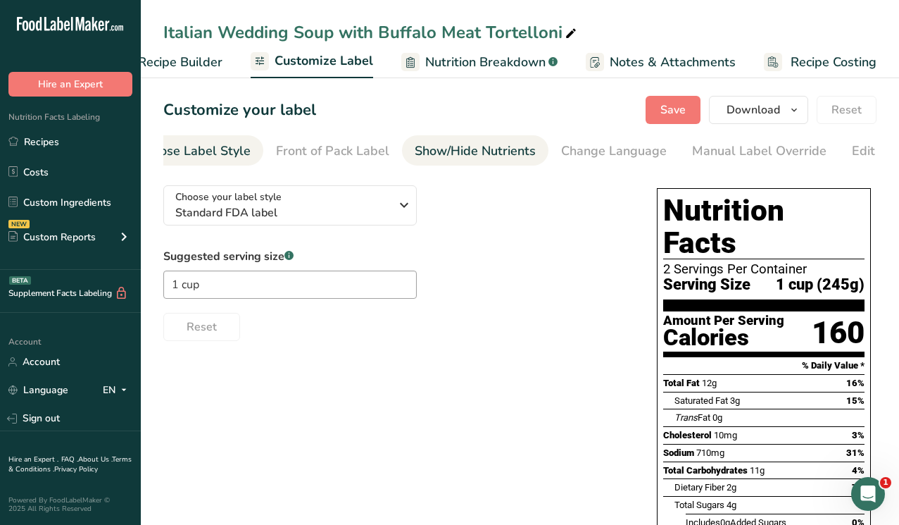
click at [468, 149] on div "Show/Hide Nutrients" at bounding box center [475, 151] width 121 height 19
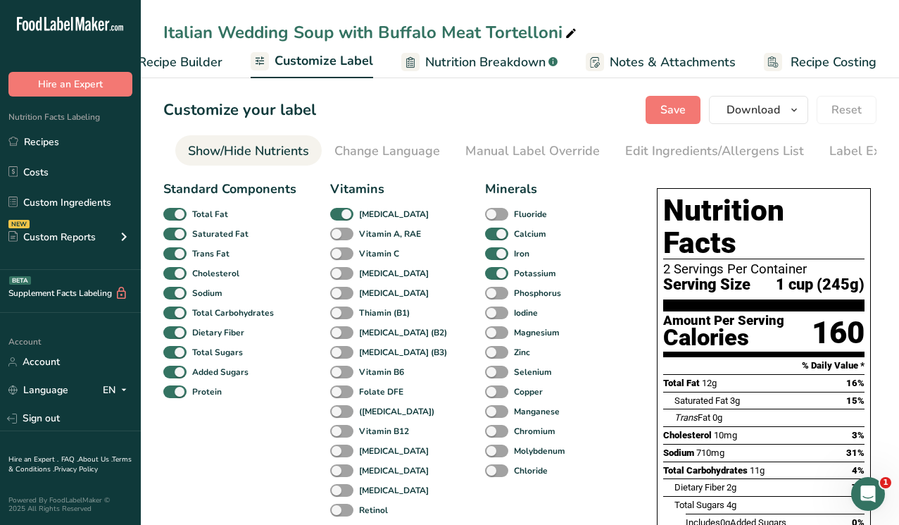
scroll to position [0, 273]
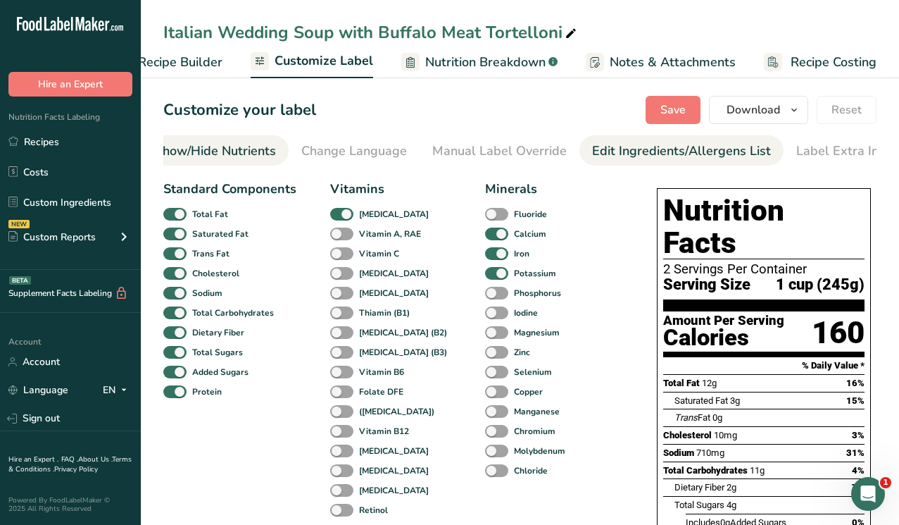
click at [613, 145] on div "Edit Ingredients/Allergens List" at bounding box center [681, 151] width 179 height 19
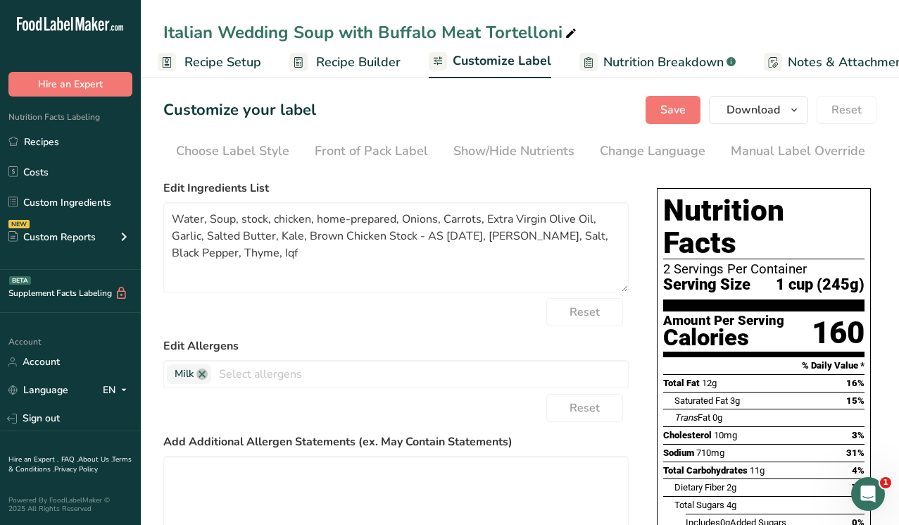
scroll to position [0, 4]
click at [261, 61] on span "Recipe Setup" at bounding box center [224, 62] width 77 height 19
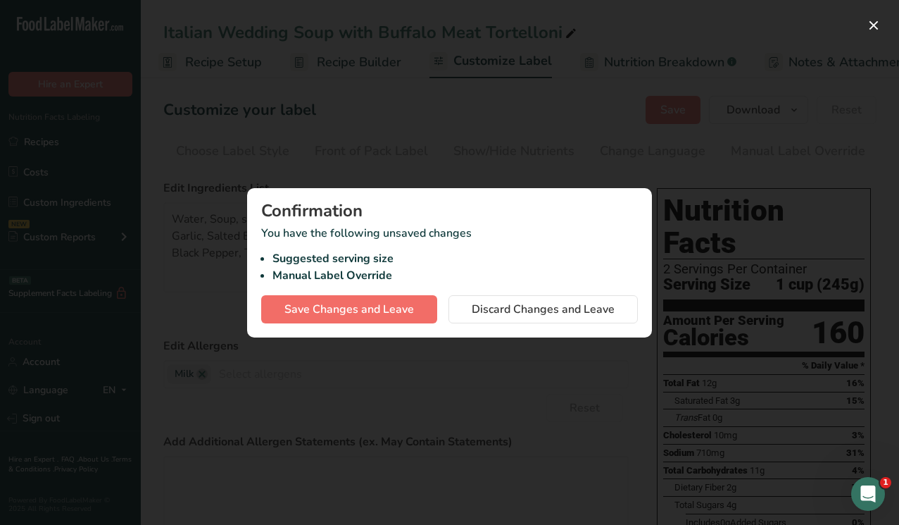
click at [384, 307] on span "Save Changes and Leave" at bounding box center [350, 309] width 130 height 17
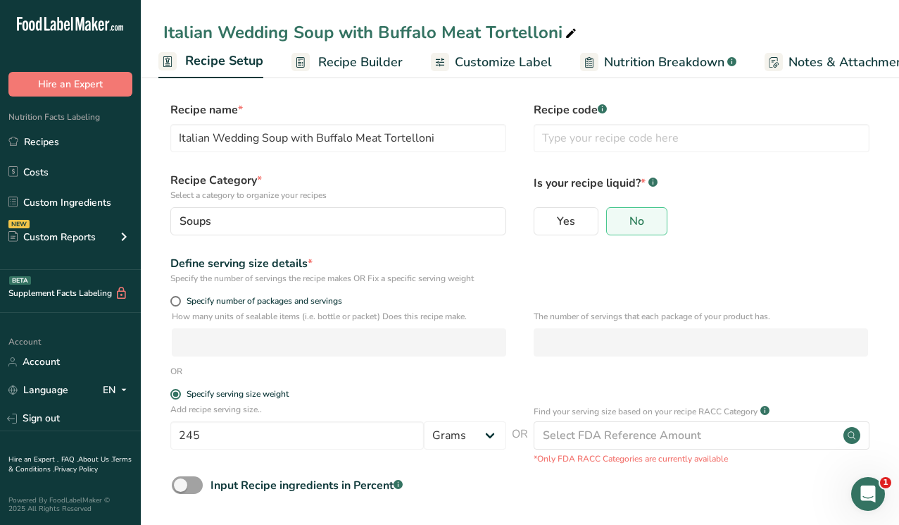
click at [366, 65] on span "Recipe Builder" at bounding box center [360, 62] width 85 height 19
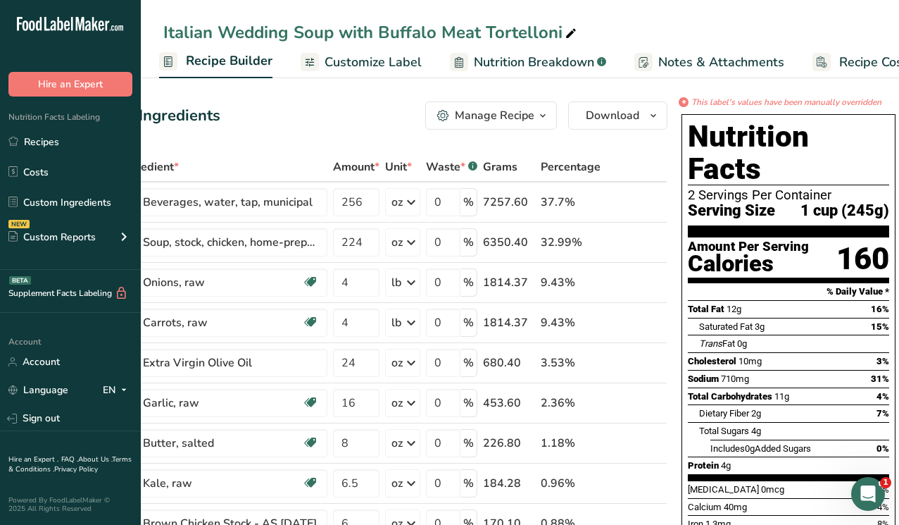
click at [537, 116] on icon "button" at bounding box center [542, 116] width 11 height 18
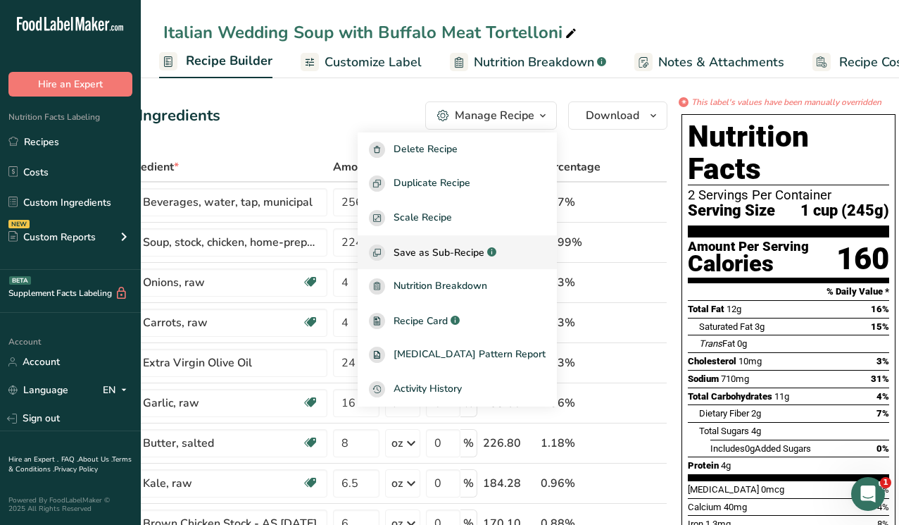
click at [458, 252] on span "Save as Sub-Recipe" at bounding box center [439, 252] width 91 height 15
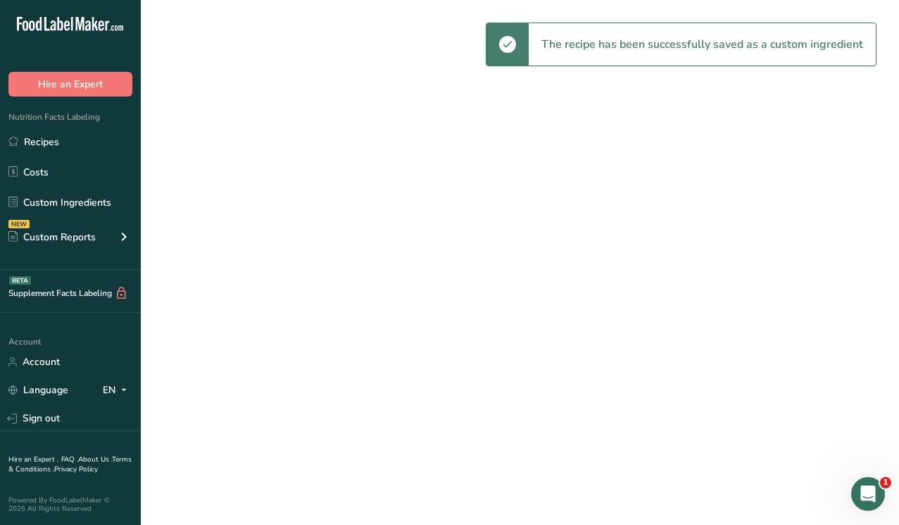
select select "30"
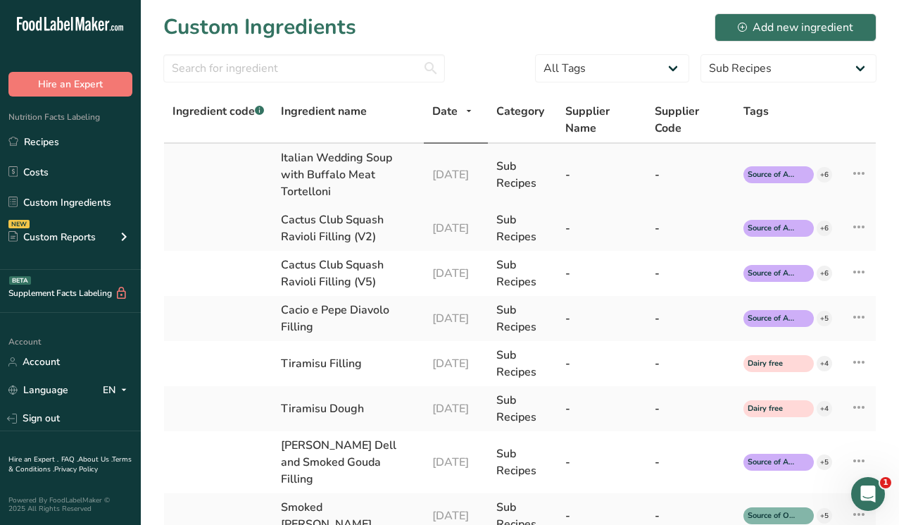
click at [858, 174] on icon at bounding box center [859, 173] width 17 height 25
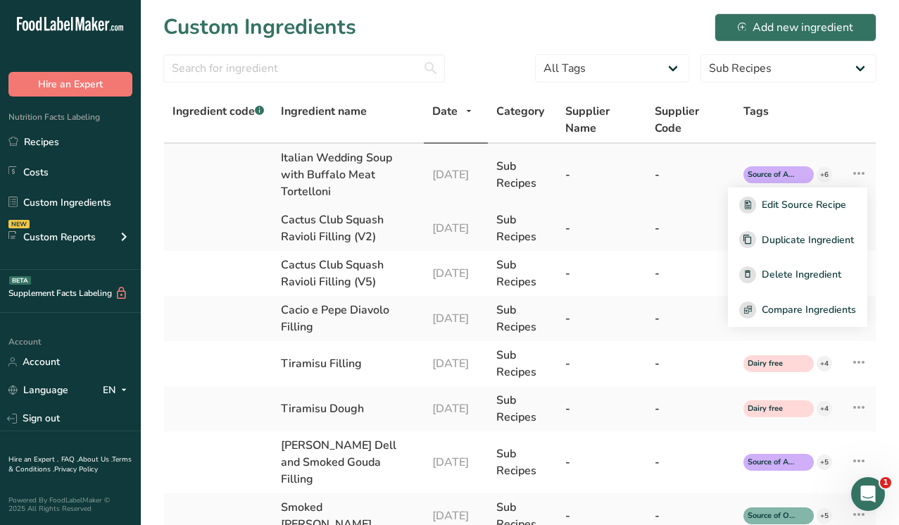
click at [370, 161] on div "Italian Wedding Soup with Buffalo Meat Tortelloni" at bounding box center [348, 174] width 135 height 51
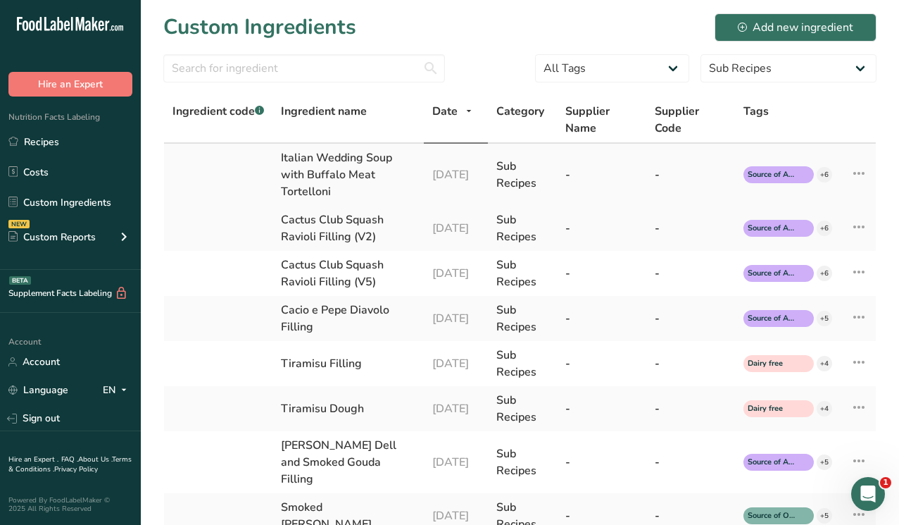
click at [322, 164] on div "Italian Wedding Soup with Buffalo Meat Tortelloni" at bounding box center [348, 174] width 135 height 51
click at [863, 172] on icon at bounding box center [859, 173] width 17 height 25
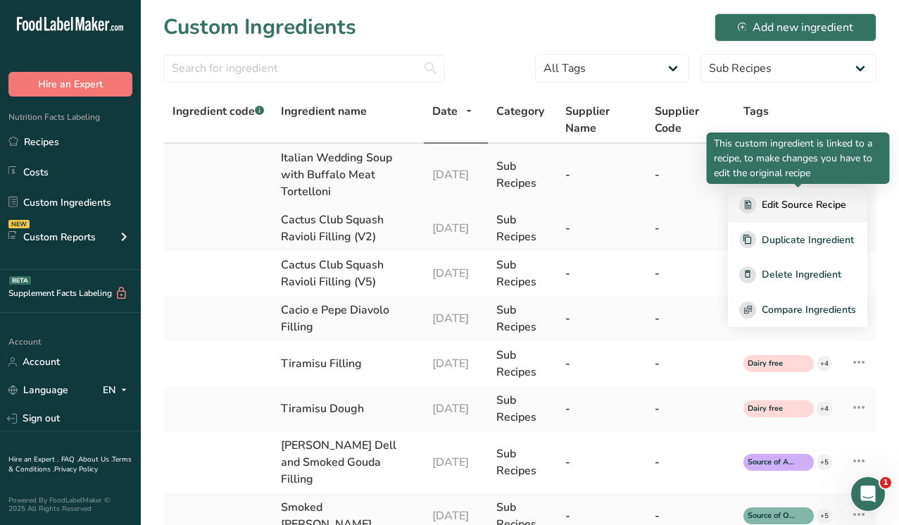
click at [769, 210] on span "Edit Source Recipe" at bounding box center [804, 204] width 85 height 15
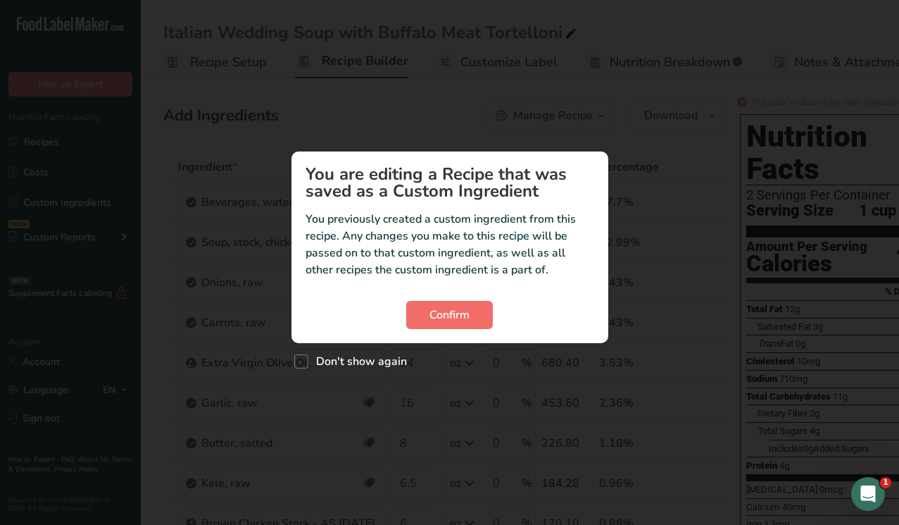
click at [454, 318] on span "Confirm" at bounding box center [450, 314] width 40 height 17
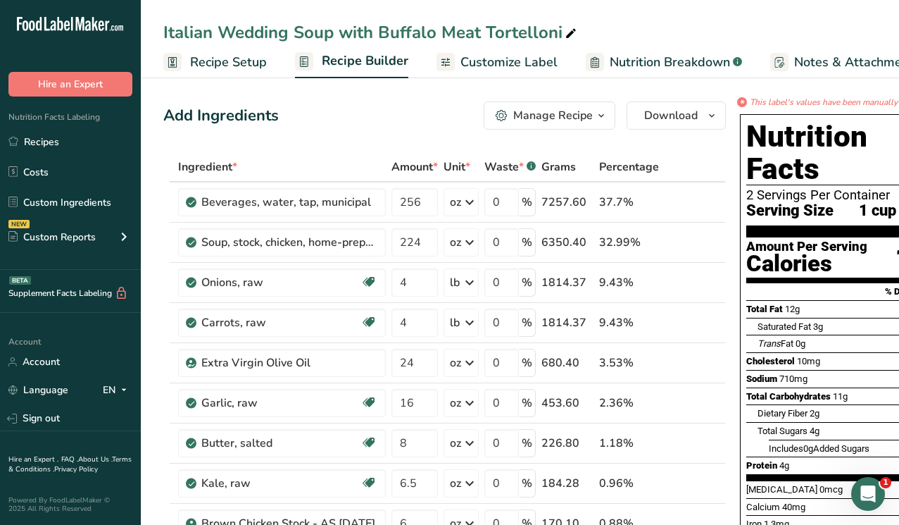
click at [330, 33] on div "Italian Wedding Soup with Buffalo Meat Tortelloni" at bounding box center [371, 32] width 416 height 25
drag, startPoint x: 337, startPoint y: 33, endPoint x: 651, endPoint y: 34, distance: 314.1
click at [651, 34] on input "Italian Wedding Soup with Buffalo Meat Tortelloni" at bounding box center [519, 32] width 713 height 25
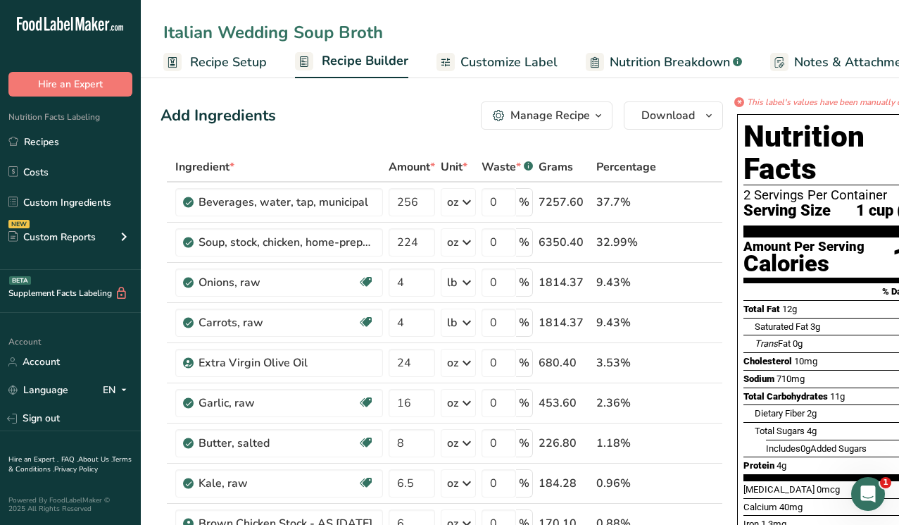
type input "Italian Wedding Soup Broth"
click at [596, 114] on icon "button" at bounding box center [598, 116] width 11 height 18
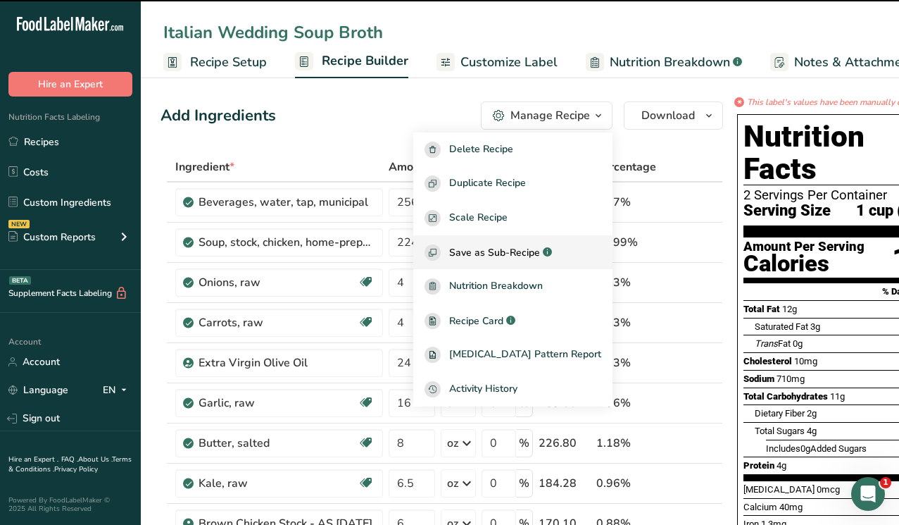
click at [515, 258] on span "Save as Sub-Recipe" at bounding box center [494, 252] width 91 height 15
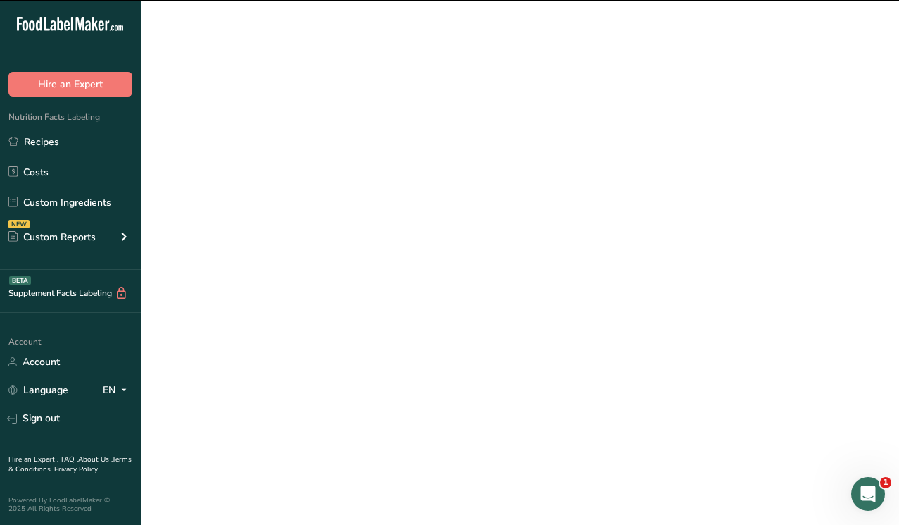
select select "30"
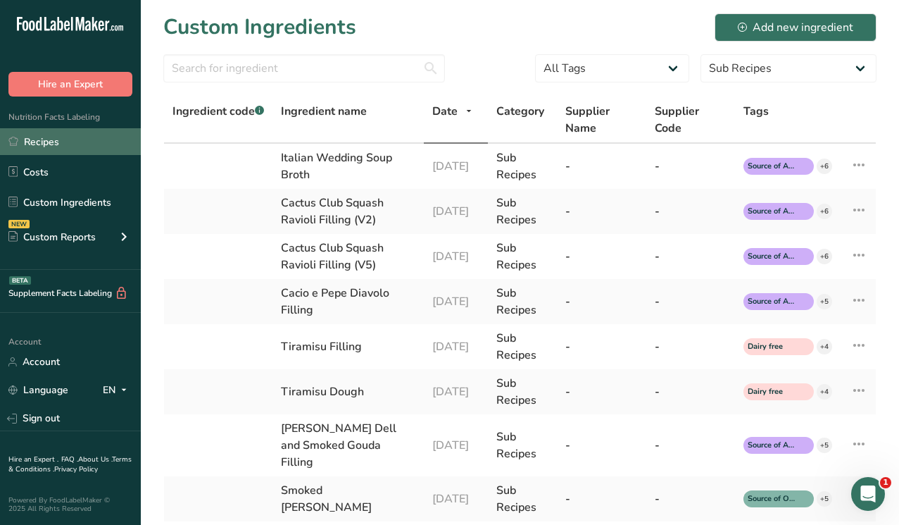
click at [51, 145] on link "Recipes" at bounding box center [70, 141] width 141 height 27
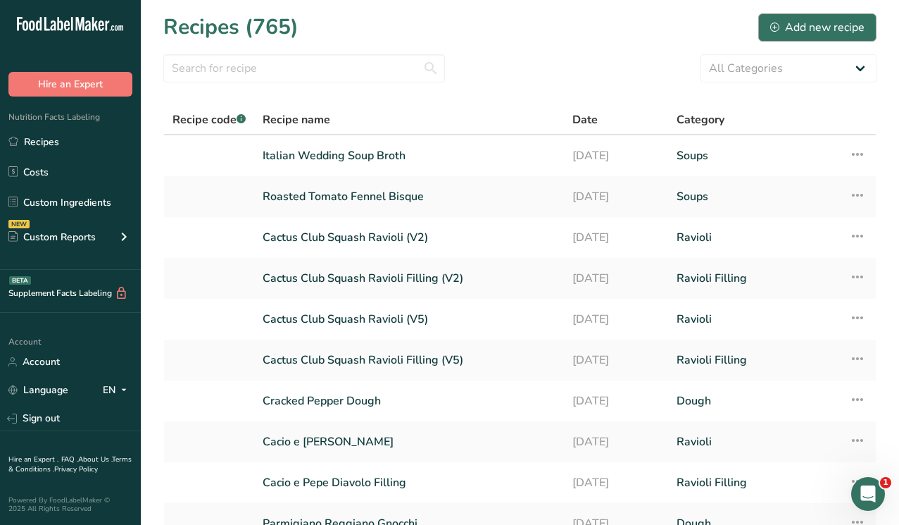
click at [788, 32] on div "Add new recipe" at bounding box center [817, 27] width 94 height 17
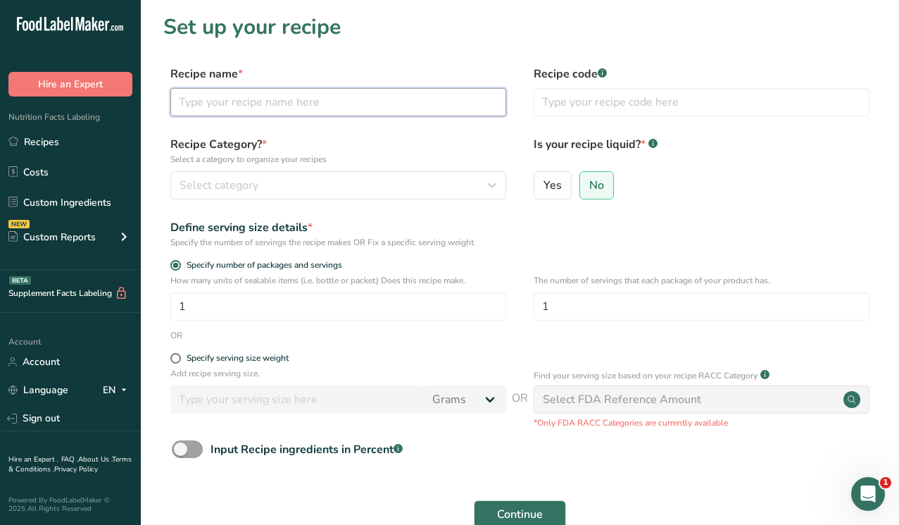
click at [222, 103] on input "text" at bounding box center [338, 102] width 336 height 28
type input "Italian We"
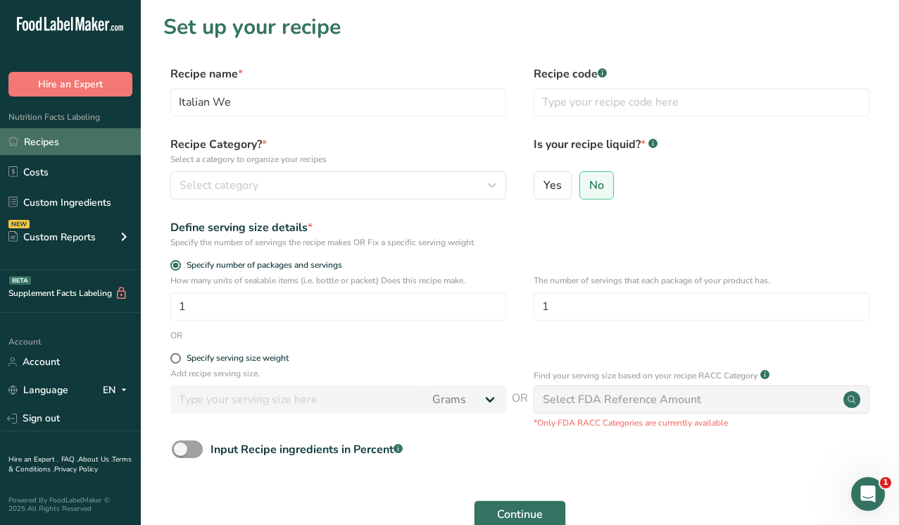
click at [35, 139] on link "Recipes" at bounding box center [70, 141] width 141 height 27
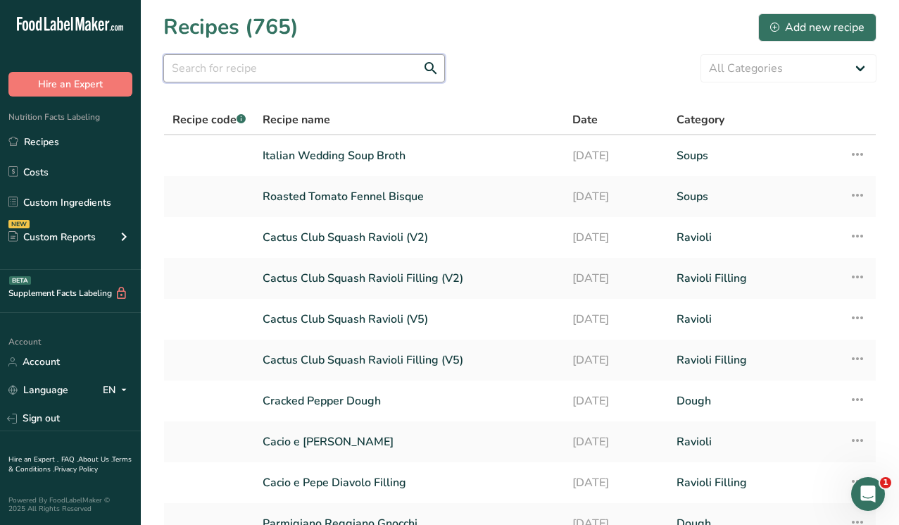
click at [210, 60] on input "text" at bounding box center [304, 68] width 282 height 28
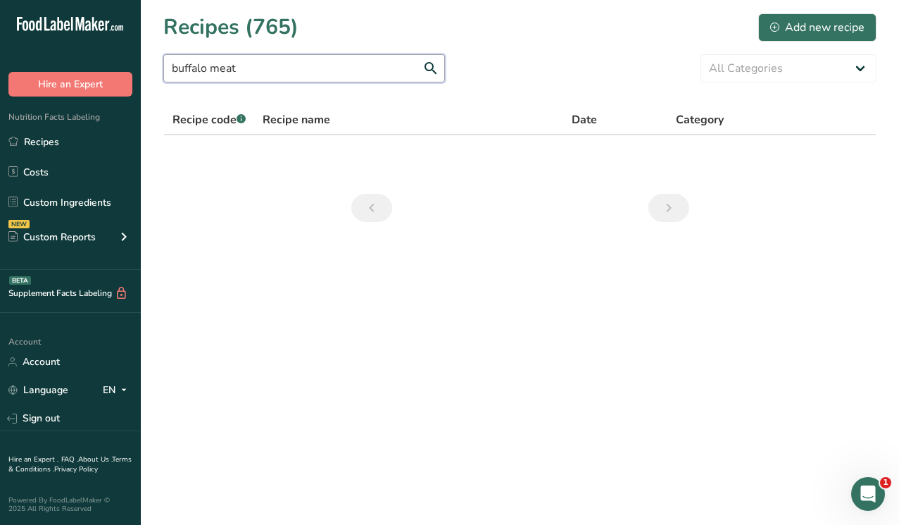
drag, startPoint x: 211, startPoint y: 65, endPoint x: 343, endPoint y: 94, distance: 135.0
click at [343, 94] on section "Recipes (765) Add new recipe buffalo meat All Categories Baked Goods [GEOGRAPHI…" at bounding box center [520, 122] width 758 height 244
type input "buffalo"
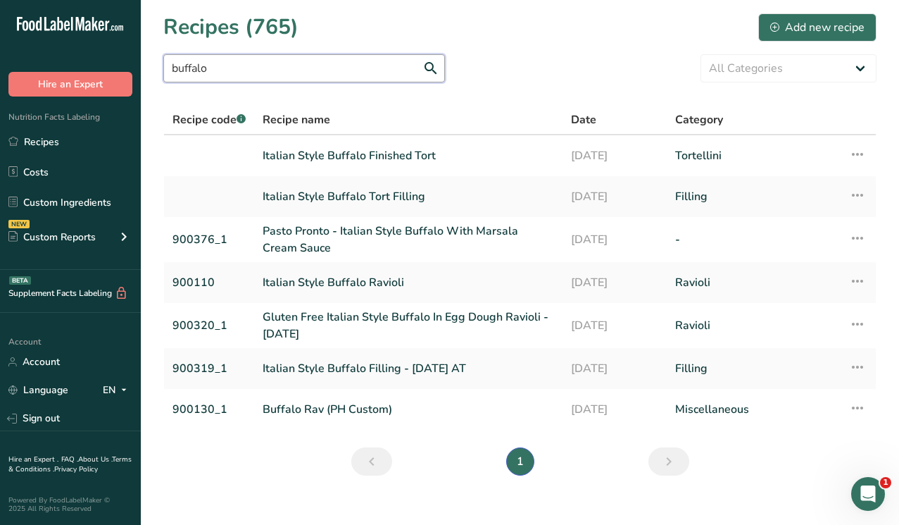
drag, startPoint x: 229, startPoint y: 72, endPoint x: 105, endPoint y: 62, distance: 124.3
click at [105, 62] on div ".a-20{fill:#fff;} Hire an Expert Nutrition Facts Labeling Recipes Costs Custom …" at bounding box center [449, 271] width 899 height 543
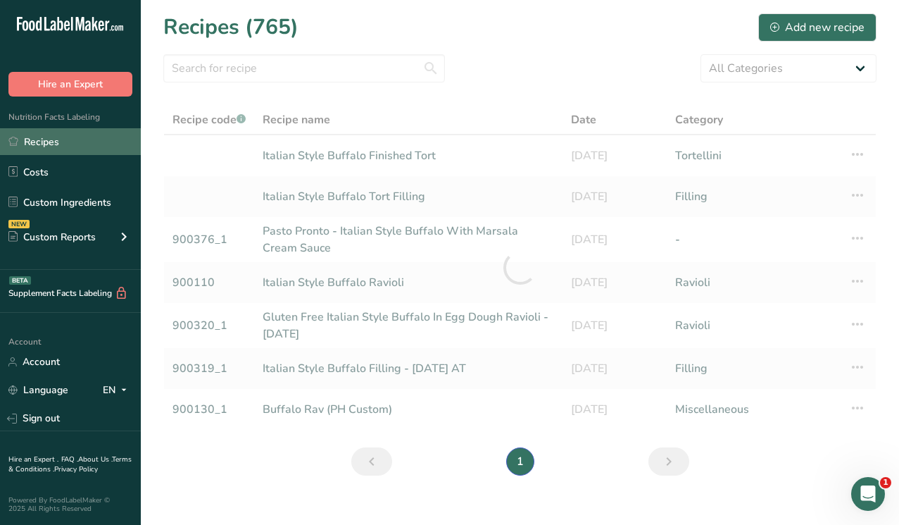
click at [43, 140] on link "Recipes" at bounding box center [70, 141] width 141 height 27
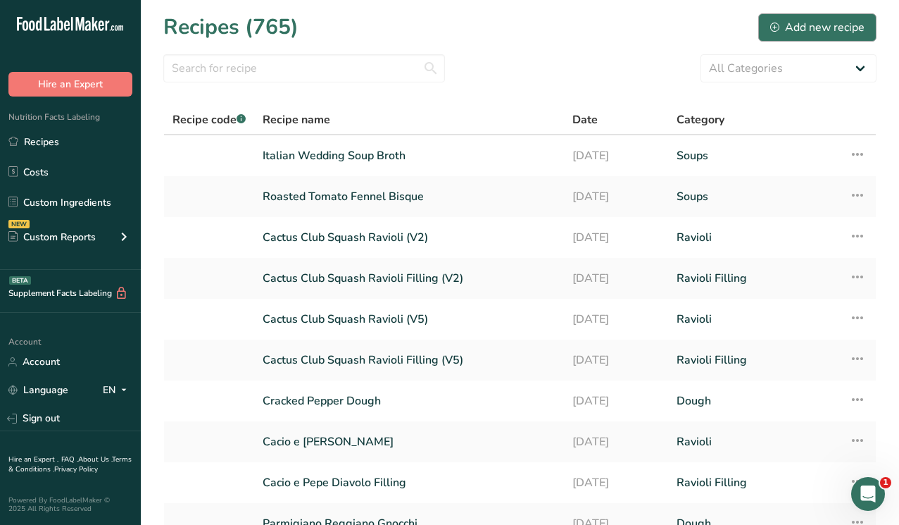
click at [782, 28] on div "Add new recipe" at bounding box center [817, 27] width 94 height 17
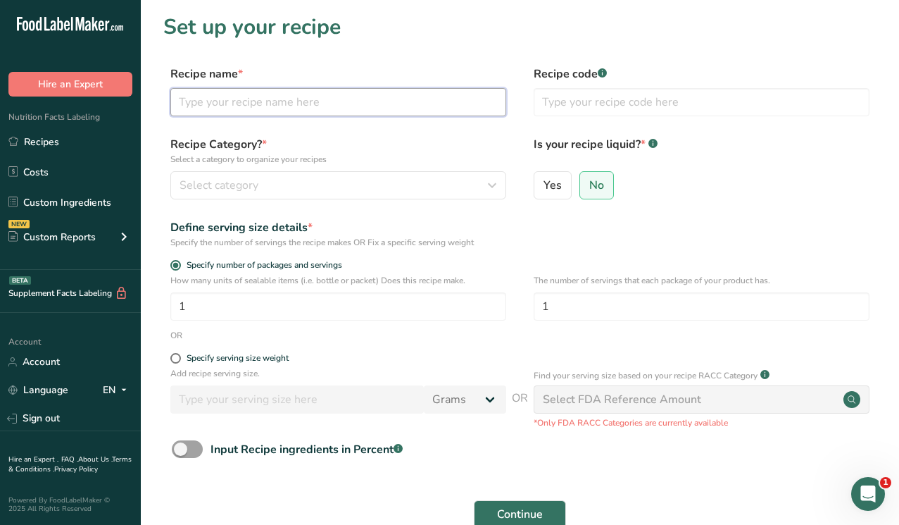
click at [226, 103] on input "text" at bounding box center [338, 102] width 336 height 28
type input "Italian Wedding Soup with Buffalo Meat Tortelloni"
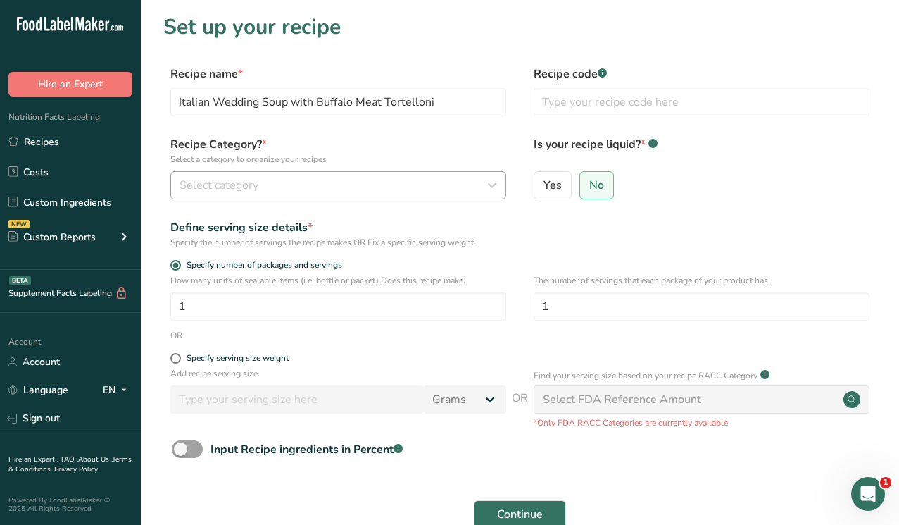
click at [249, 178] on span "Select category" at bounding box center [219, 185] width 79 height 17
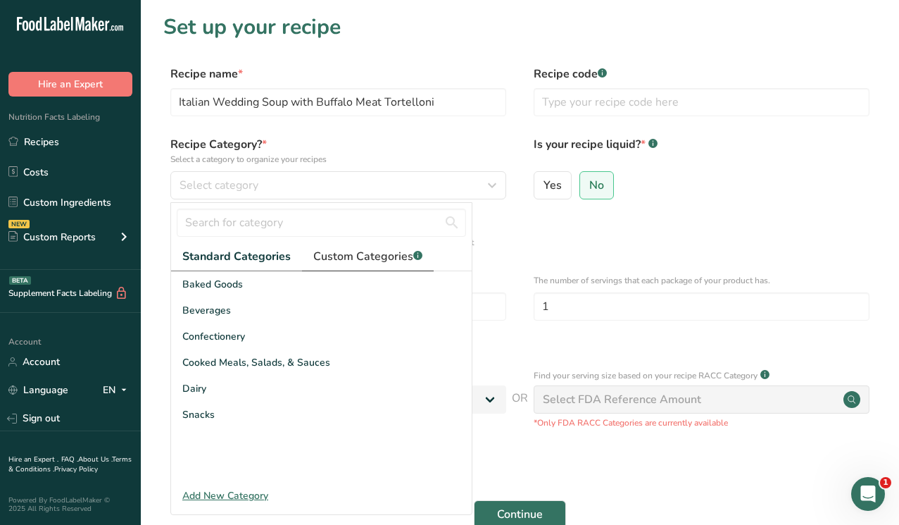
click at [355, 259] on span "Custom Categories .a-a{fill:#347362;}.b-a{fill:#fff;}" at bounding box center [367, 256] width 109 height 17
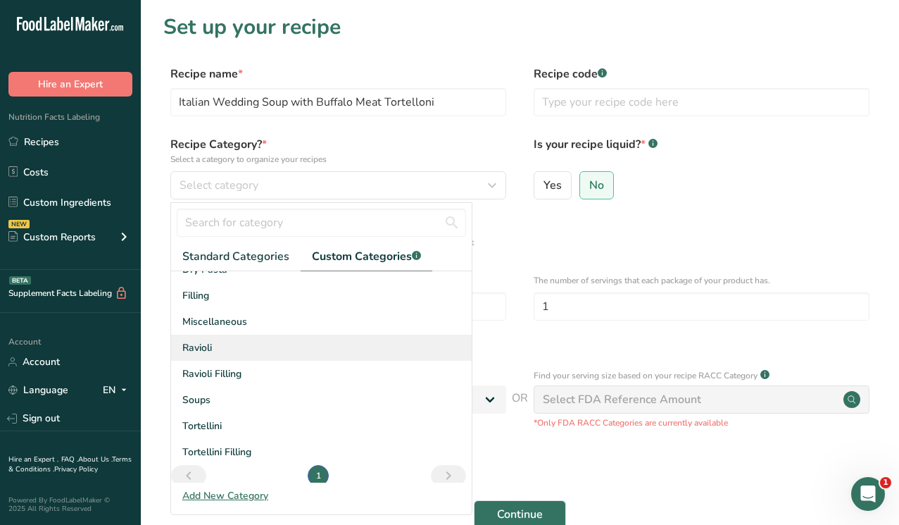
scroll to position [42, 0]
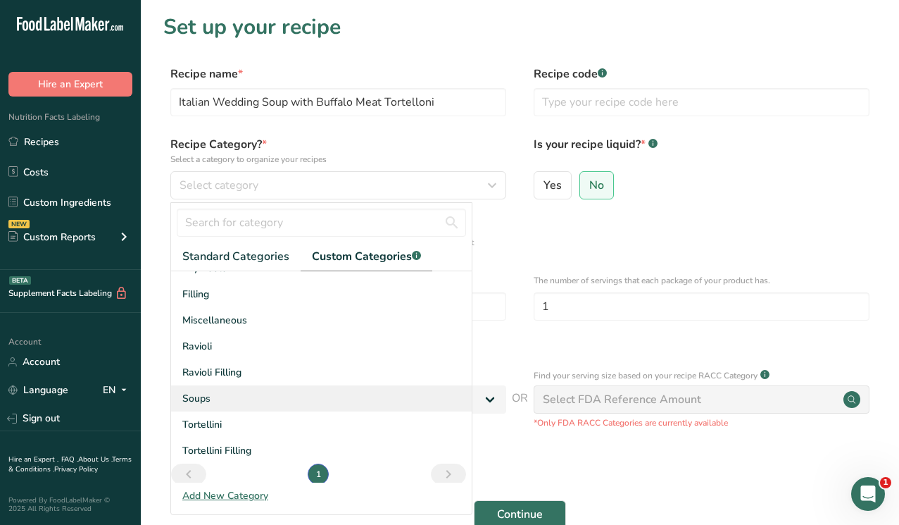
click at [204, 403] on span "Soups" at bounding box center [196, 398] width 28 height 15
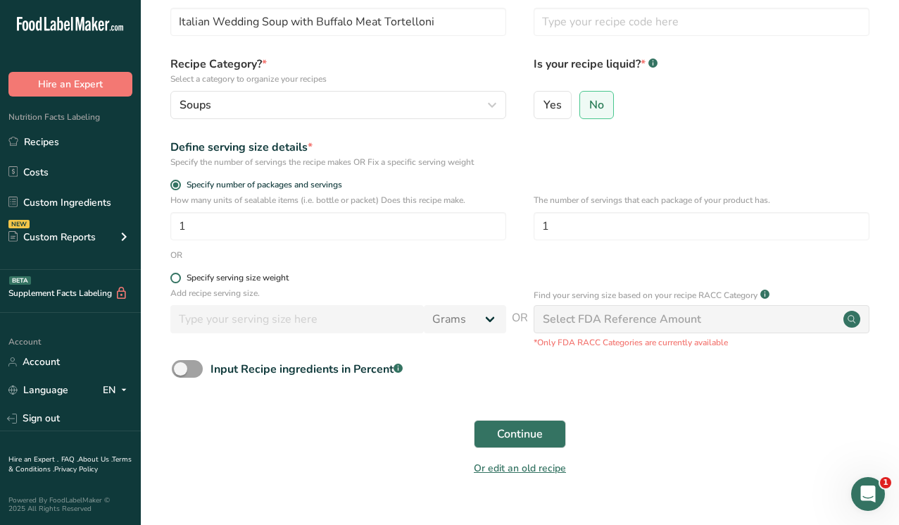
scroll to position [82, 0]
click at [174, 277] on span at bounding box center [175, 276] width 11 height 11
click at [174, 277] on input "Specify serving size weight" at bounding box center [174, 276] width 9 height 9
radio input "true"
radio input "false"
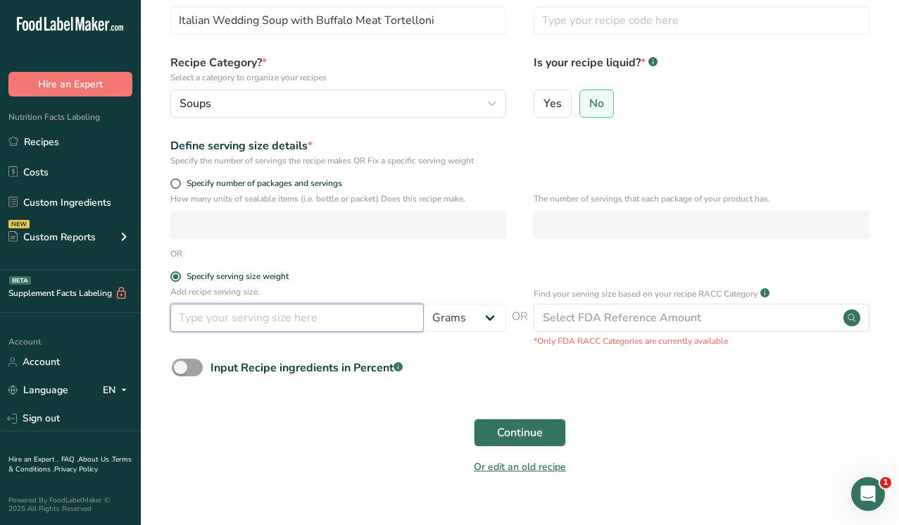
click at [212, 318] on input "number" at bounding box center [297, 318] width 254 height 28
type input "237"
click at [304, 421] on div "Continue" at bounding box center [519, 432] width 713 height 45
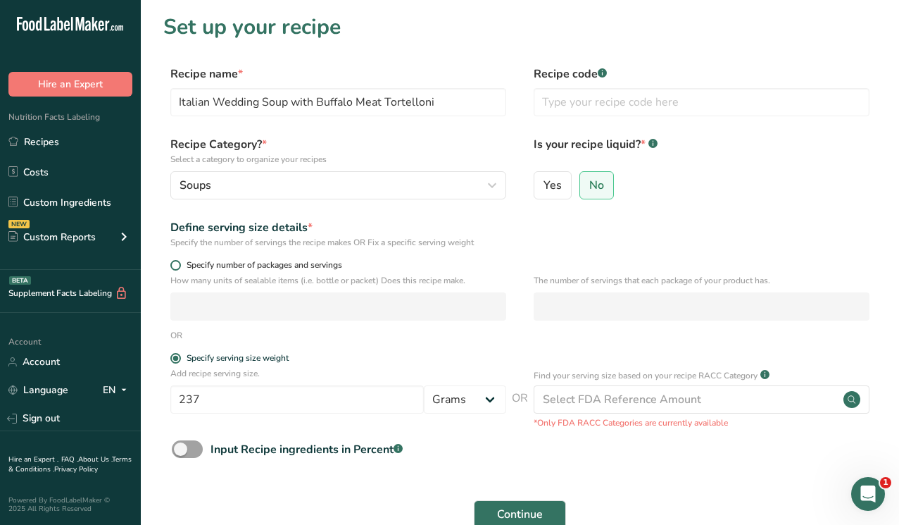
scroll to position [67, 0]
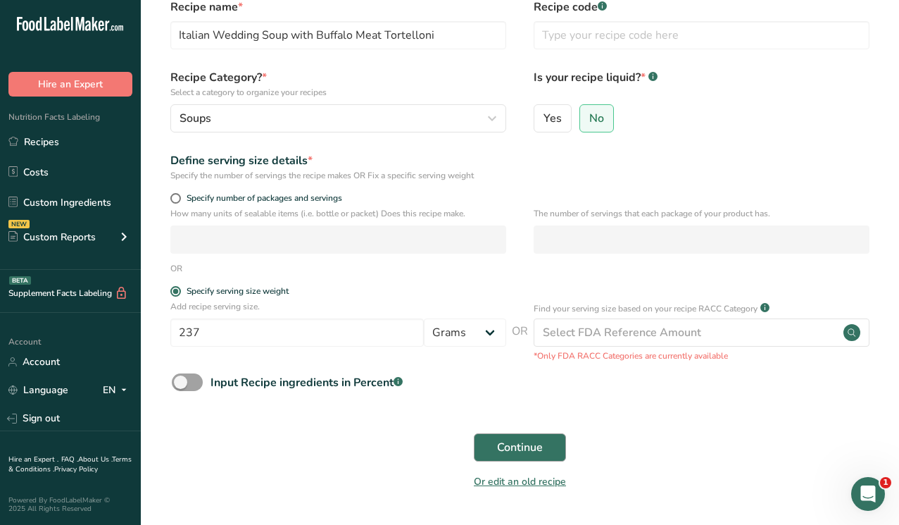
click at [525, 448] on span "Continue" at bounding box center [520, 447] width 46 height 17
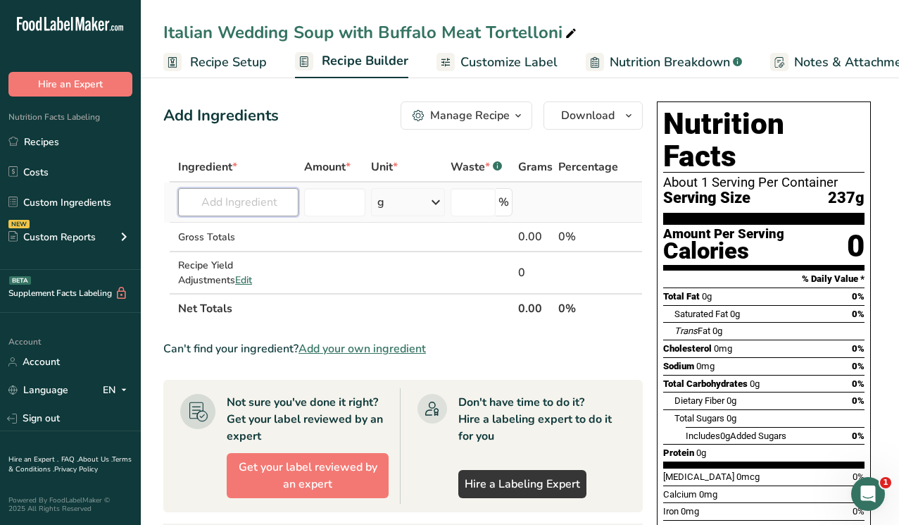
click at [241, 209] on input "text" at bounding box center [238, 202] width 120 height 28
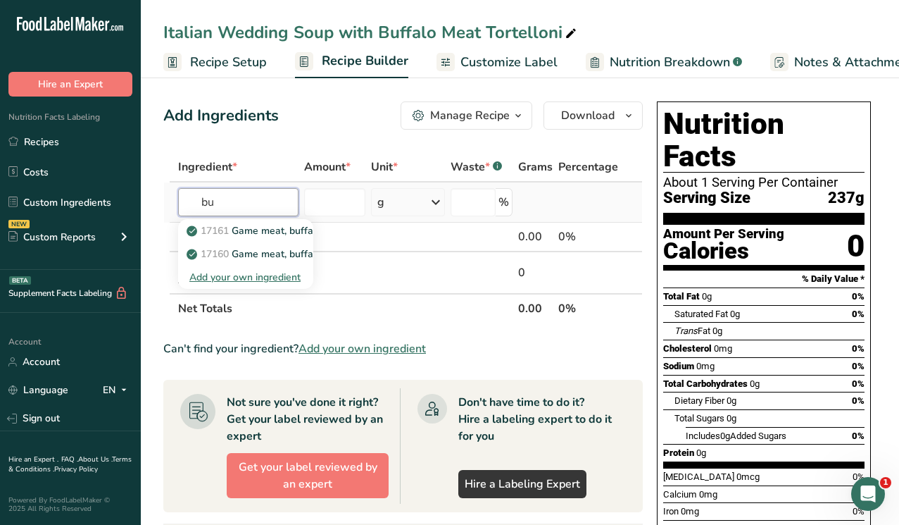
type input "b"
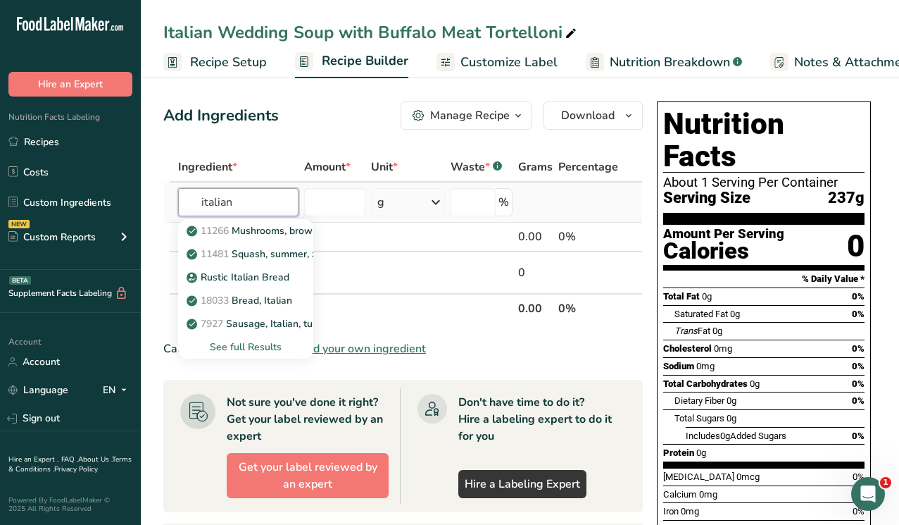
type input "italian"
click at [235, 346] on div "See full Results" at bounding box center [245, 346] width 113 height 15
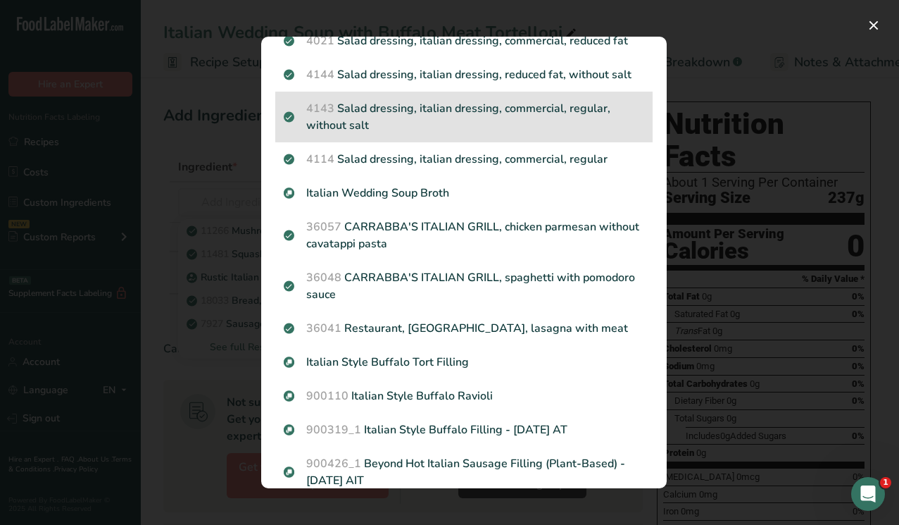
scroll to position [597, 0]
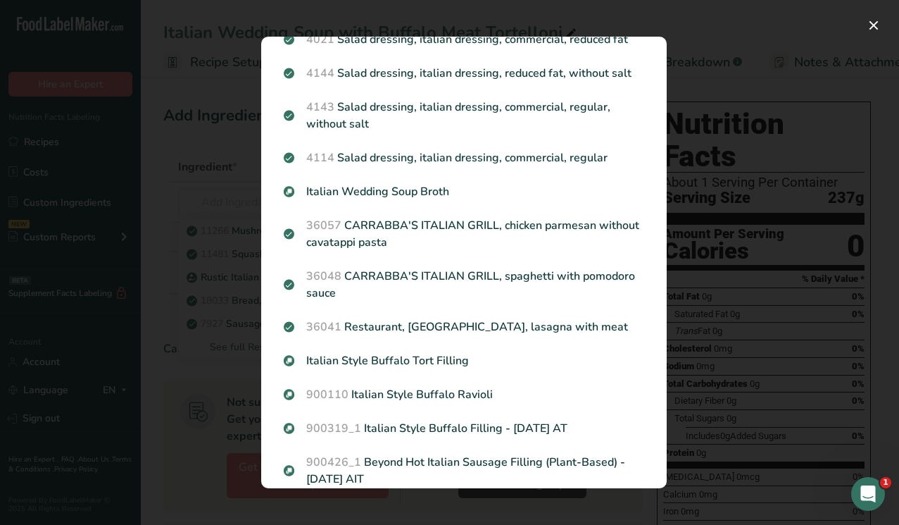
click at [730, 302] on div "Search results modal" at bounding box center [449, 262] width 899 height 525
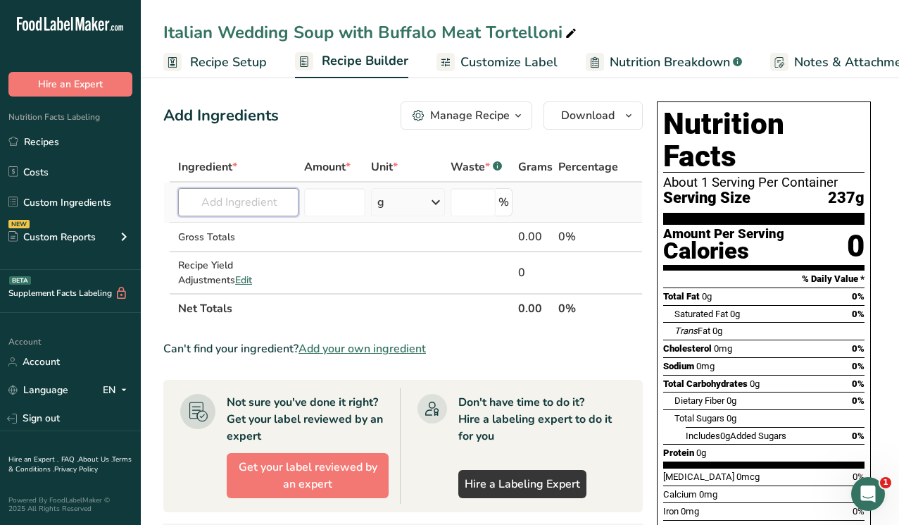
click at [234, 208] on input "text" at bounding box center [238, 202] width 120 height 28
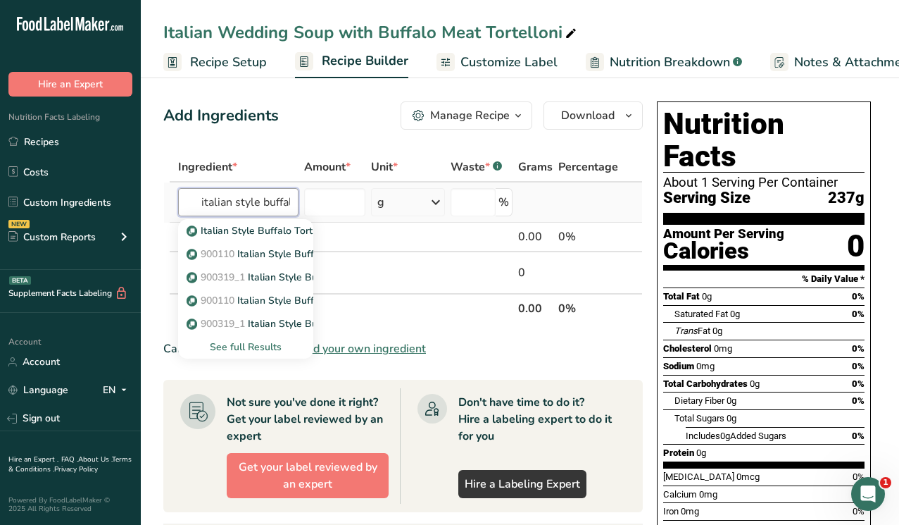
type input "italian style buffalo"
click at [227, 345] on div "See full Results" at bounding box center [245, 346] width 113 height 15
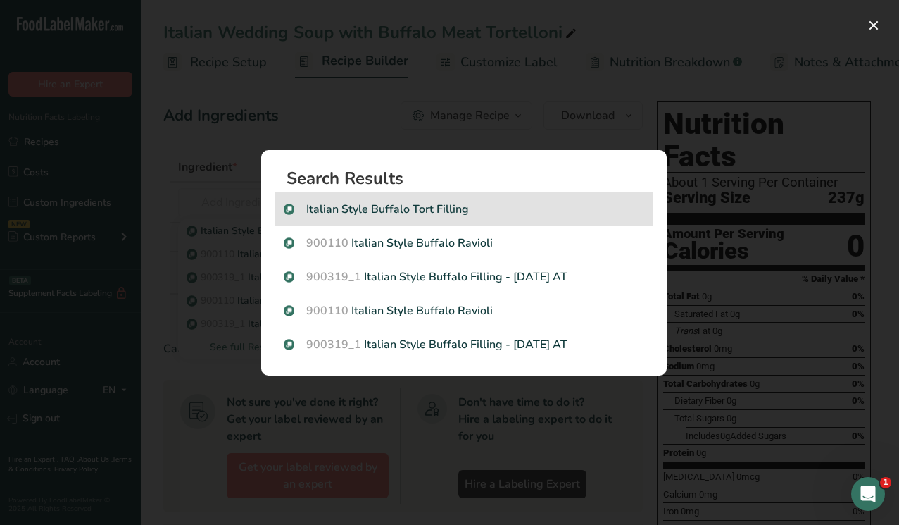
click at [387, 213] on p "Italian Style Buffalo Tort Filling" at bounding box center [464, 209] width 361 height 17
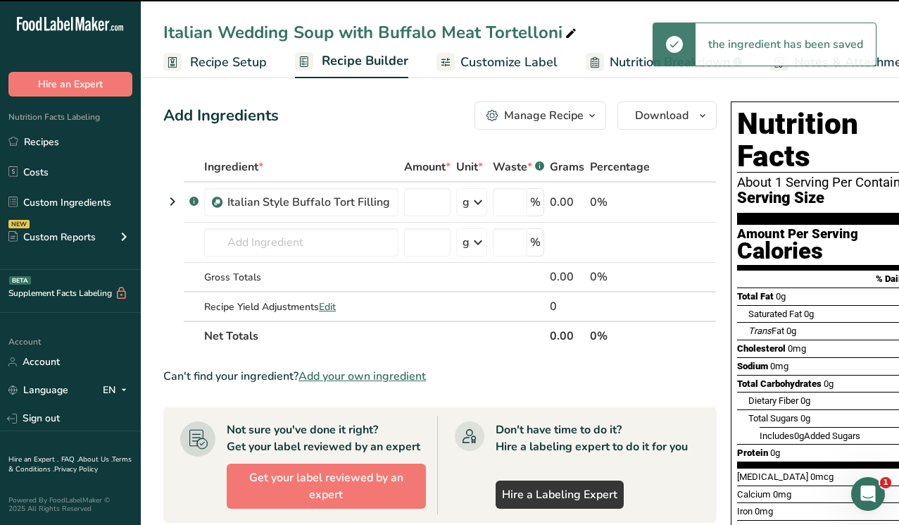
type input "0"
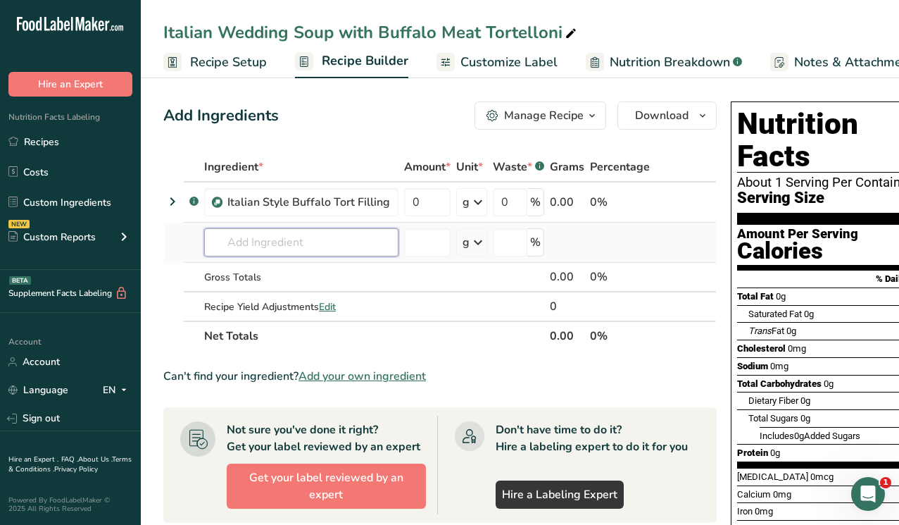
click at [282, 250] on input "text" at bounding box center [301, 242] width 194 height 28
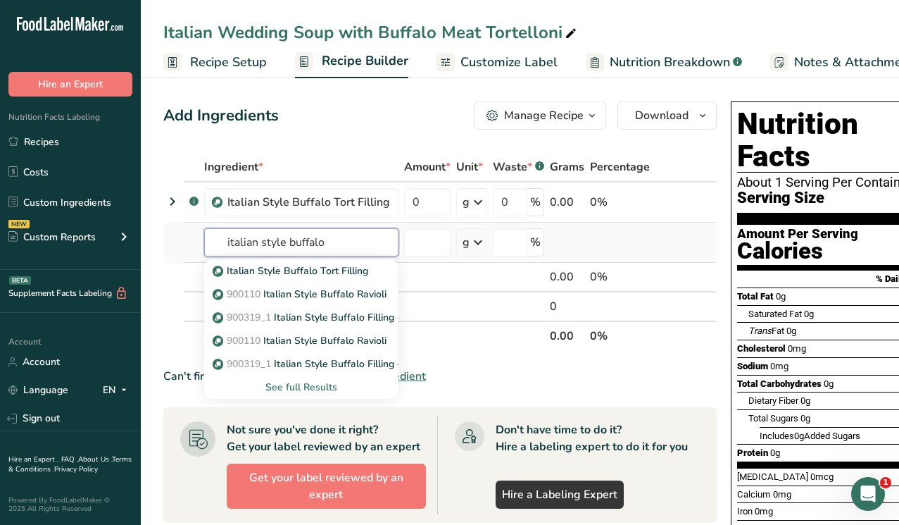
type input "italian style buffalo"
click at [308, 386] on div "See full Results" at bounding box center [301, 387] width 172 height 15
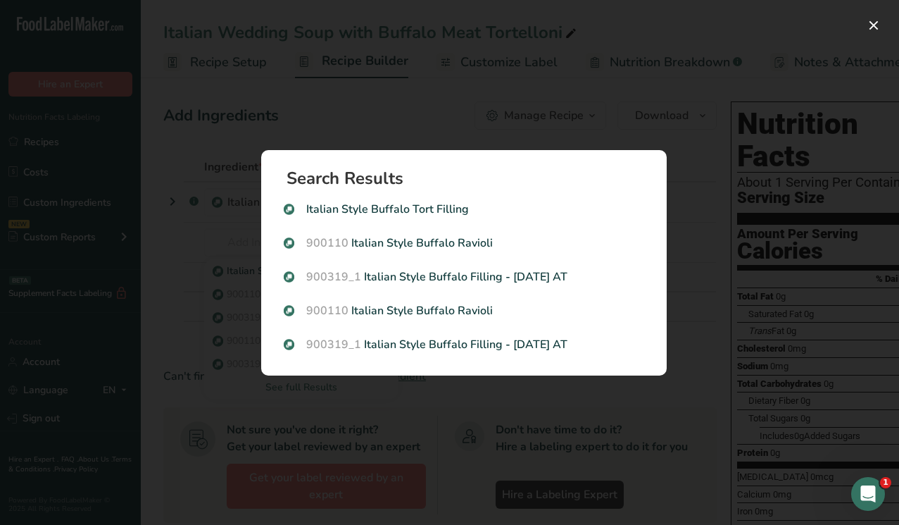
click at [492, 119] on div "Search results modal" at bounding box center [449, 262] width 899 height 525
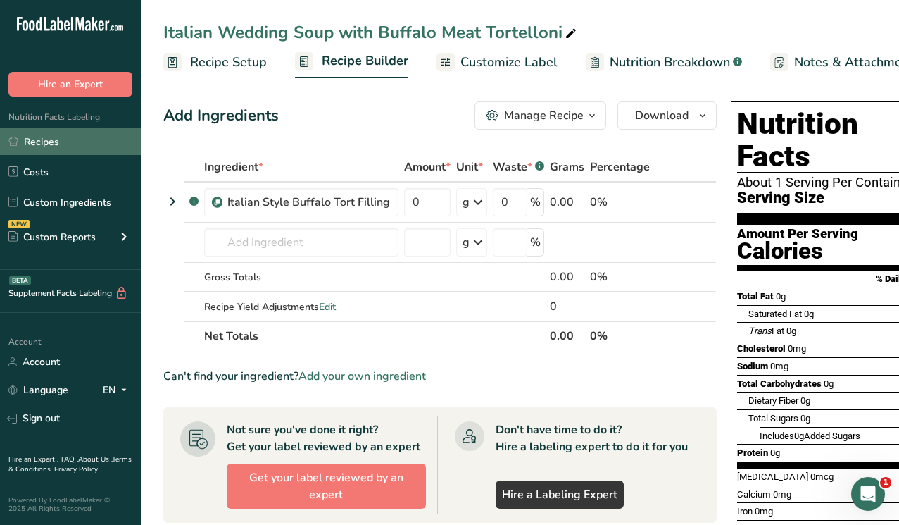
click at [58, 142] on link "Recipes" at bounding box center [70, 141] width 141 height 27
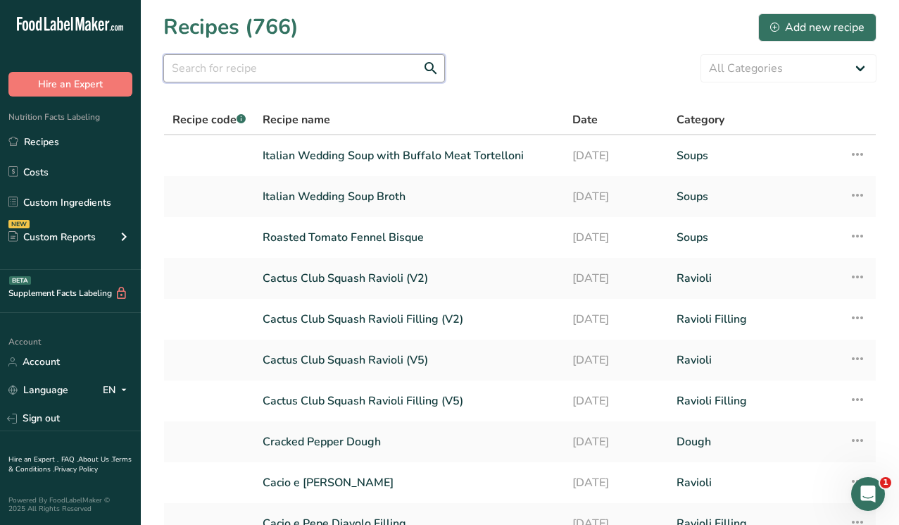
click at [267, 66] on input "text" at bounding box center [304, 68] width 282 height 28
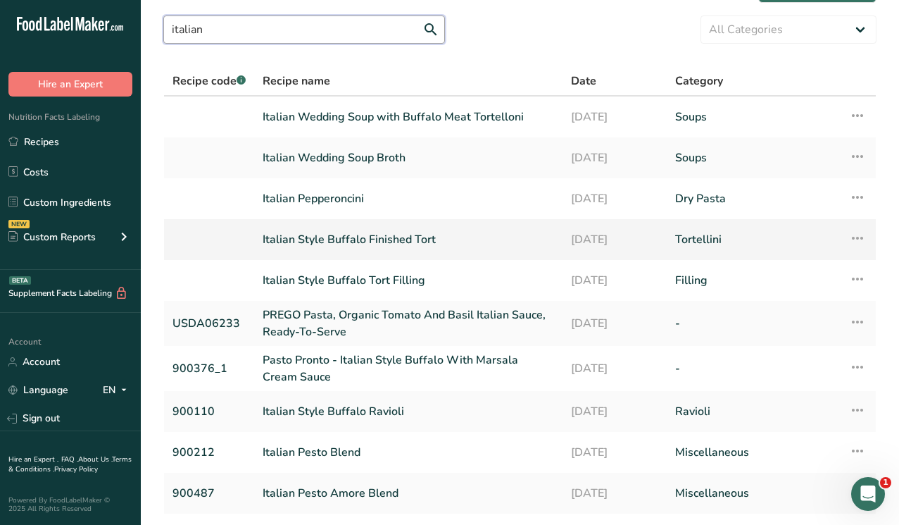
scroll to position [40, 0]
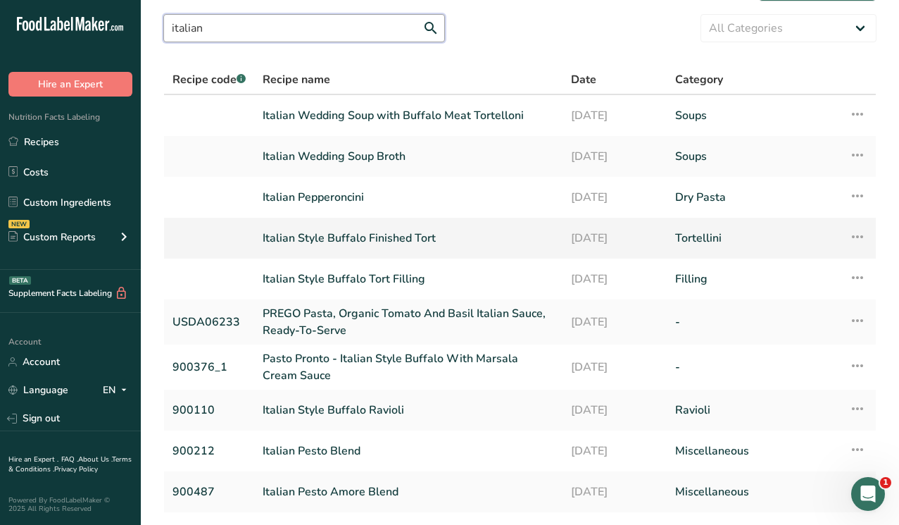
type input "italian"
click at [857, 235] on icon at bounding box center [857, 236] width 17 height 25
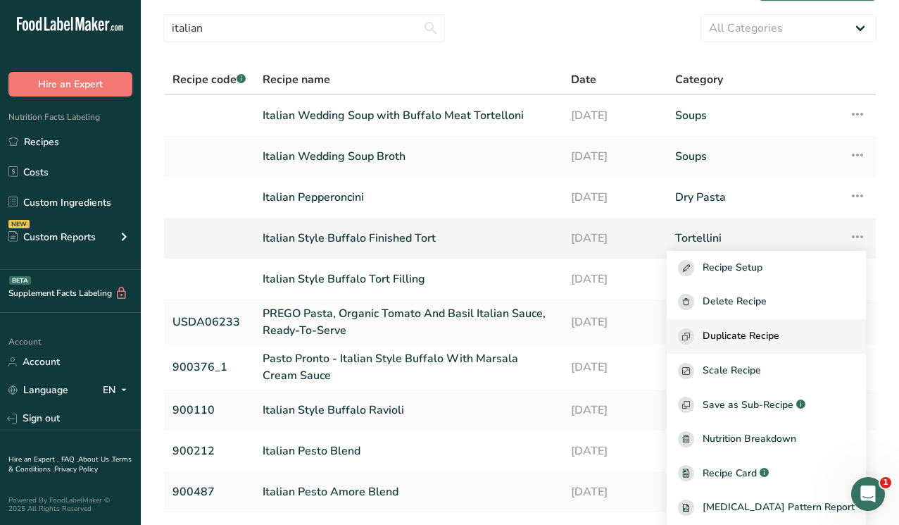
click at [752, 337] on span "Duplicate Recipe" at bounding box center [741, 336] width 77 height 16
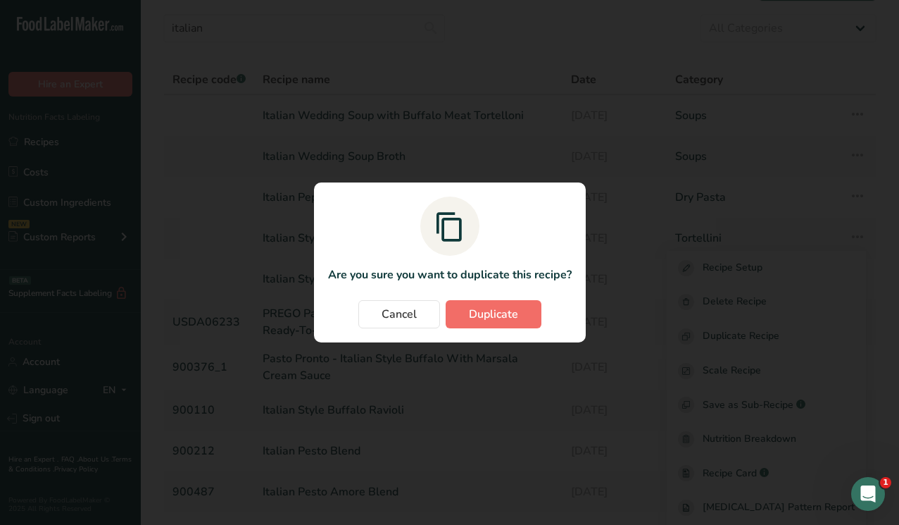
click at [499, 311] on span "Duplicate" at bounding box center [493, 314] width 49 height 17
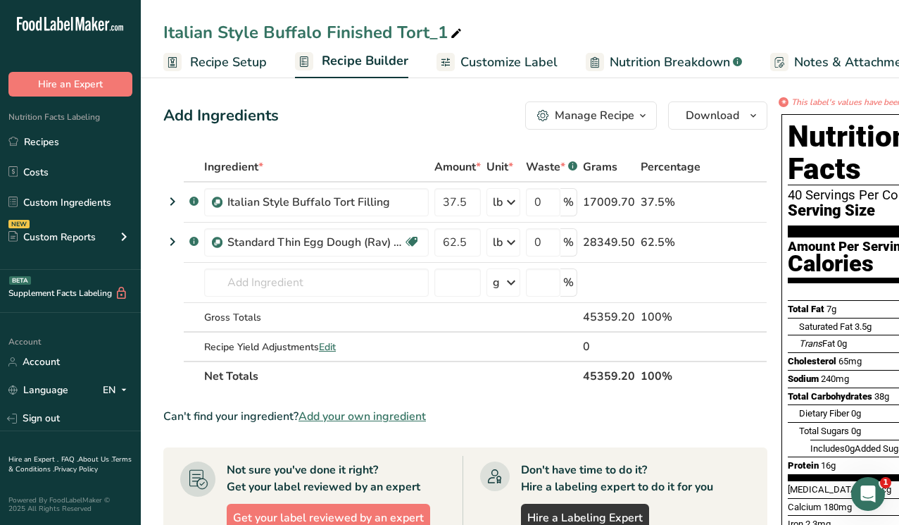
click at [452, 32] on icon at bounding box center [456, 34] width 13 height 20
click at [412, 33] on input "Italian Style Buffalo Finished Tort_1" at bounding box center [519, 32] width 713 height 25
drag, startPoint x: 431, startPoint y: 31, endPoint x: 523, endPoint y: 56, distance: 95.5
click at [523, 56] on div "Italian Style Buffalo Finished Tort_1 Recipe Setup Recipe Builder Customize Lab…" at bounding box center [520, 39] width 758 height 78
type input "Italian Style Buffalo Finished Tort - AS, [DATE]"
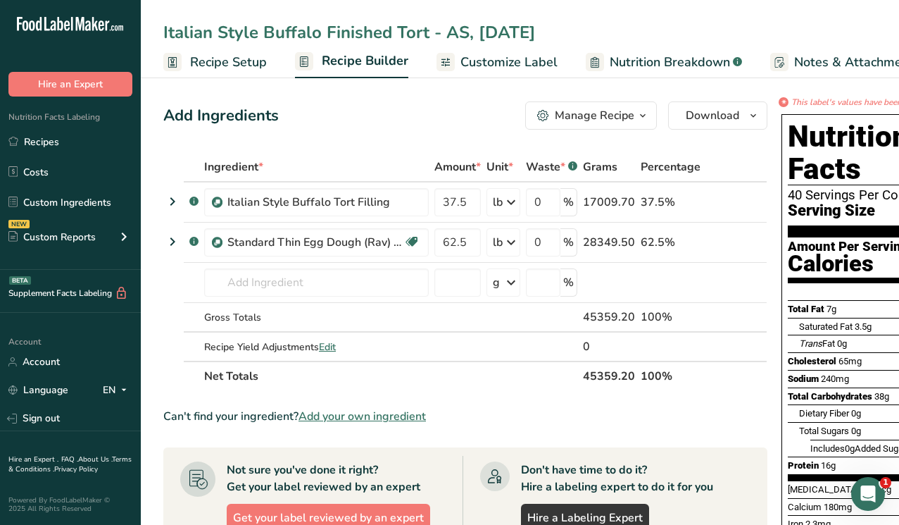
click at [637, 115] on icon "button" at bounding box center [642, 116] width 11 height 18
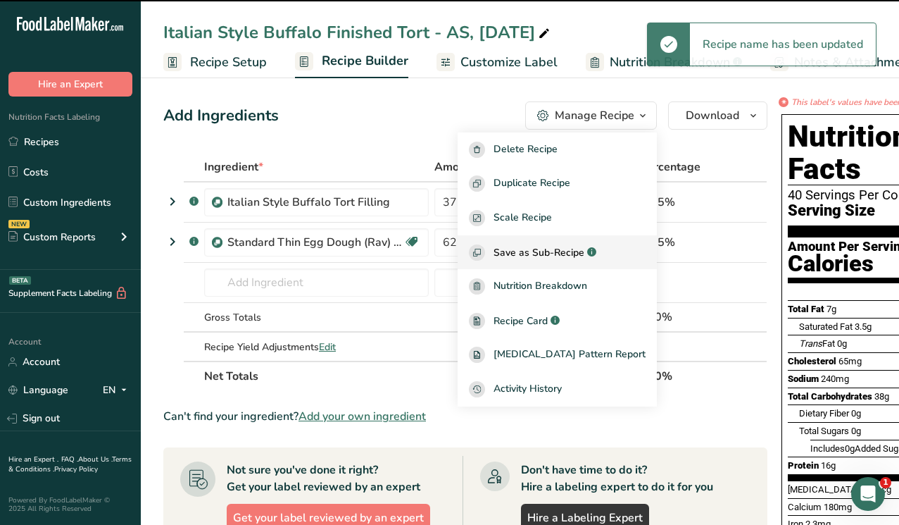
click at [562, 249] on span "Save as Sub-Recipe" at bounding box center [539, 252] width 91 height 15
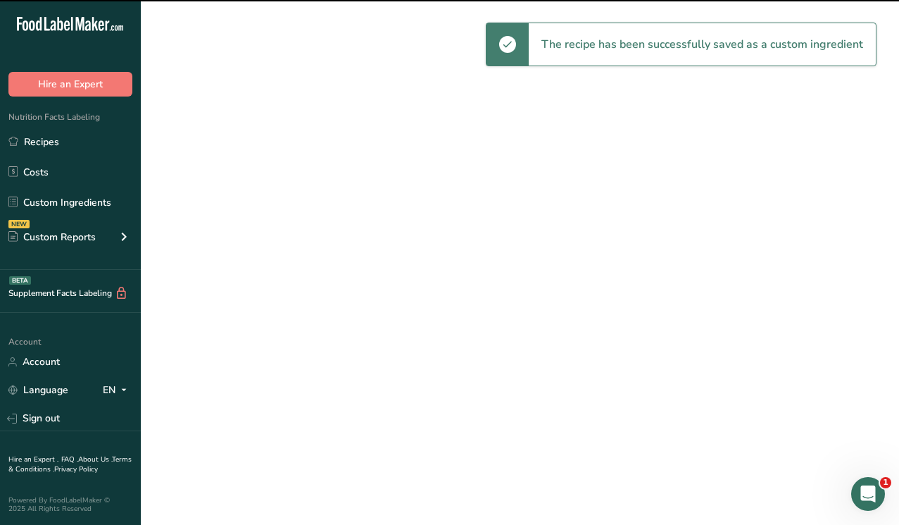
select select "30"
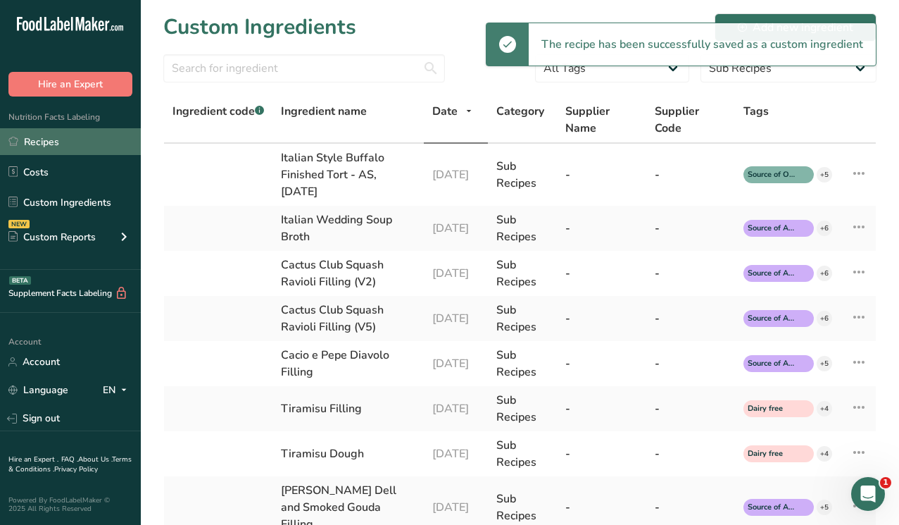
click at [40, 144] on link "Recipes" at bounding box center [70, 141] width 141 height 27
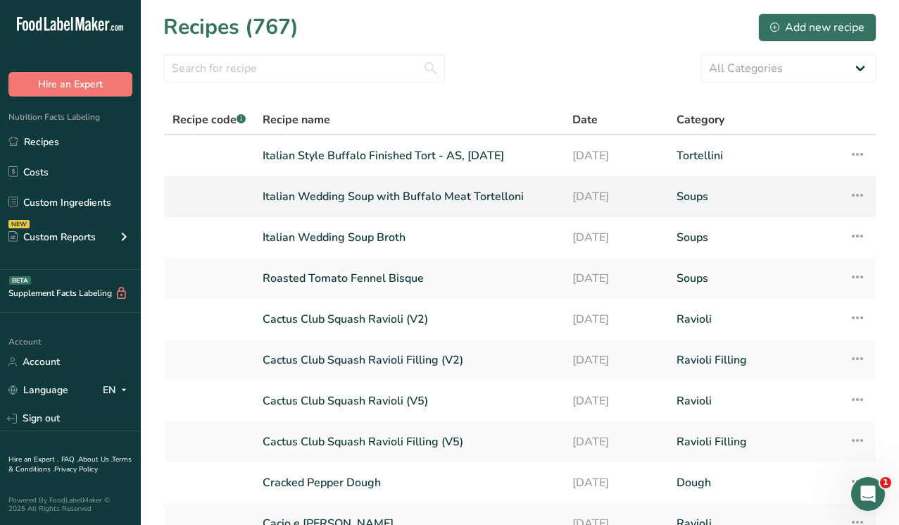
click at [380, 196] on link "Italian Wedding Soup with Buffalo Meat Tortelloni" at bounding box center [409, 197] width 293 height 30
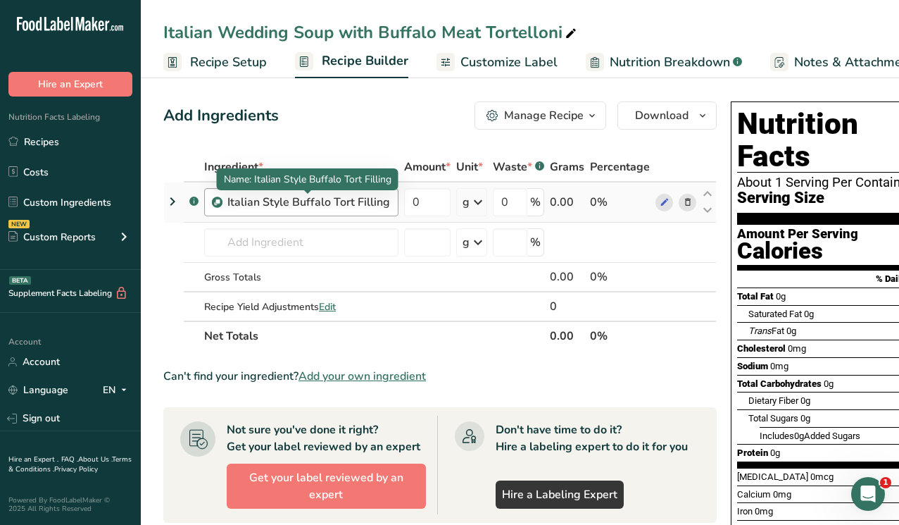
click at [323, 206] on div "Italian Style Buffalo Tort Filling" at bounding box center [308, 202] width 163 height 17
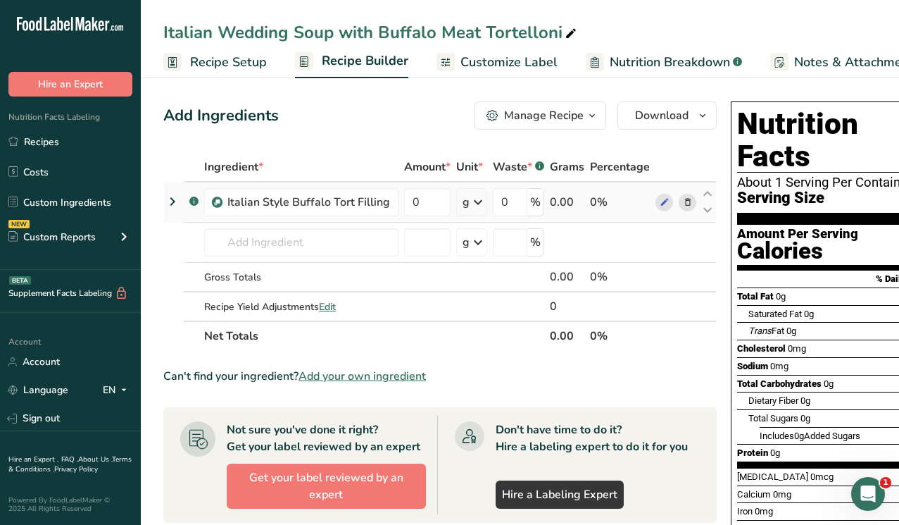
click at [689, 204] on icon at bounding box center [688, 202] width 10 height 15
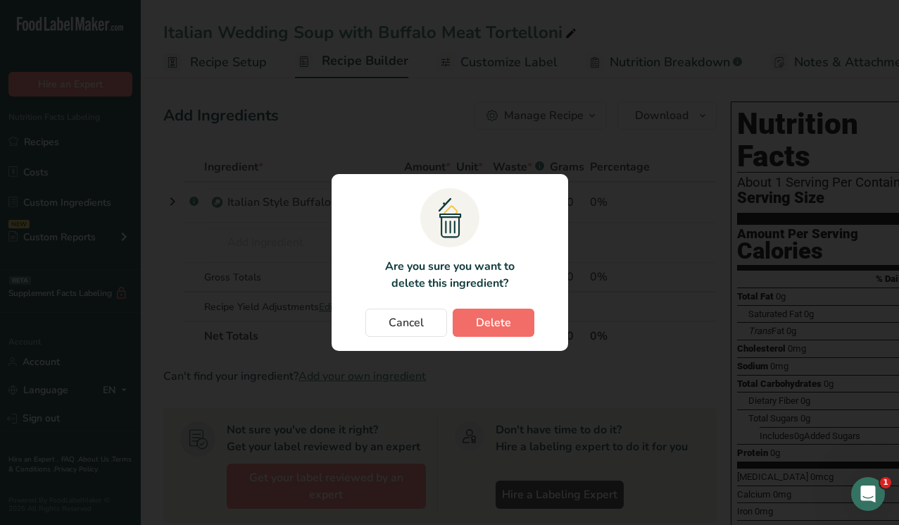
click at [468, 318] on button "Delete" at bounding box center [494, 322] width 82 height 28
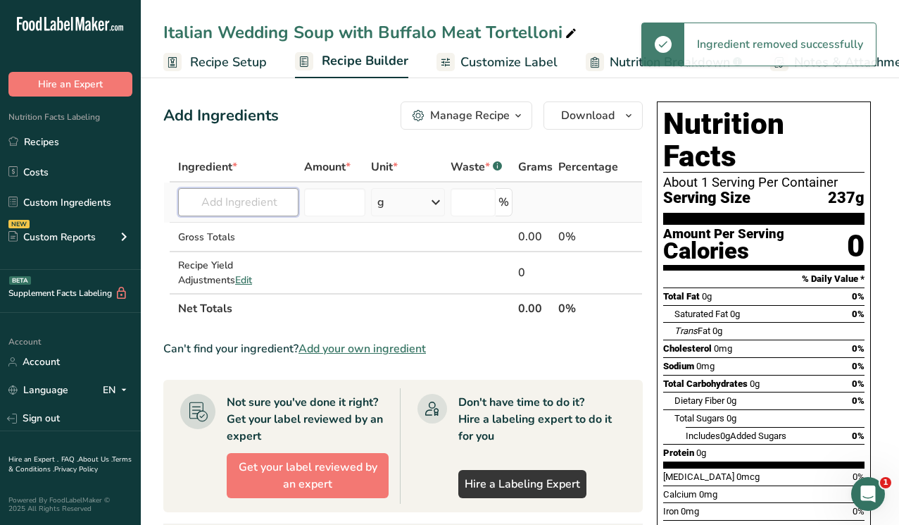
click at [188, 194] on input "text" at bounding box center [238, 202] width 120 height 28
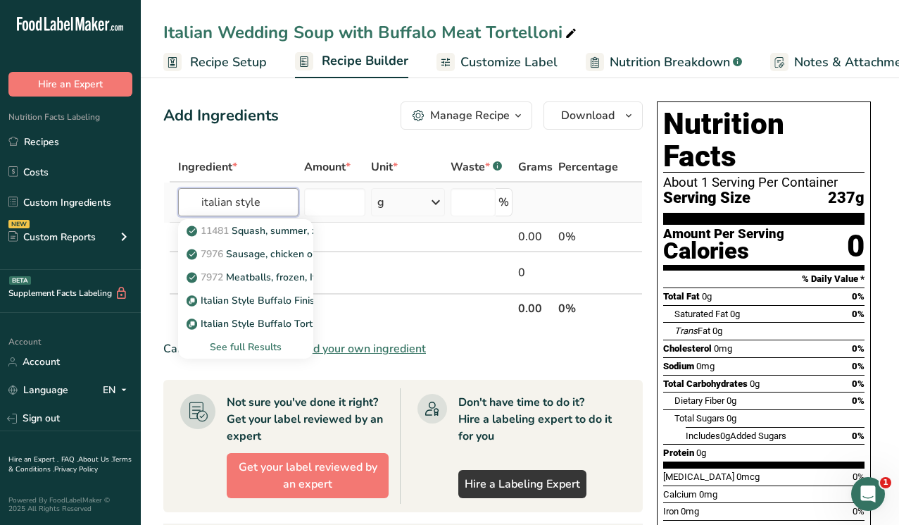
type input "italian style"
click at [239, 343] on div "See full Results" at bounding box center [245, 346] width 113 height 15
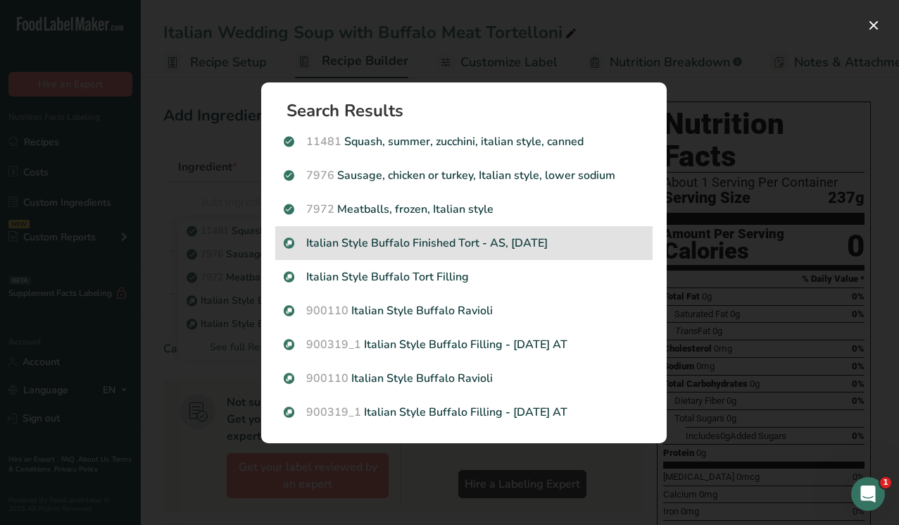
click at [404, 248] on p "Italian Style Buffalo Finished Tort - AS, [DATE]" at bounding box center [464, 243] width 361 height 17
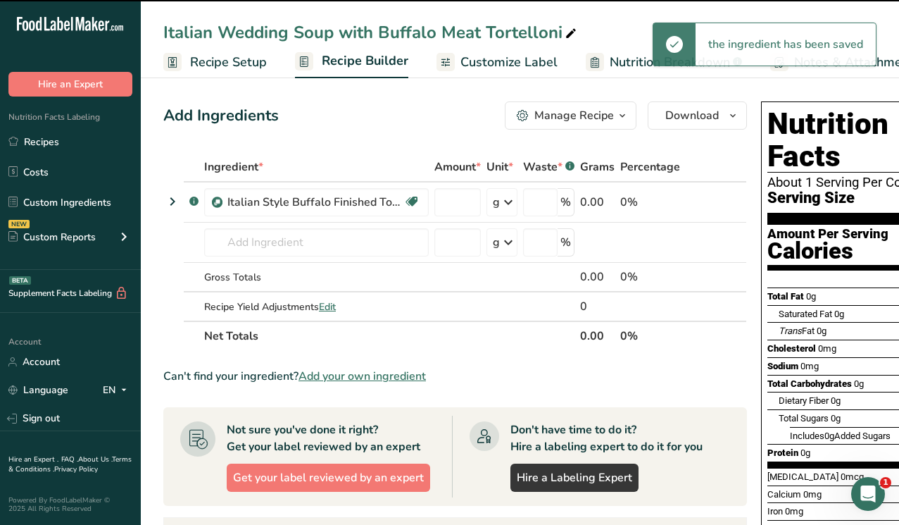
type input "0"
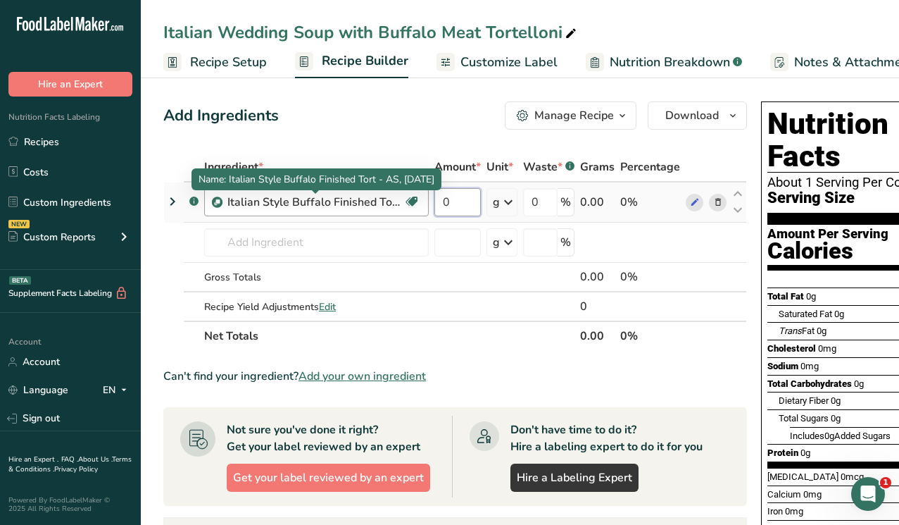
drag, startPoint x: 455, startPoint y: 199, endPoint x: 388, endPoint y: 199, distance: 66.9
click at [388, 199] on tr ".a-a{fill:#347362;}.b-a{fill:#fff;} Italian Style Buffalo Finished Tort - AS, […" at bounding box center [455, 202] width 582 height 40
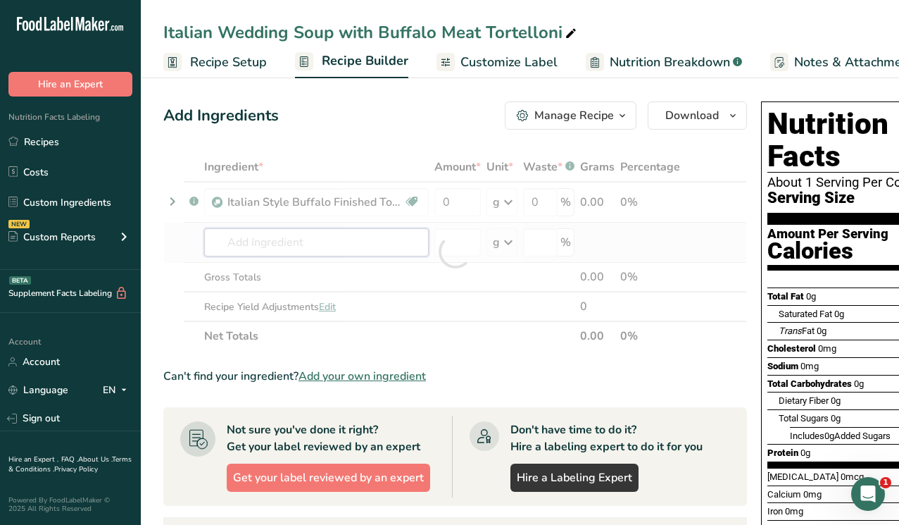
click at [275, 238] on div "Ingredient * Amount * Unit * Waste * .a-a{fill:#347362;}.b-a{fill:#fff;} Grams …" at bounding box center [455, 251] width 584 height 199
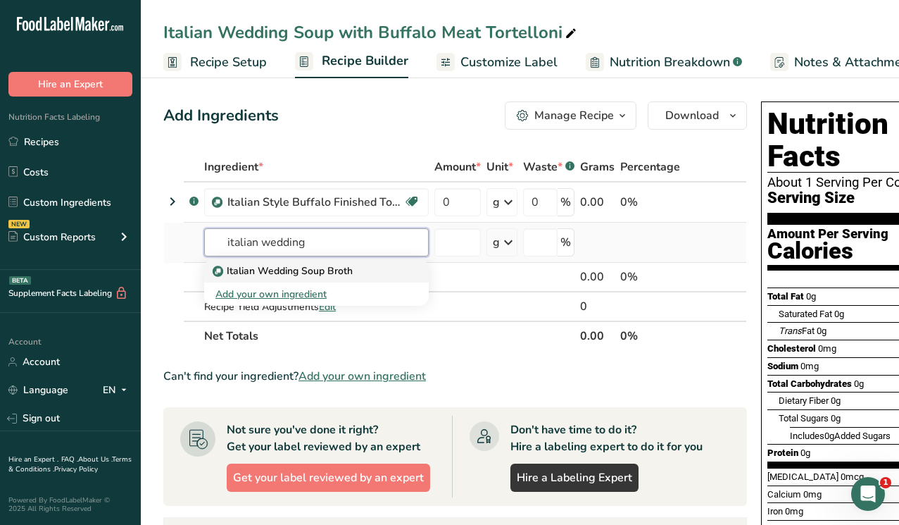
type input "italian wedding"
click at [351, 273] on p "Italian Wedding Soup Broth" at bounding box center [283, 270] width 137 height 15
type input "Italian Wedding Soup Broth"
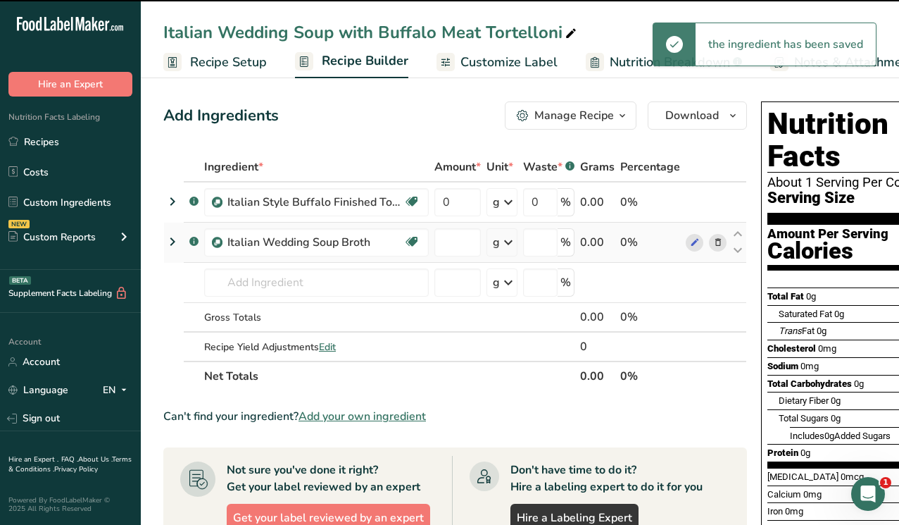
type input "0"
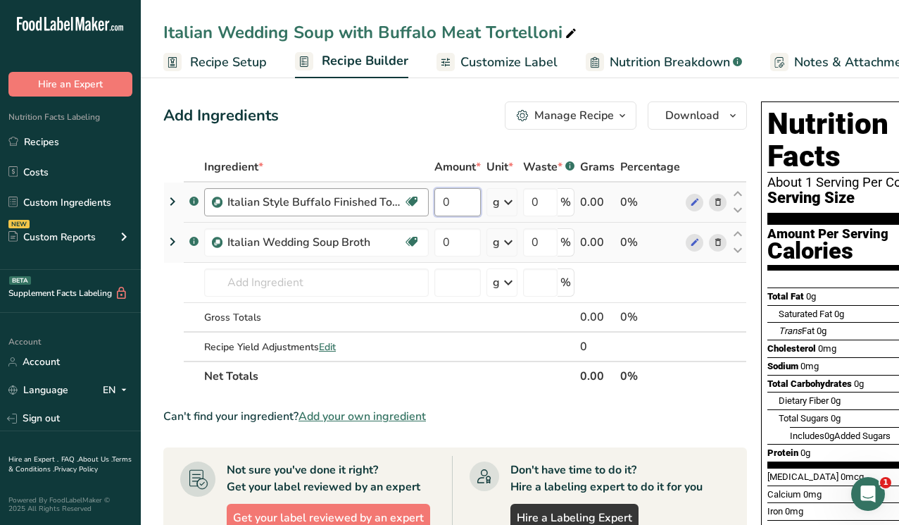
drag, startPoint x: 461, startPoint y: 204, endPoint x: 420, endPoint y: 204, distance: 40.1
click at [420, 204] on tr ".a-a{fill:#347362;}.b-a{fill:#fff;} Italian Style Buffalo Finished Tort - AS, […" at bounding box center [455, 202] width 582 height 40
type input "6.7"
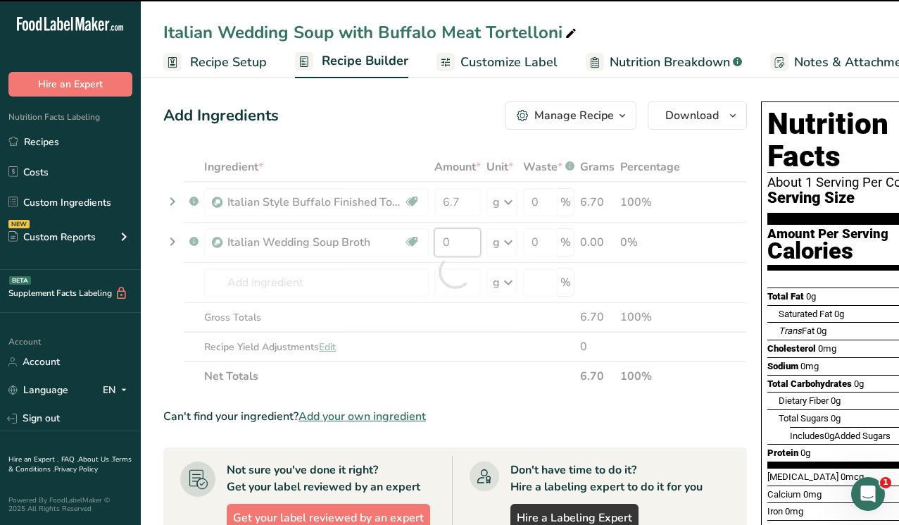
drag, startPoint x: 456, startPoint y: 243, endPoint x: 420, endPoint y: 243, distance: 35.9
click at [420, 243] on div "Ingredient * Amount * Unit * Waste * .a-a{fill:#347362;}.b-a{fill:#fff;} Grams …" at bounding box center [455, 271] width 584 height 239
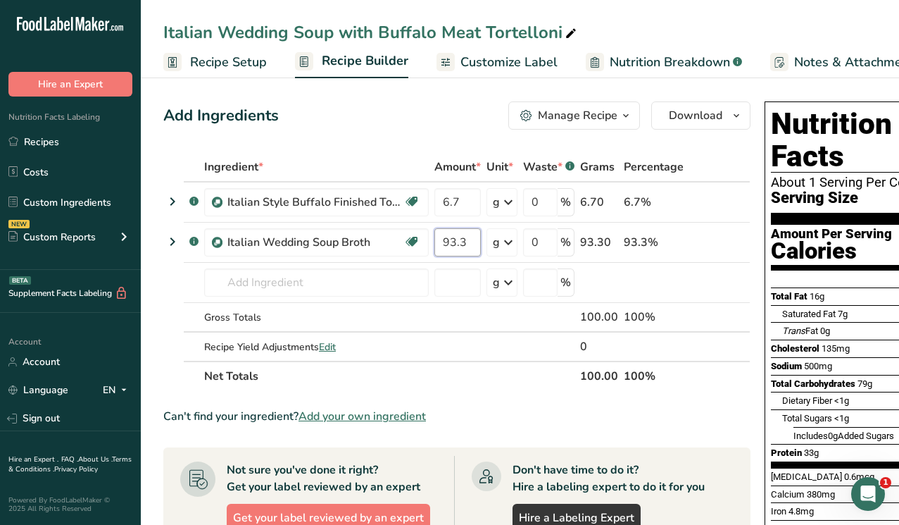
type input "93.3"
click at [742, 419] on div "Can't find your ingredient? Add your own ingredient" at bounding box center [456, 416] width 587 height 17
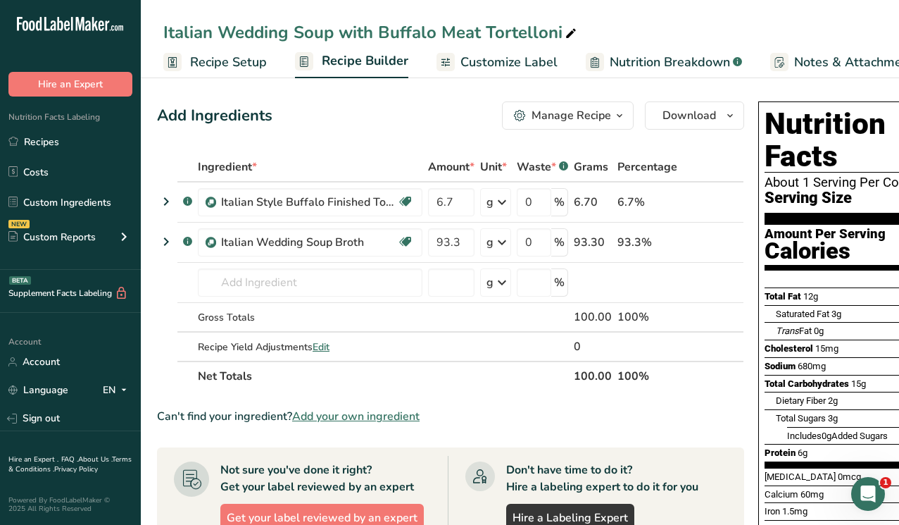
click at [508, 64] on span "Customize Label" at bounding box center [509, 62] width 97 height 19
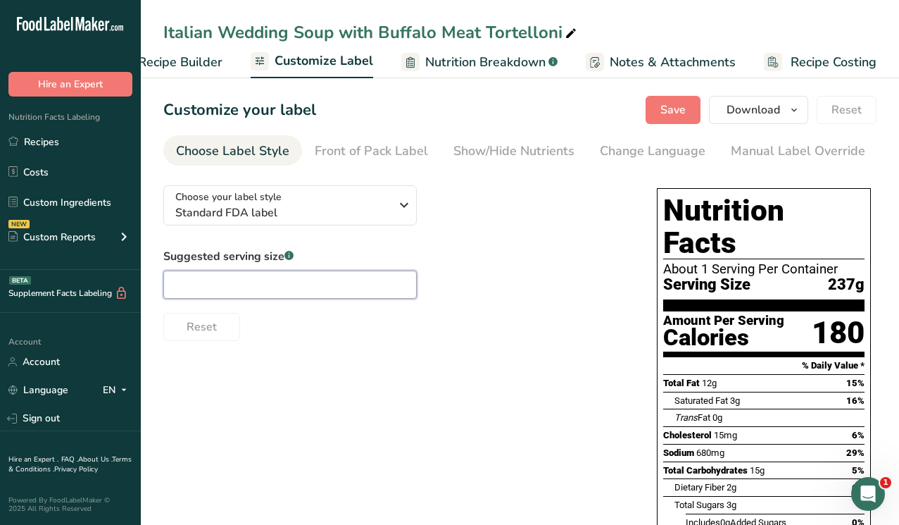
click at [221, 292] on input "text" at bounding box center [290, 284] width 254 height 28
type input "1 cup"
click at [673, 110] on span "Save" at bounding box center [673, 109] width 25 height 17
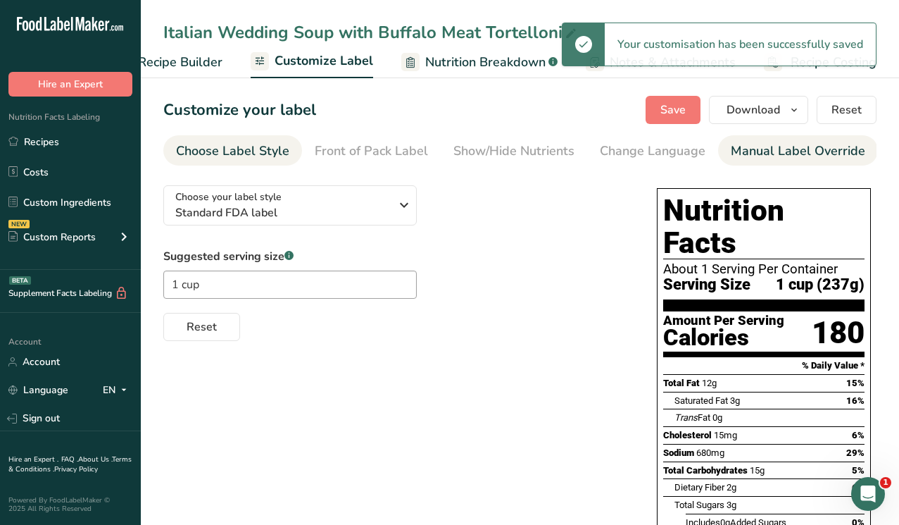
click at [765, 149] on div "Manual Label Override" at bounding box center [798, 151] width 135 height 19
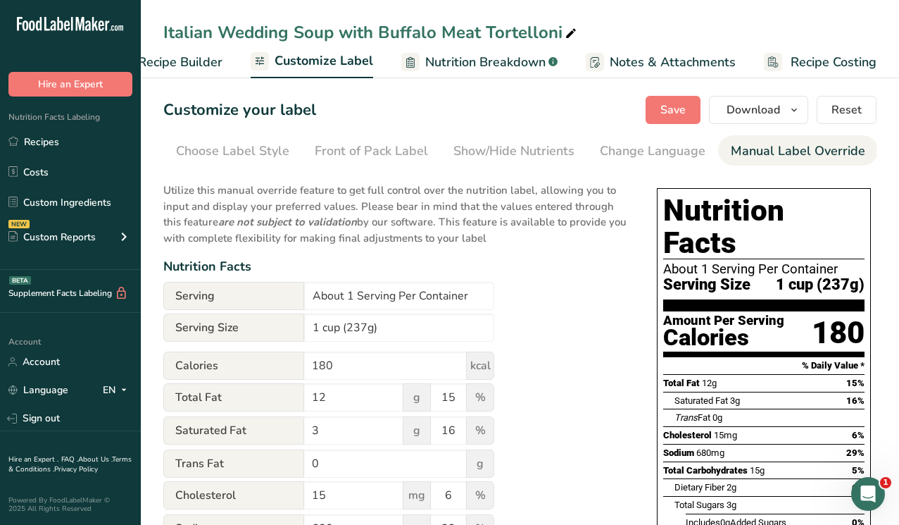
scroll to position [0, 310]
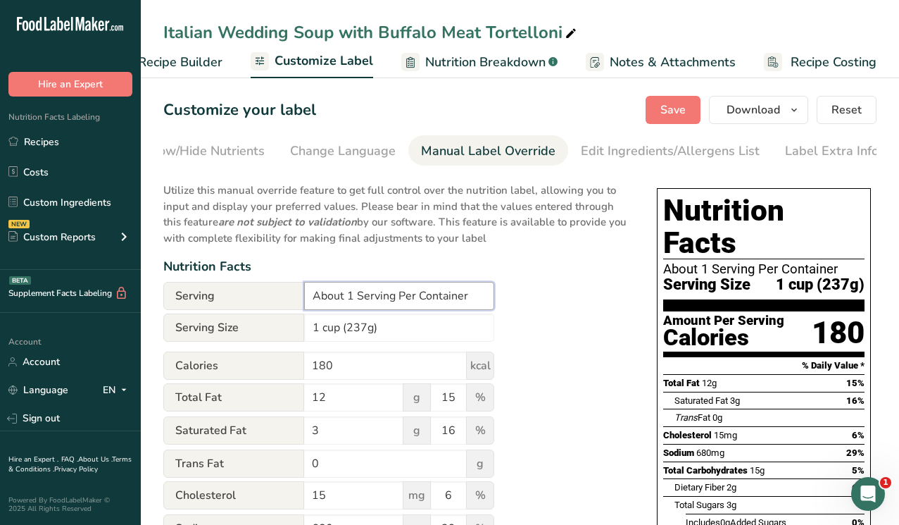
click at [370, 301] on input "About 1 Serving Per Container" at bounding box center [399, 296] width 190 height 28
click at [354, 300] on input "About 1 Serving Per Container" at bounding box center [399, 296] width 190 height 28
drag, startPoint x: 354, startPoint y: 298, endPoint x: 298, endPoint y: 298, distance: 55.6
click at [298, 298] on div "Serving About 1 Serving Per Container" at bounding box center [328, 296] width 331 height 28
click at [359, 303] on input "2 Serving Per Container" at bounding box center [399, 296] width 190 height 28
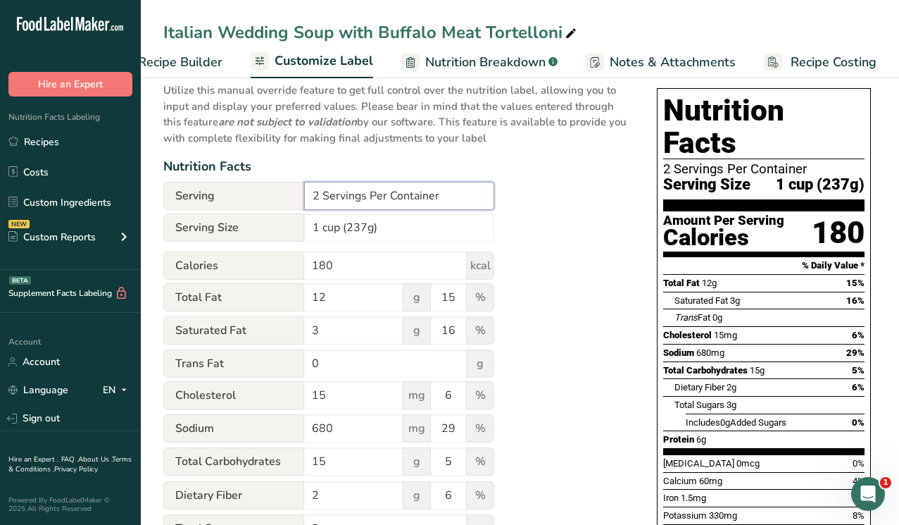
scroll to position [99, 0]
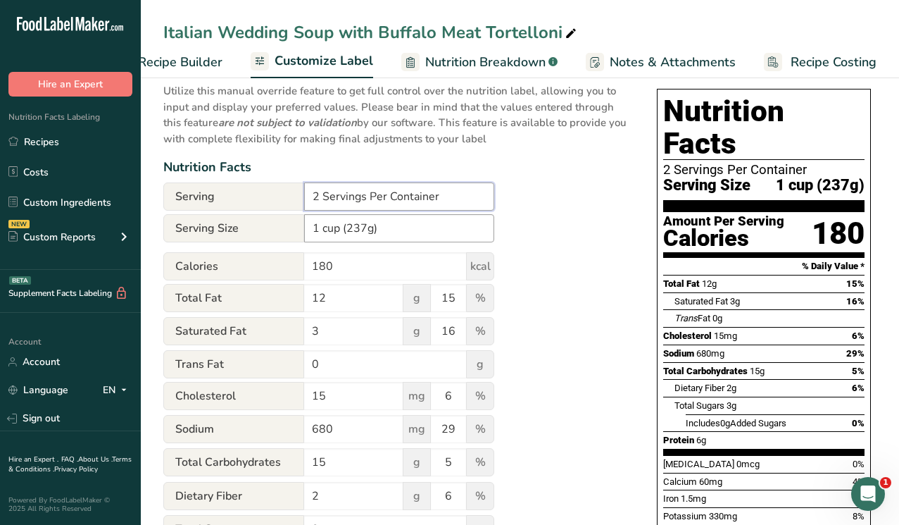
type input "2 Servings Per Container"
drag, startPoint x: 365, startPoint y: 230, endPoint x: 351, endPoint y: 230, distance: 14.1
click at [351, 230] on input "1 cup (237g)" at bounding box center [399, 228] width 190 height 28
type input "1 cup (253g)"
click at [520, 270] on div "Utilize this manual override feature to get full control over the nutrition lab…" at bounding box center [395, 428] width 465 height 706
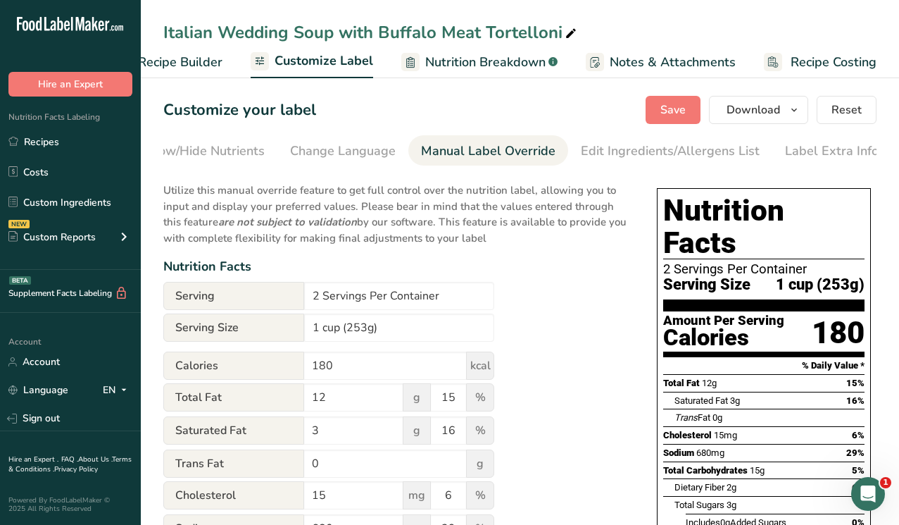
scroll to position [0, 0]
click at [668, 118] on span "Save" at bounding box center [673, 109] width 25 height 17
click at [794, 109] on icon "button" at bounding box center [794, 110] width 11 height 18
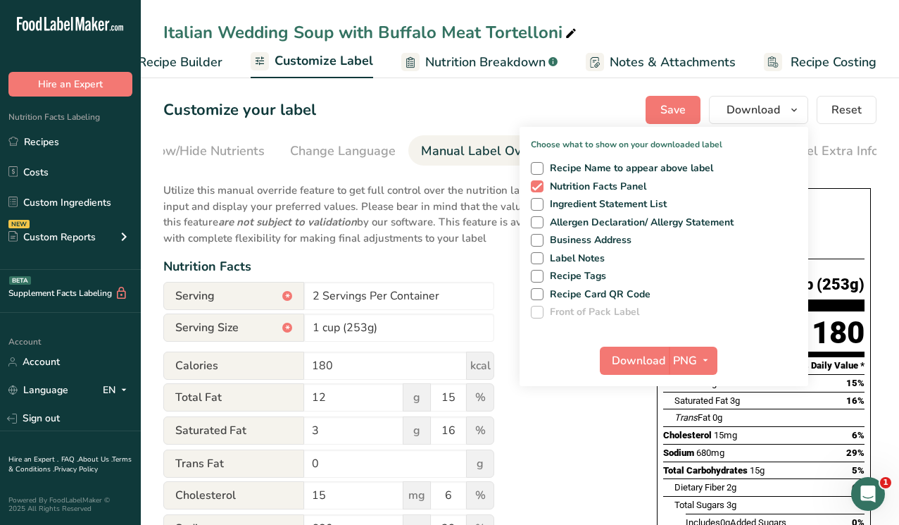
click at [607, 96] on div "Customize your label Save Download Choose what to show on your downloaded label…" at bounding box center [519, 110] width 713 height 28
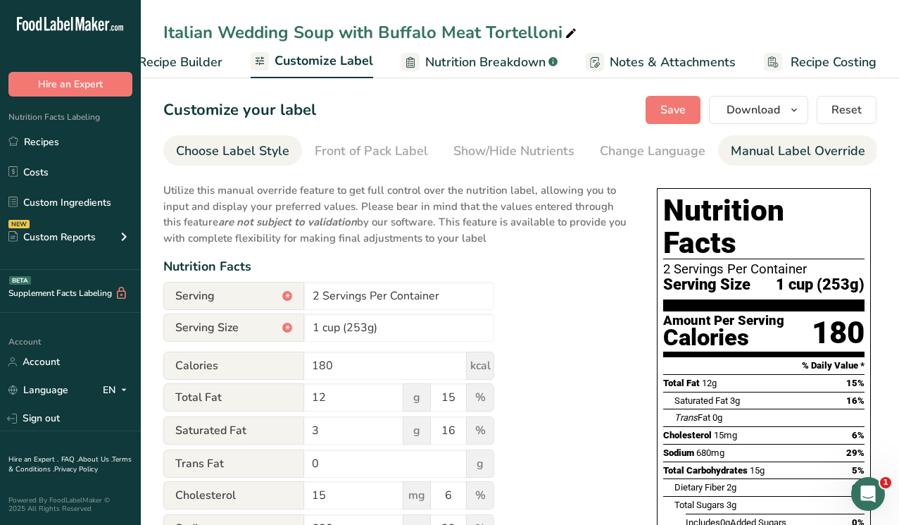
click at [231, 154] on div "Choose Label Style" at bounding box center [232, 151] width 113 height 19
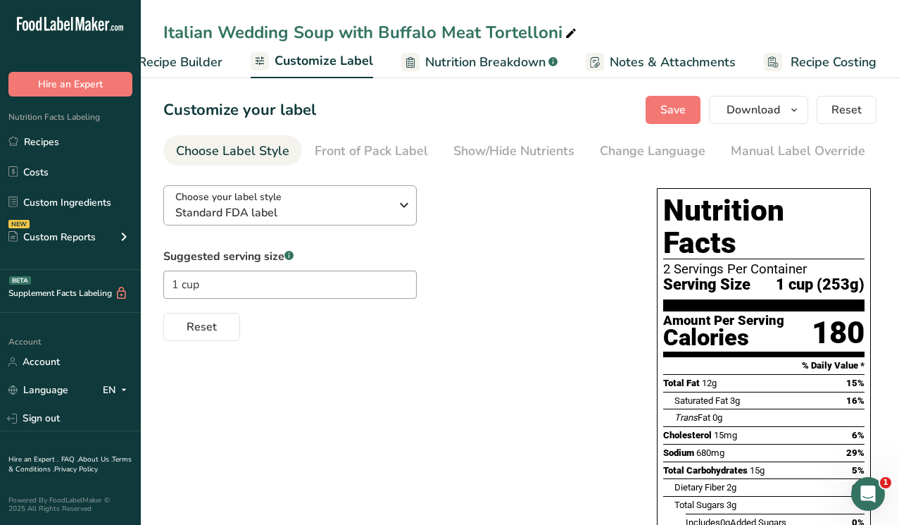
click at [270, 220] on span "Standard FDA label" at bounding box center [282, 212] width 215 height 17
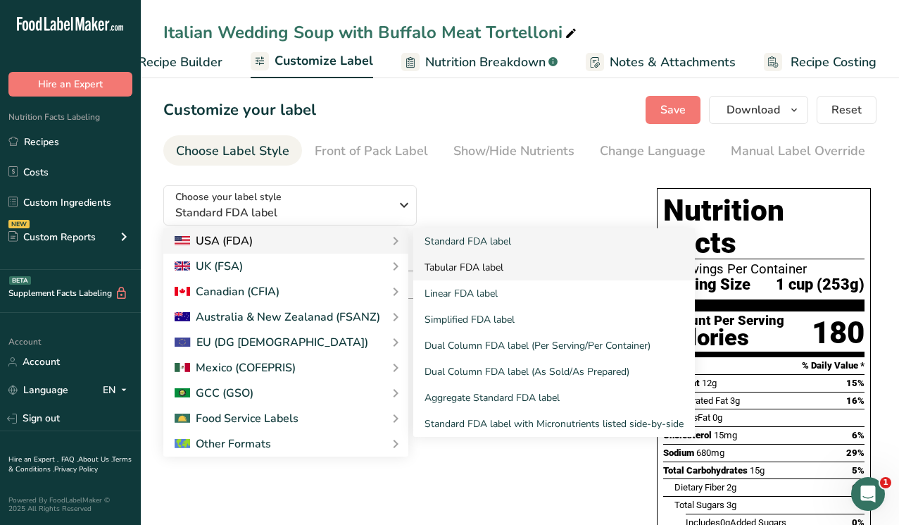
click at [468, 268] on link "Tabular FDA label" at bounding box center [554, 267] width 282 height 26
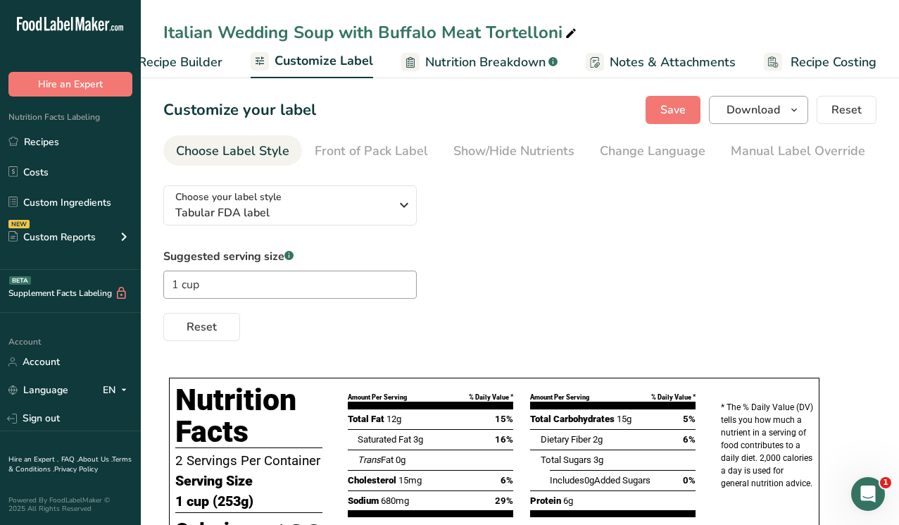
click at [767, 111] on span "Download" at bounding box center [754, 109] width 54 height 17
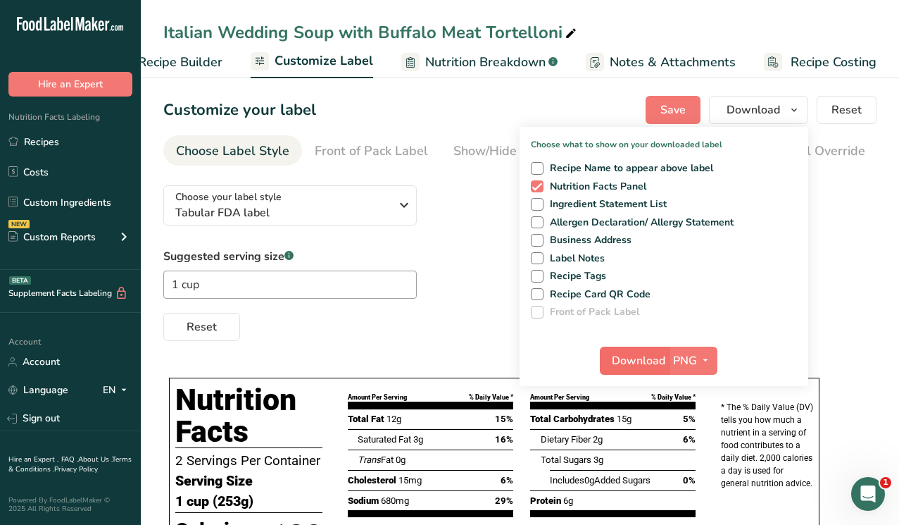
click at [644, 363] on span "Download" at bounding box center [639, 360] width 54 height 17
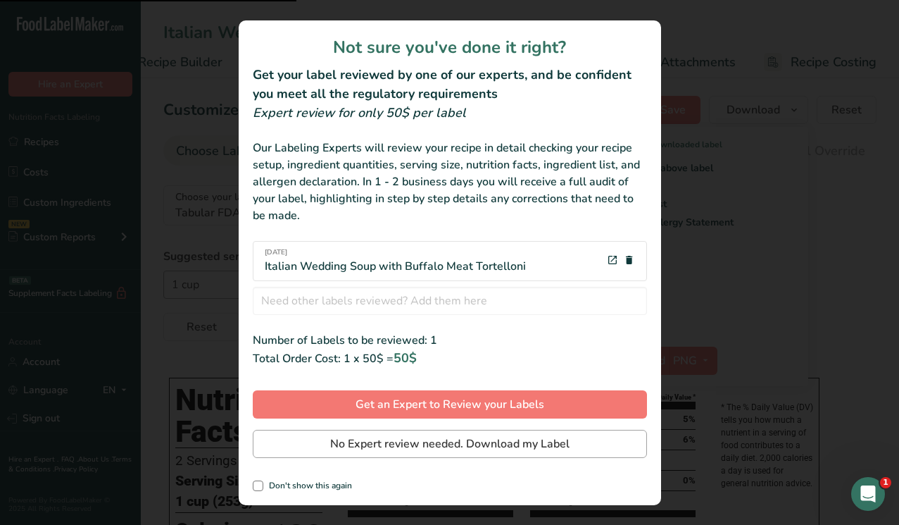
click at [482, 449] on span "No Expert review needed. Download my Label" at bounding box center [449, 443] width 239 height 17
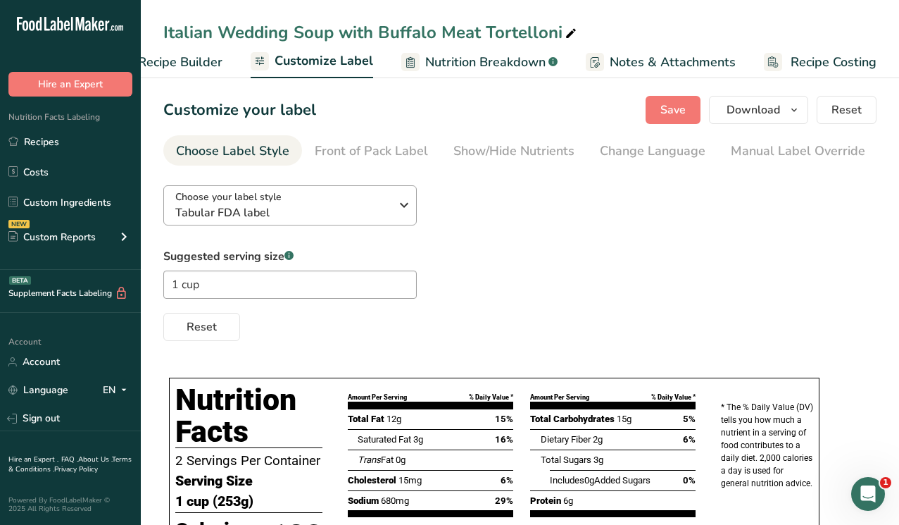
click at [393, 206] on div "Choose your label style Tabular FDA label" at bounding box center [287, 205] width 225 height 32
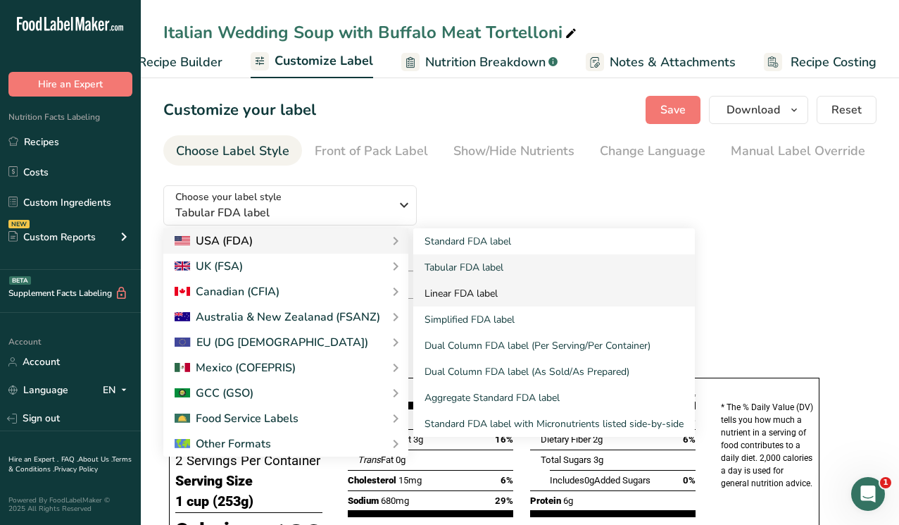
click at [464, 294] on link "Linear FDA label" at bounding box center [554, 293] width 282 height 26
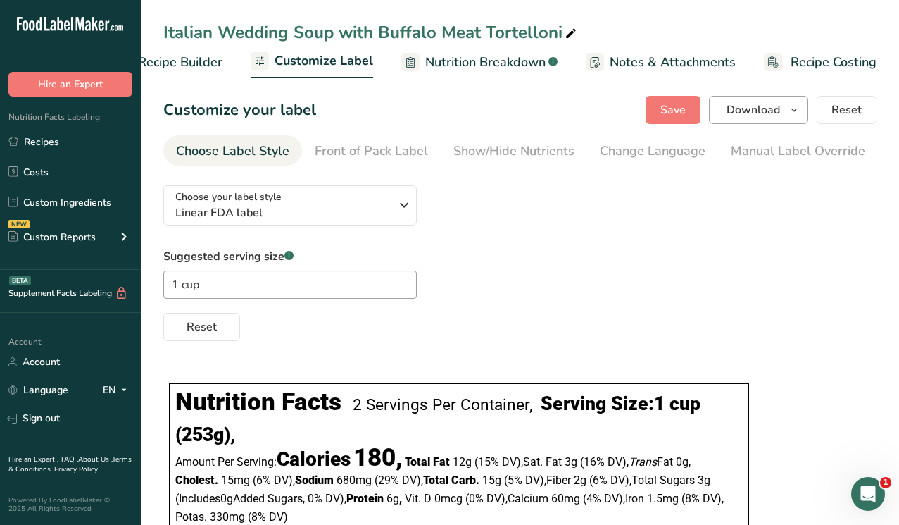
click at [786, 114] on button "Download" at bounding box center [758, 110] width 99 height 28
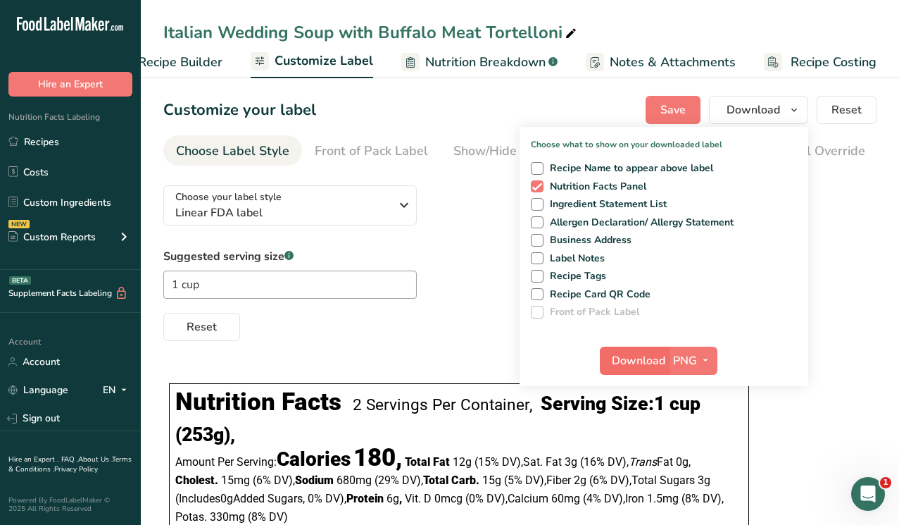
click at [639, 358] on span "Download" at bounding box center [639, 360] width 54 height 17
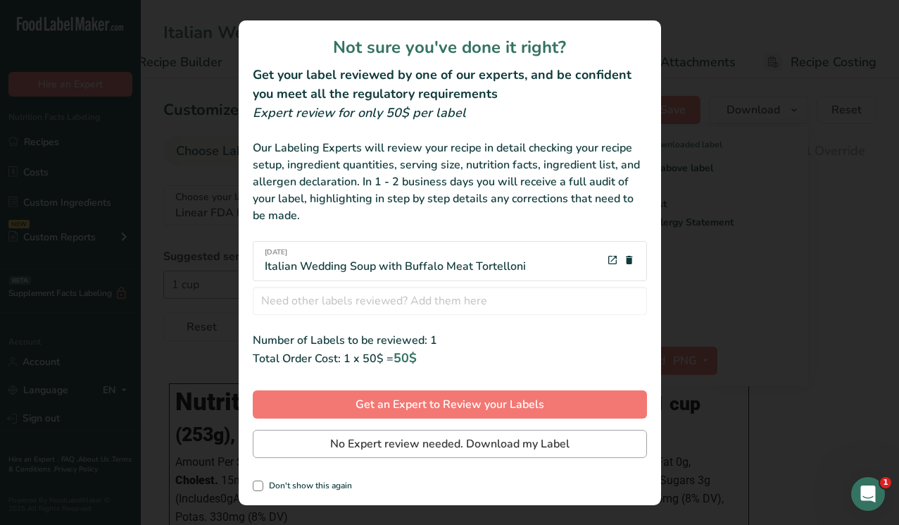
click at [444, 442] on span "No Expert review needed. Download my Label" at bounding box center [449, 443] width 239 height 17
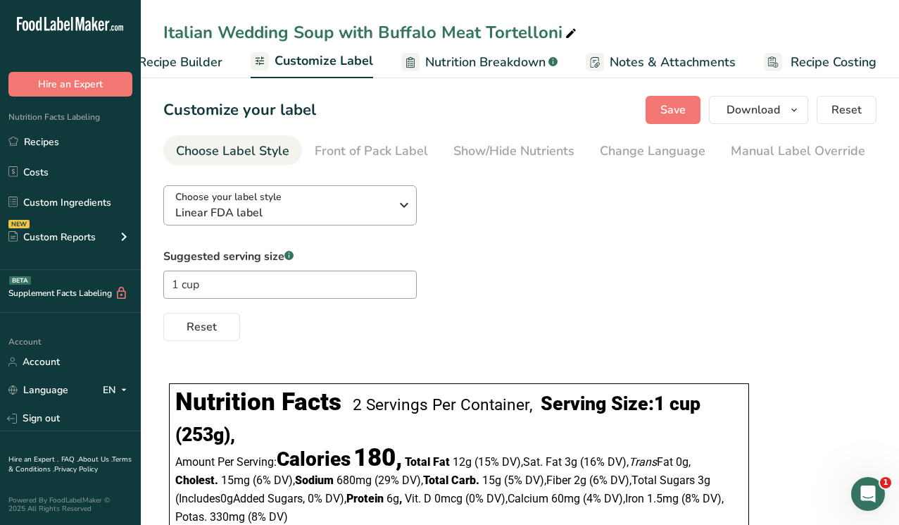
click at [389, 206] on div "Choose your label style Linear FDA label" at bounding box center [282, 205] width 215 height 32
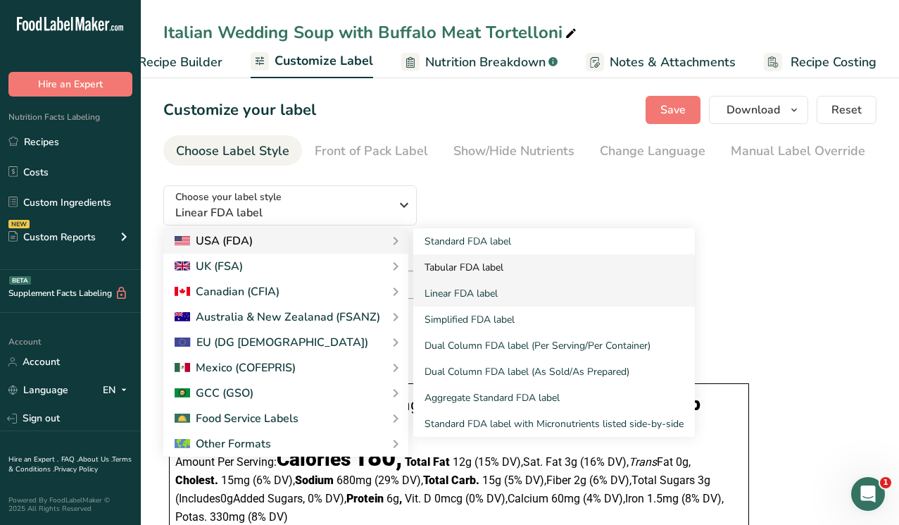
click at [490, 269] on link "Tabular FDA label" at bounding box center [554, 267] width 282 height 26
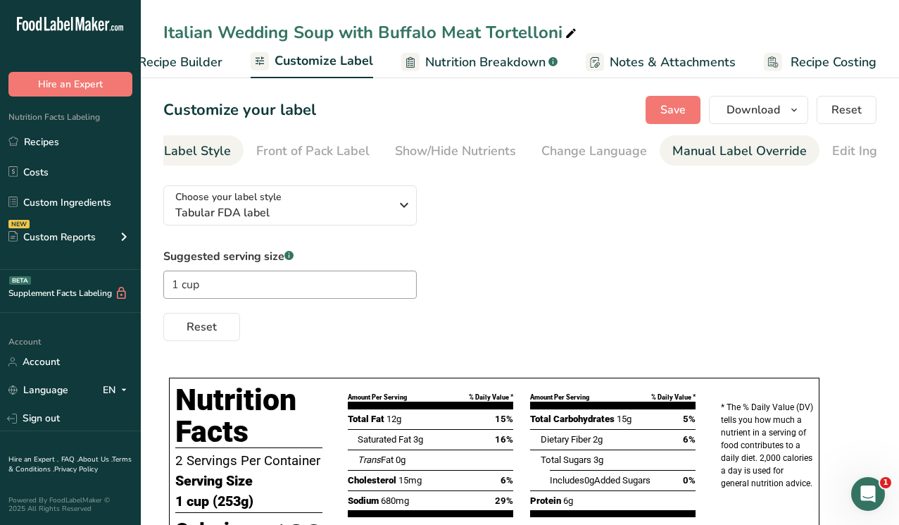
click at [711, 153] on div "Manual Label Override" at bounding box center [740, 151] width 135 height 19
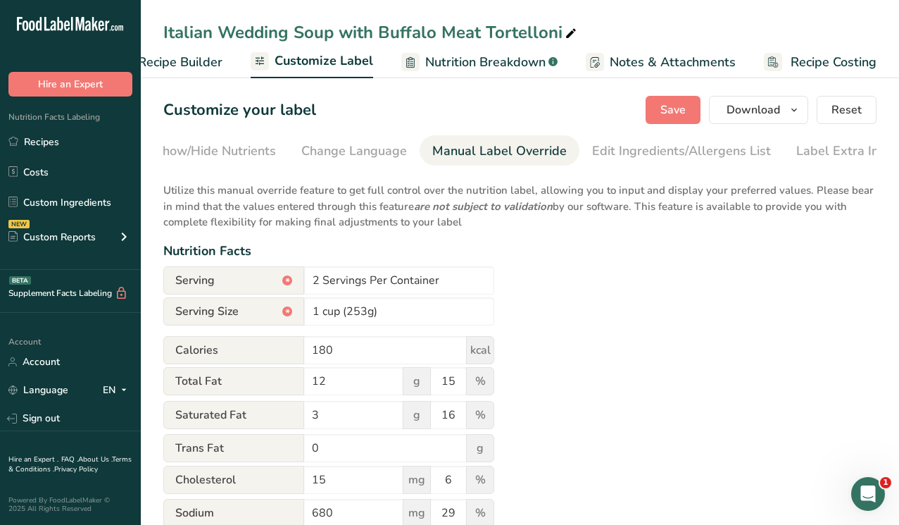
scroll to position [0, 310]
drag, startPoint x: 318, startPoint y: 283, endPoint x: 298, endPoint y: 283, distance: 20.4
click at [298, 283] on div "Serving * 2 Servings Per Container" at bounding box center [328, 280] width 331 height 28
type input "4 Servings Per Container"
click at [595, 300] on div "Utilize this manual override feature to get full control over the nutrition lab…" at bounding box center [519, 519] width 713 height 690
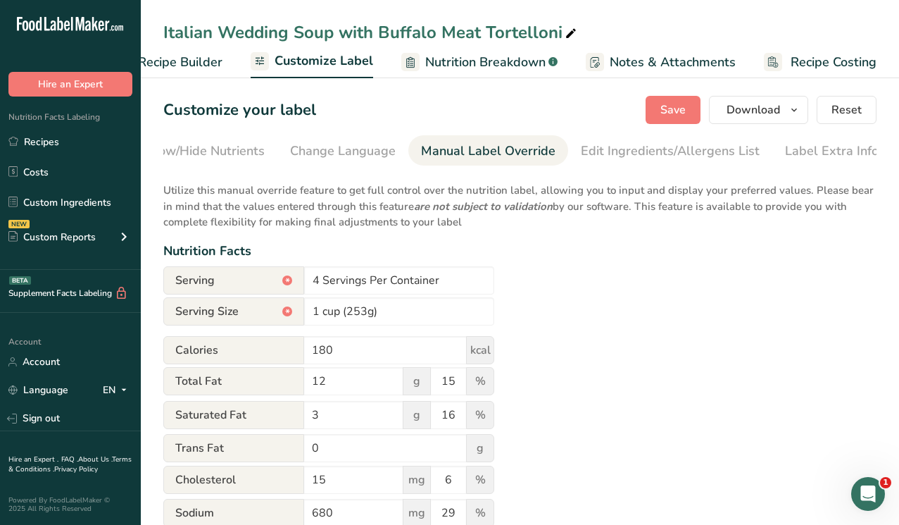
scroll to position [0, 0]
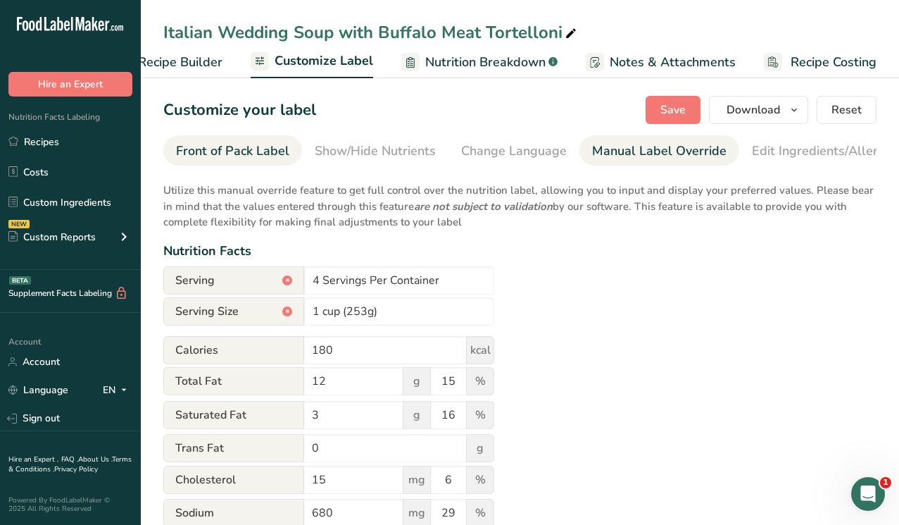
click at [251, 151] on div "Front of Pack Label" at bounding box center [232, 151] width 113 height 19
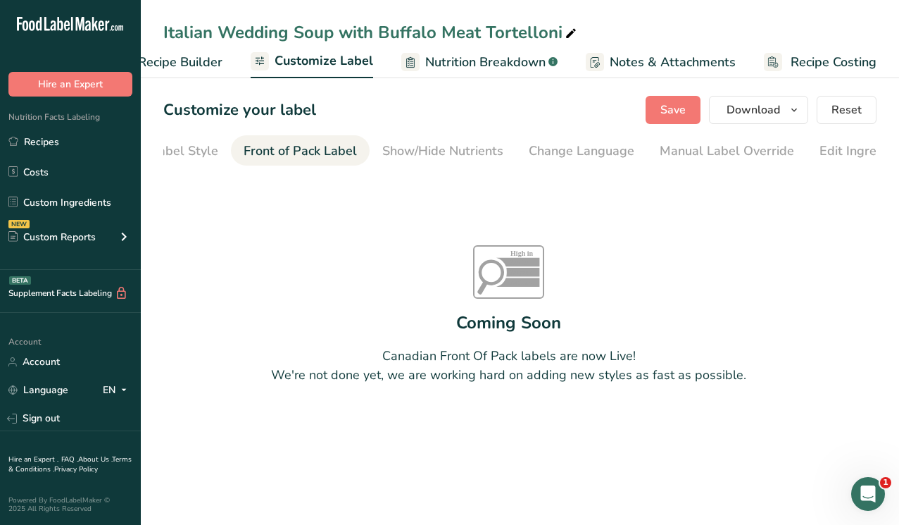
scroll to position [0, 18]
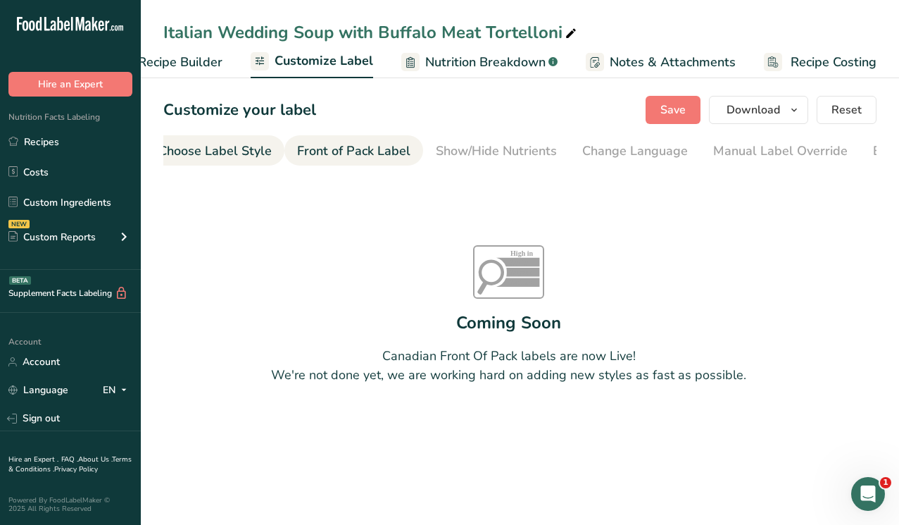
click at [225, 151] on div "Choose Label Style" at bounding box center [214, 151] width 113 height 19
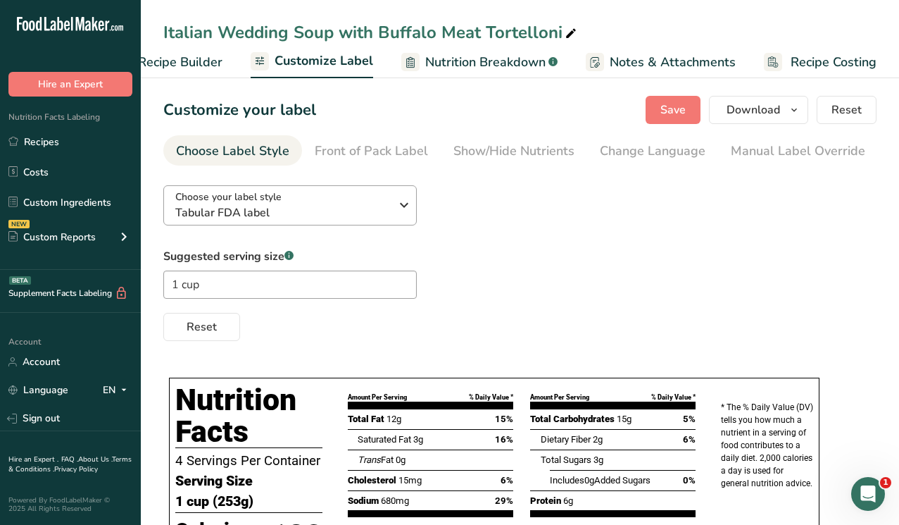
scroll to position [0, 0]
click at [681, 117] on span "Save" at bounding box center [673, 109] width 25 height 17
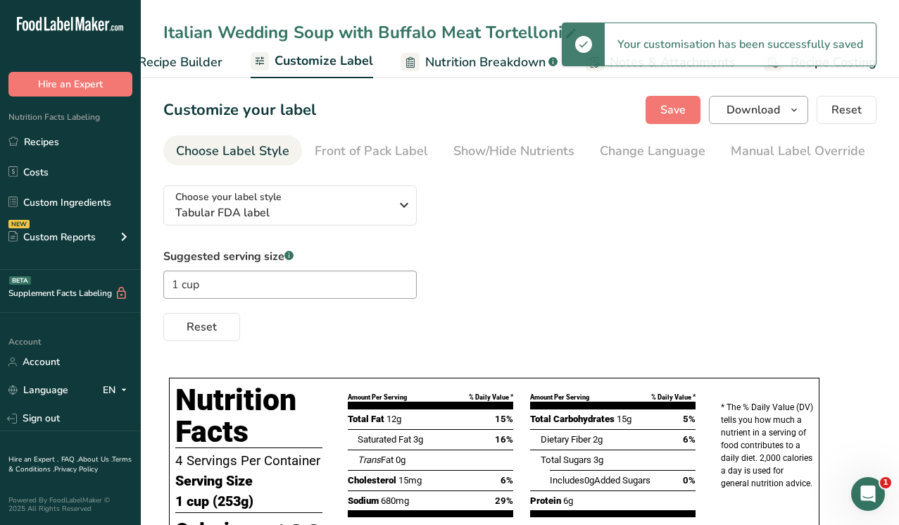
click at [794, 108] on icon "button" at bounding box center [794, 110] width 11 height 18
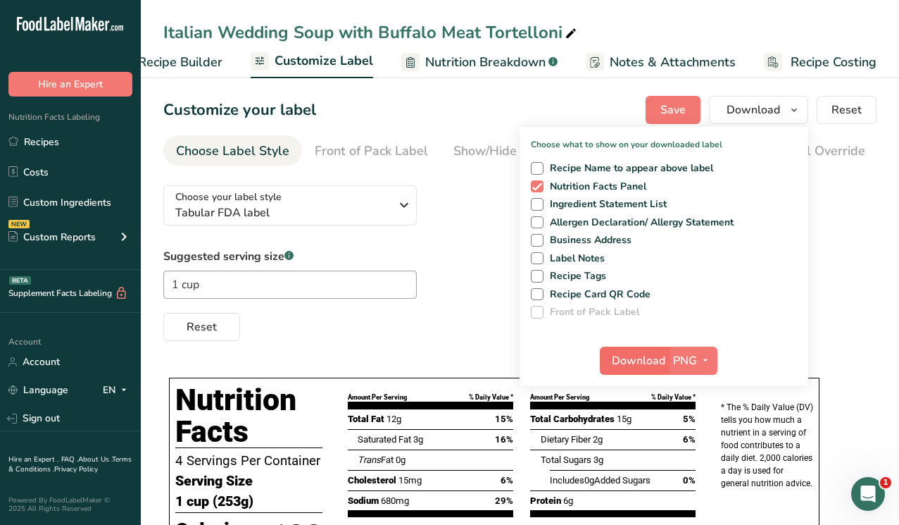
click at [636, 363] on span "Download" at bounding box center [639, 360] width 54 height 17
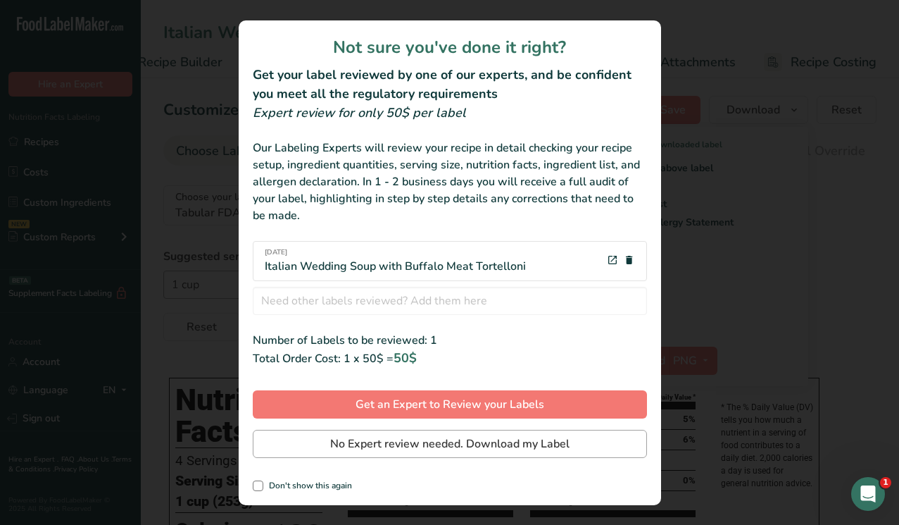
click at [442, 438] on span "No Expert review needed. Download my Label" at bounding box center [449, 443] width 239 height 17
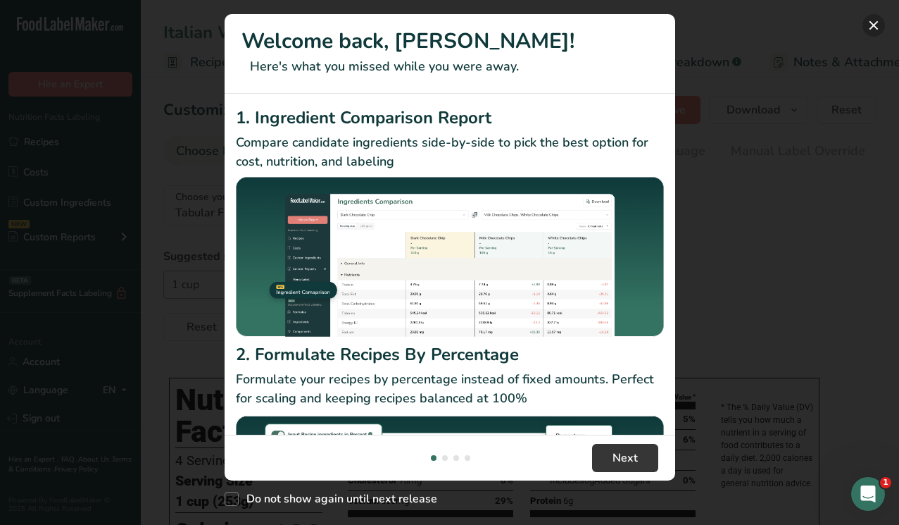
click at [880, 20] on button "New Features" at bounding box center [874, 25] width 23 height 23
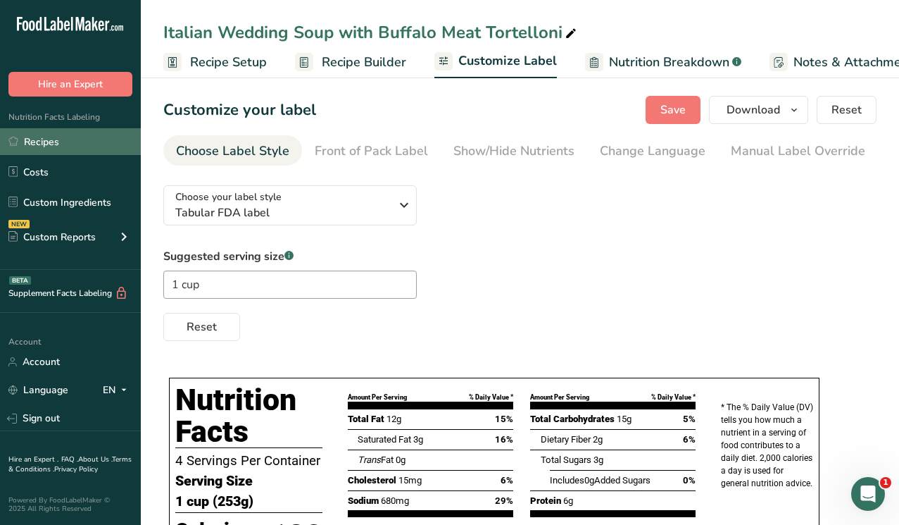
click at [55, 144] on link "Recipes" at bounding box center [70, 141] width 141 height 27
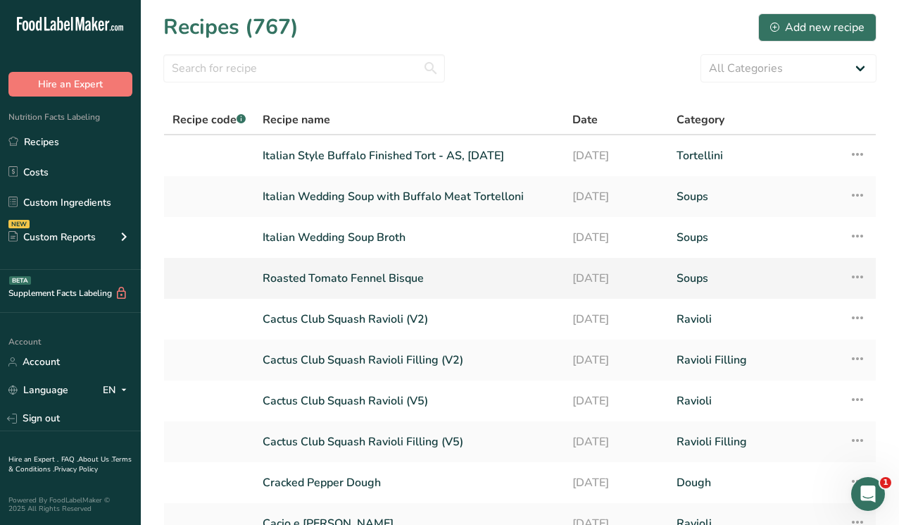
click at [344, 279] on link "Roasted Tomato Fennel Bisque" at bounding box center [409, 278] width 293 height 30
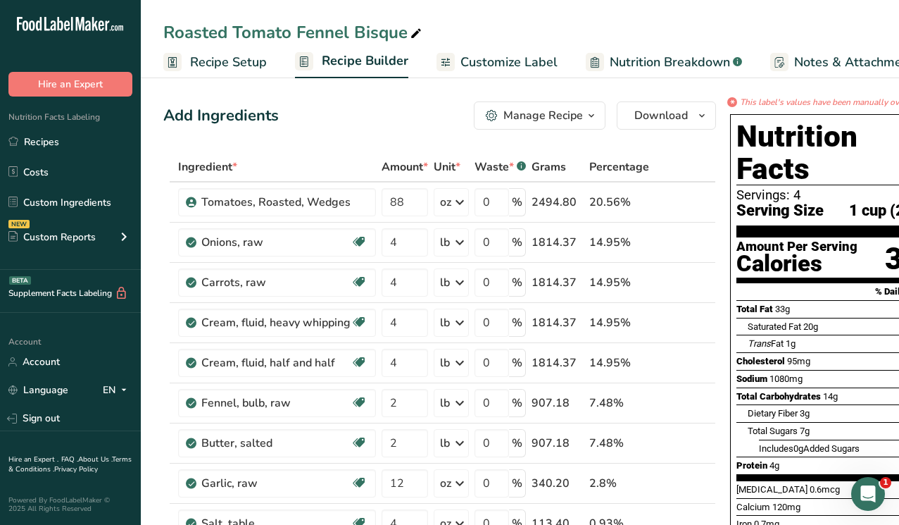
click at [510, 65] on span "Customize Label" at bounding box center [509, 62] width 97 height 19
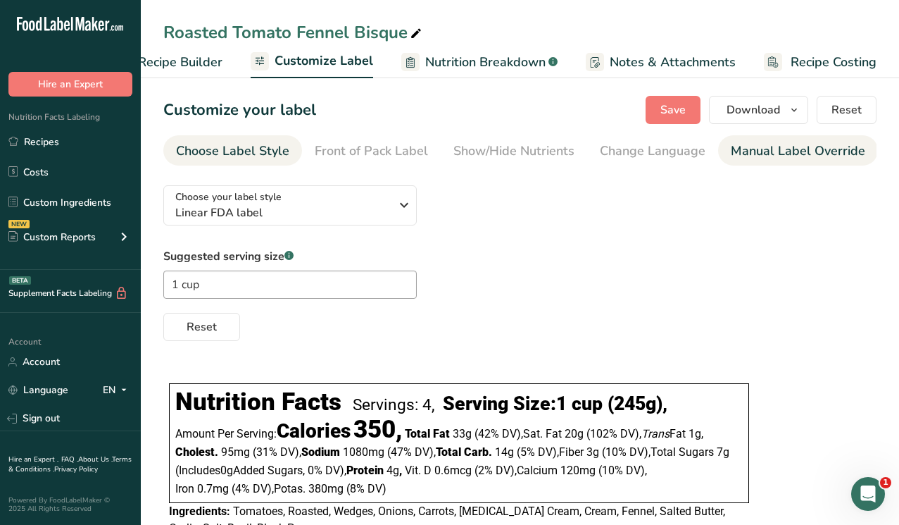
click at [787, 151] on div "Manual Label Override" at bounding box center [798, 151] width 135 height 19
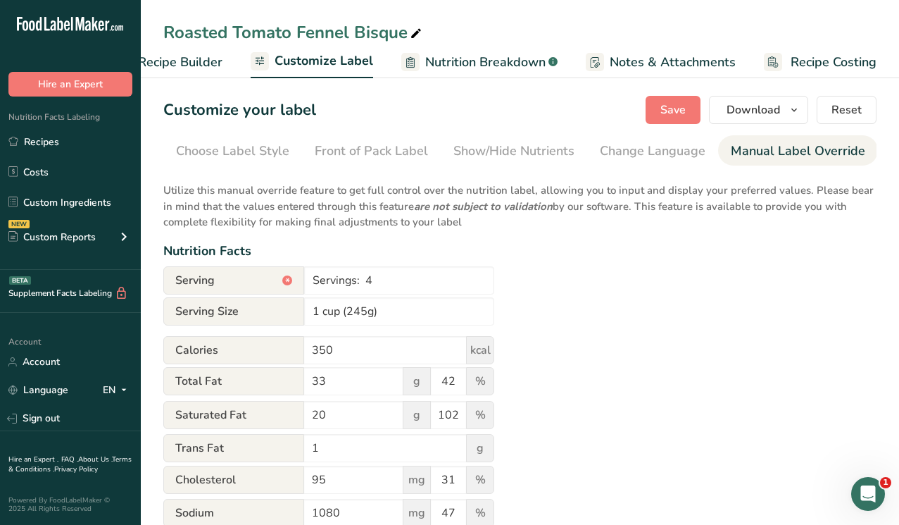
scroll to position [0, 310]
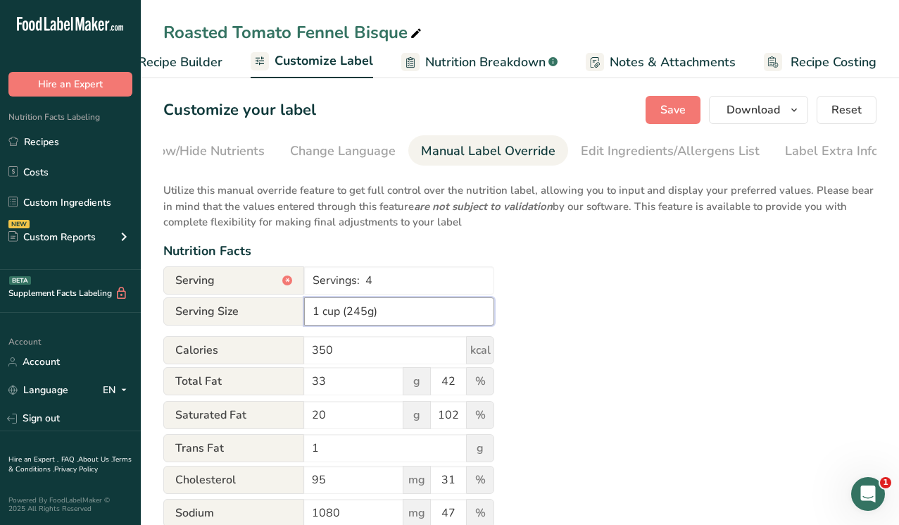
drag, startPoint x: 365, startPoint y: 311, endPoint x: 356, endPoint y: 311, distance: 9.2
click at [356, 311] on input "1 cup (245g)" at bounding box center [399, 311] width 190 height 28
type input "1 cup (253g)"
click at [366, 279] on input "Servings: 4" at bounding box center [399, 280] width 190 height 28
click at [667, 106] on span "Save" at bounding box center [673, 109] width 25 height 17
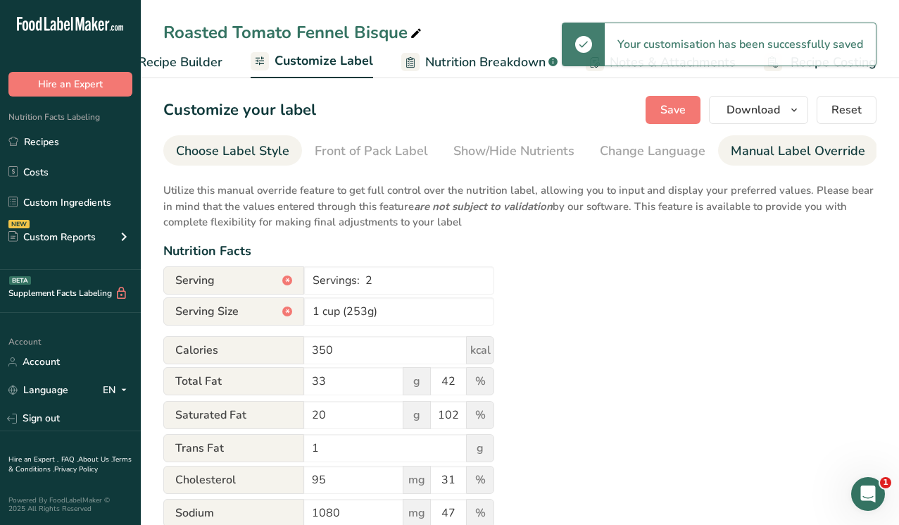
scroll to position [0, 0]
click at [263, 155] on div "Choose Label Style" at bounding box center [232, 151] width 113 height 19
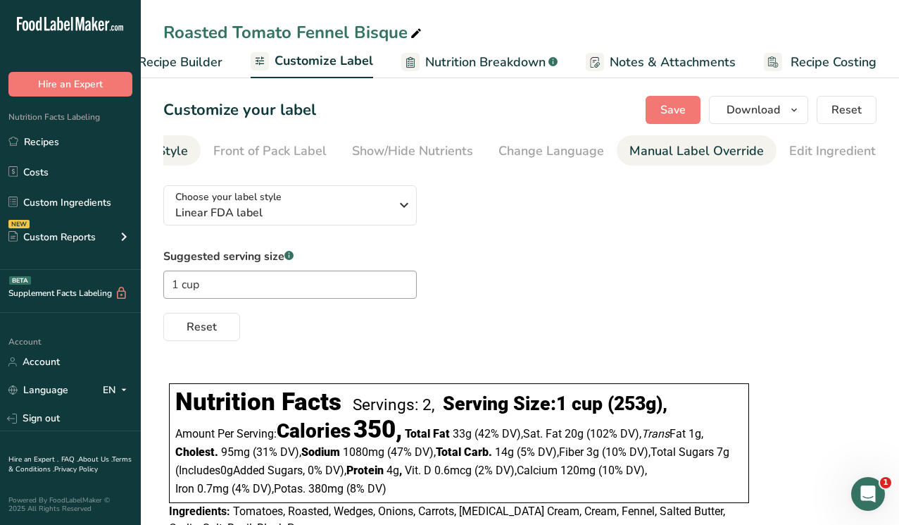
click at [663, 153] on div "Manual Label Override" at bounding box center [697, 151] width 135 height 19
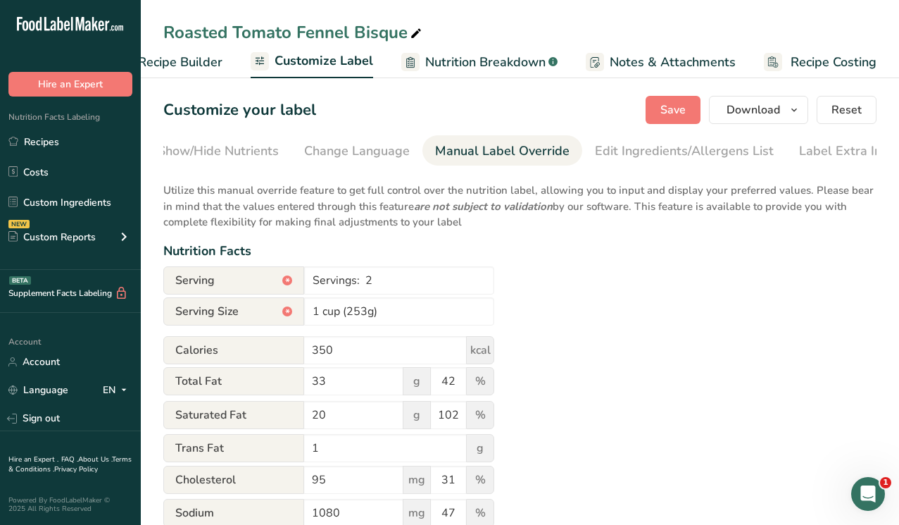
scroll to position [0, 310]
drag, startPoint x: 366, startPoint y: 282, endPoint x: 265, endPoint y: 283, distance: 100.7
click at [265, 283] on div "Serving * Servings: 2" at bounding box center [328, 280] width 331 height 28
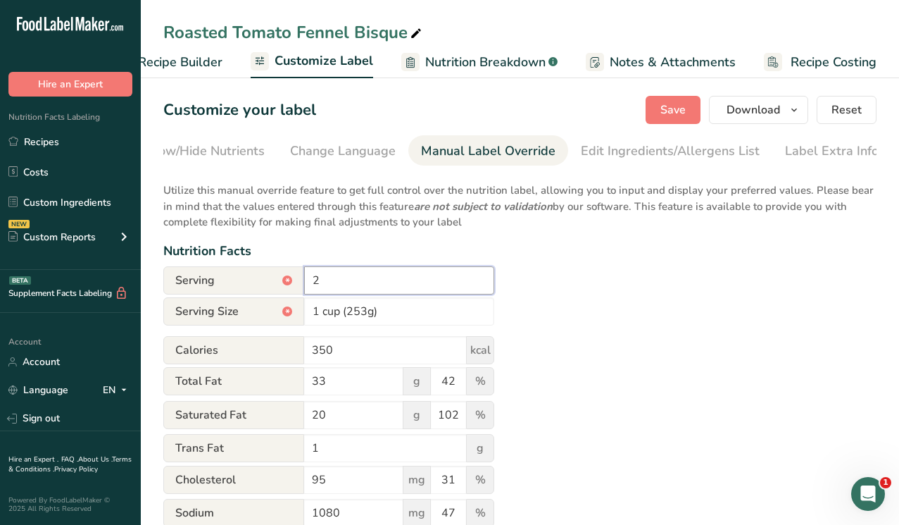
click at [324, 284] on input "2" at bounding box center [399, 280] width 190 height 28
click at [548, 326] on div "Utilize this manual override feature to get full control over the nutrition lab…" at bounding box center [519, 519] width 713 height 690
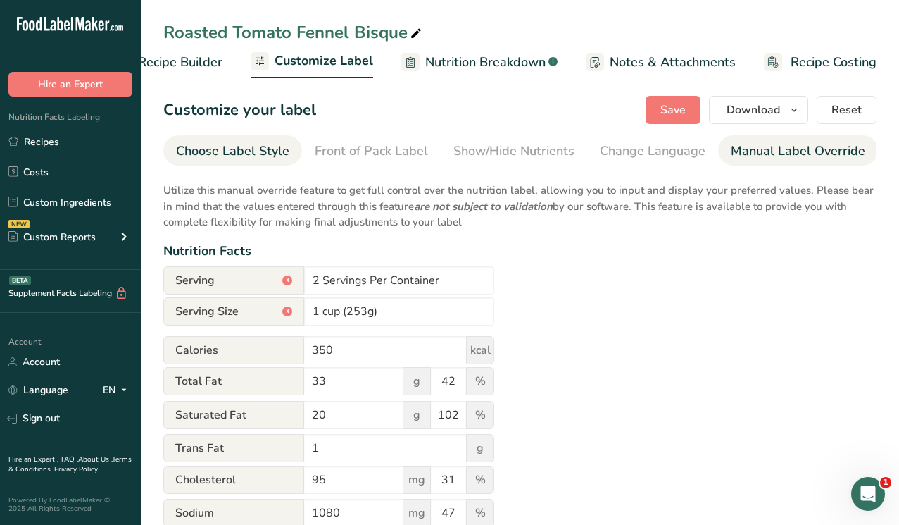
scroll to position [0, 0]
click at [247, 151] on div "Choose Label Style" at bounding box center [232, 151] width 113 height 19
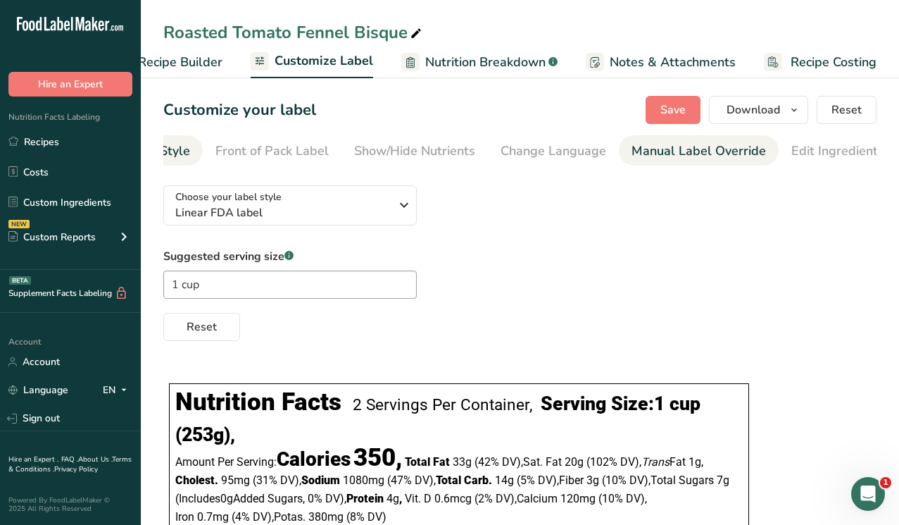
click at [648, 149] on div "Manual Label Override" at bounding box center [699, 151] width 135 height 19
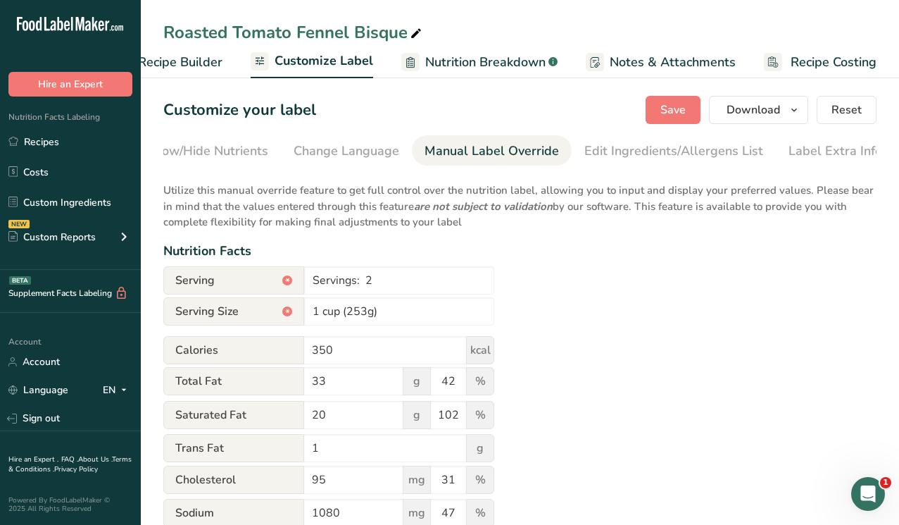
scroll to position [0, 310]
drag, startPoint x: 376, startPoint y: 283, endPoint x: 260, endPoint y: 283, distance: 116.2
click at [260, 283] on div "Serving * Servings: 2" at bounding box center [328, 280] width 331 height 28
type input "2 Servings"
click at [677, 109] on span "Save" at bounding box center [673, 109] width 25 height 17
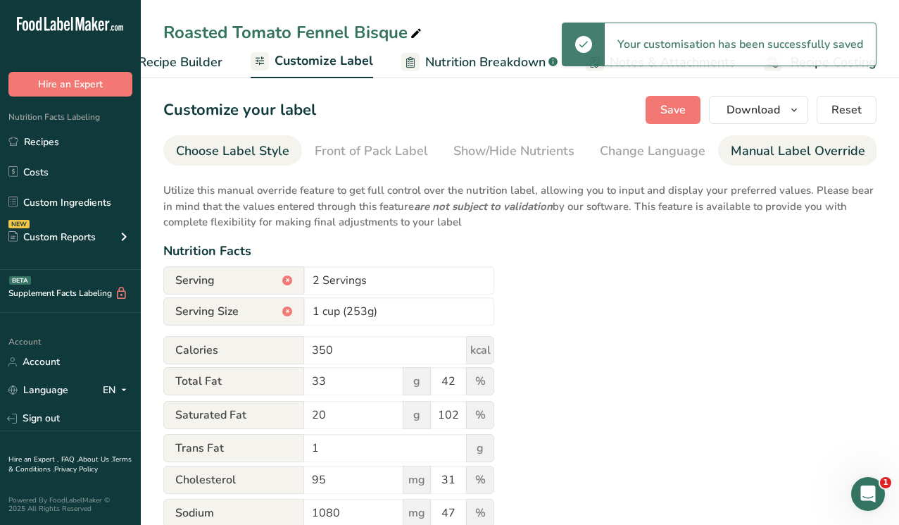
scroll to position [0, -1]
click at [255, 153] on div "Choose Label Style" at bounding box center [232, 151] width 113 height 19
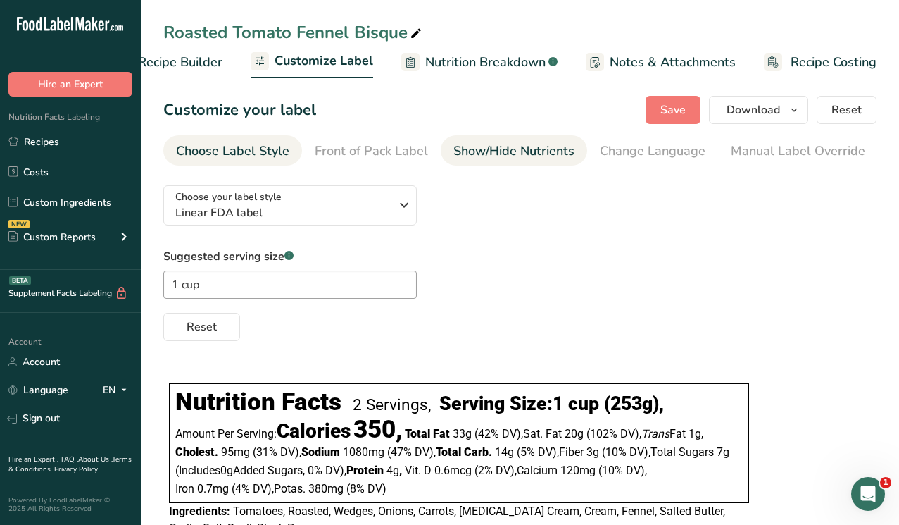
scroll to position [0, 0]
click at [792, 110] on icon "button" at bounding box center [794, 110] width 11 height 18
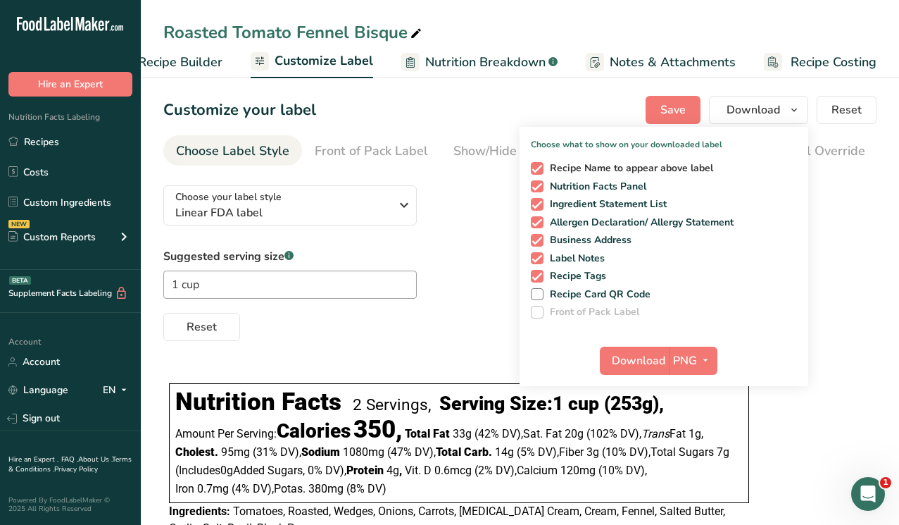
click at [536, 166] on span at bounding box center [537, 168] width 13 height 13
click at [536, 166] on input "Recipe Name to appear above label" at bounding box center [535, 167] width 9 height 9
checkbox input "false"
click at [539, 199] on span at bounding box center [537, 204] width 13 height 13
click at [539, 199] on input "Ingredient Statement List" at bounding box center [535, 203] width 9 height 9
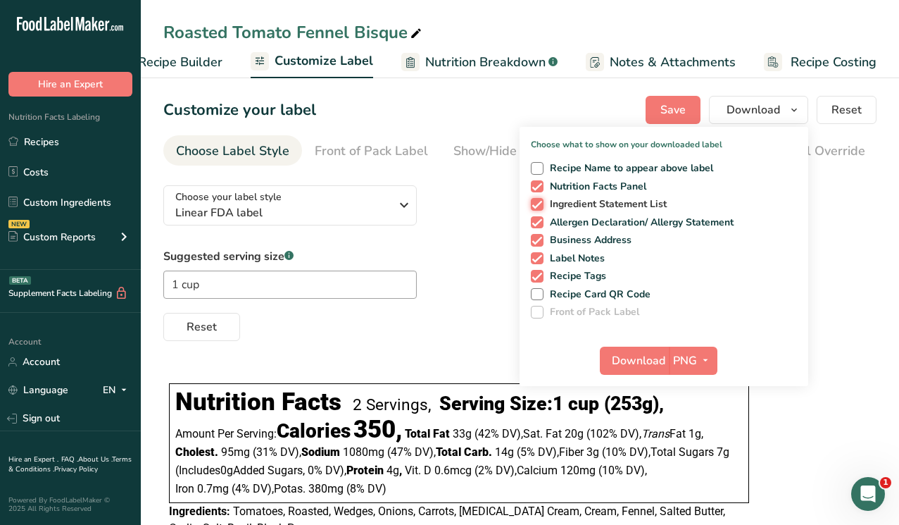
checkbox input "false"
click at [539, 220] on span at bounding box center [537, 222] width 13 height 13
click at [539, 220] on input "Allergen Declaration/ Allergy Statement" at bounding box center [535, 222] width 9 height 9
checkbox input "false"
click at [539, 242] on span at bounding box center [537, 240] width 13 height 13
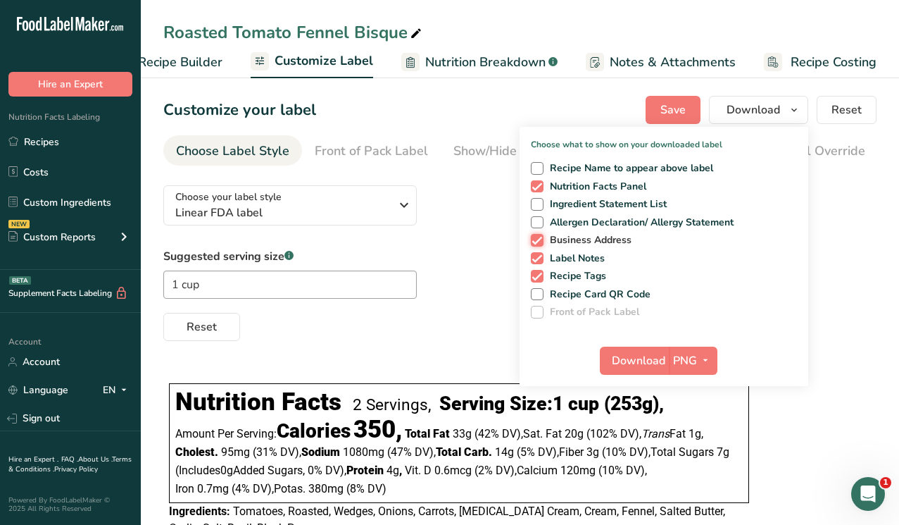
click at [539, 242] on input "Business Address" at bounding box center [535, 239] width 9 height 9
checkbox input "false"
click at [539, 256] on span at bounding box center [537, 258] width 13 height 13
click at [539, 256] on input "Label Notes" at bounding box center [535, 258] width 9 height 9
checkbox input "false"
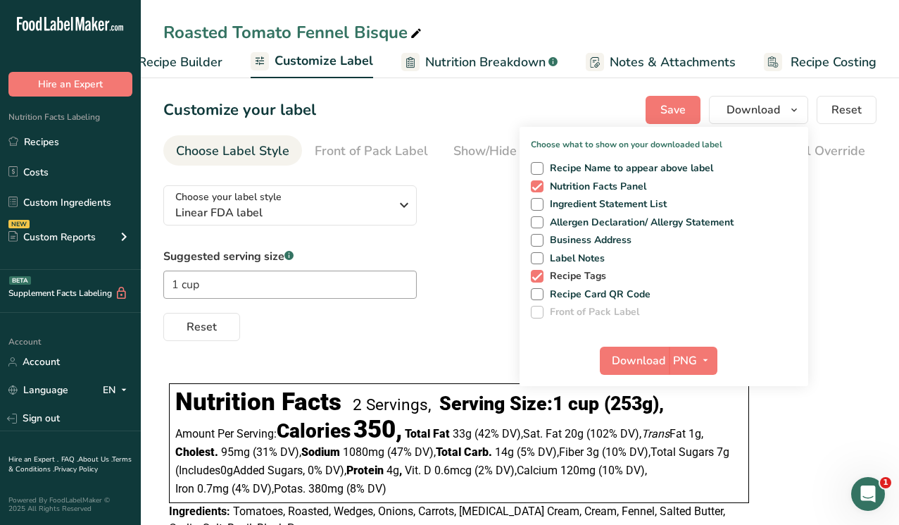
click at [538, 279] on span at bounding box center [537, 276] width 13 height 13
click at [538, 279] on input "Recipe Tags" at bounding box center [535, 275] width 9 height 9
checkbox input "false"
click at [627, 360] on span "Download" at bounding box center [639, 360] width 54 height 17
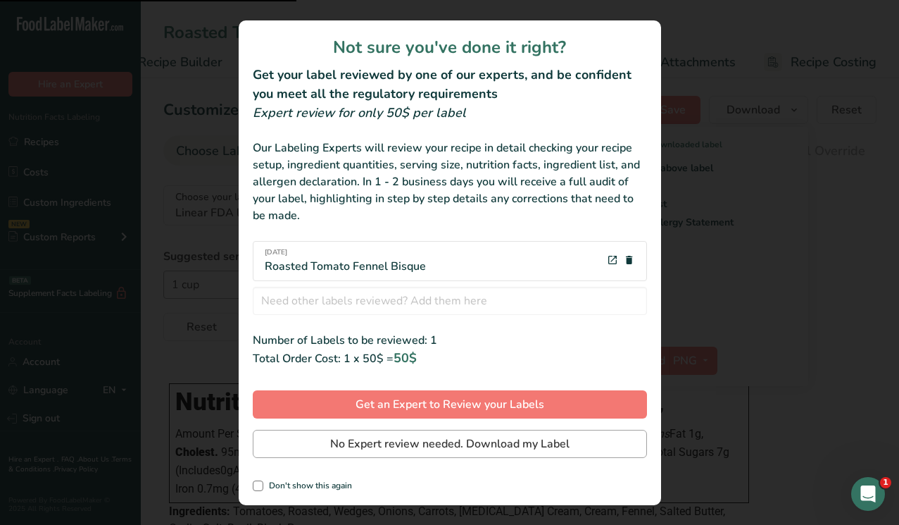
click at [449, 451] on span "No Expert review needed. Download my Label" at bounding box center [449, 443] width 239 height 17
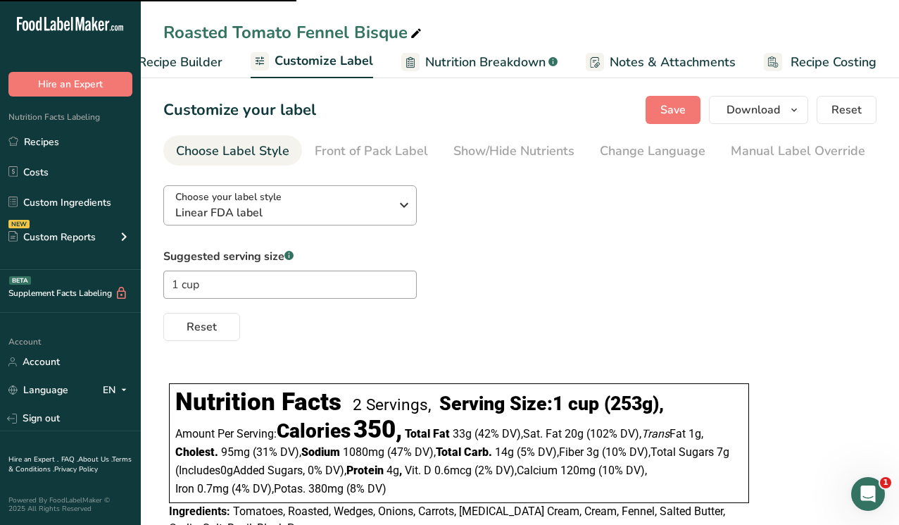
click at [293, 210] on span "Linear FDA label" at bounding box center [282, 212] width 215 height 17
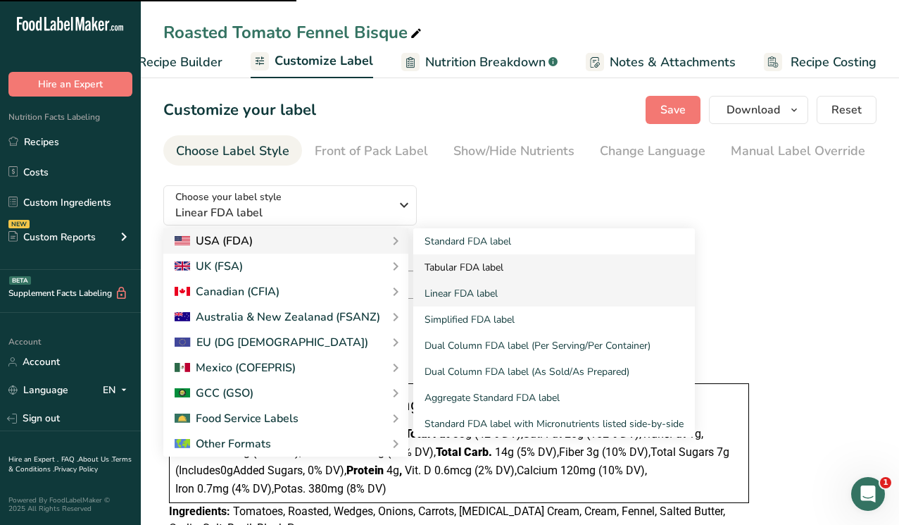
click at [447, 267] on link "Tabular FDA label" at bounding box center [554, 267] width 282 height 26
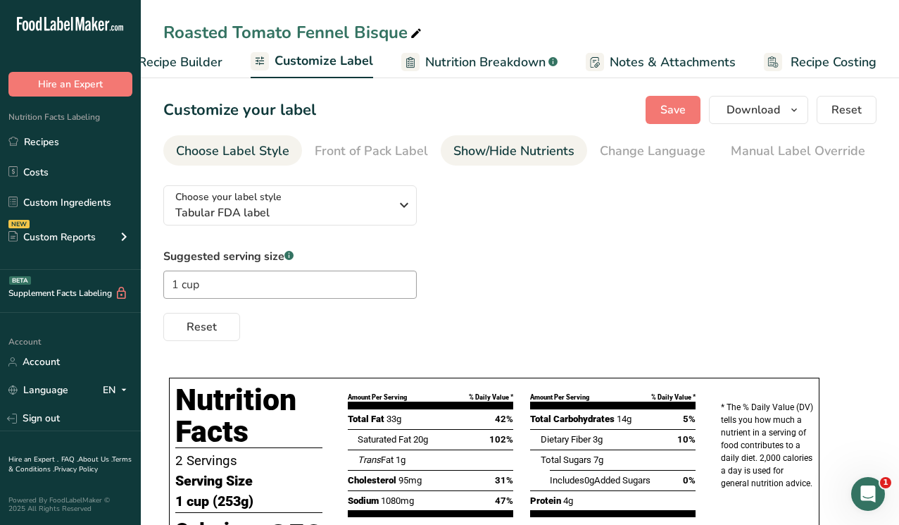
click at [465, 151] on div "Show/Hide Nutrients" at bounding box center [514, 151] width 121 height 19
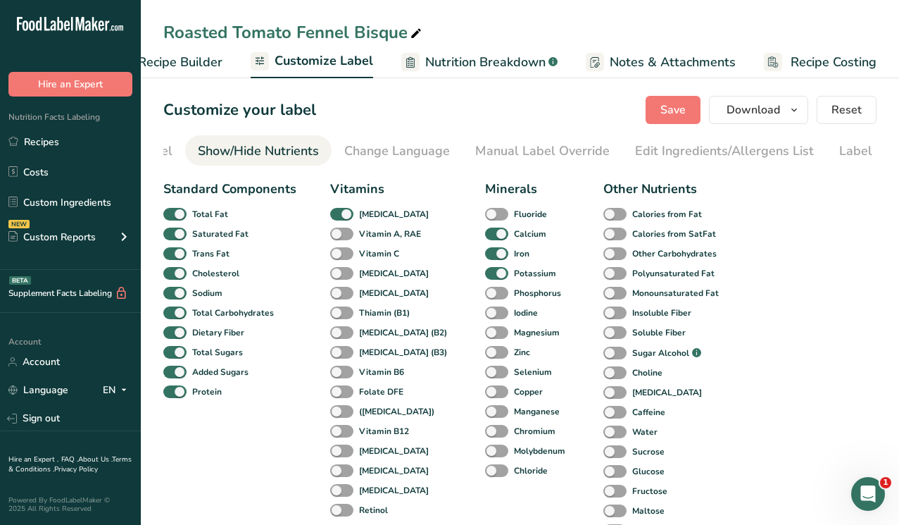
scroll to position [0, 273]
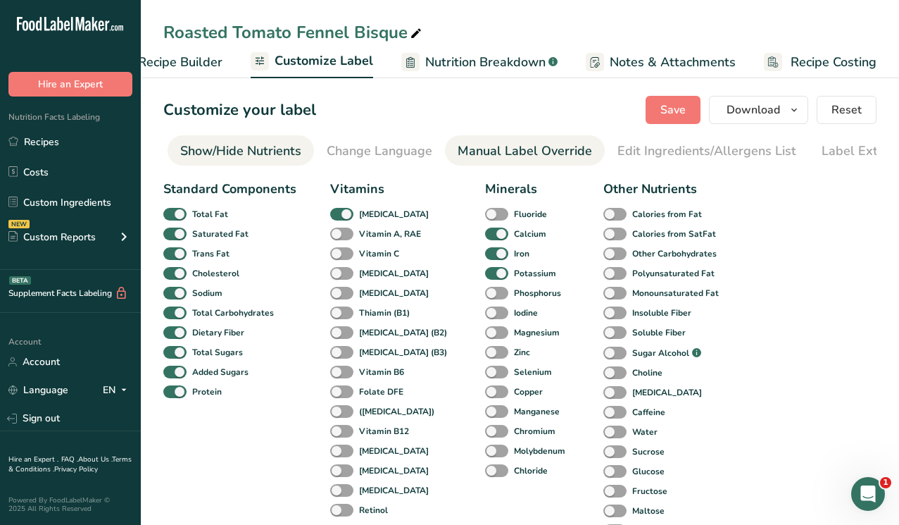
click at [532, 155] on div "Manual Label Override" at bounding box center [525, 151] width 135 height 19
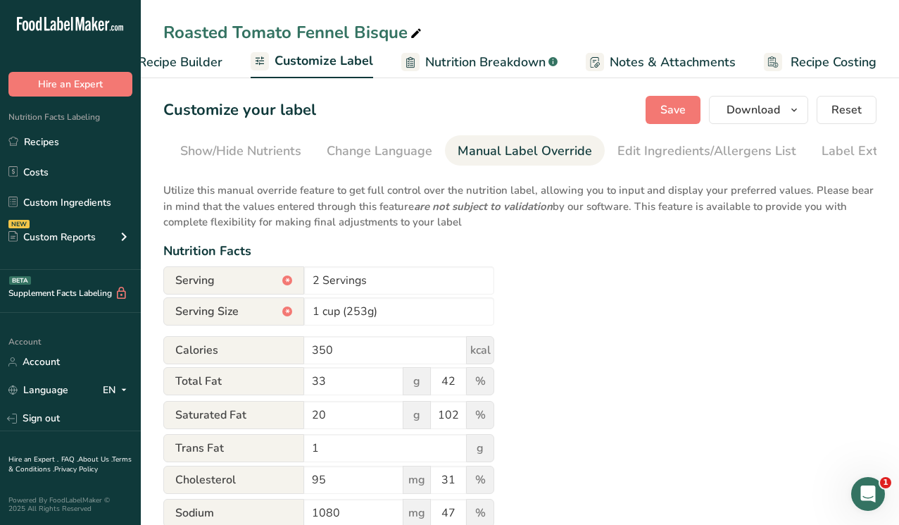
scroll to position [0, 310]
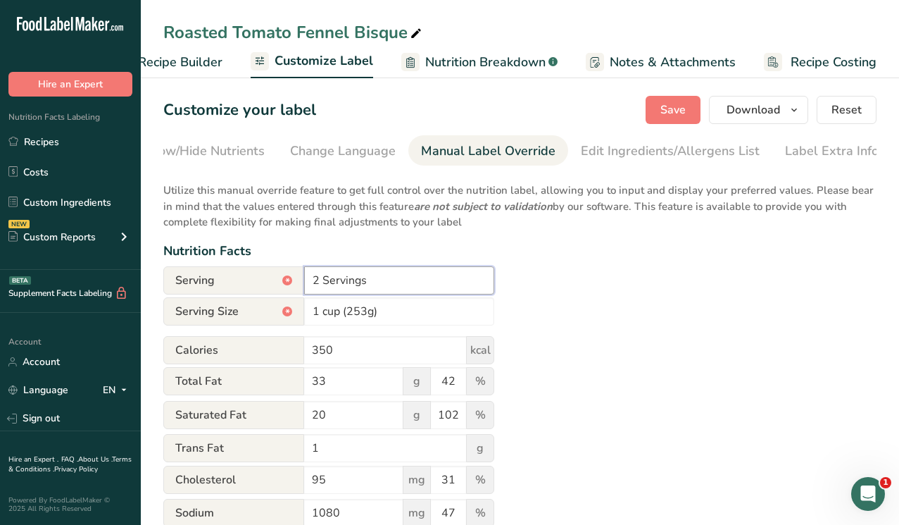
click at [383, 288] on input "2 Servings" at bounding box center [399, 280] width 190 height 28
click at [527, 306] on div "Utilize this manual override feature to get full control over the nutrition lab…" at bounding box center [519, 519] width 713 height 690
click at [669, 111] on span "Save" at bounding box center [673, 109] width 25 height 17
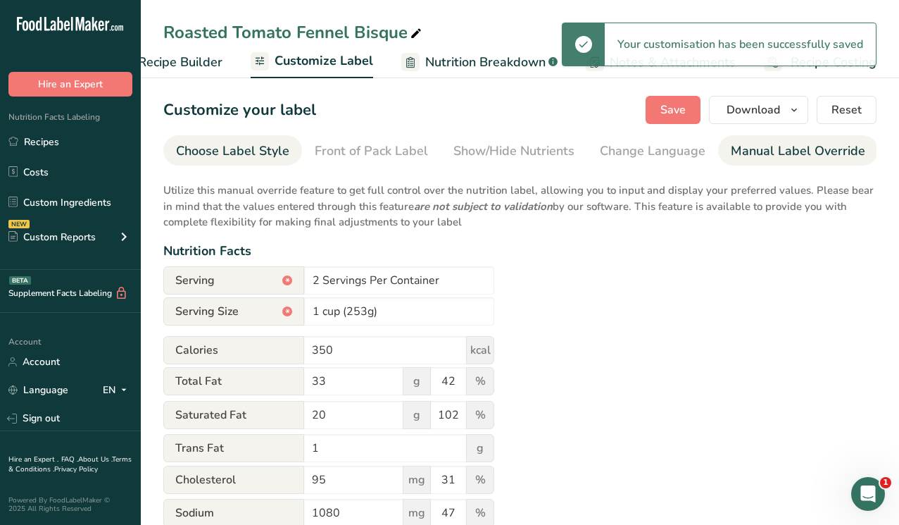
click at [244, 152] on div "Choose Label Style" at bounding box center [232, 151] width 113 height 19
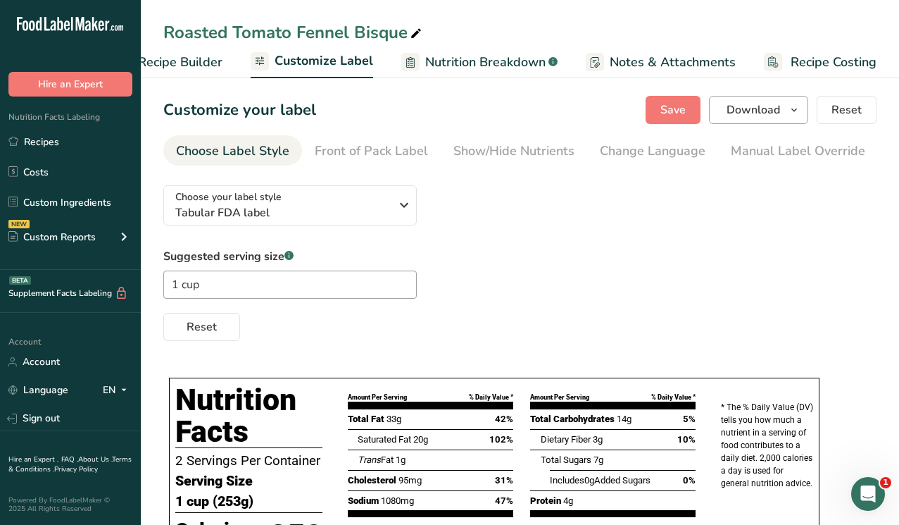
click at [789, 113] on icon "button" at bounding box center [794, 110] width 11 height 18
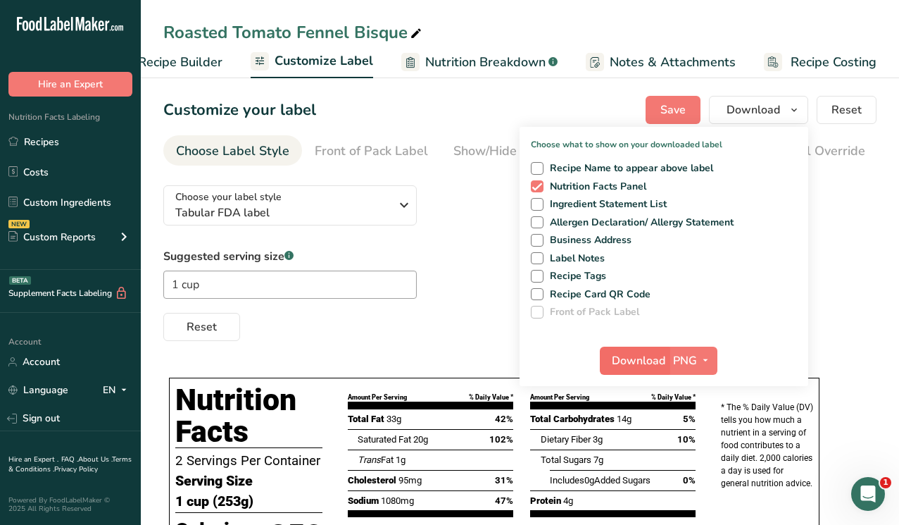
click at [630, 360] on span "Download" at bounding box center [639, 360] width 54 height 17
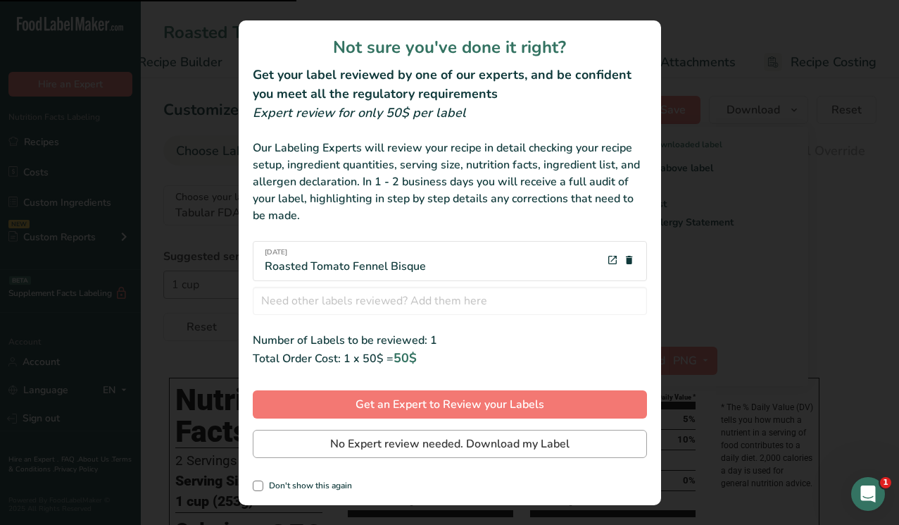
click at [448, 445] on span "No Expert review needed. Download my Label" at bounding box center [449, 443] width 239 height 17
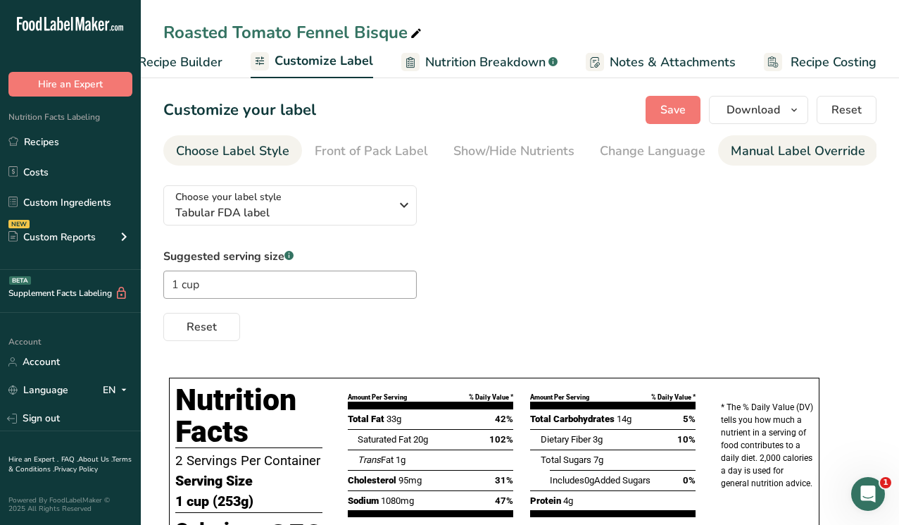
click at [759, 150] on div "Manual Label Override" at bounding box center [798, 151] width 135 height 19
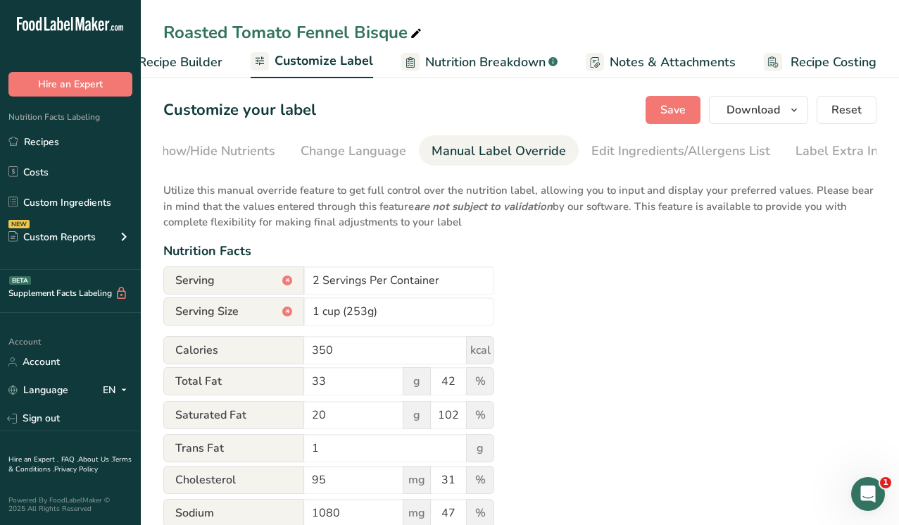
scroll to position [0, 310]
drag, startPoint x: 319, startPoint y: 280, endPoint x: 302, endPoint y: 280, distance: 16.9
click at [302, 280] on div "Serving * 2 Servings Per Container" at bounding box center [328, 280] width 331 height 28
type input "4 Servings Per Container"
click at [621, 309] on div "Utilize this manual override feature to get full control over the nutrition lab…" at bounding box center [519, 519] width 713 height 690
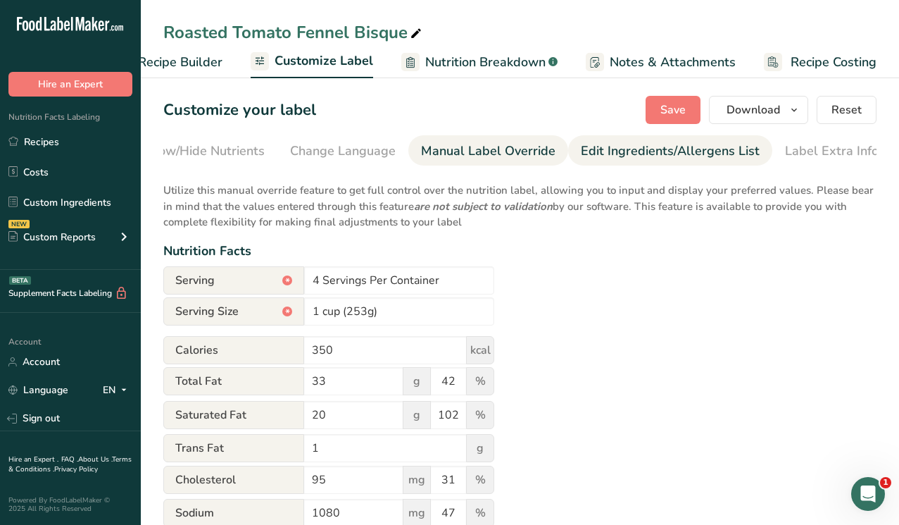
scroll to position [0, 0]
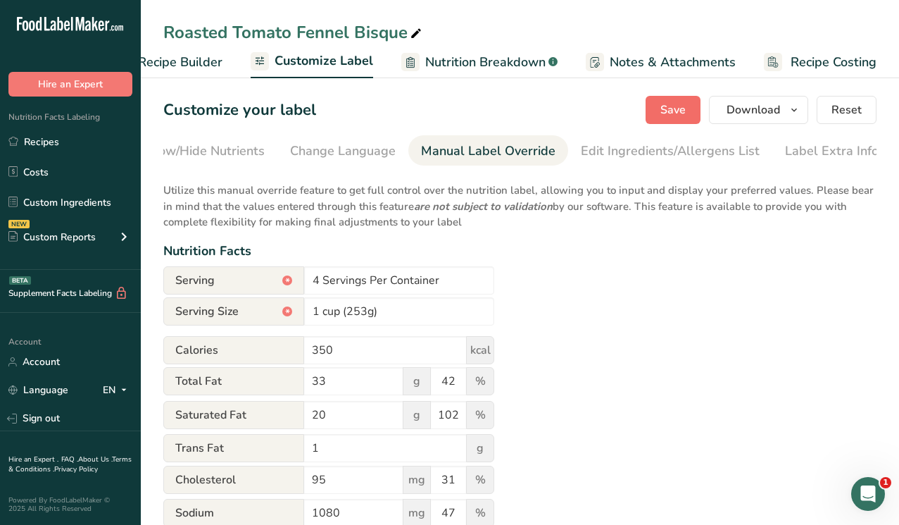
click at [683, 104] on span "Save" at bounding box center [673, 109] width 25 height 17
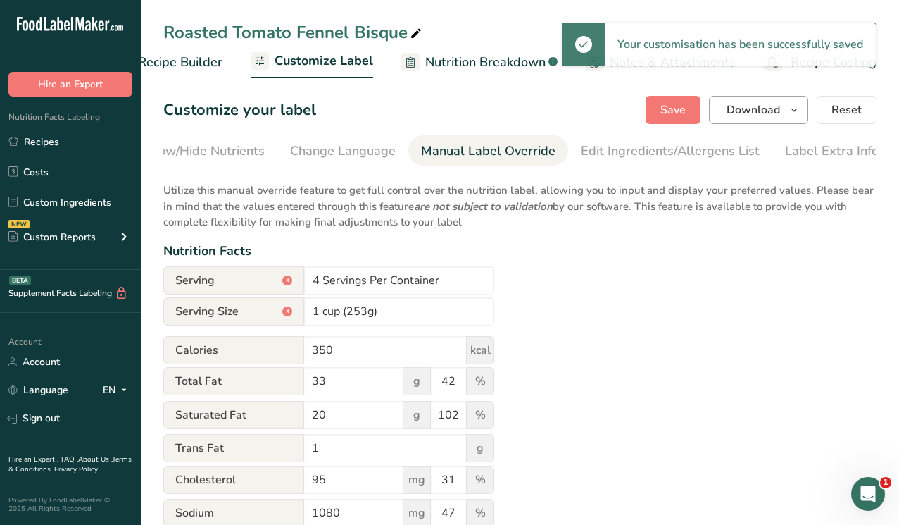
click at [776, 116] on span "Download" at bounding box center [754, 109] width 54 height 17
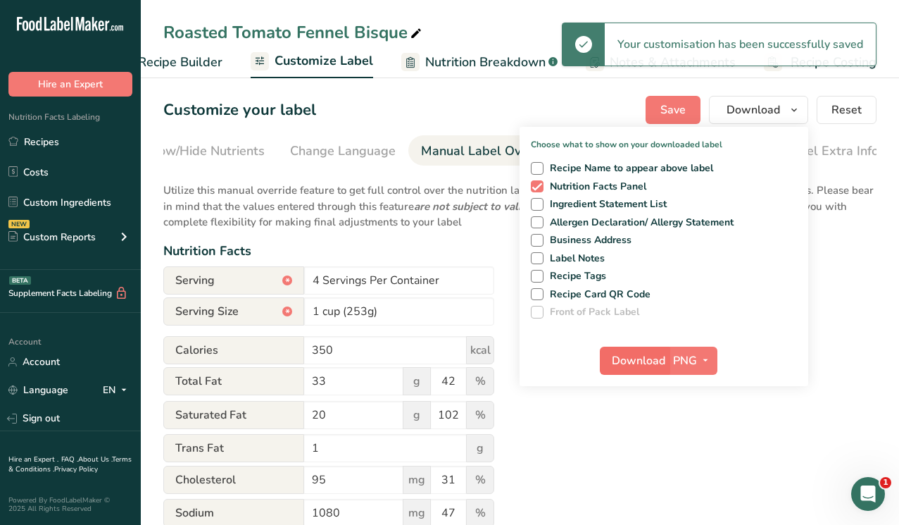
click at [633, 354] on span "Download" at bounding box center [639, 360] width 54 height 17
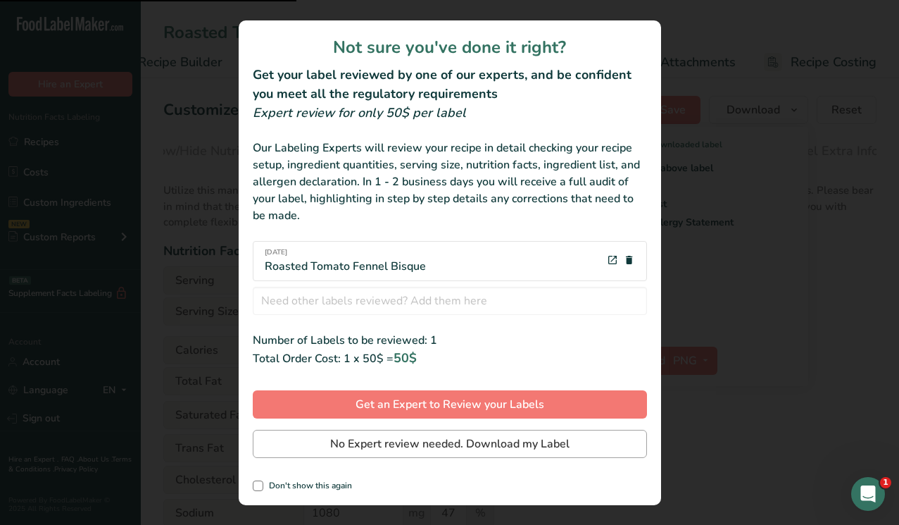
click at [432, 440] on span "No Expert review needed. Download my Label" at bounding box center [449, 443] width 239 height 17
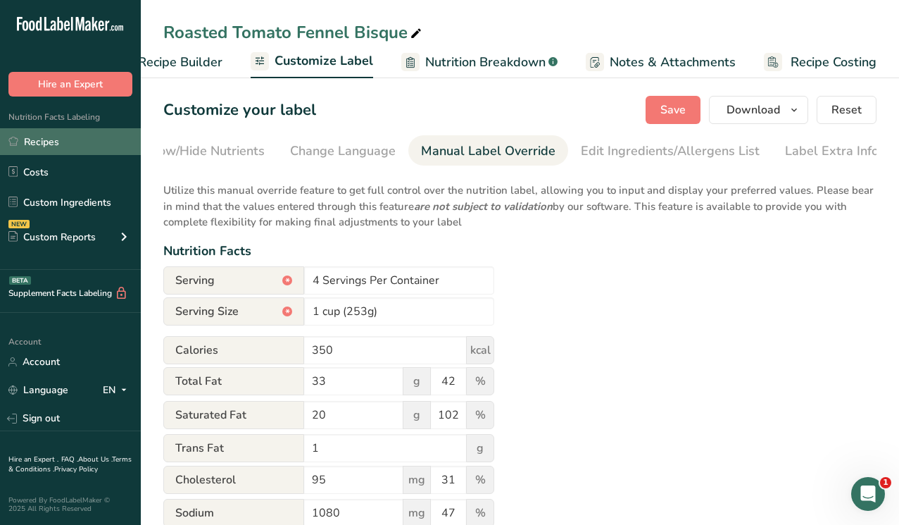
click at [75, 138] on link "Recipes" at bounding box center [70, 141] width 141 height 27
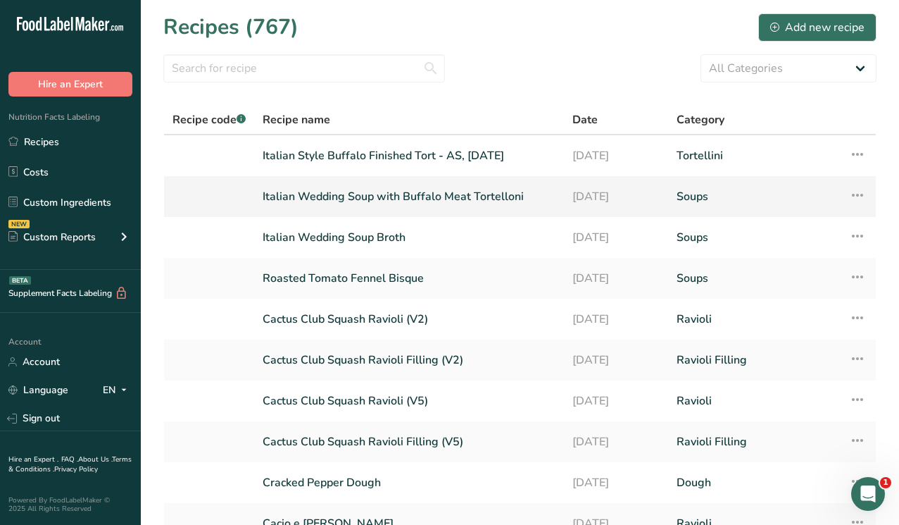
click at [340, 204] on link "Italian Wedding Soup with Buffalo Meat Tortelloni" at bounding box center [409, 197] width 293 height 30
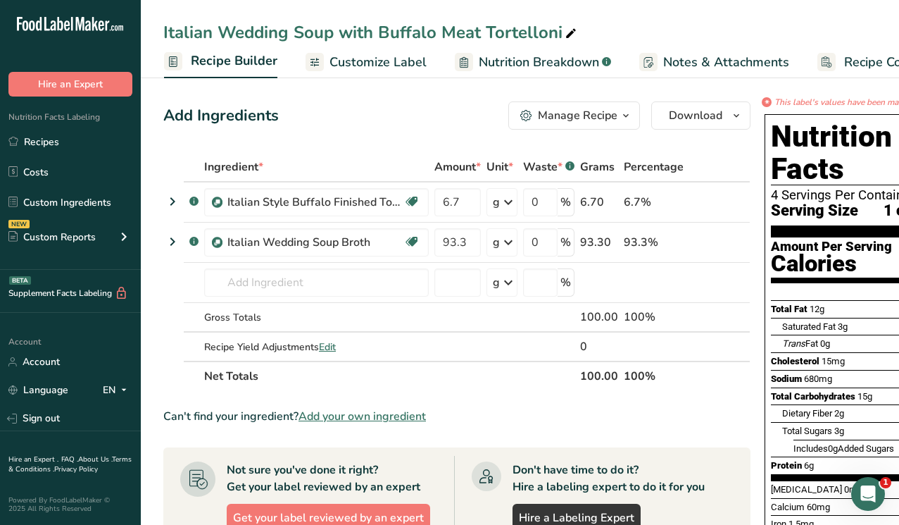
click at [389, 61] on span "Customize Label" at bounding box center [378, 62] width 97 height 19
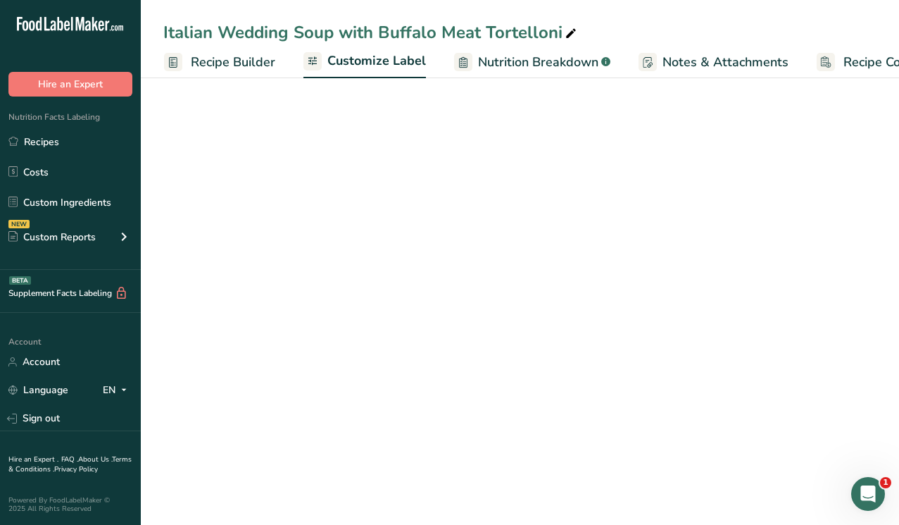
scroll to position [0, 184]
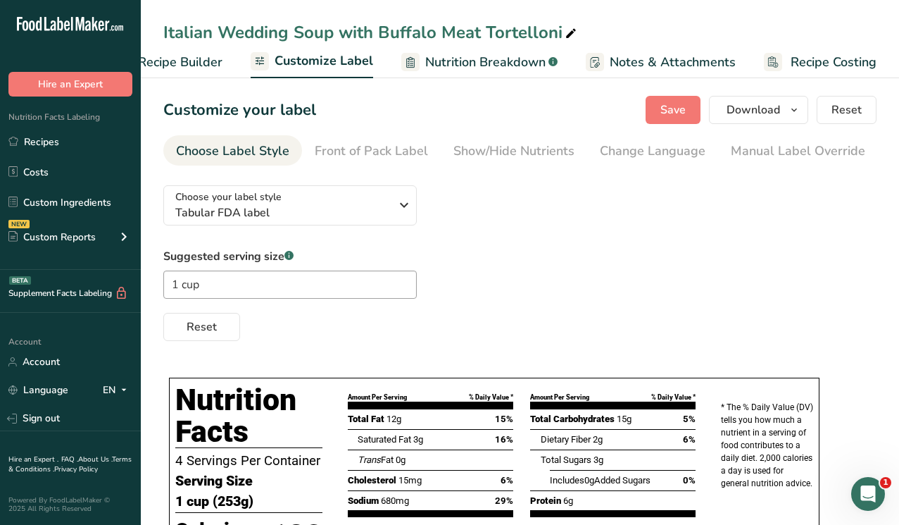
click at [300, 61] on span "Customize Label" at bounding box center [324, 60] width 99 height 19
click at [263, 214] on span "Tabular FDA label" at bounding box center [282, 212] width 215 height 17
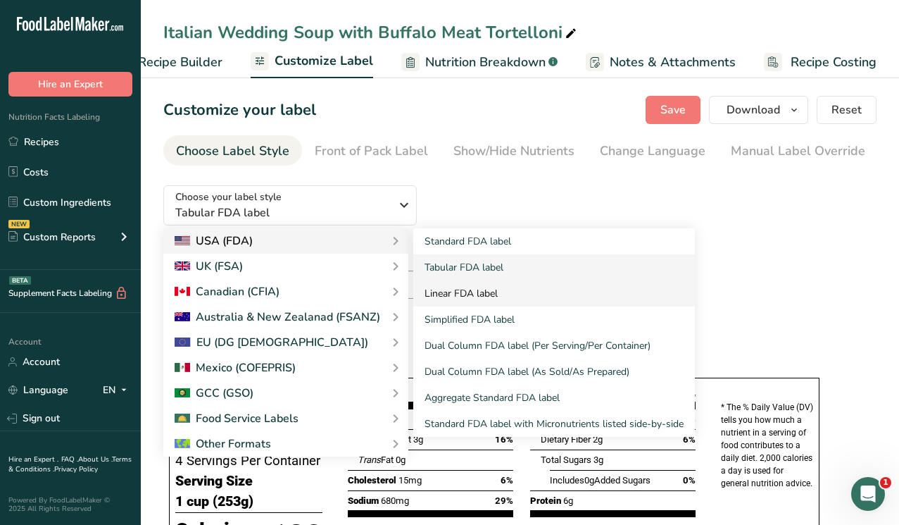
click at [464, 296] on link "Linear FDA label" at bounding box center [554, 293] width 282 height 26
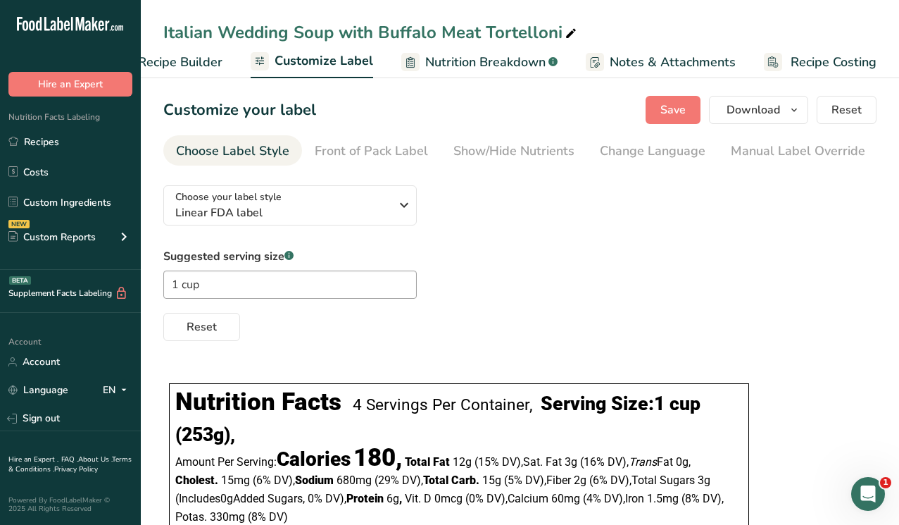
click at [495, 278] on div "Suggested serving size .a-a{fill:#347362;}.b-a{fill:#fff;} 1 cup Reset" at bounding box center [519, 294] width 713 height 93
click at [736, 152] on div "Manual Label Override" at bounding box center [798, 151] width 135 height 19
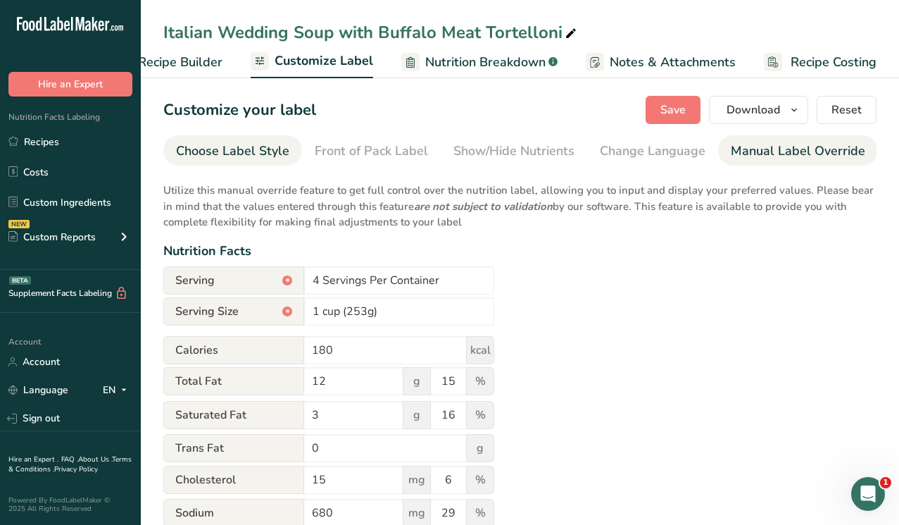
scroll to position [0, -1]
click at [237, 157] on div "Choose Label Style" at bounding box center [232, 151] width 113 height 19
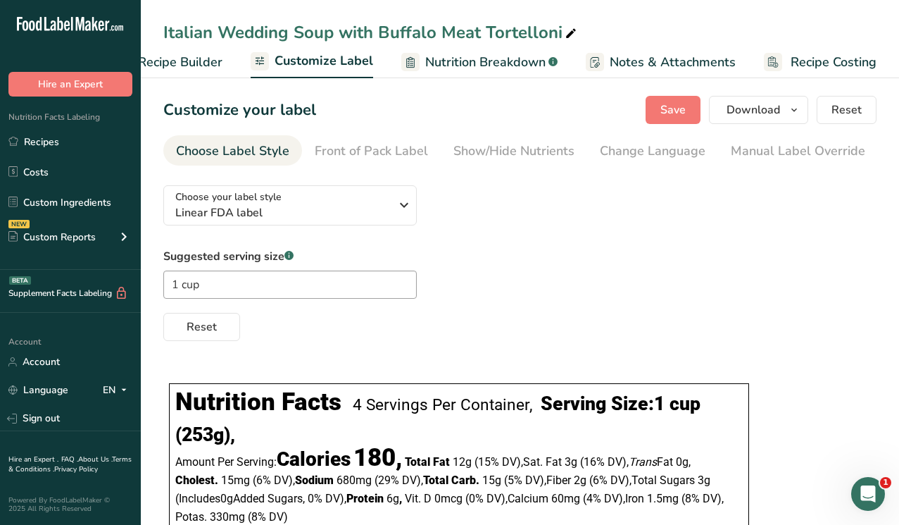
scroll to position [0, 0]
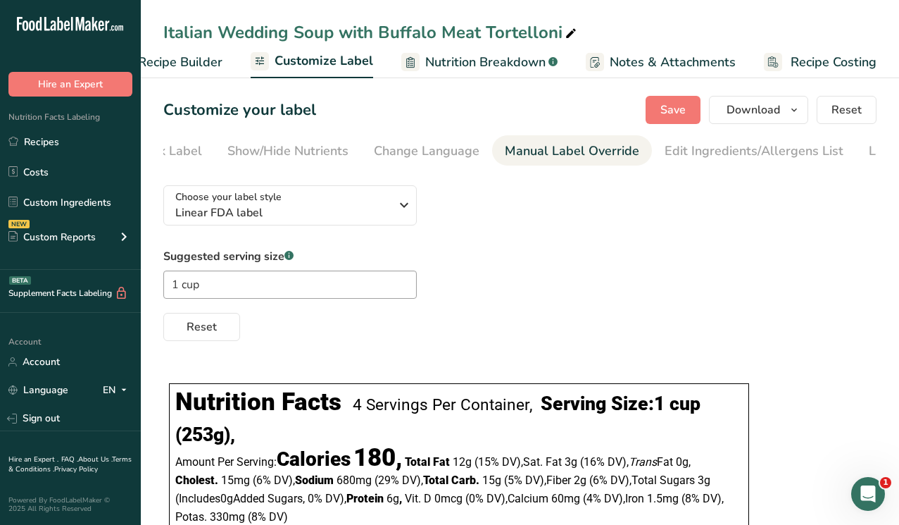
click at [549, 144] on div "Manual Label Override" at bounding box center [572, 151] width 135 height 19
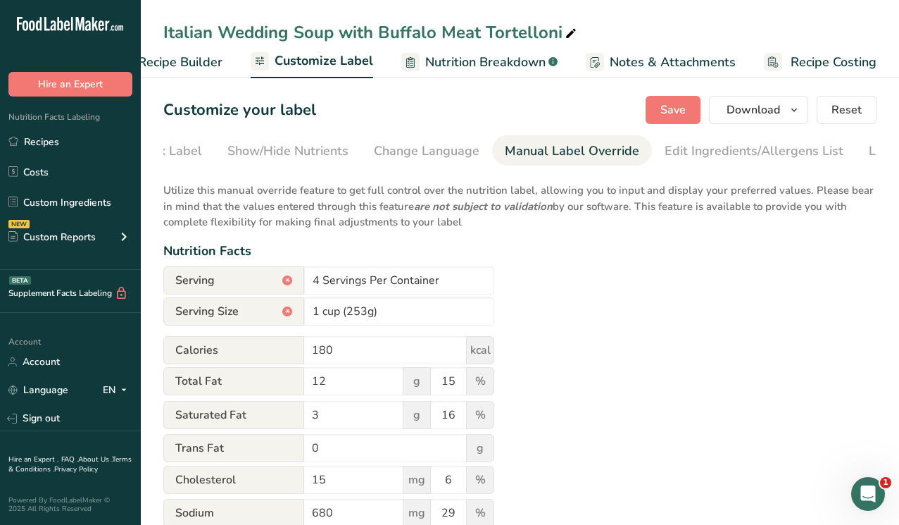
scroll to position [0, 310]
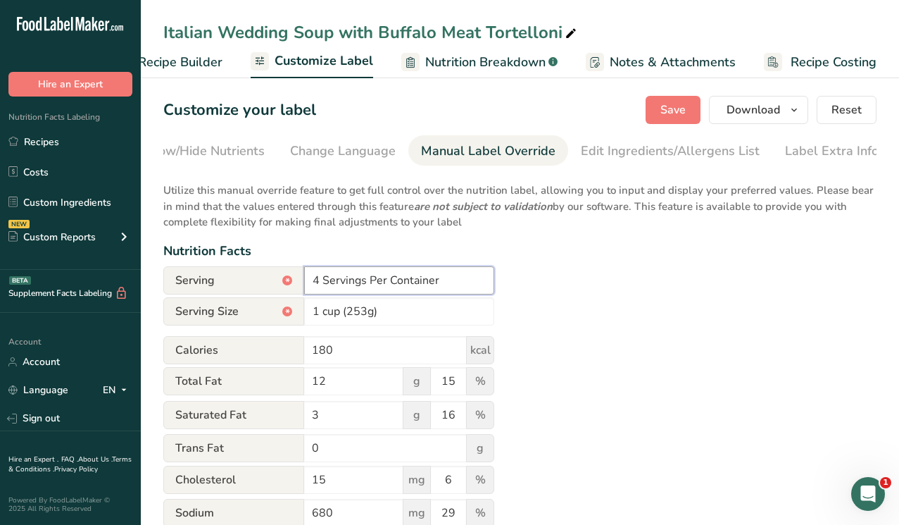
drag, startPoint x: 365, startPoint y: 283, endPoint x: 303, endPoint y: 283, distance: 62.7
click at [303, 283] on div "Serving * 4 Servings Per Container" at bounding box center [328, 280] width 331 height 28
drag, startPoint x: 448, startPoint y: 281, endPoint x: 366, endPoint y: 281, distance: 81.7
click at [366, 281] on input "2 Servings Per Container" at bounding box center [399, 280] width 190 height 28
type input "2 Servings"
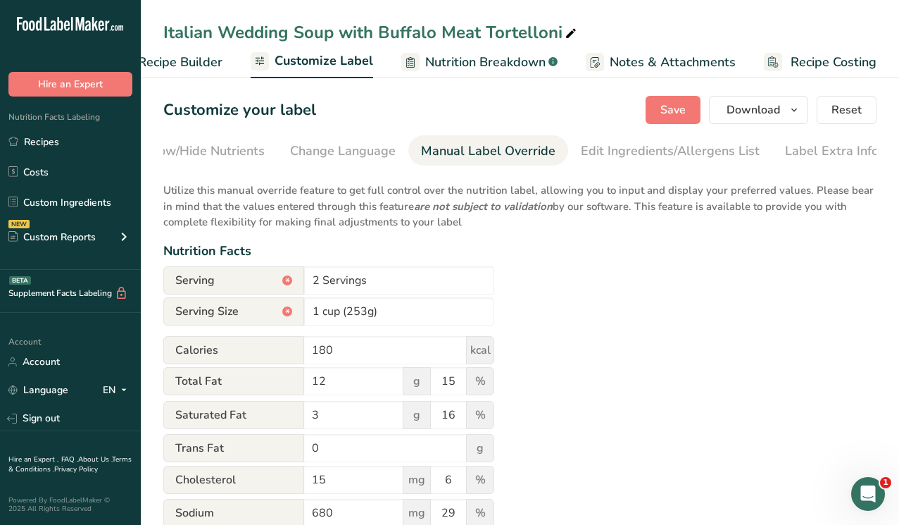
click at [527, 273] on div "Utilize this manual override feature to get full control over the nutrition lab…" at bounding box center [519, 519] width 713 height 690
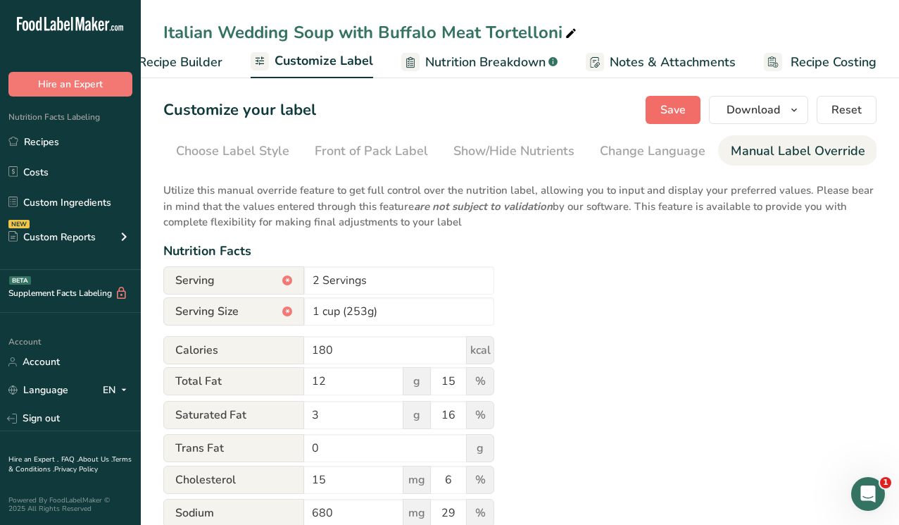
scroll to position [0, 0]
click at [670, 111] on span "Save" at bounding box center [673, 109] width 25 height 17
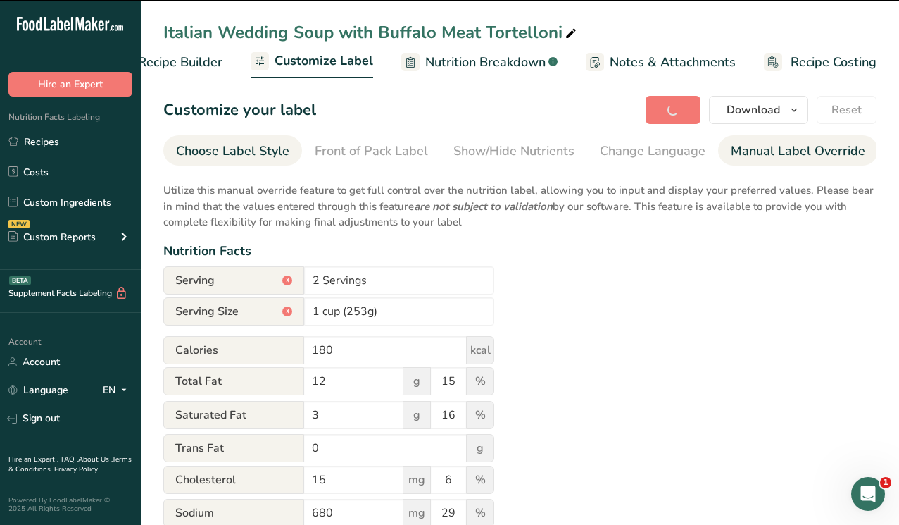
click at [235, 151] on div "Choose Label Style" at bounding box center [232, 151] width 113 height 19
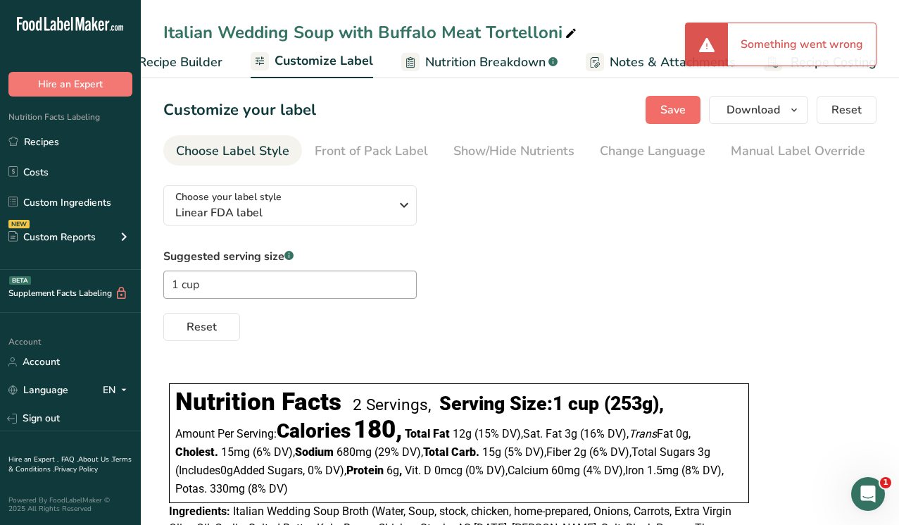
click at [674, 105] on span "Save" at bounding box center [673, 109] width 25 height 17
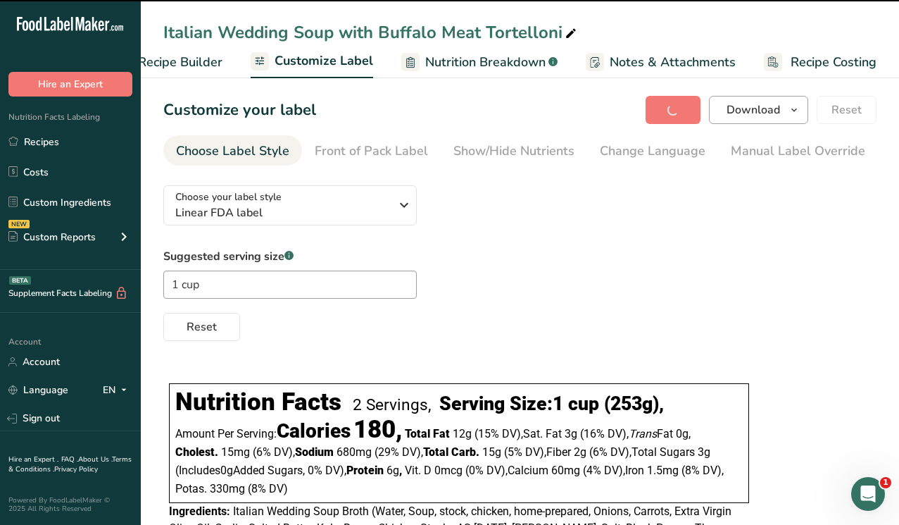
click at [791, 110] on icon "button" at bounding box center [794, 110] width 11 height 18
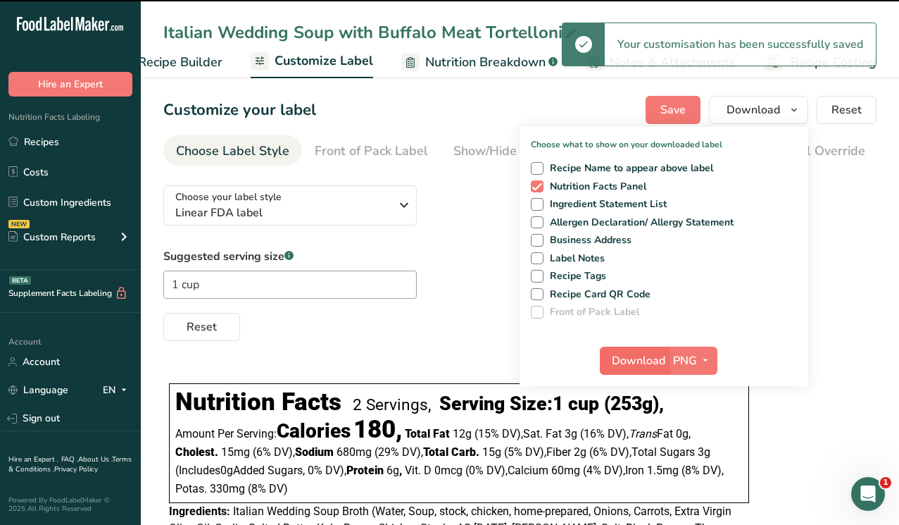
click at [632, 359] on span "Download" at bounding box center [639, 360] width 54 height 17
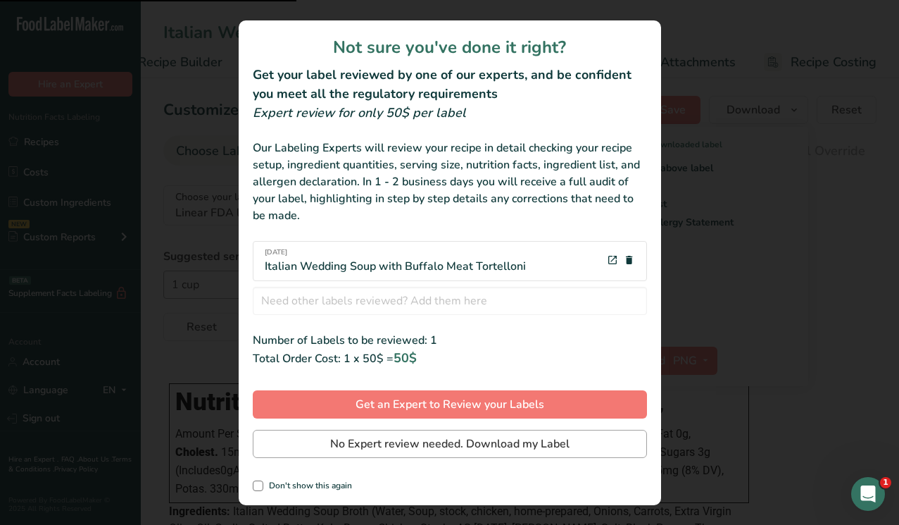
click at [444, 444] on span "No Expert review needed. Download my Label" at bounding box center [449, 443] width 239 height 17
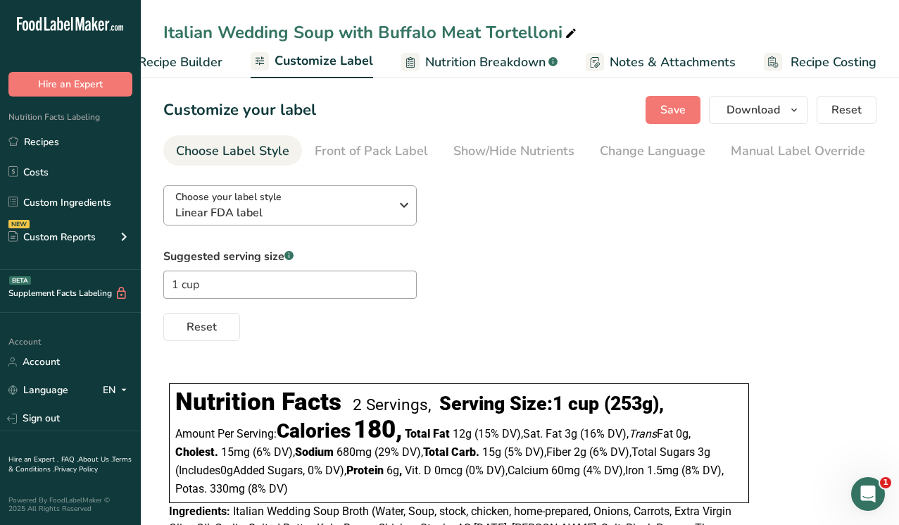
click at [344, 213] on span "Linear FDA label" at bounding box center [282, 212] width 215 height 17
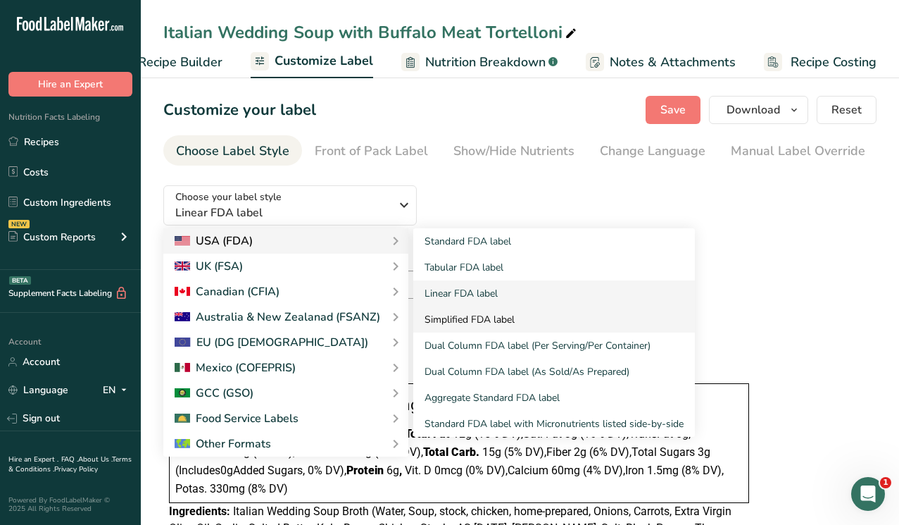
click at [456, 320] on link "Simplified FDA label" at bounding box center [554, 319] width 282 height 26
